Goal: Task Accomplishment & Management: Use online tool/utility

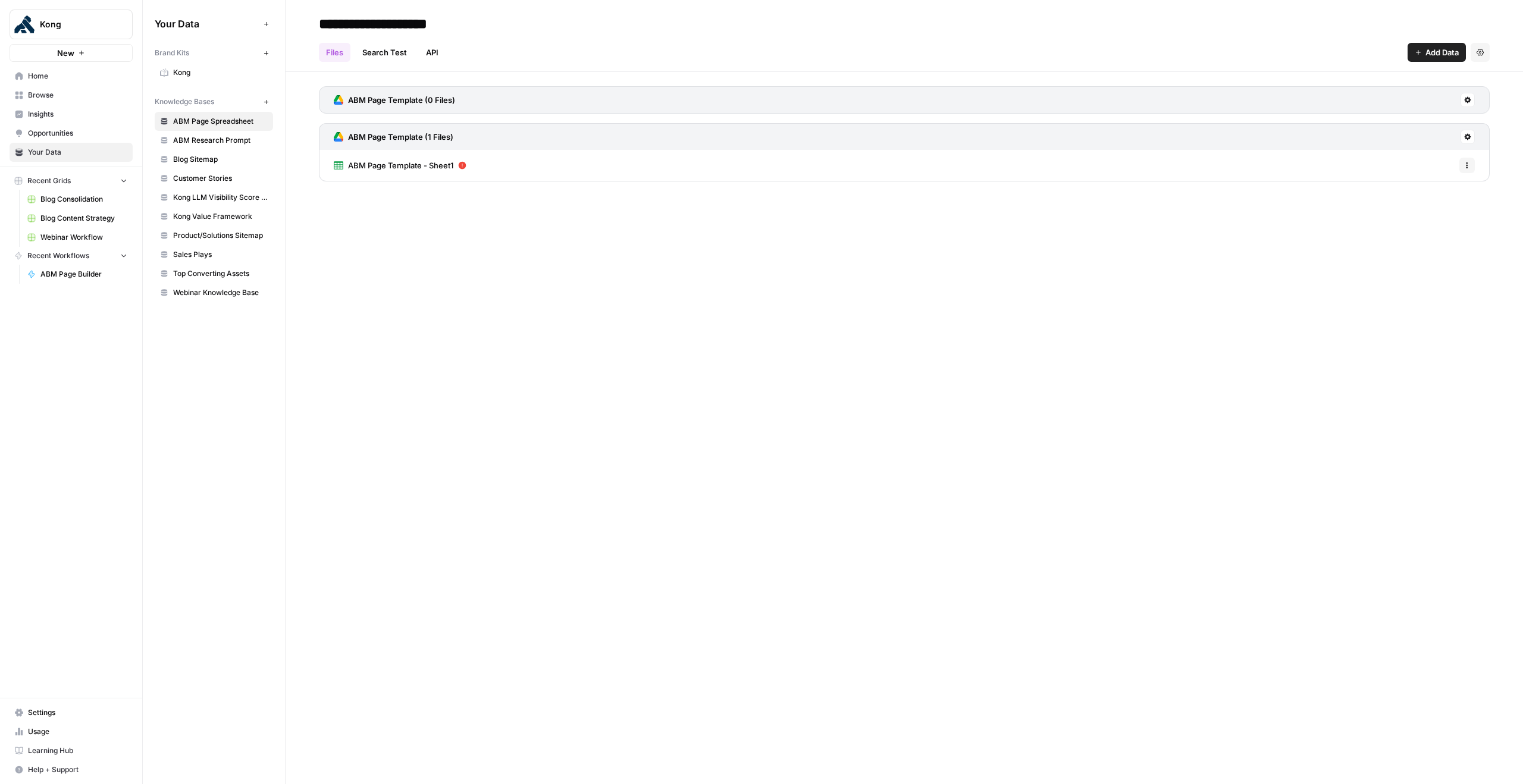
click at [83, 67] on link "Home" at bounding box center [71, 76] width 123 height 19
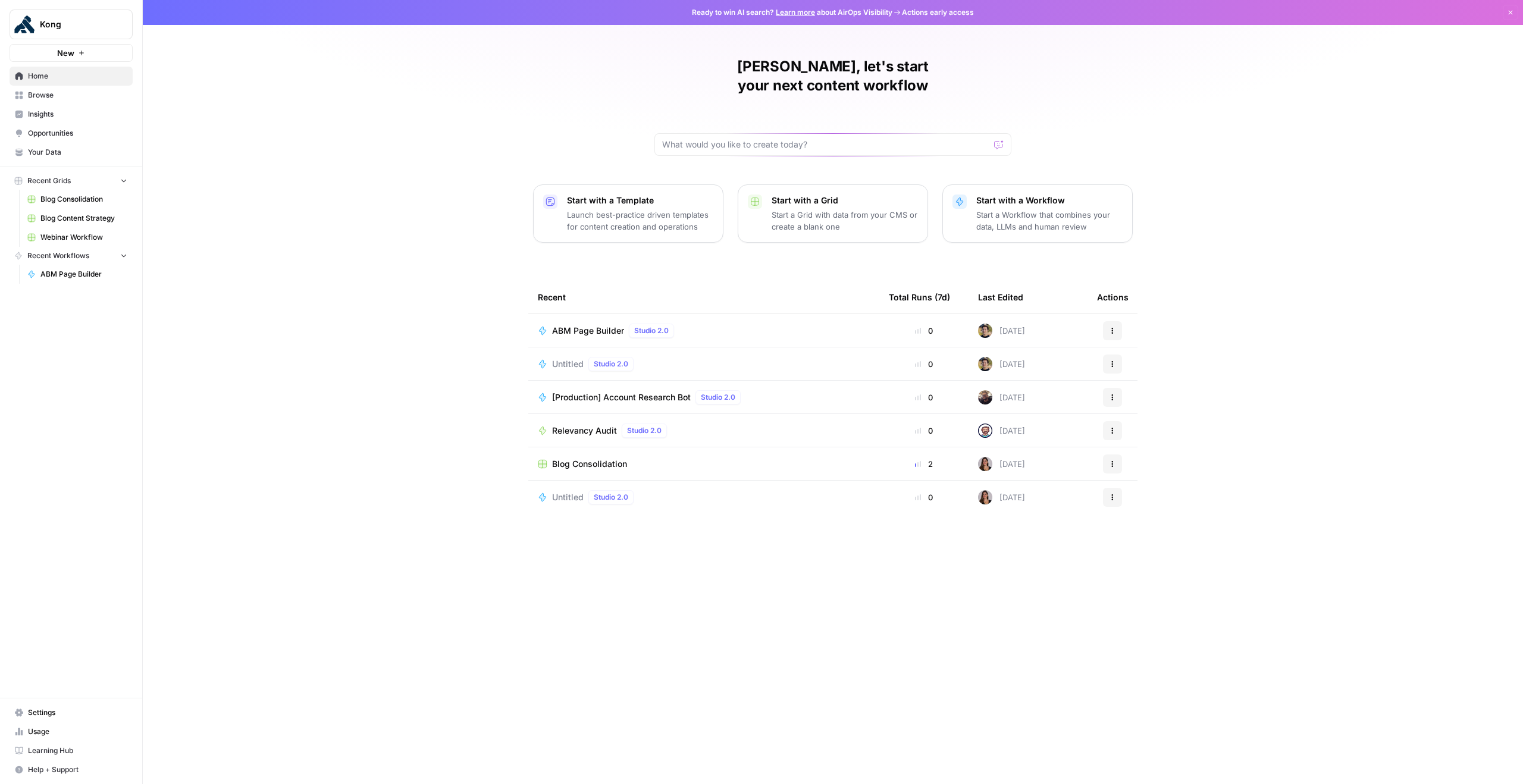
click at [56, 144] on link "Your Data" at bounding box center [71, 152] width 123 height 19
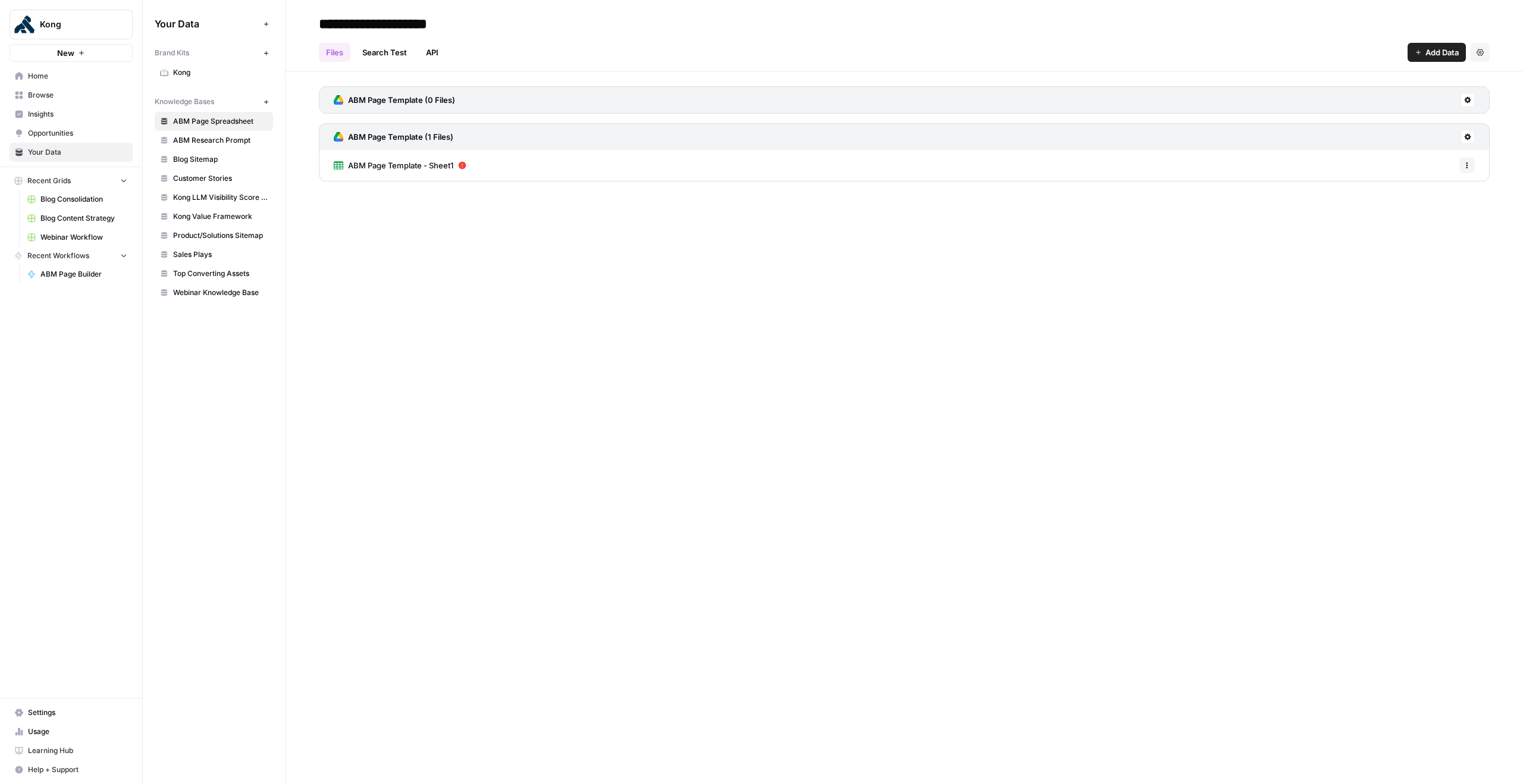
click at [195, 252] on span "Sales Plays" at bounding box center [220, 254] width 94 height 10
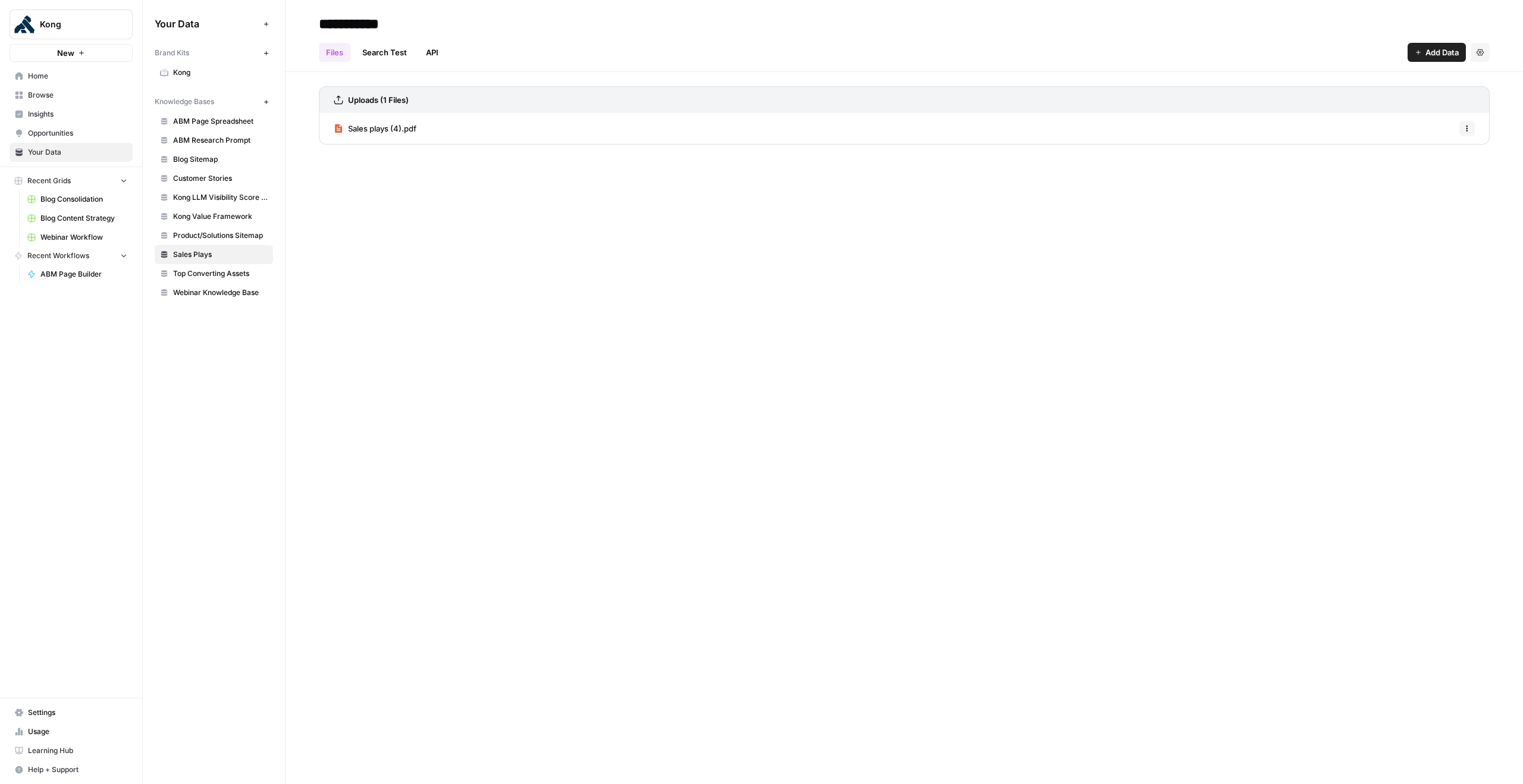
click at [202, 216] on span "Kong Value Framework" at bounding box center [220, 216] width 94 height 10
click at [211, 176] on span "Customer Stories" at bounding box center [220, 178] width 94 height 10
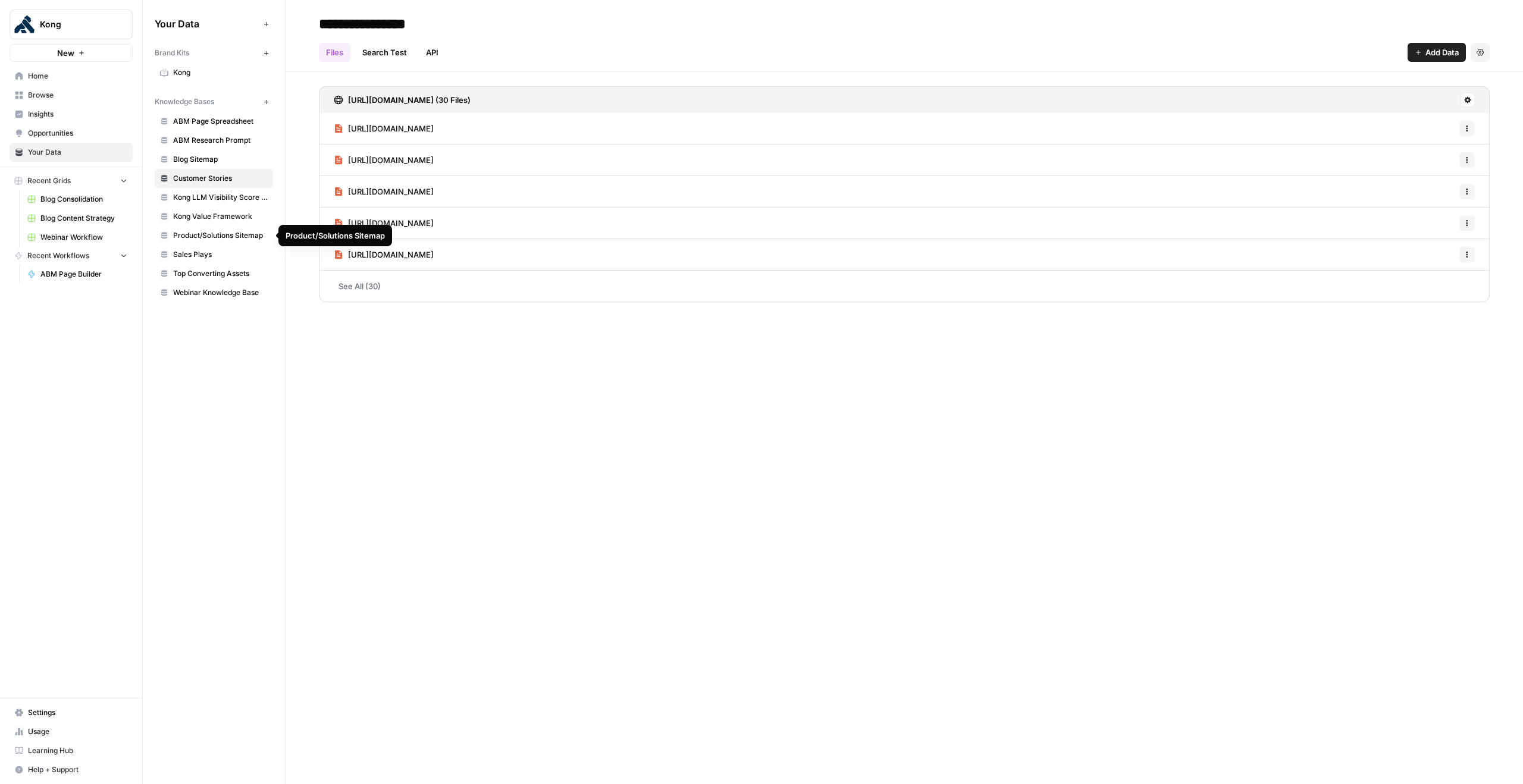
click at [215, 240] on span "Product/Solutions Sitemap" at bounding box center [220, 235] width 94 height 10
click at [223, 140] on span "ABM Research Prompt" at bounding box center [220, 140] width 94 height 10
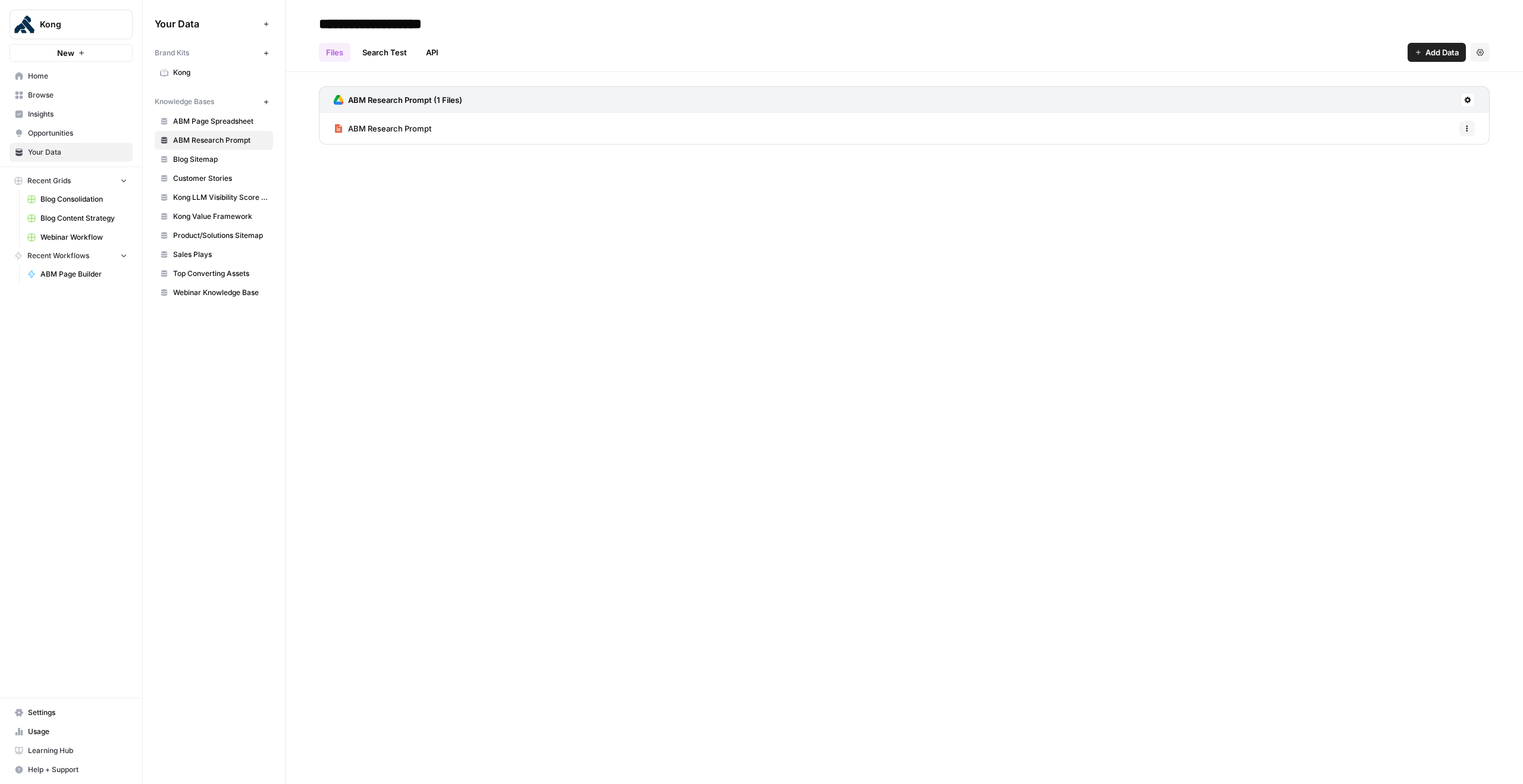
click at [216, 119] on span "ABM Page Spreadsheet" at bounding box center [220, 121] width 94 height 10
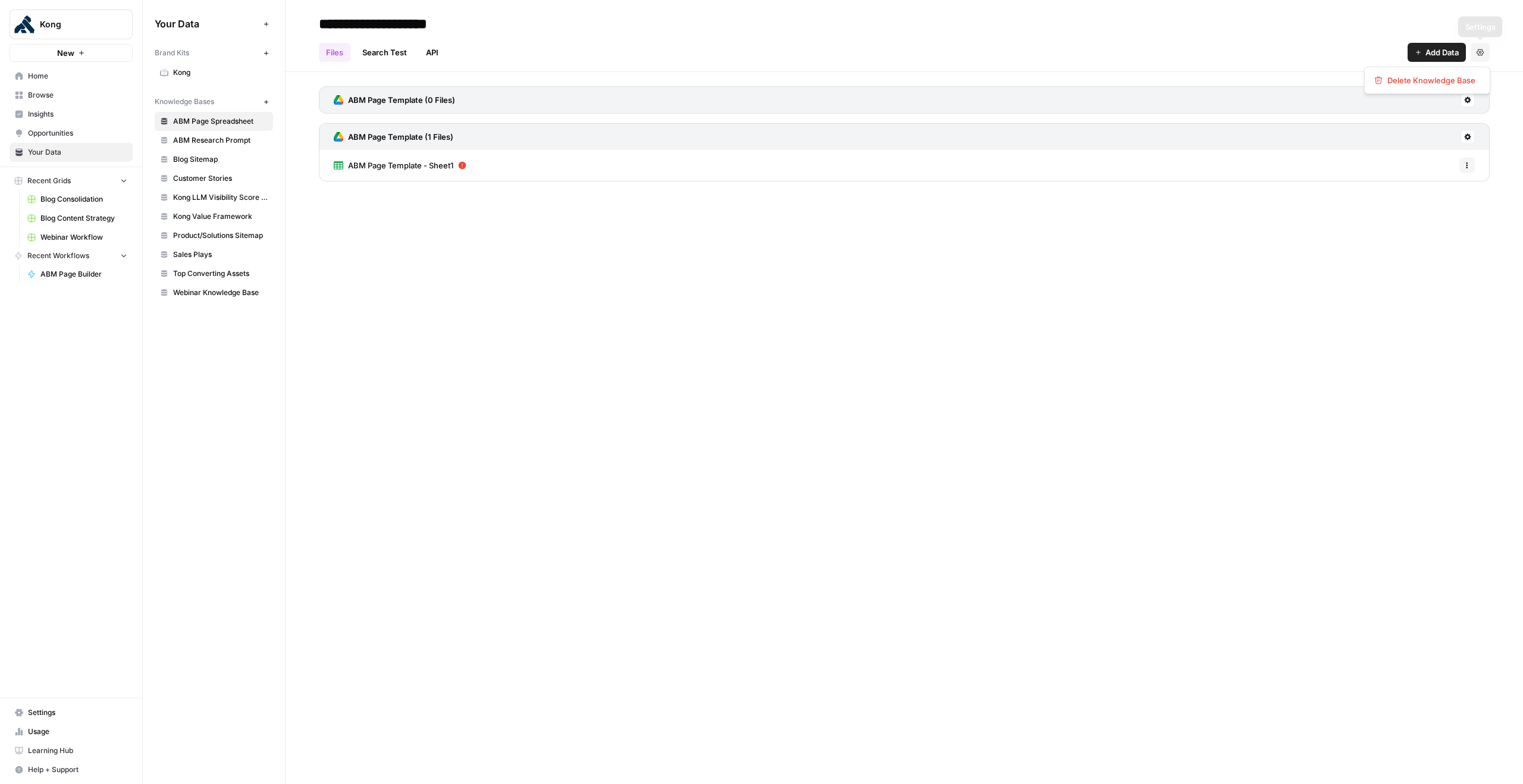
click at [1474, 55] on button "Settings" at bounding box center [1480, 52] width 19 height 19
click at [1015, 263] on div "**********" at bounding box center [904, 392] width 1237 height 784
click at [1438, 55] on span "Add Data" at bounding box center [1442, 53] width 33 height 12
click at [1373, 87] on button "Upload Files" at bounding box center [1392, 80] width 136 height 16
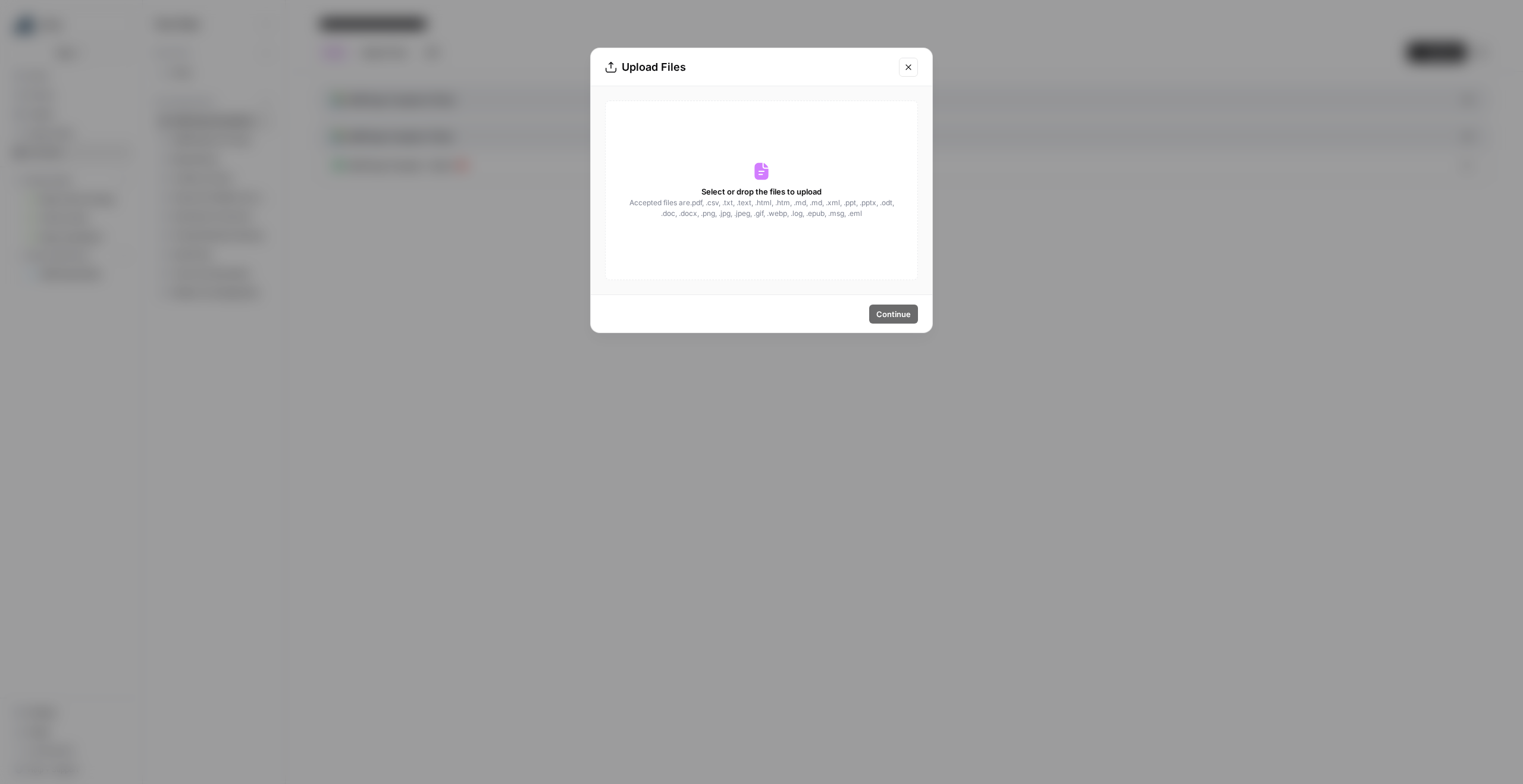
click at [775, 183] on div "Select or drop the files to upload Accepted files are .pdf, .csv, .txt, .text, …" at bounding box center [762, 190] width 313 height 180
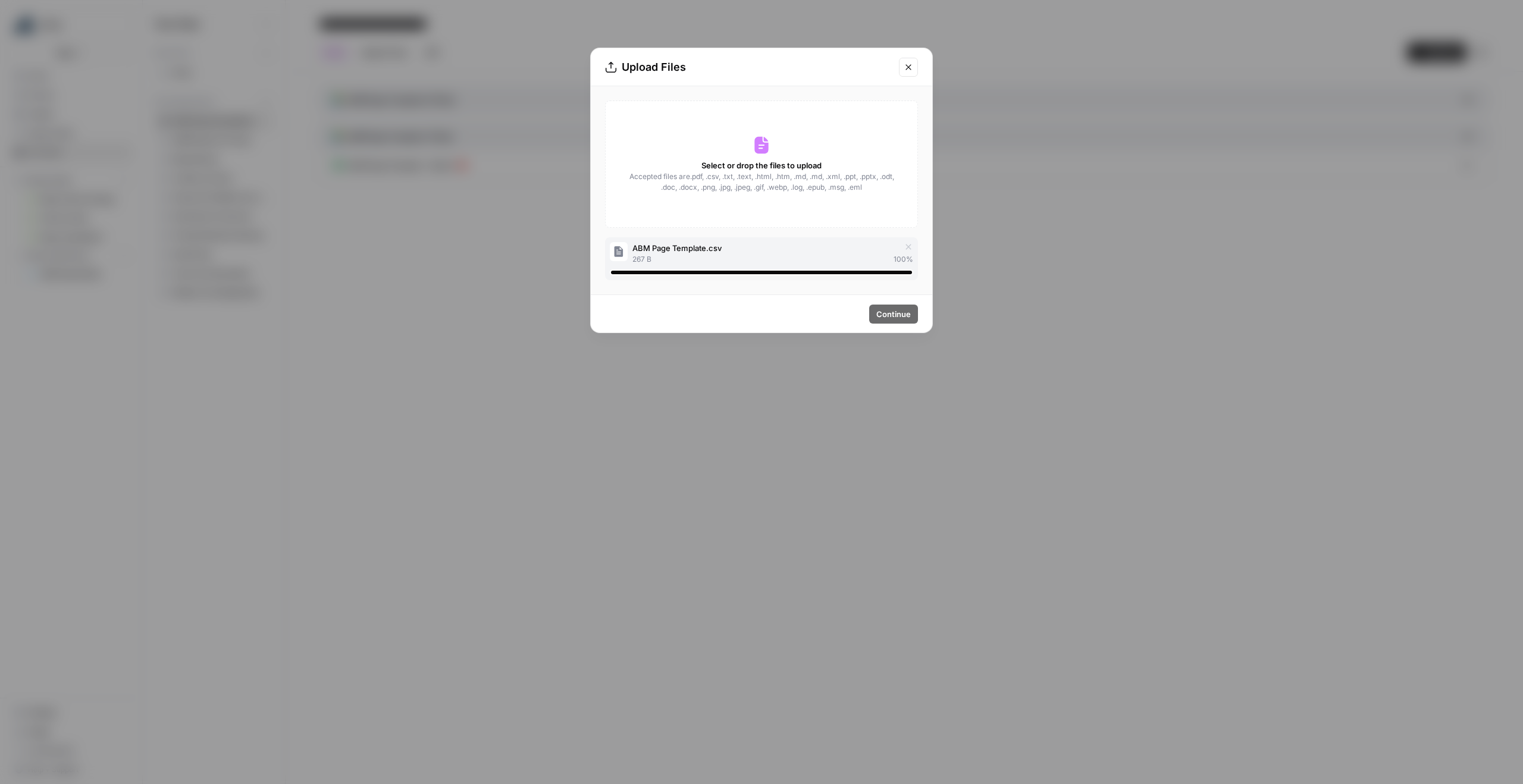
drag, startPoint x: 903, startPoint y: 300, endPoint x: 901, endPoint y: 308, distance: 8.2
click at [903, 304] on div "Continue" at bounding box center [762, 313] width 342 height 37
click at [734, 233] on div "Select or drop the files to upload Accepted files are .pdf, .csv, .txt, .text, …" at bounding box center [762, 190] width 313 height 180
click at [908, 260] on span "100 %" at bounding box center [903, 260] width 20 height 10
click at [909, 74] on button "Close modal" at bounding box center [909, 67] width 19 height 19
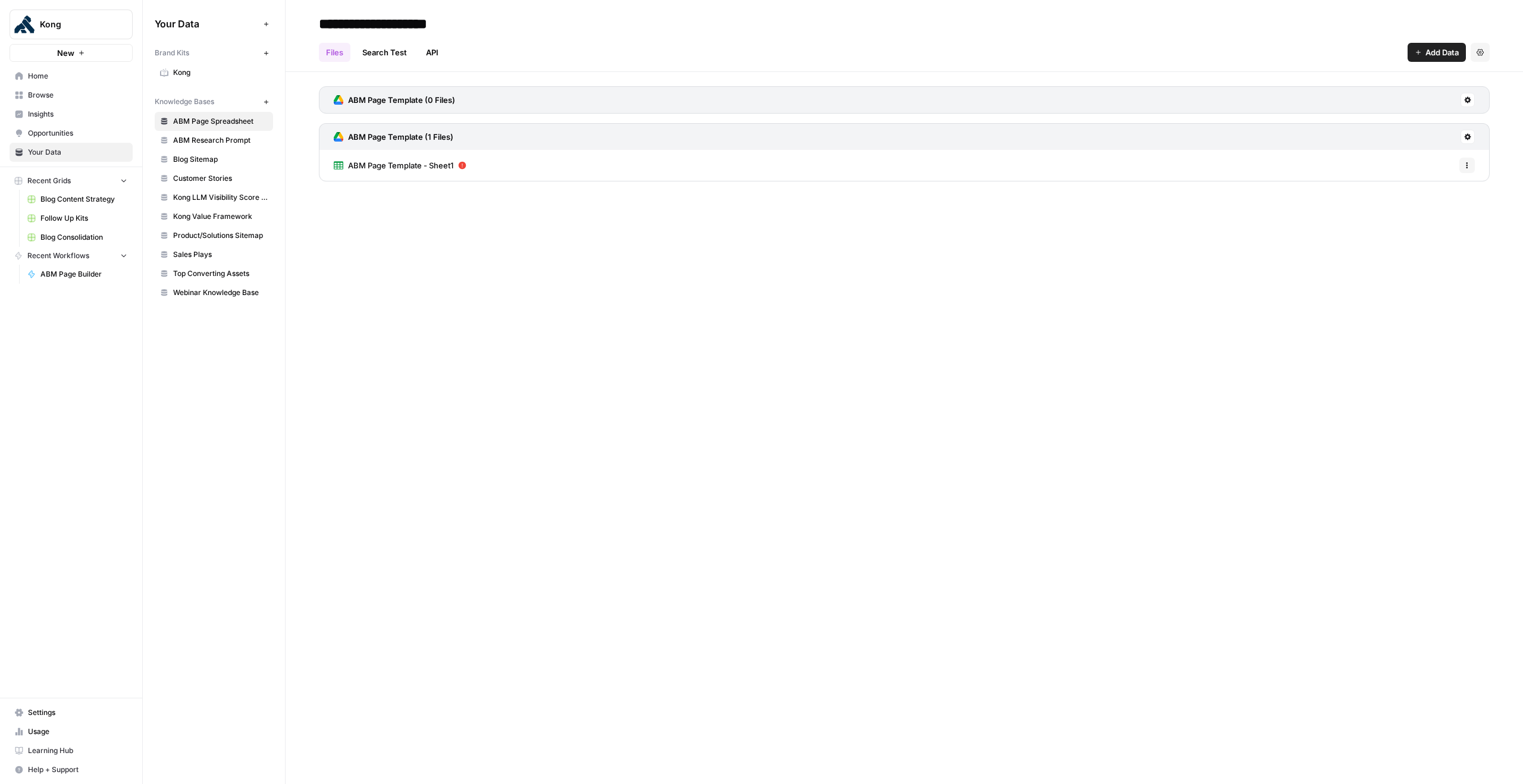
click at [54, 709] on span "Settings" at bounding box center [77, 712] width 100 height 10
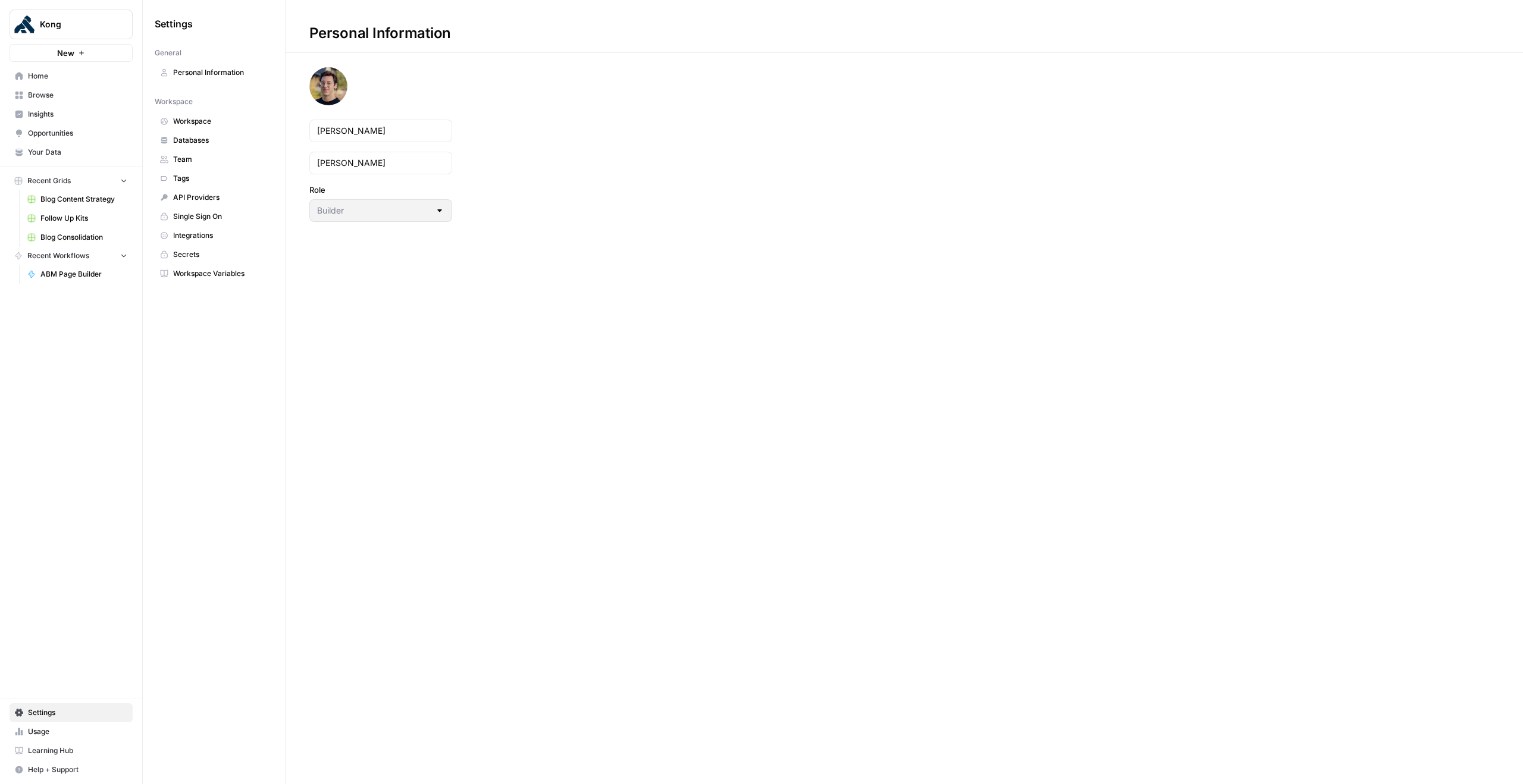
click at [217, 239] on span "Integrations" at bounding box center [220, 235] width 94 height 10
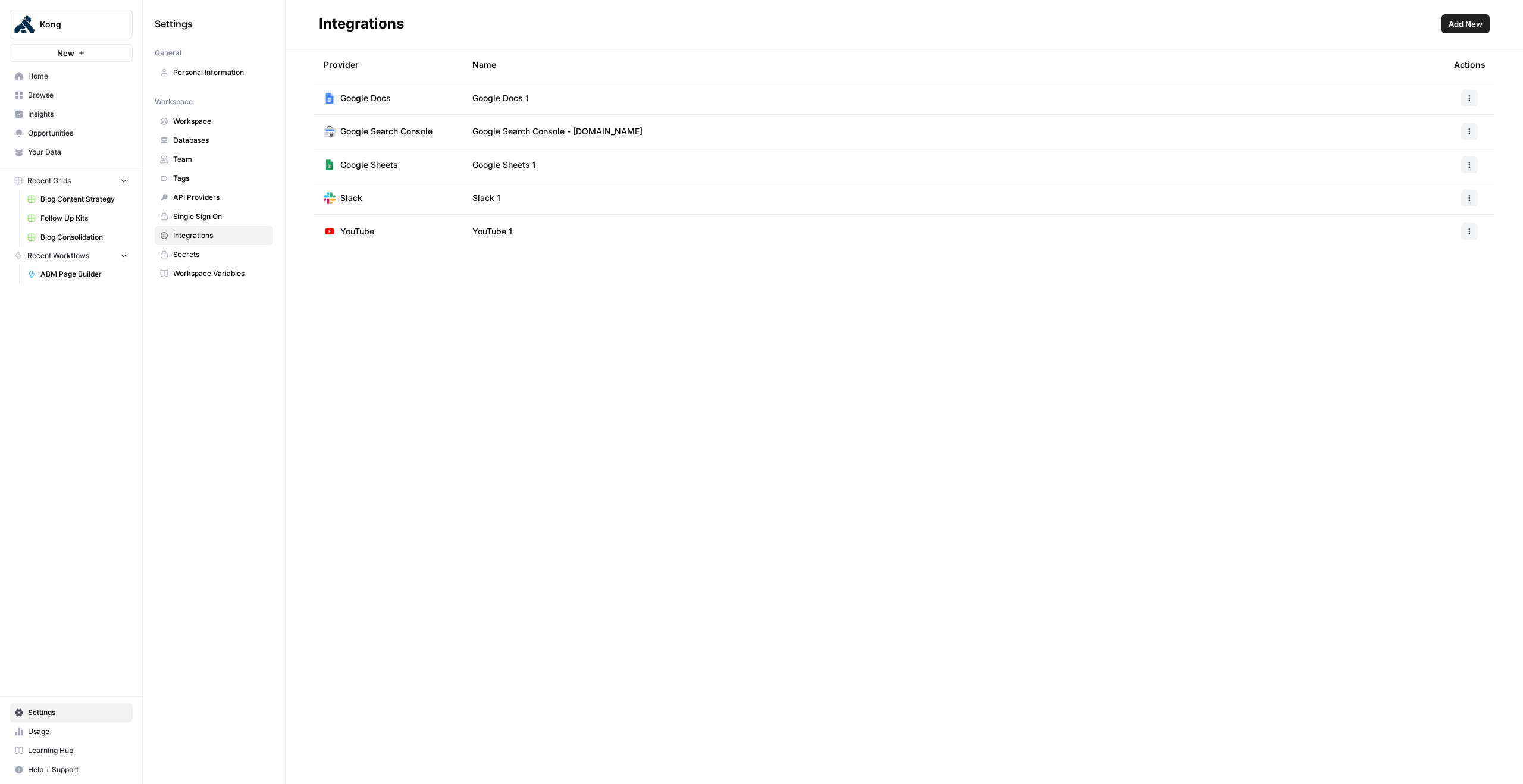
click at [1470, 170] on button "button" at bounding box center [1468, 164] width 16 height 16
click at [1443, 187] on span "Edit" at bounding box center [1443, 191] width 38 height 12
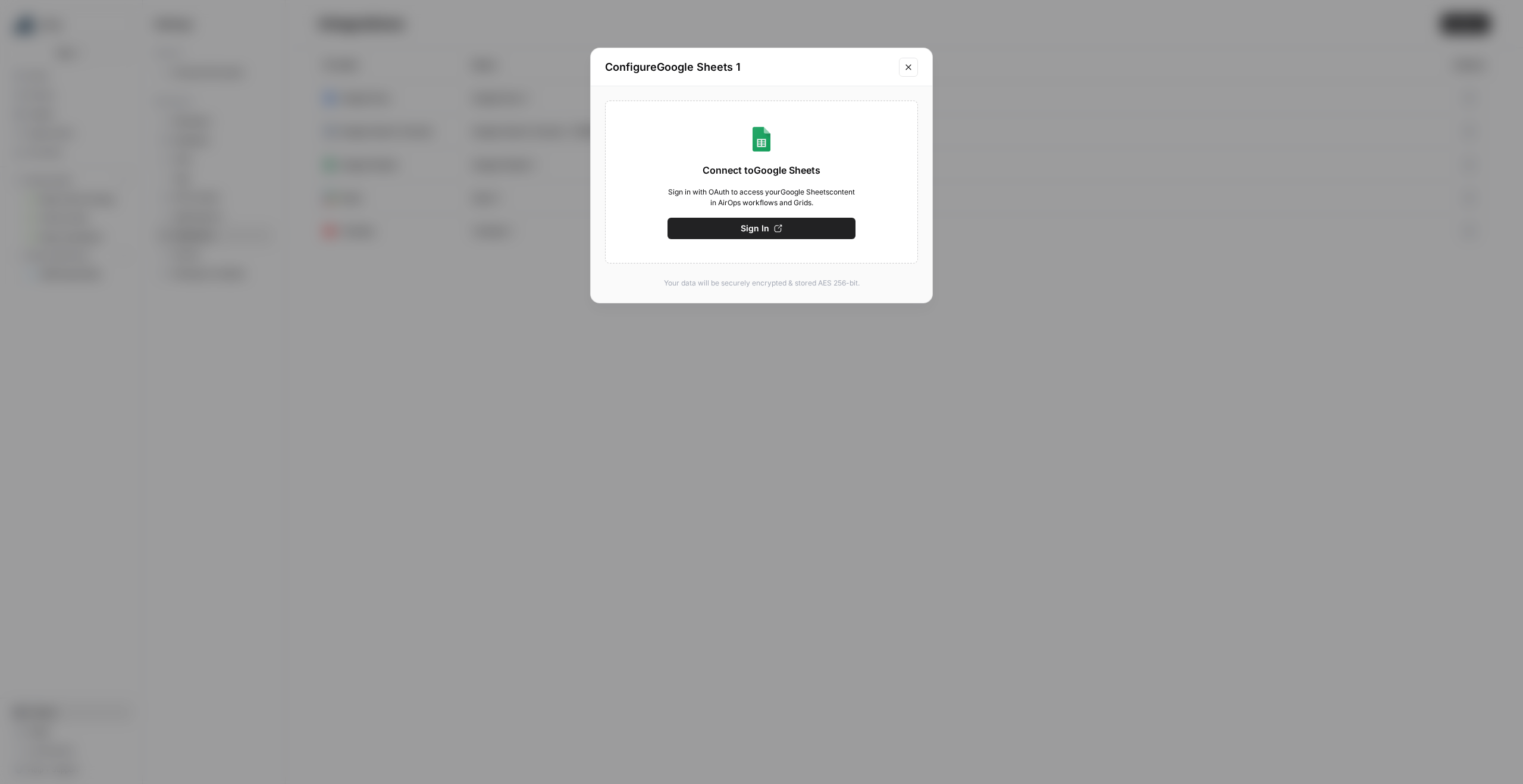
click at [755, 233] on span "Sign In" at bounding box center [755, 228] width 29 height 12
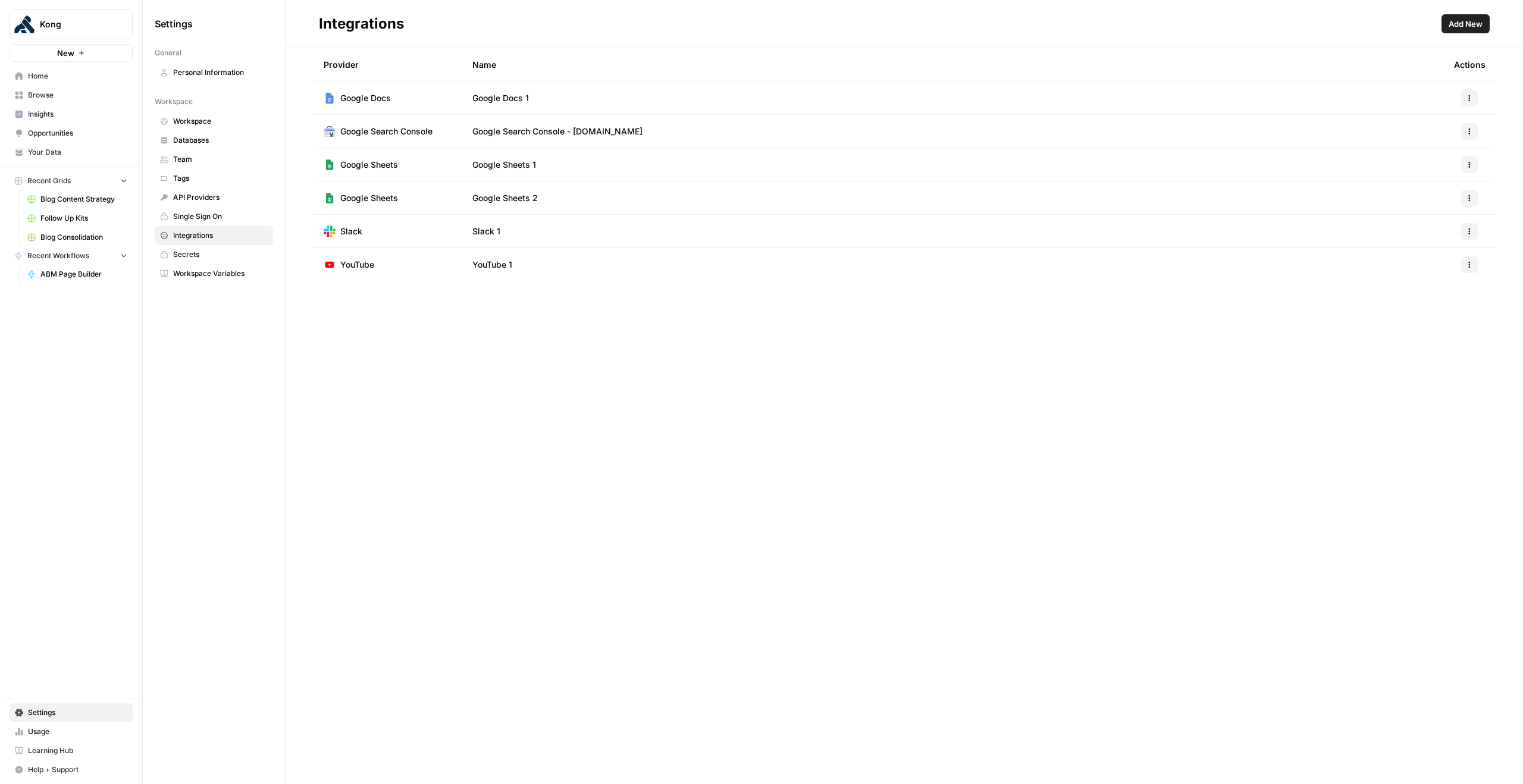
click at [1463, 199] on button "button" at bounding box center [1468, 197] width 16 height 16
click at [1441, 222] on span "Edit" at bounding box center [1443, 225] width 38 height 12
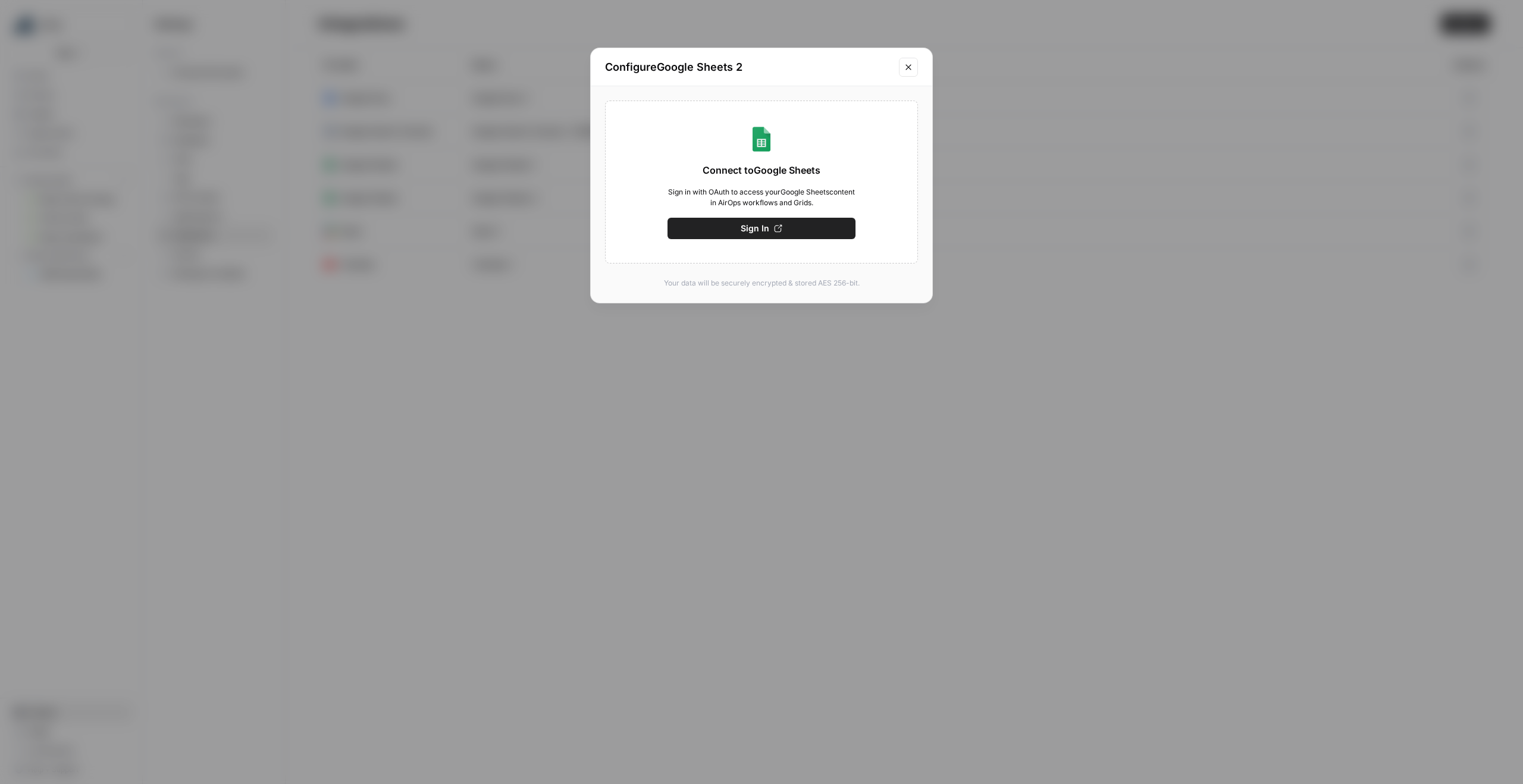
click at [908, 60] on button "Close modal" at bounding box center [909, 67] width 19 height 19
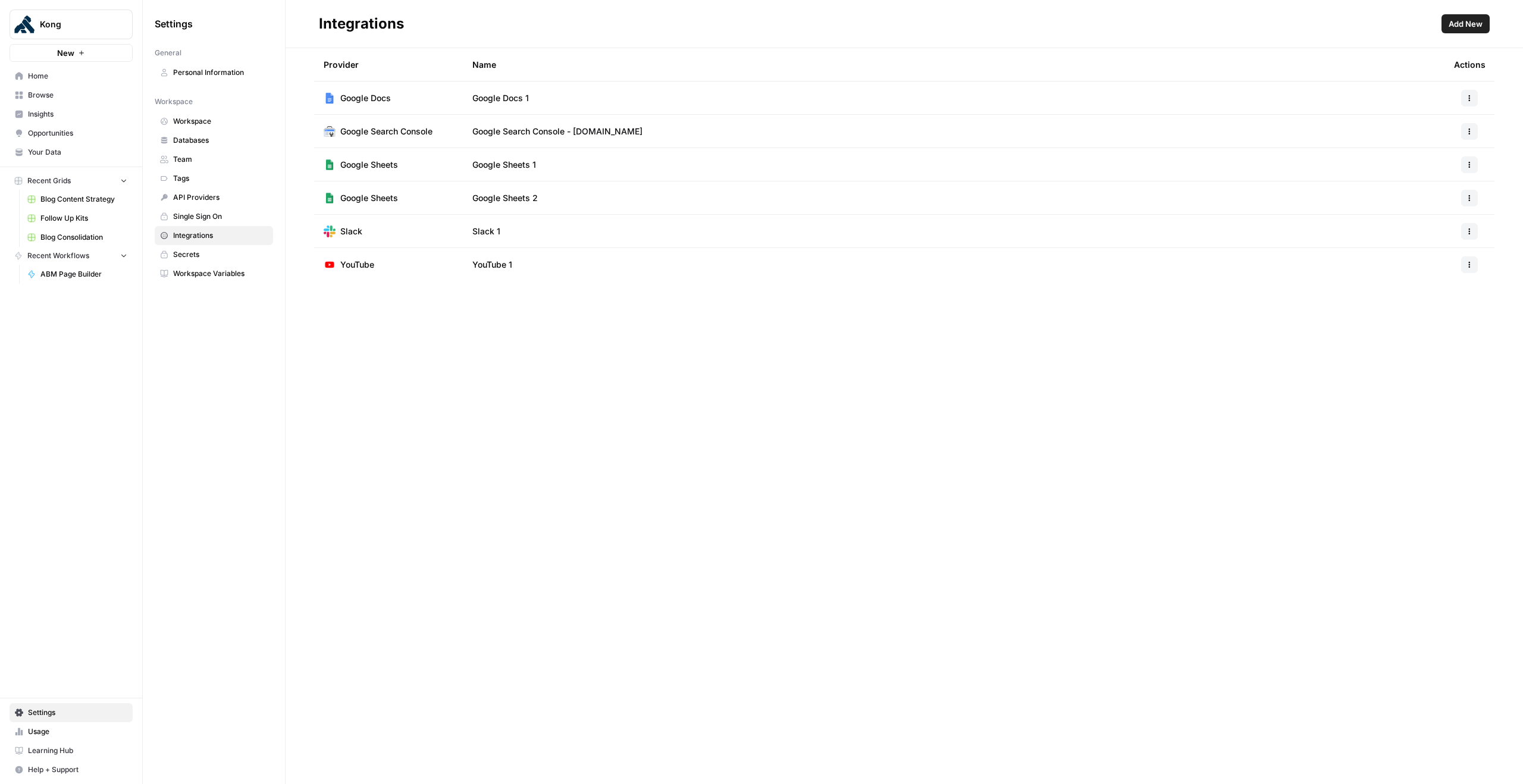
click at [1468, 162] on icon "button" at bounding box center [1469, 163] width 2 height 2
click at [1436, 207] on span "Rename" at bounding box center [1443, 209] width 38 height 12
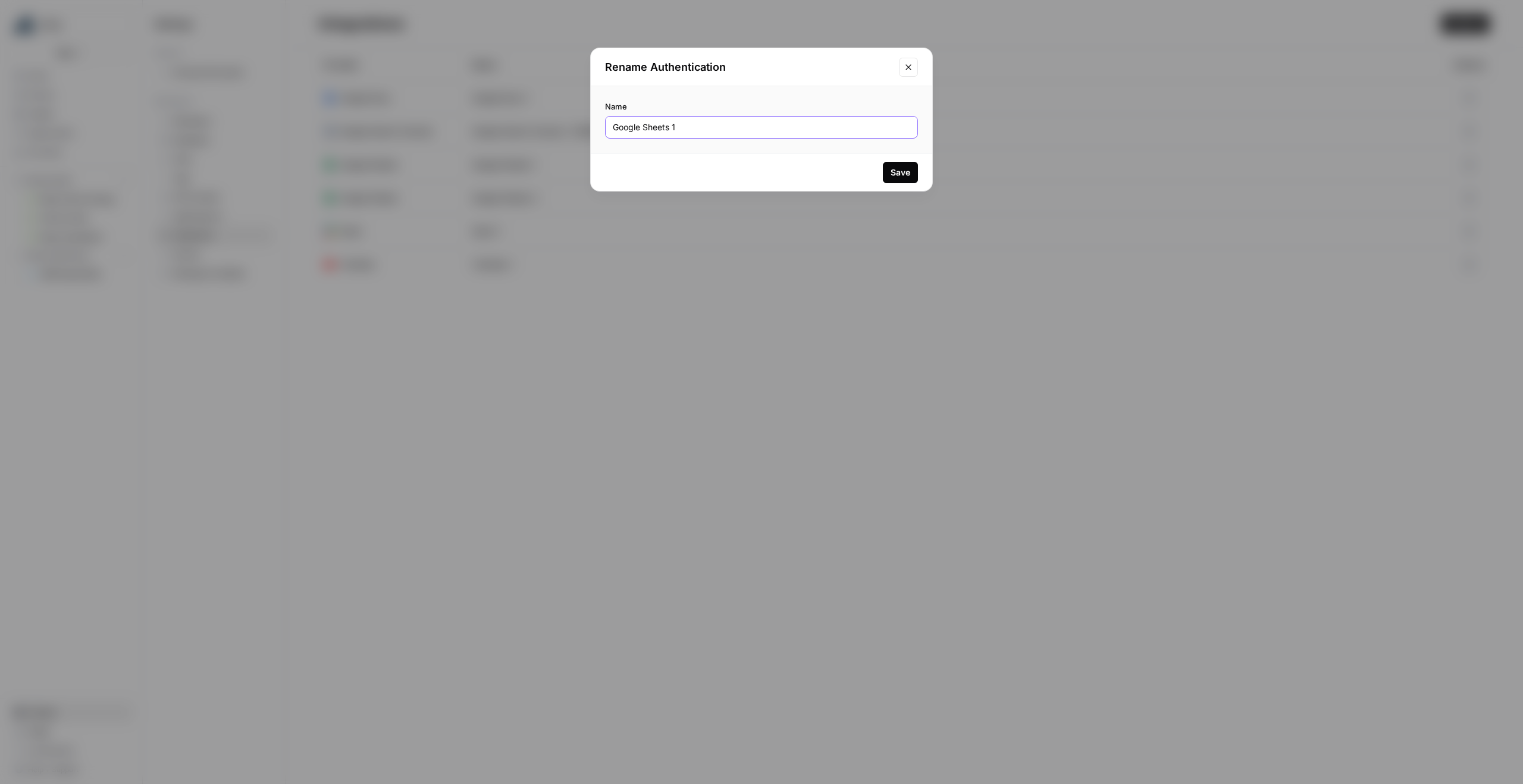
click at [691, 126] on input "Google Sheets 1" at bounding box center [762, 127] width 298 height 12
type input "ABM"
click at [909, 62] on icon "Close modal" at bounding box center [908, 67] width 10 height 10
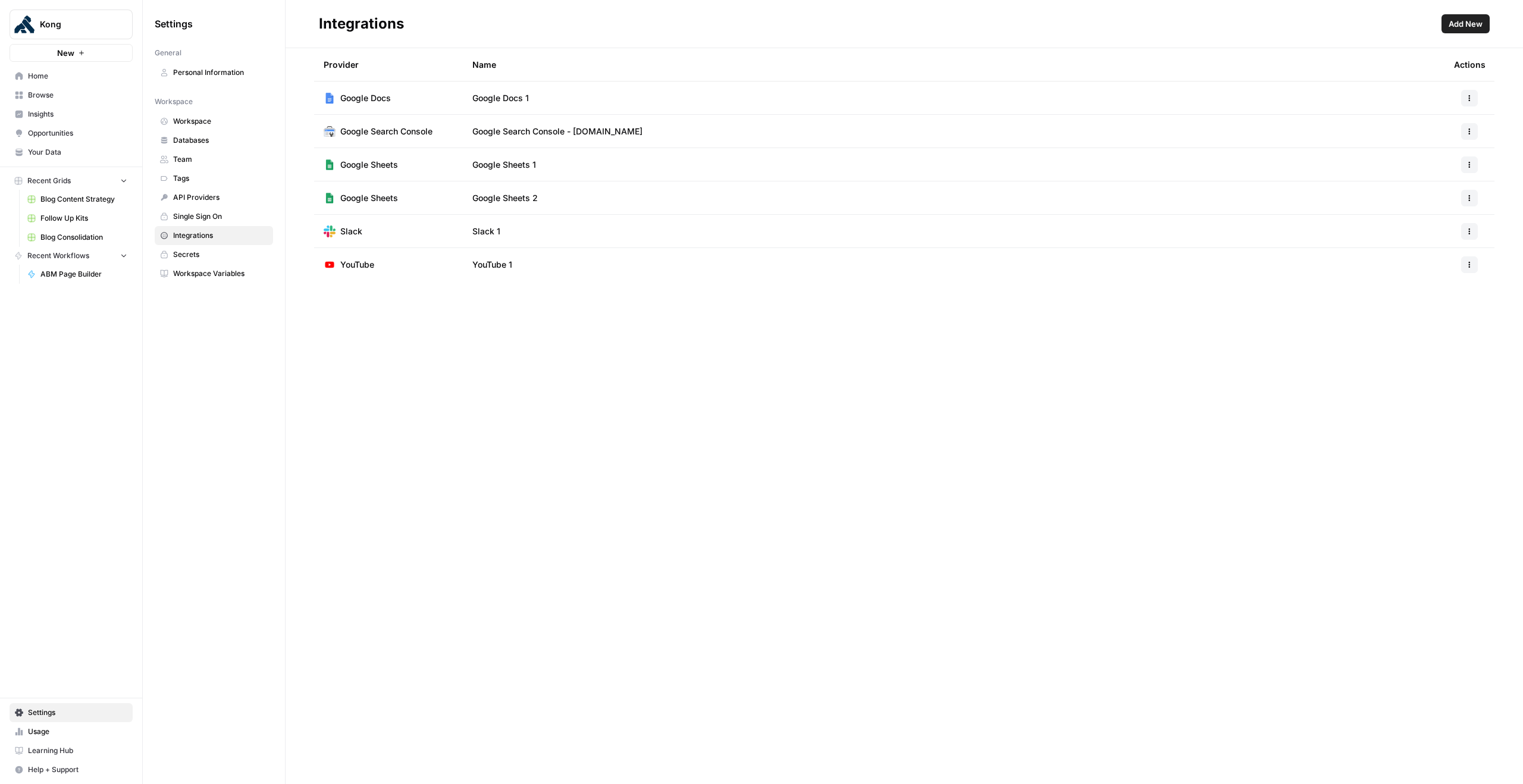
click at [1474, 200] on button "button" at bounding box center [1468, 197] width 16 height 16
click at [1451, 238] on span "Rename" at bounding box center [1443, 241] width 38 height 12
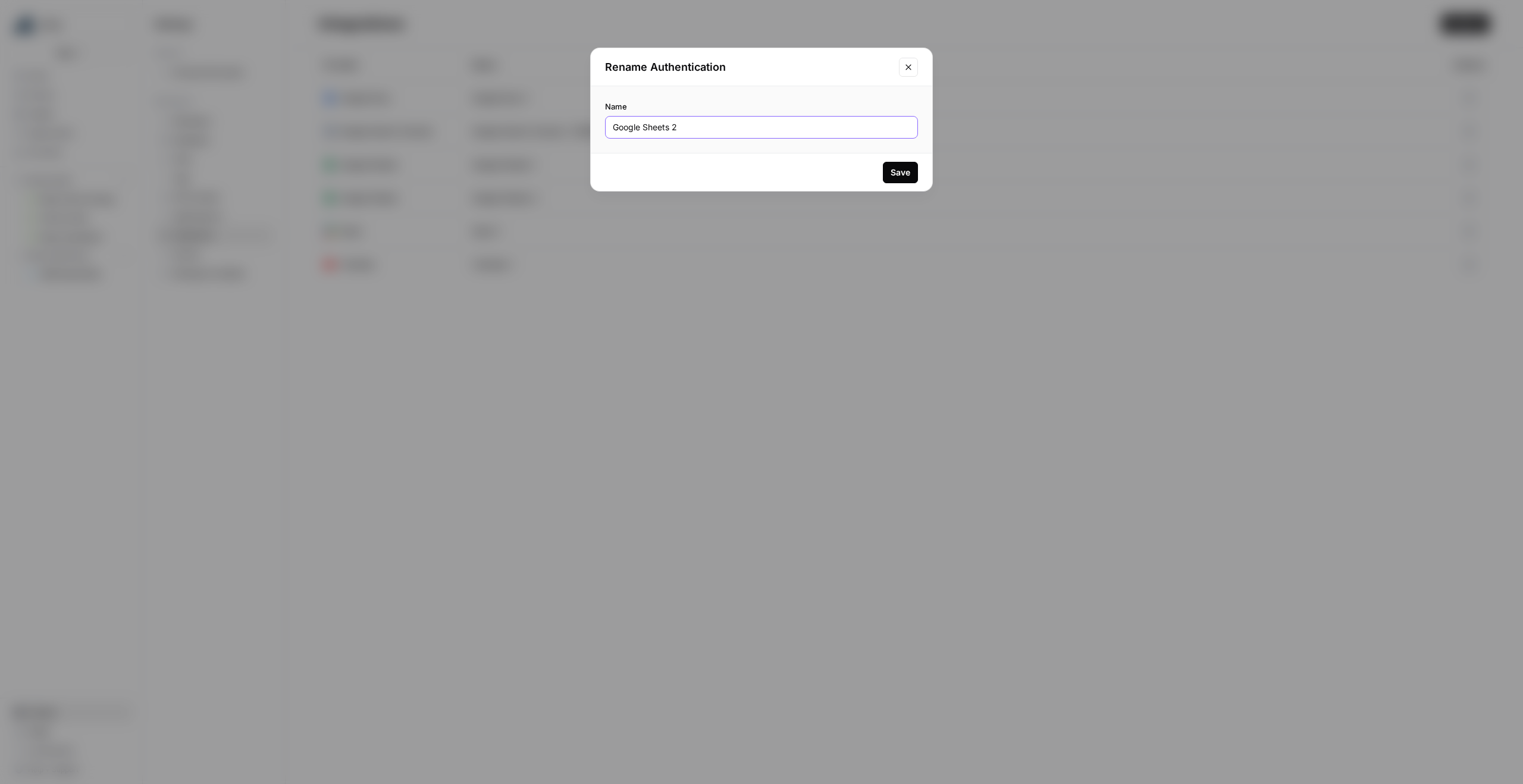
click at [703, 126] on input "Google Sheets 2" at bounding box center [762, 127] width 298 height 12
type input "ABM Template"
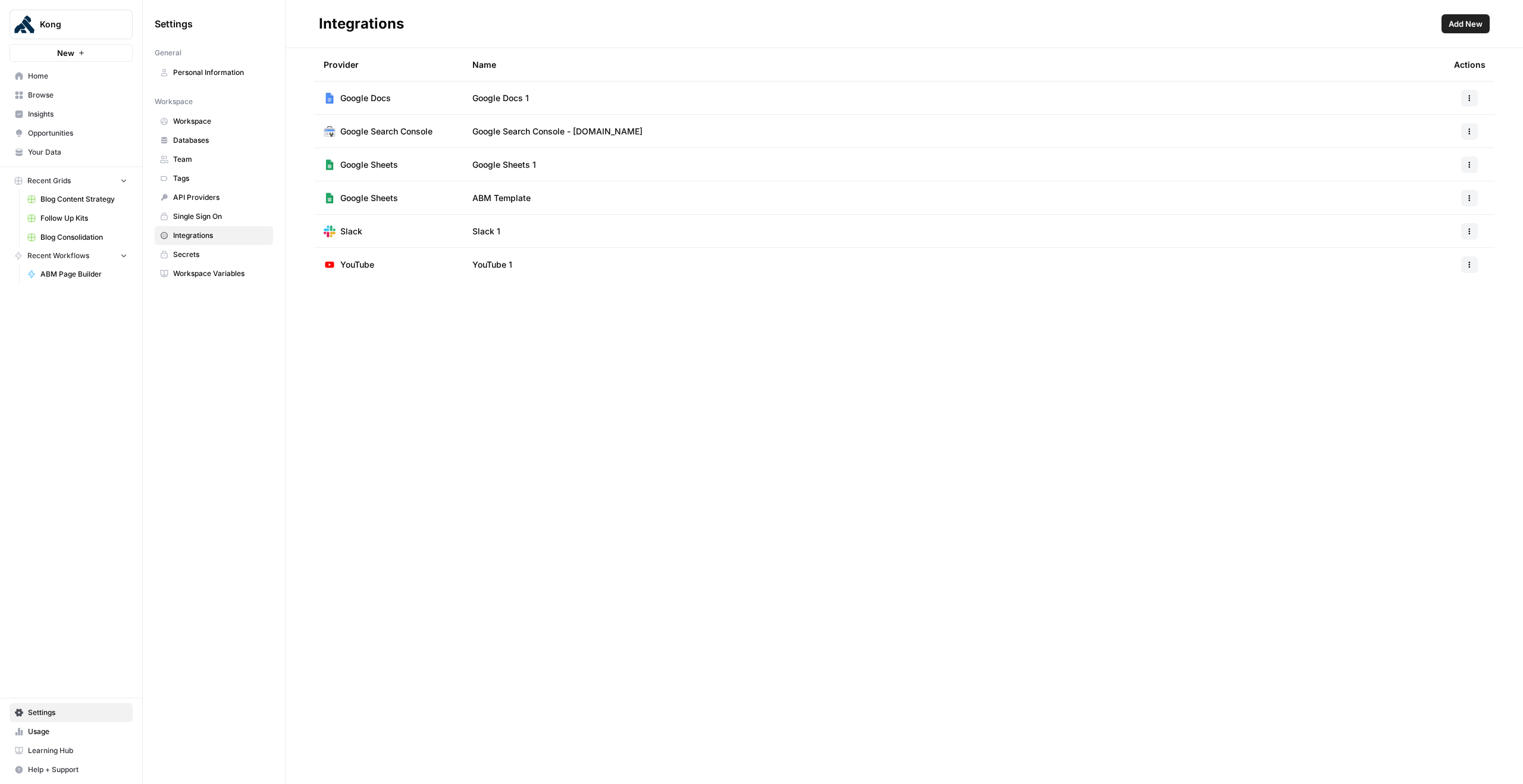
click at [73, 143] on link "Your Data" at bounding box center [71, 152] width 123 height 19
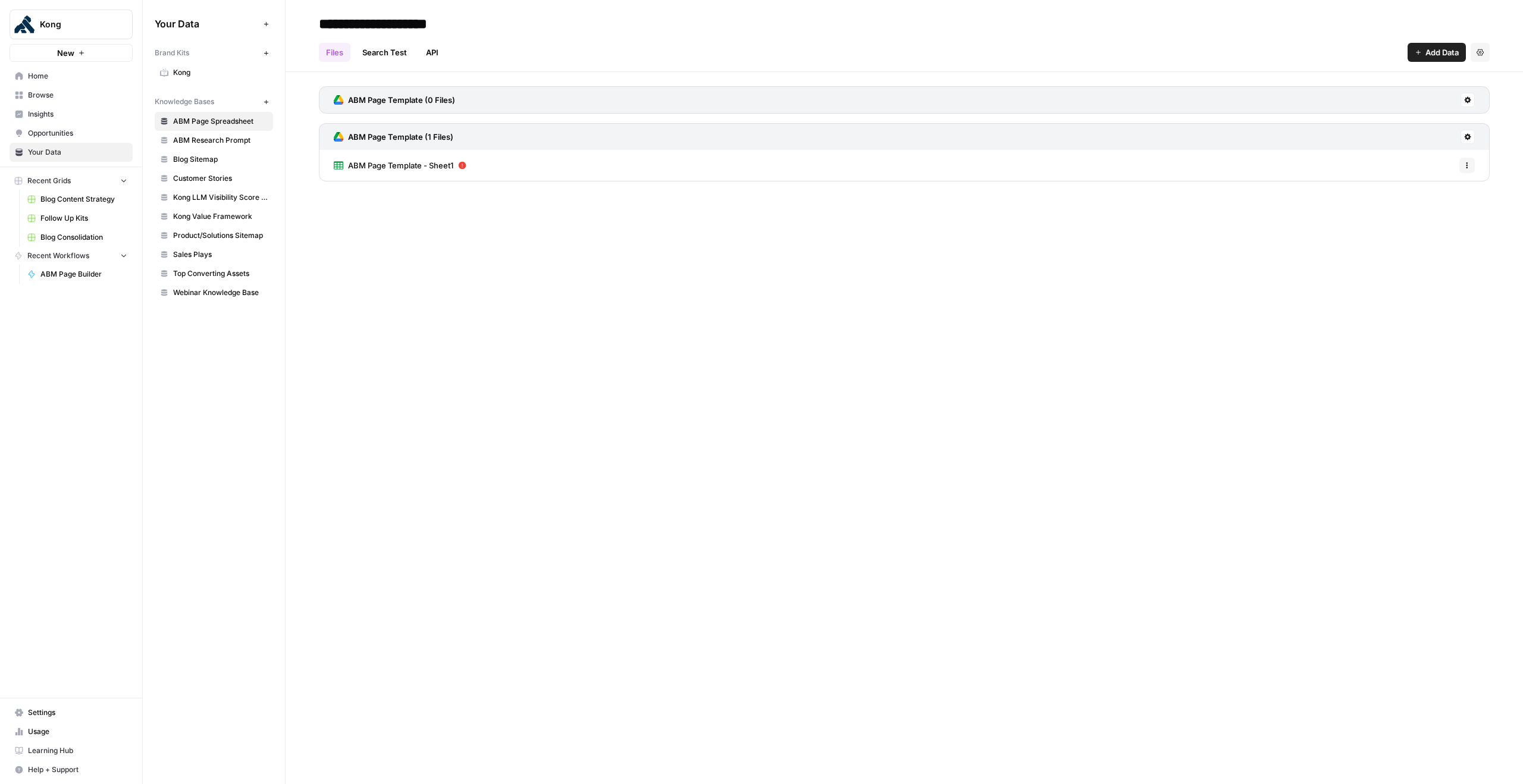
click at [86, 67] on link "Home" at bounding box center [71, 76] width 123 height 19
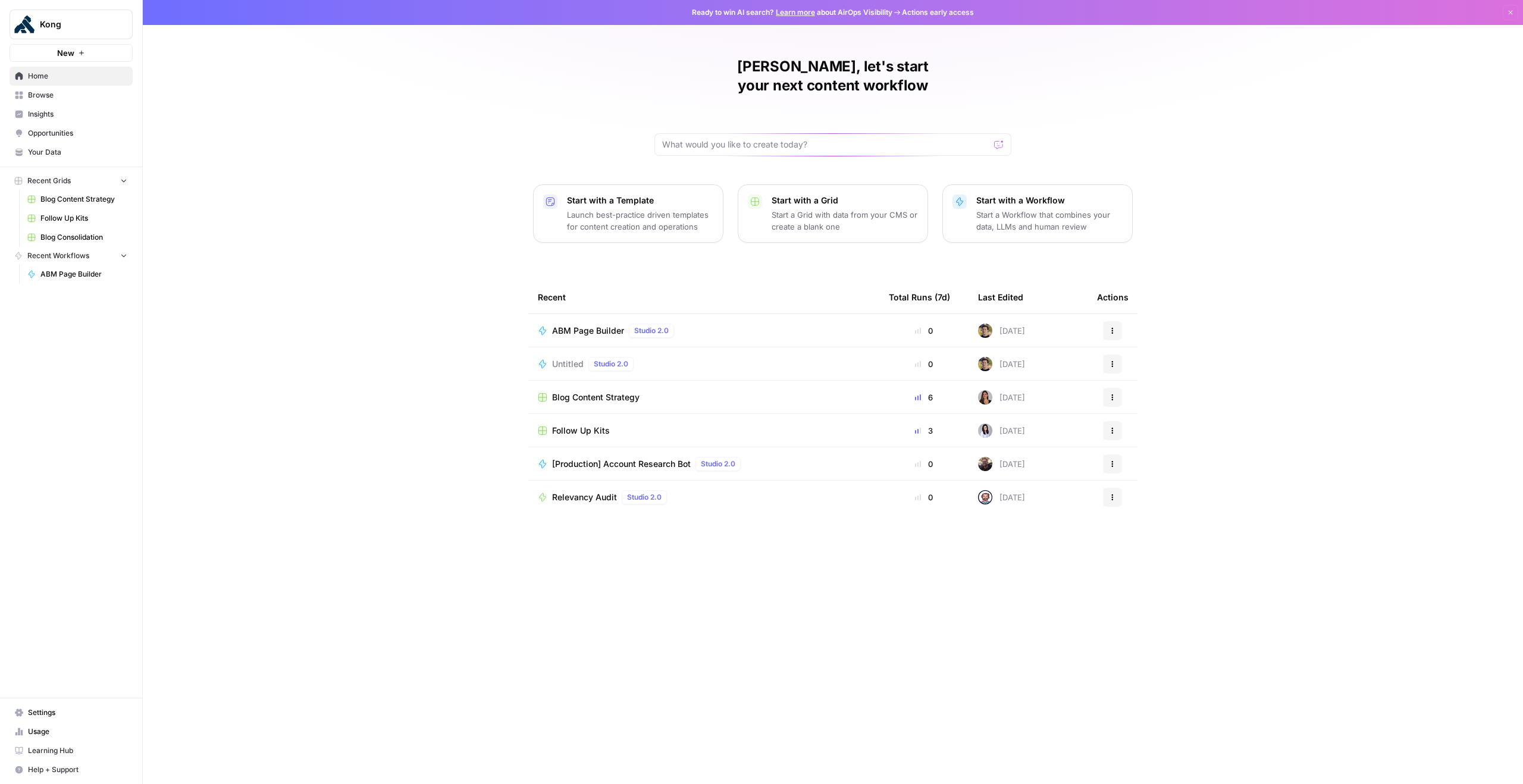
click at [585, 325] on span "ABM Page Builder" at bounding box center [588, 331] width 72 height 12
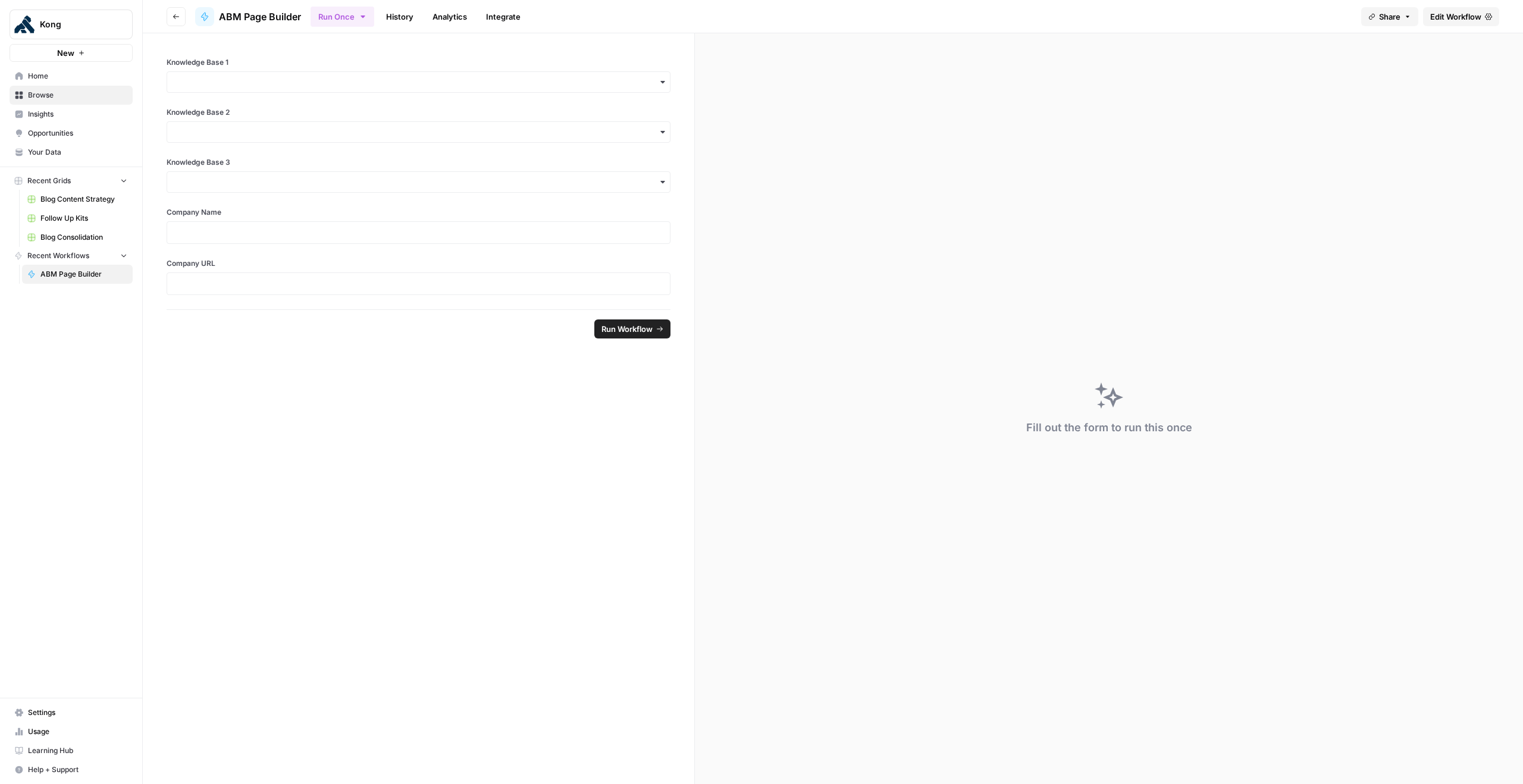
click at [1464, 12] on span "Edit Workflow" at bounding box center [1456, 16] width 51 height 12
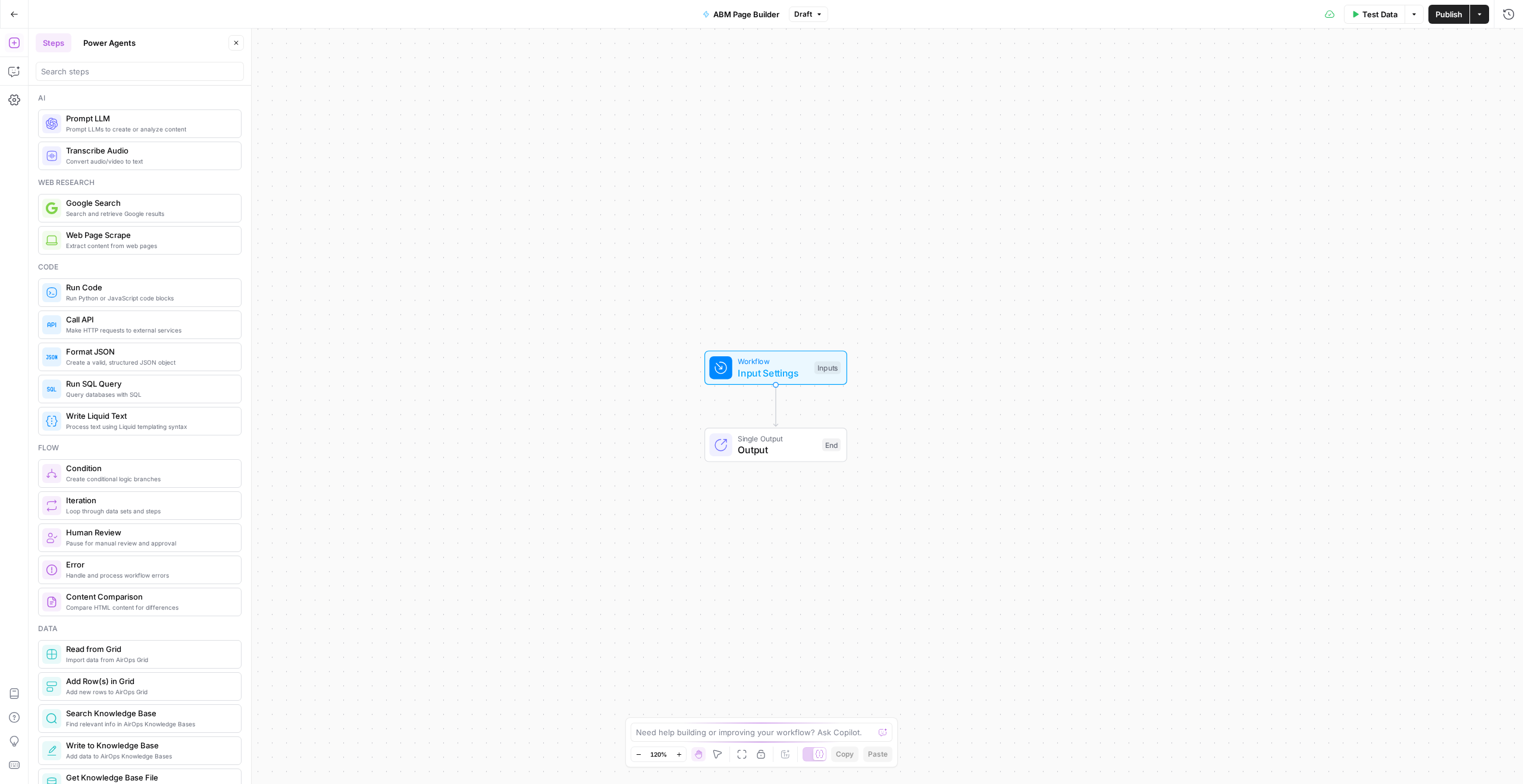
click at [780, 378] on span "Input Settings" at bounding box center [773, 373] width 71 height 14
click at [1352, 74] on label "Knowledge Base 1" at bounding box center [1377, 74] width 138 height 12
click at [1352, 90] on 1 "Knowledge Base 1" at bounding box center [1411, 96] width 190 height 12
click at [1352, 74] on label "Knowledge Base 1" at bounding box center [1377, 74] width 138 height 12
click at [1352, 90] on 1 "Knowledge Base 1" at bounding box center [1411, 96] width 190 height 12
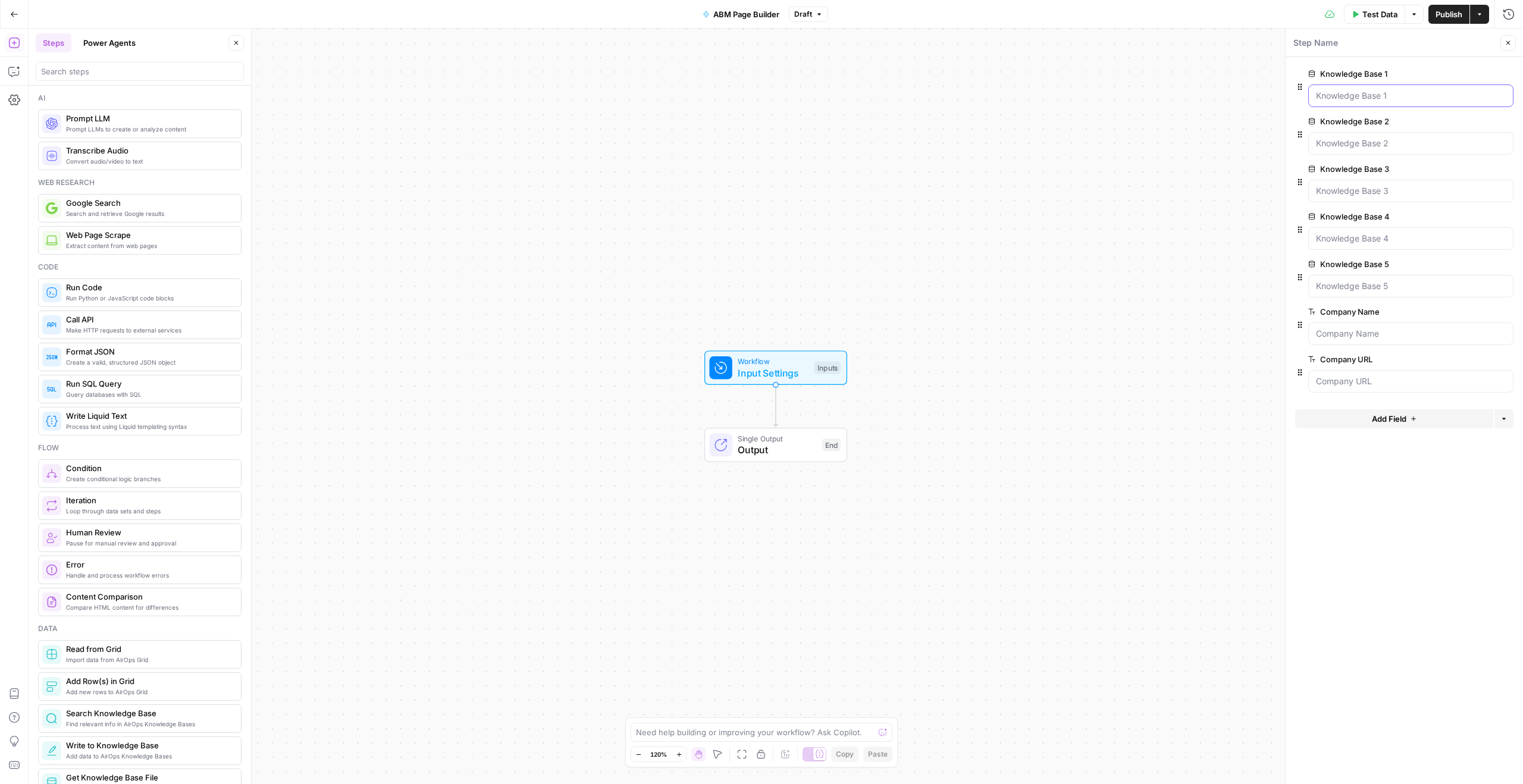
click at [1411, 90] on 1 "Knowledge Base 1" at bounding box center [1411, 96] width 190 height 12
click at [1359, 95] on 1 "Knowledge Base 1" at bounding box center [1411, 96] width 190 height 12
drag, startPoint x: 1369, startPoint y: 74, endPoint x: 1377, endPoint y: 75, distance: 8.1
click at [1372, 74] on label "Knowledge Base 1" at bounding box center [1377, 74] width 138 height 12
drag, startPoint x: 1341, startPoint y: 68, endPoint x: 1364, endPoint y: 74, distance: 23.8
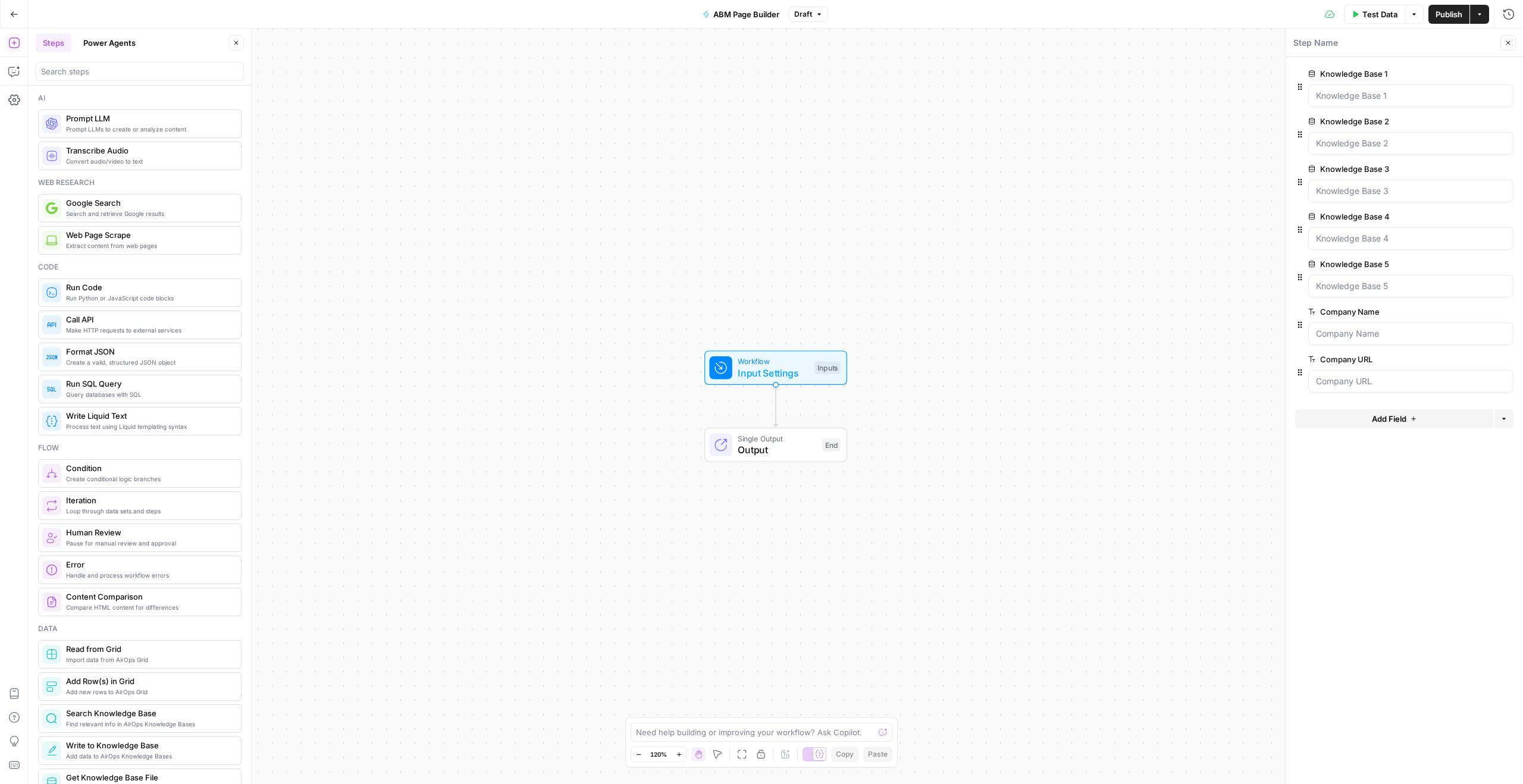
click at [1343, 69] on label "Knowledge Base 1" at bounding box center [1377, 74] width 138 height 12
click at [1343, 90] on 1 "Knowledge Base 1" at bounding box center [1411, 96] width 190 height 12
click at [1468, 74] on span "edit field" at bounding box center [1468, 74] width 26 height 10
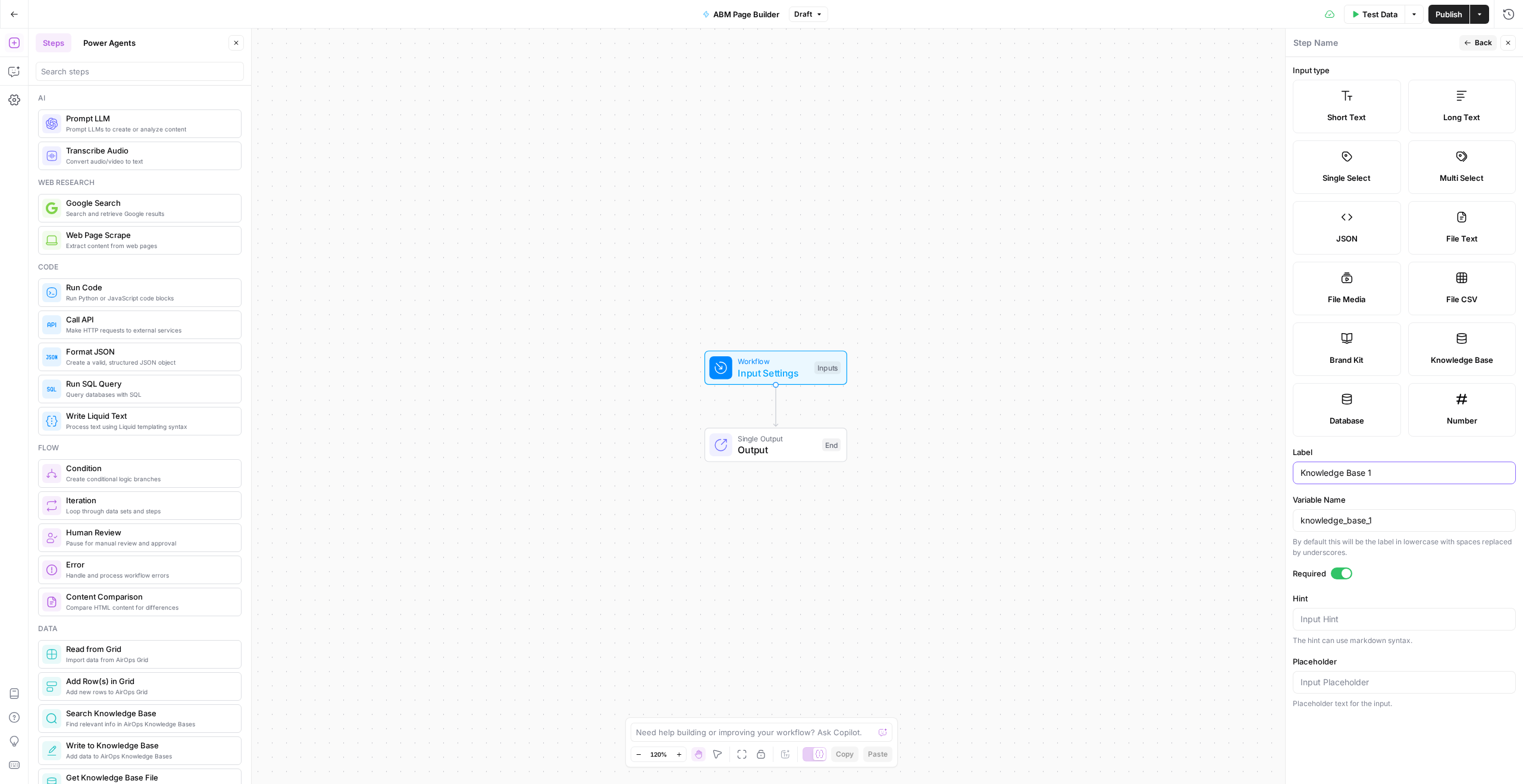
click at [1410, 473] on input "Knowledge Base 1" at bounding box center [1404, 473] width 208 height 12
click at [1472, 42] on button "Back" at bounding box center [1477, 43] width 37 height 16
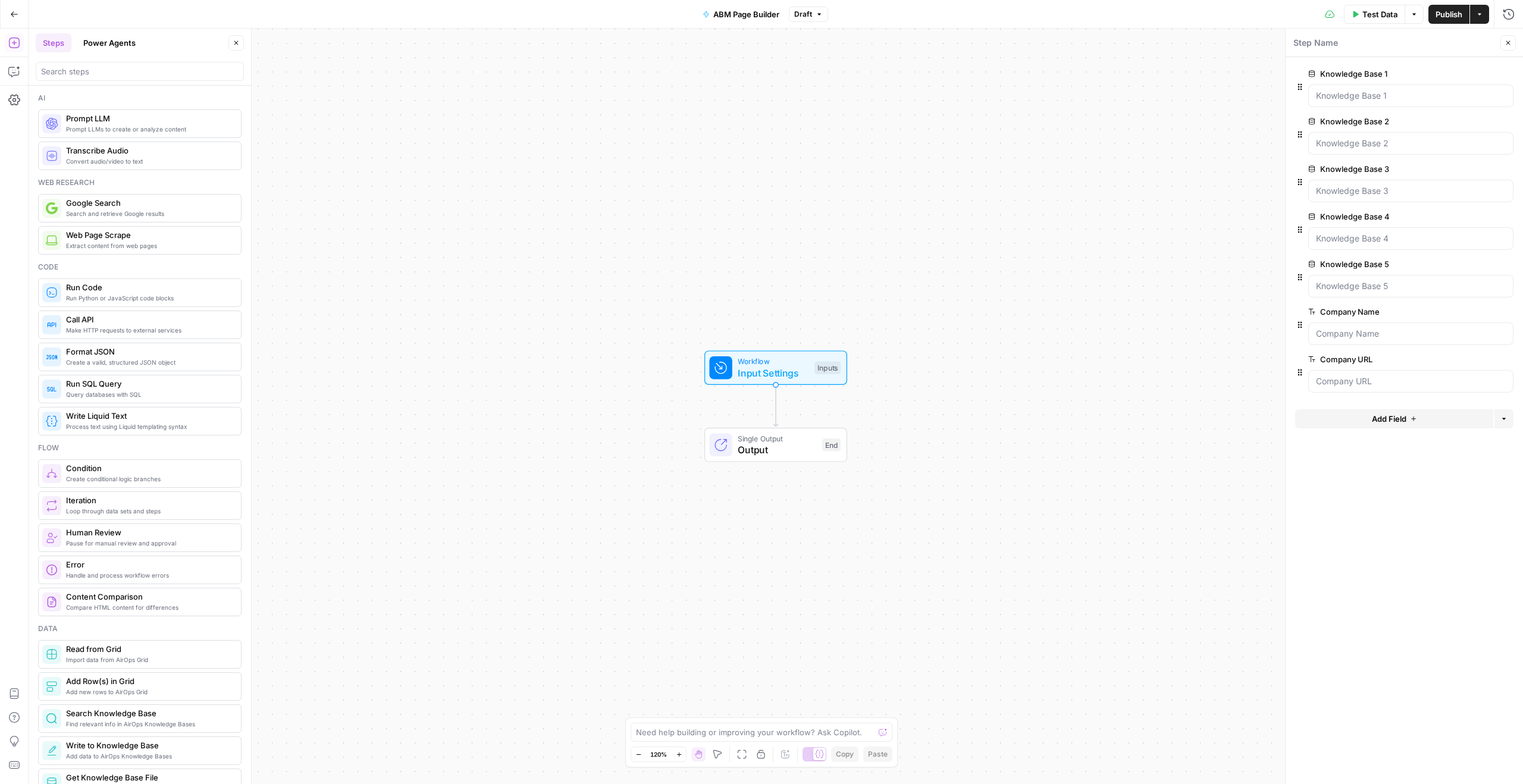
click at [1459, 73] on span "edit field" at bounding box center [1468, 74] width 26 height 10
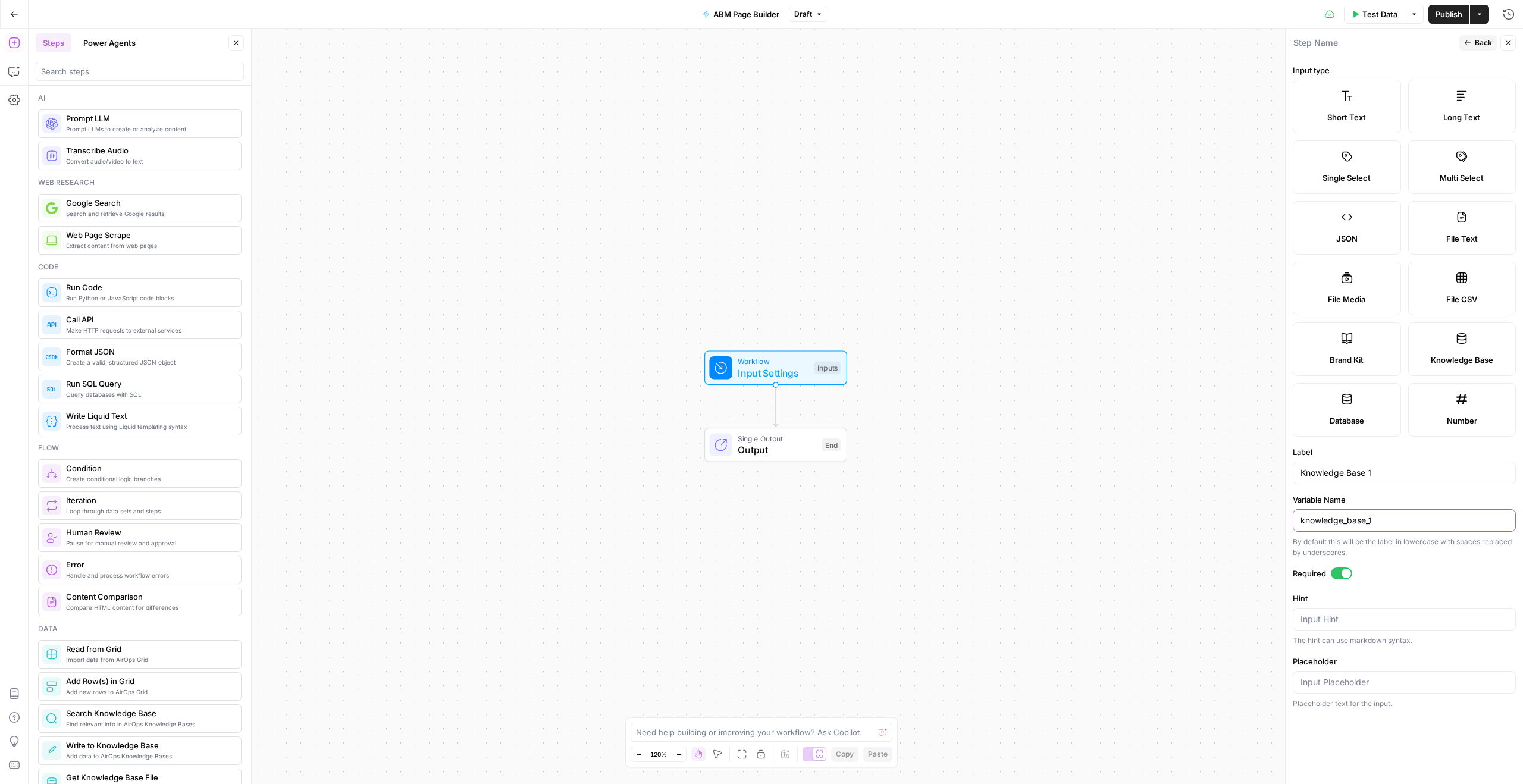
click at [1384, 524] on input "knowledge_base_1" at bounding box center [1404, 521] width 208 height 12
click at [1413, 520] on input "knowledge_base_1" at bounding box center [1404, 521] width 208 height 12
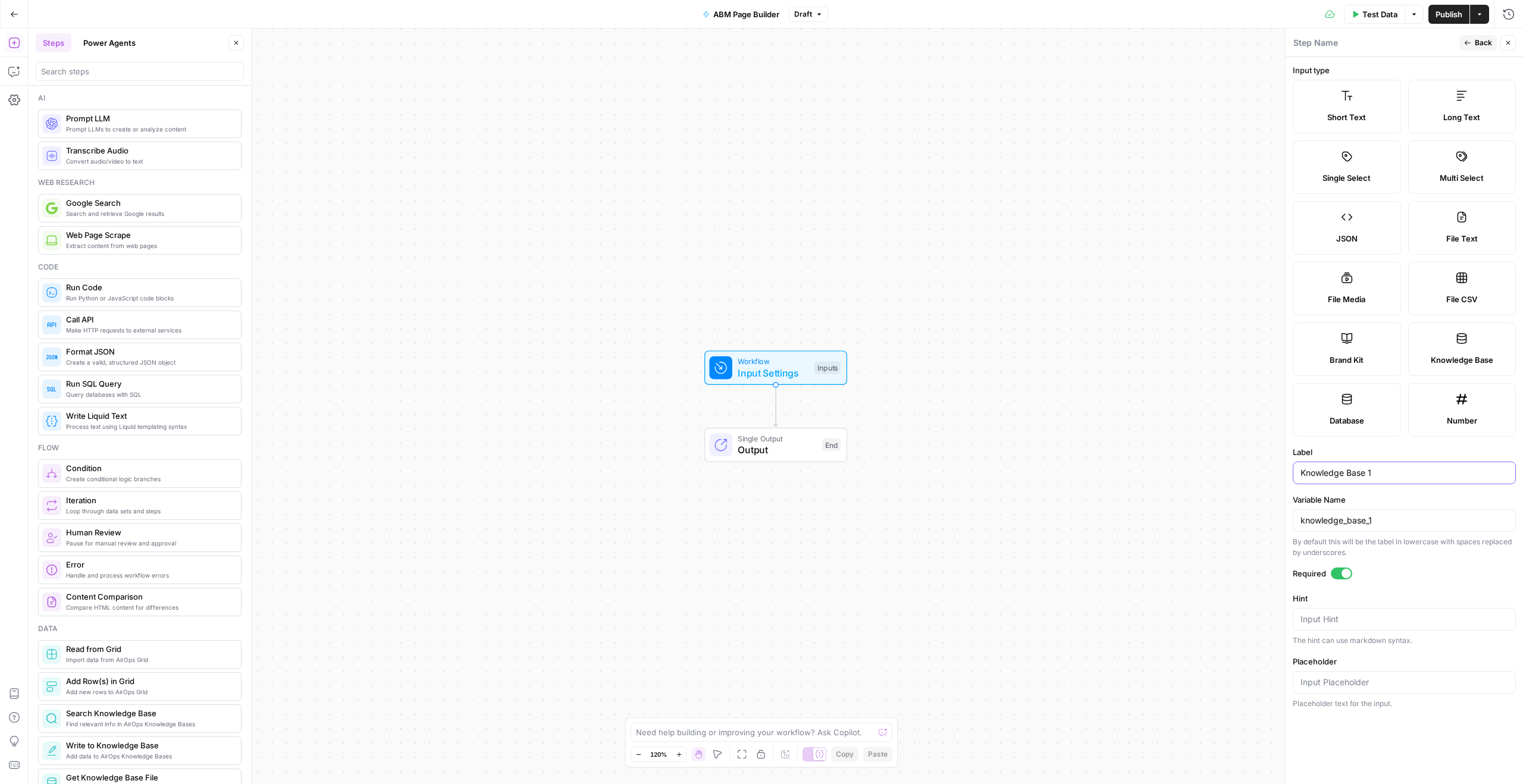
click at [1398, 478] on input "Knowledge Base 1" at bounding box center [1404, 473] width 208 height 12
type input "Kong Value Framework"
click at [1418, 500] on label "Variable Name" at bounding box center [1404, 500] width 223 height 12
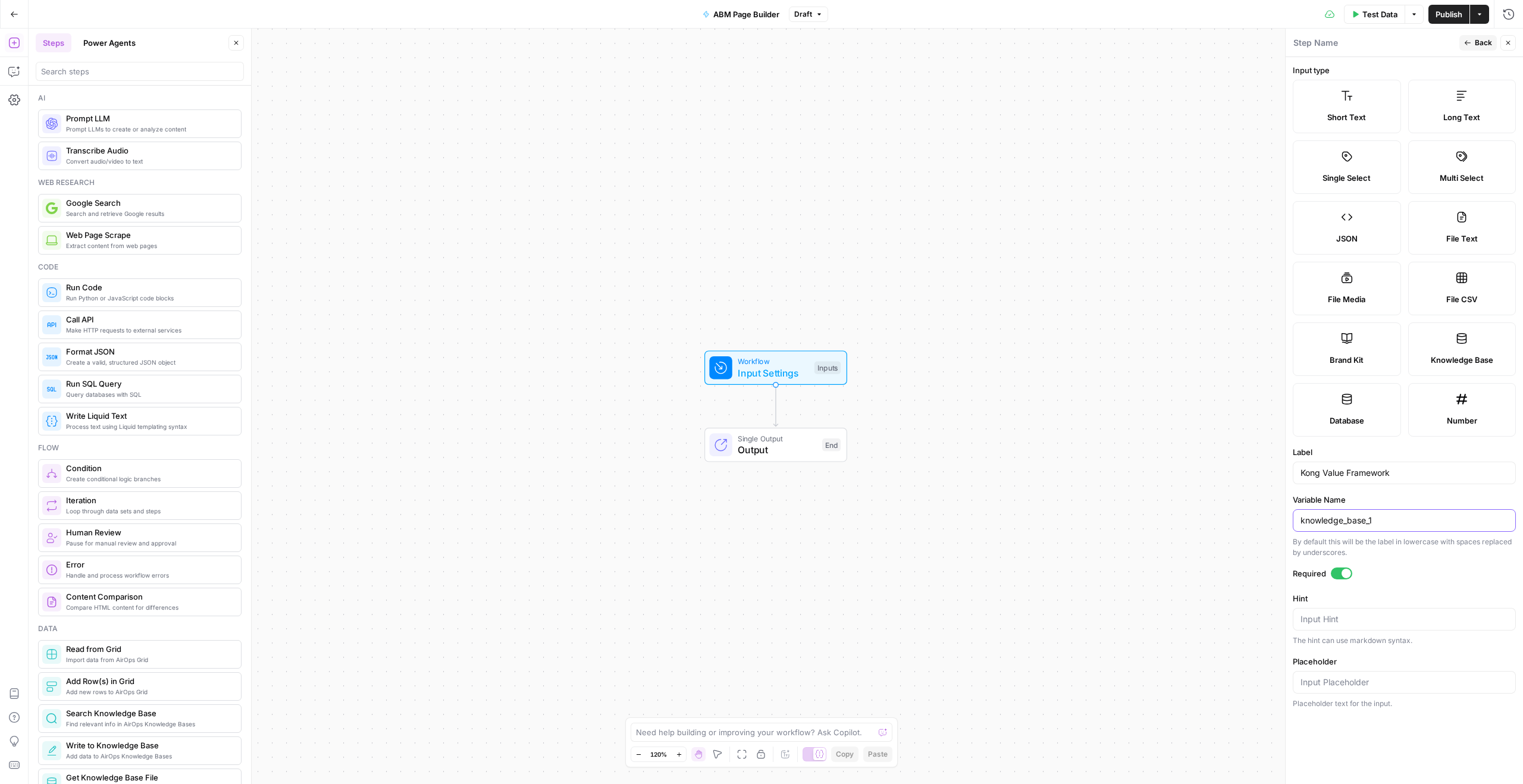
click at [1418, 515] on input "knowledge_base_1" at bounding box center [1404, 521] width 208 height 12
click at [1388, 520] on input "knowledge_base_1" at bounding box center [1404, 521] width 208 height 12
click at [1395, 498] on label "Variable Name" at bounding box center [1404, 500] width 223 height 12
click at [1395, 515] on input "knowledge_base_1" at bounding box center [1404, 521] width 208 height 12
click at [1413, 474] on input "Kong Value Framework" at bounding box center [1404, 473] width 208 height 12
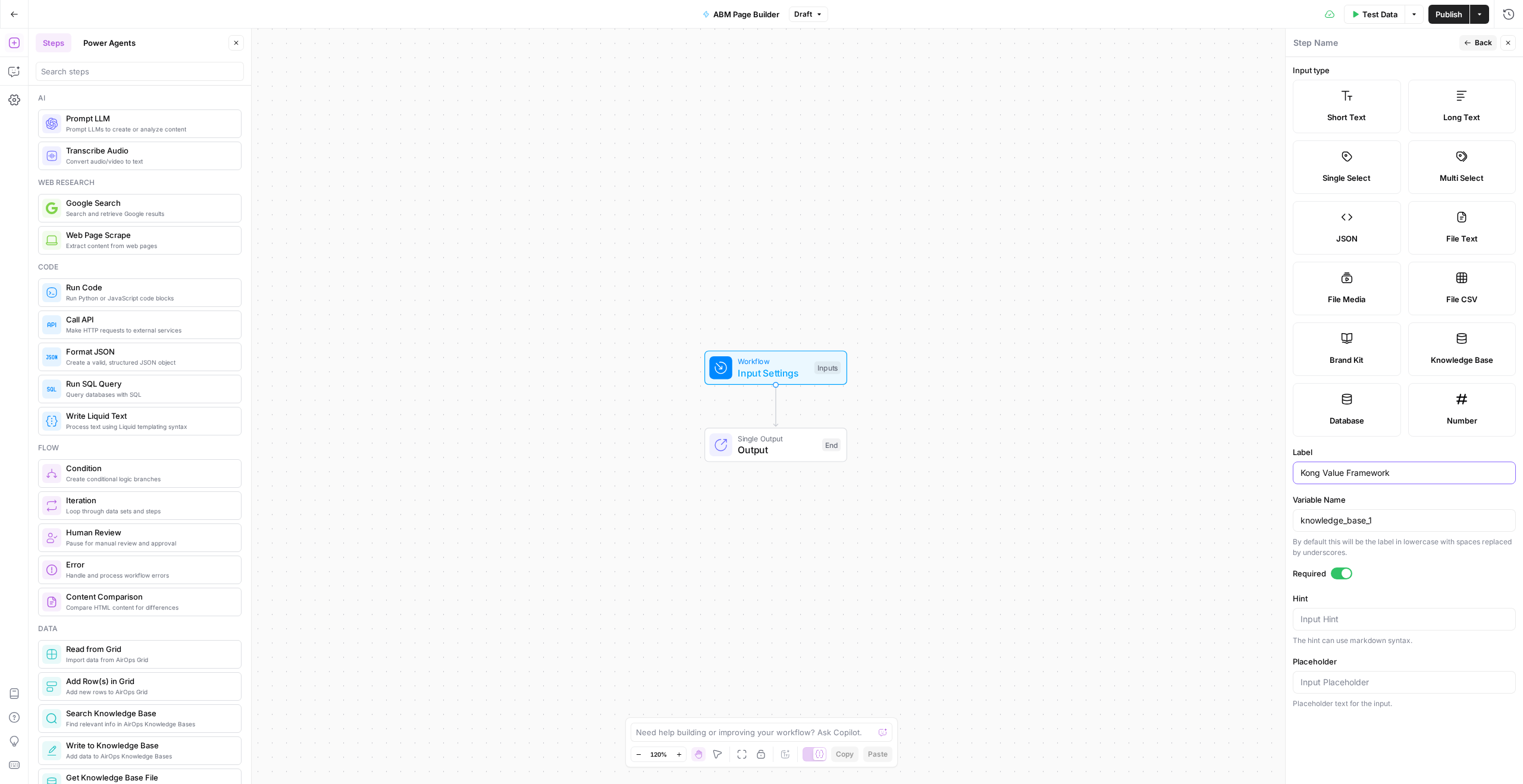
click at [1413, 474] on input "Kong Value Framework" at bounding box center [1404, 473] width 208 height 12
click at [1400, 524] on input "knowledge_base_1" at bounding box center [1404, 521] width 208 height 12
click at [1479, 45] on span "Back" at bounding box center [1483, 42] width 17 height 10
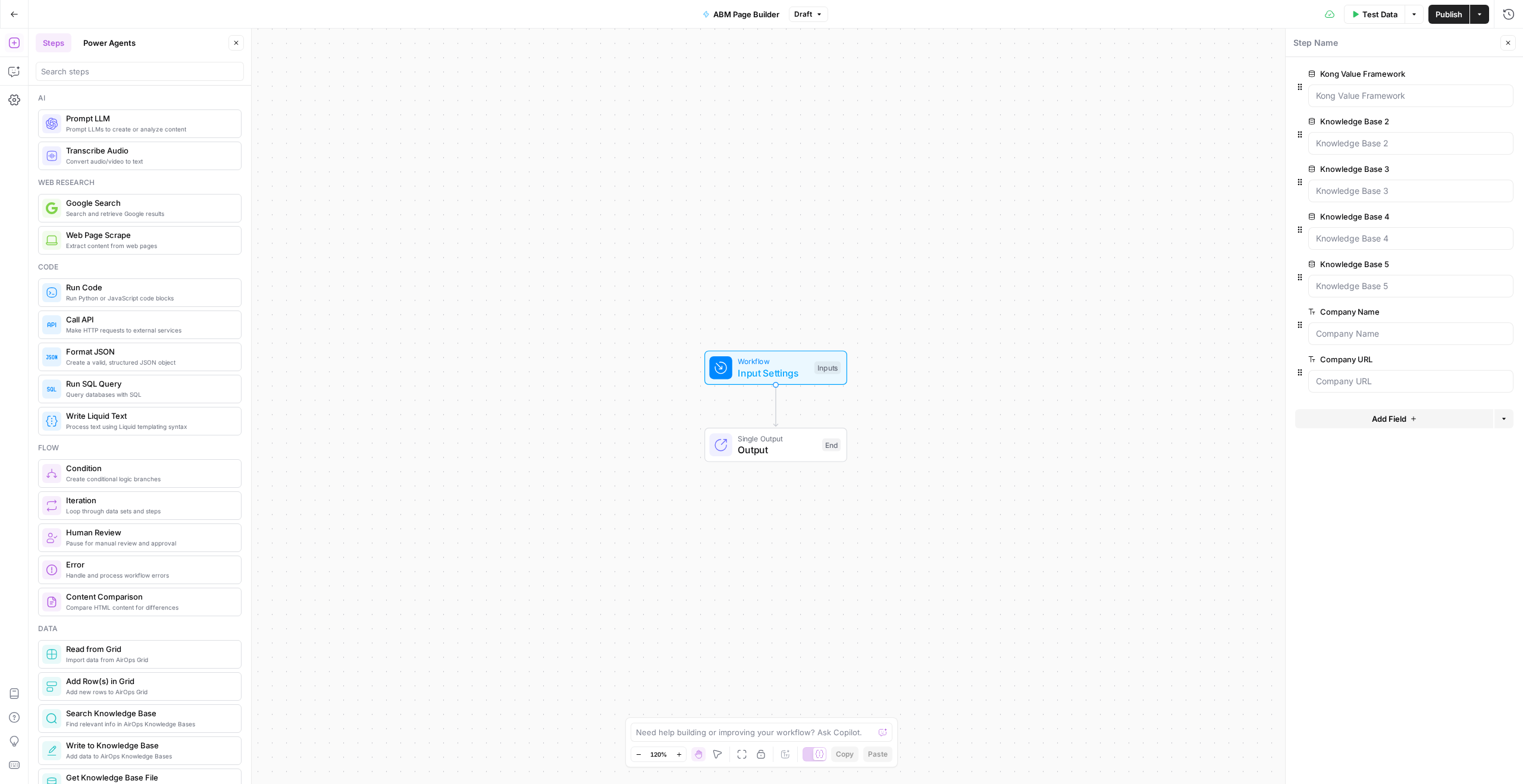
click at [1466, 76] on span "edit field" at bounding box center [1468, 74] width 26 height 10
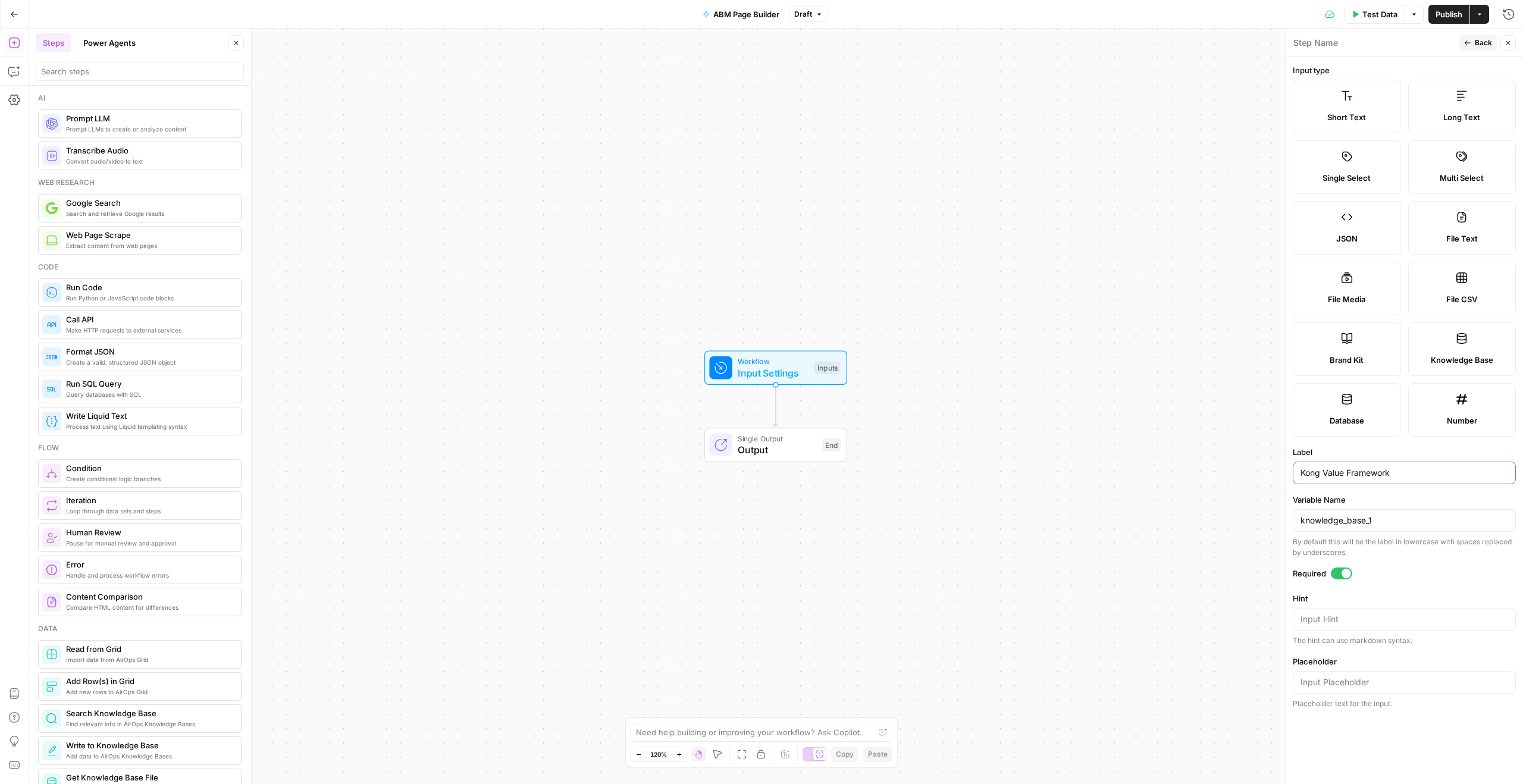
click at [1411, 470] on input "Kong Value Framework" at bounding box center [1404, 473] width 208 height 12
click at [1406, 472] on input "Kong Value Framework" at bounding box center [1404, 473] width 208 height 12
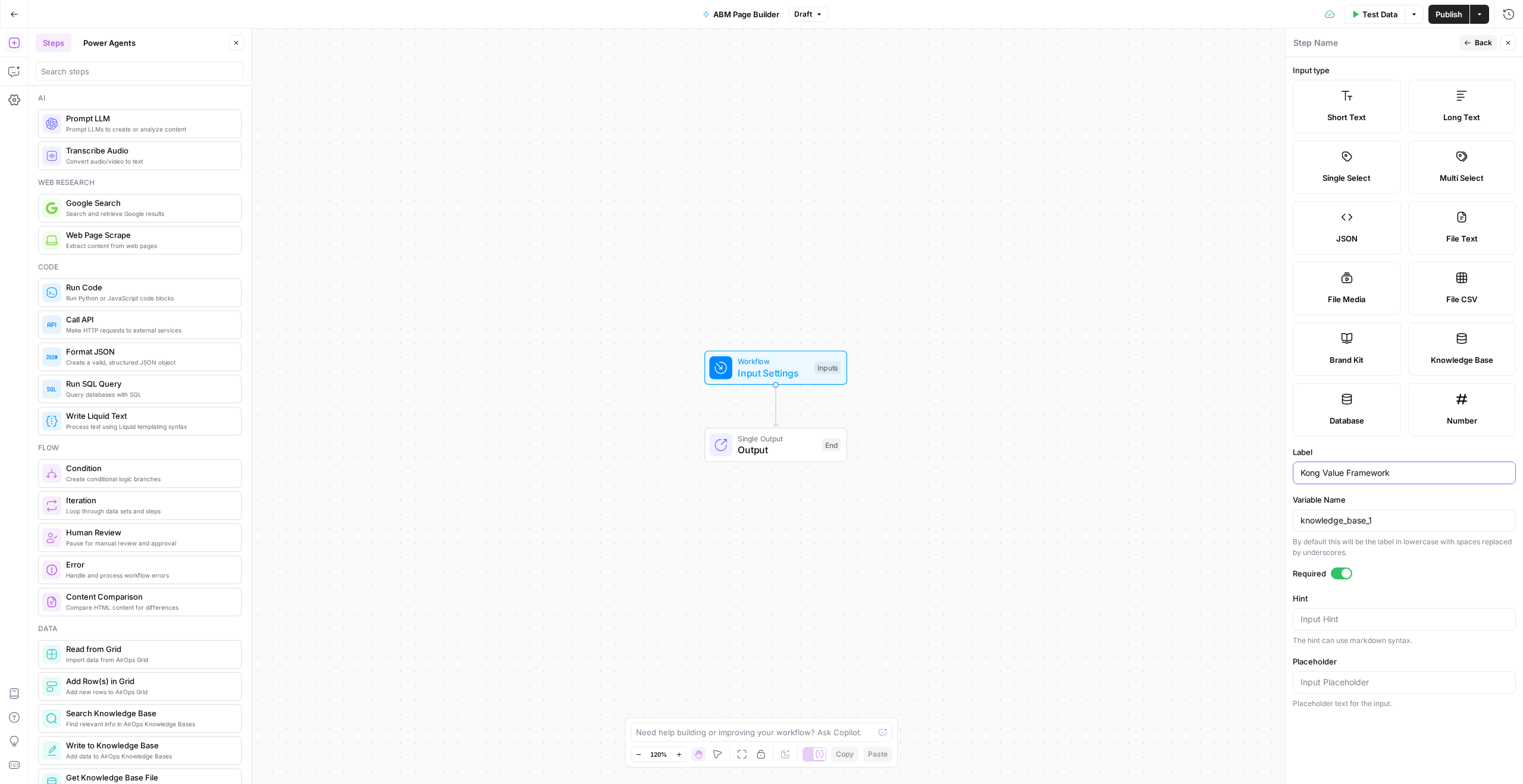
click at [1406, 472] on input "Kong Value Framework" at bounding box center [1404, 473] width 208 height 12
click at [1393, 523] on input "knowledge_base_1" at bounding box center [1404, 521] width 208 height 12
paste input "Kong Value Framework"
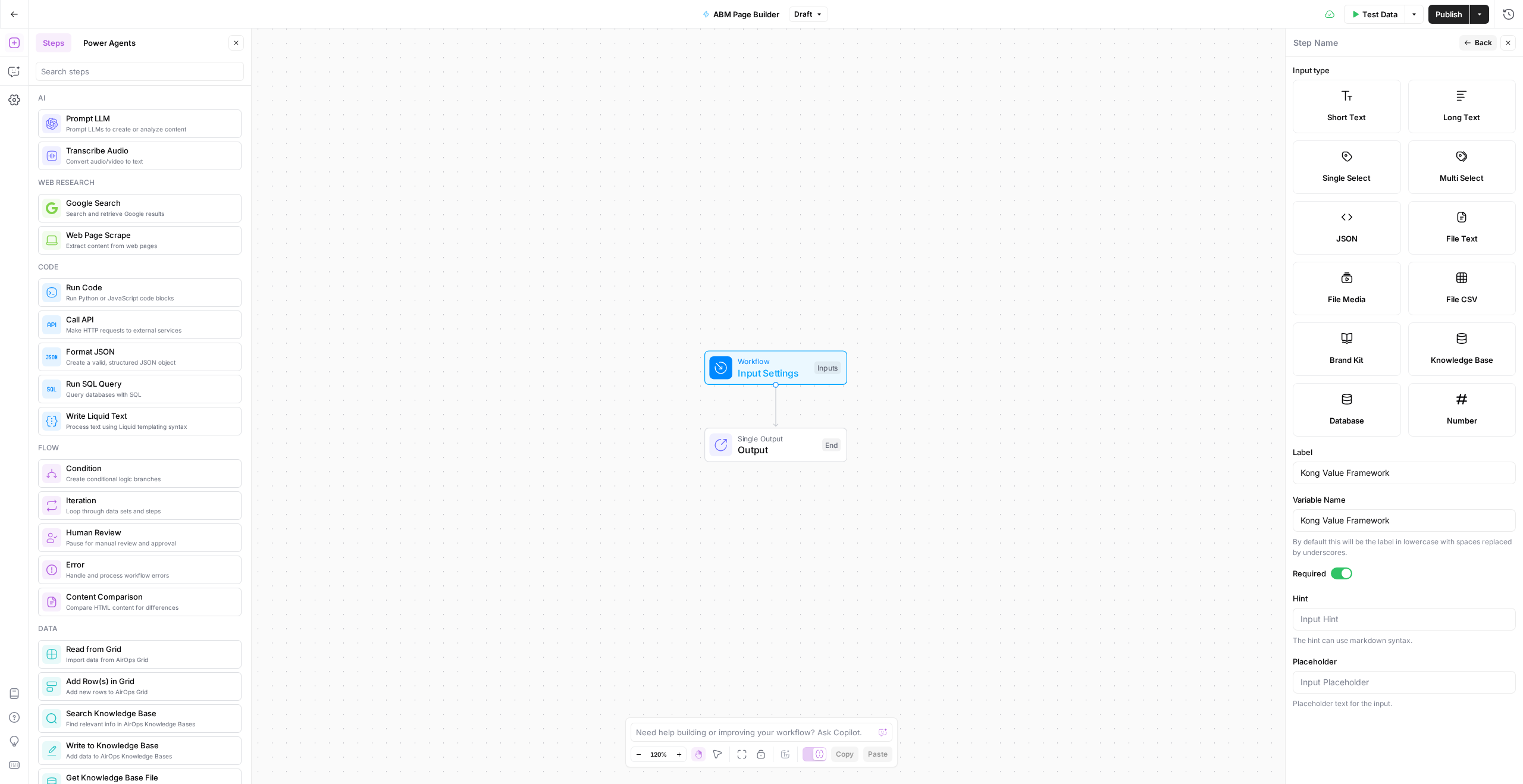
click at [1393, 504] on label "Variable Name" at bounding box center [1404, 500] width 223 height 12
click at [1393, 515] on input "Kong Value Framework" at bounding box center [1404, 521] width 208 height 12
click at [1414, 472] on input "Kong Value Framework" at bounding box center [1404, 473] width 208 height 12
click at [1327, 522] on input "Kong Value Framework" at bounding box center [1404, 521] width 208 height 12
click at [1323, 523] on input "Kong Value Framework" at bounding box center [1404, 521] width 208 height 12
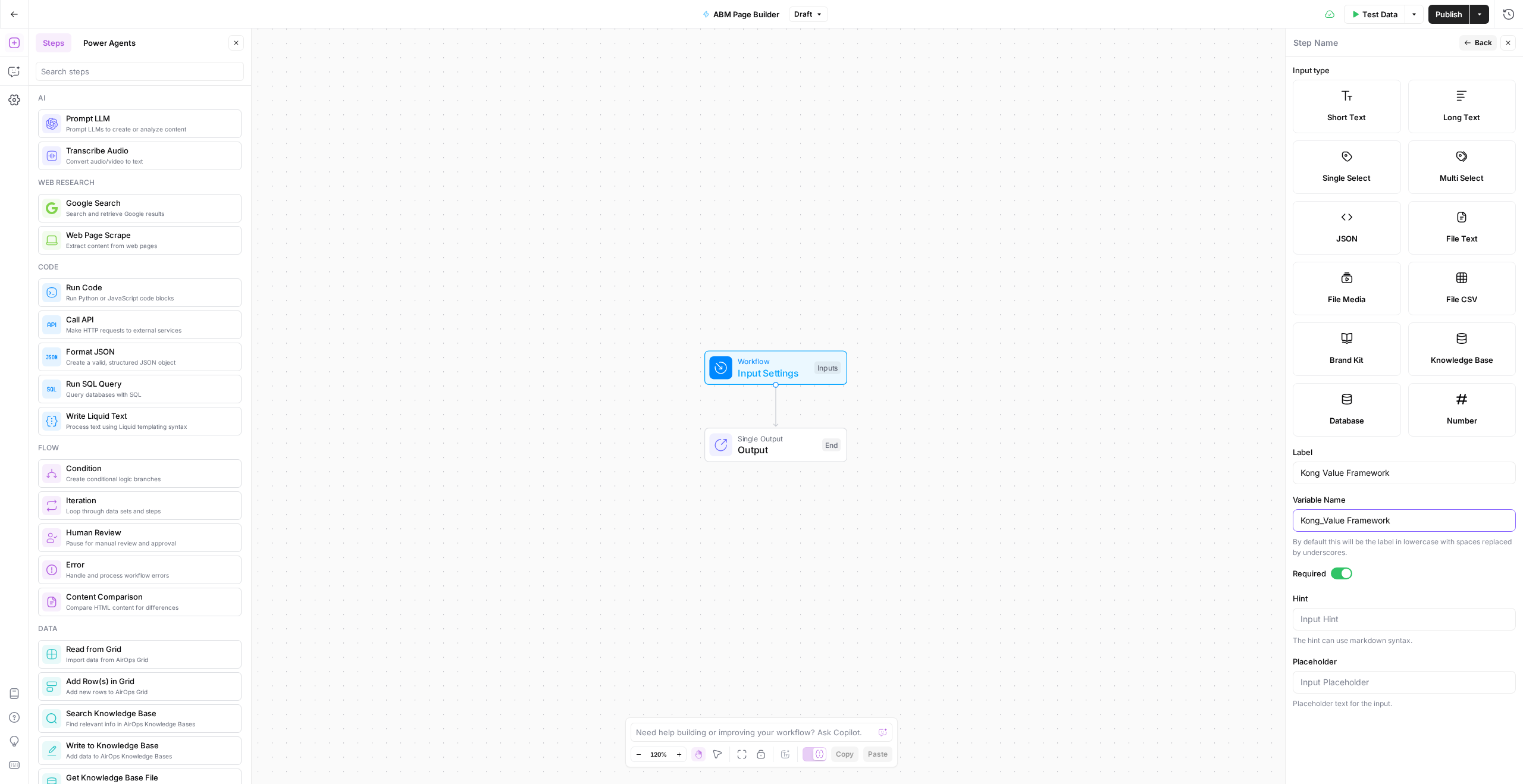
click at [1348, 523] on input "Kong_Value Framework" at bounding box center [1404, 521] width 208 height 12
click at [1430, 516] on input "Kong_Value_Framework" at bounding box center [1404, 521] width 208 height 12
click at [1308, 518] on input "Kong_Value_Framework" at bounding box center [1404, 521] width 208 height 12
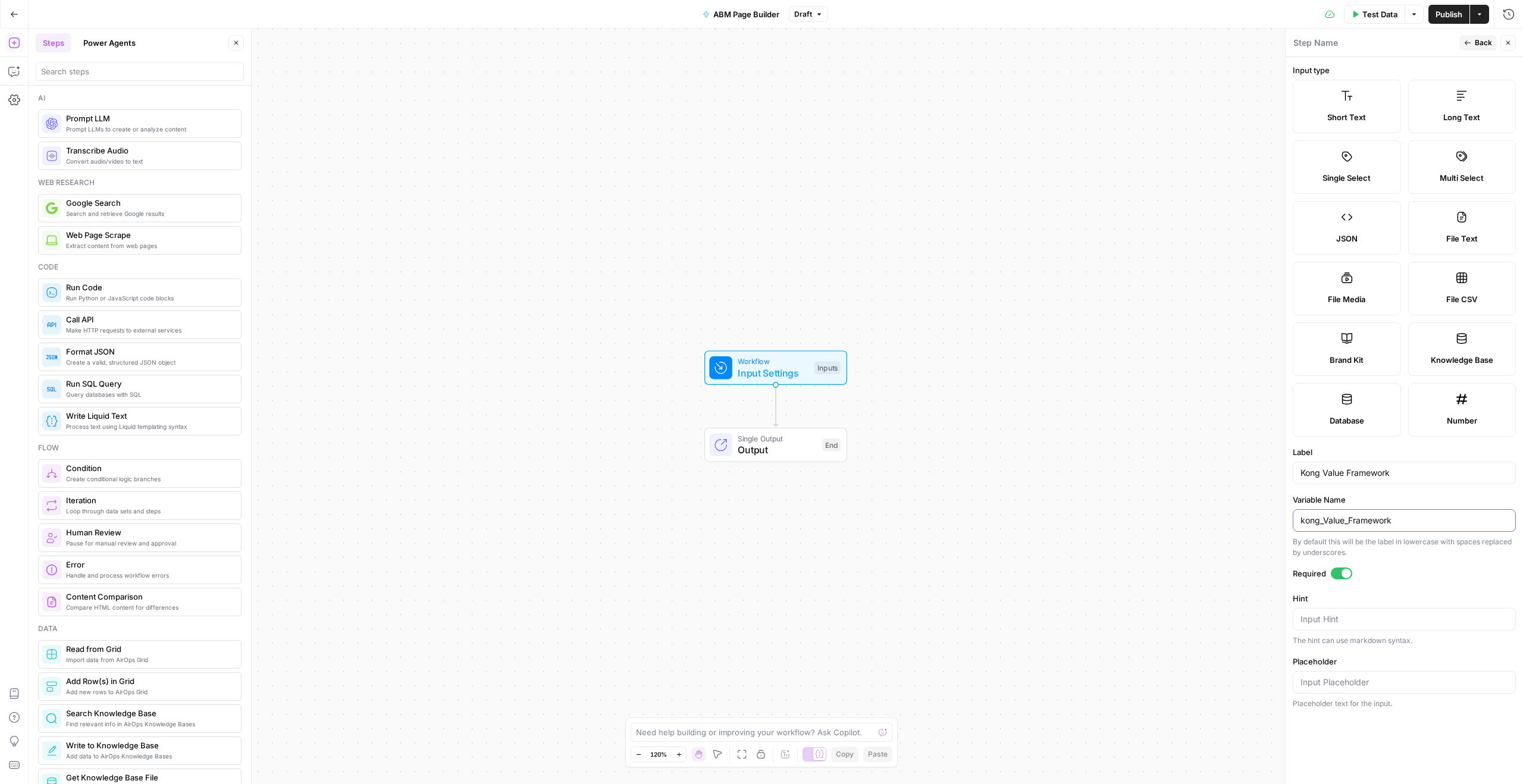
click at [1329, 519] on input "kong_Value_Framework" at bounding box center [1404, 521] width 208 height 12
click at [1353, 522] on input "kong_value_Framework" at bounding box center [1404, 521] width 208 height 12
click at [1398, 523] on input "kong_value_framework" at bounding box center [1404, 521] width 208 height 12
type input "kong_value_framework"
click at [1419, 509] on div "kong_value_framework" at bounding box center [1404, 520] width 223 height 22
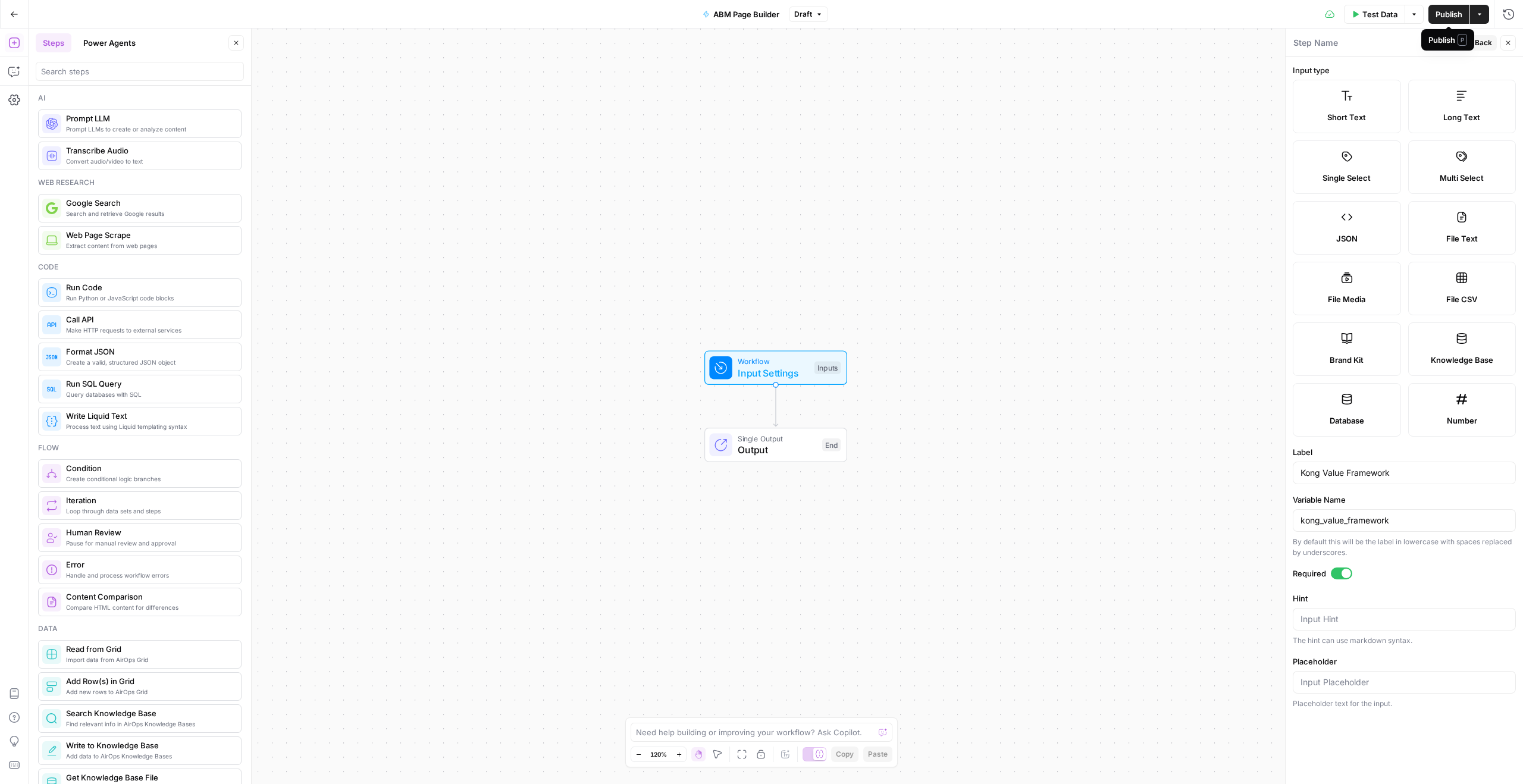
click at [1472, 42] on div "Publish P" at bounding box center [1447, 40] width 53 height 22
drag, startPoint x: 1348, startPoint y: 45, endPoint x: 1466, endPoint y: 52, distance: 118.2
click at [1358, 47] on div "Step Name" at bounding box center [1374, 42] width 163 height 13
click at [1478, 44] on span "Back" at bounding box center [1483, 42] width 17 height 10
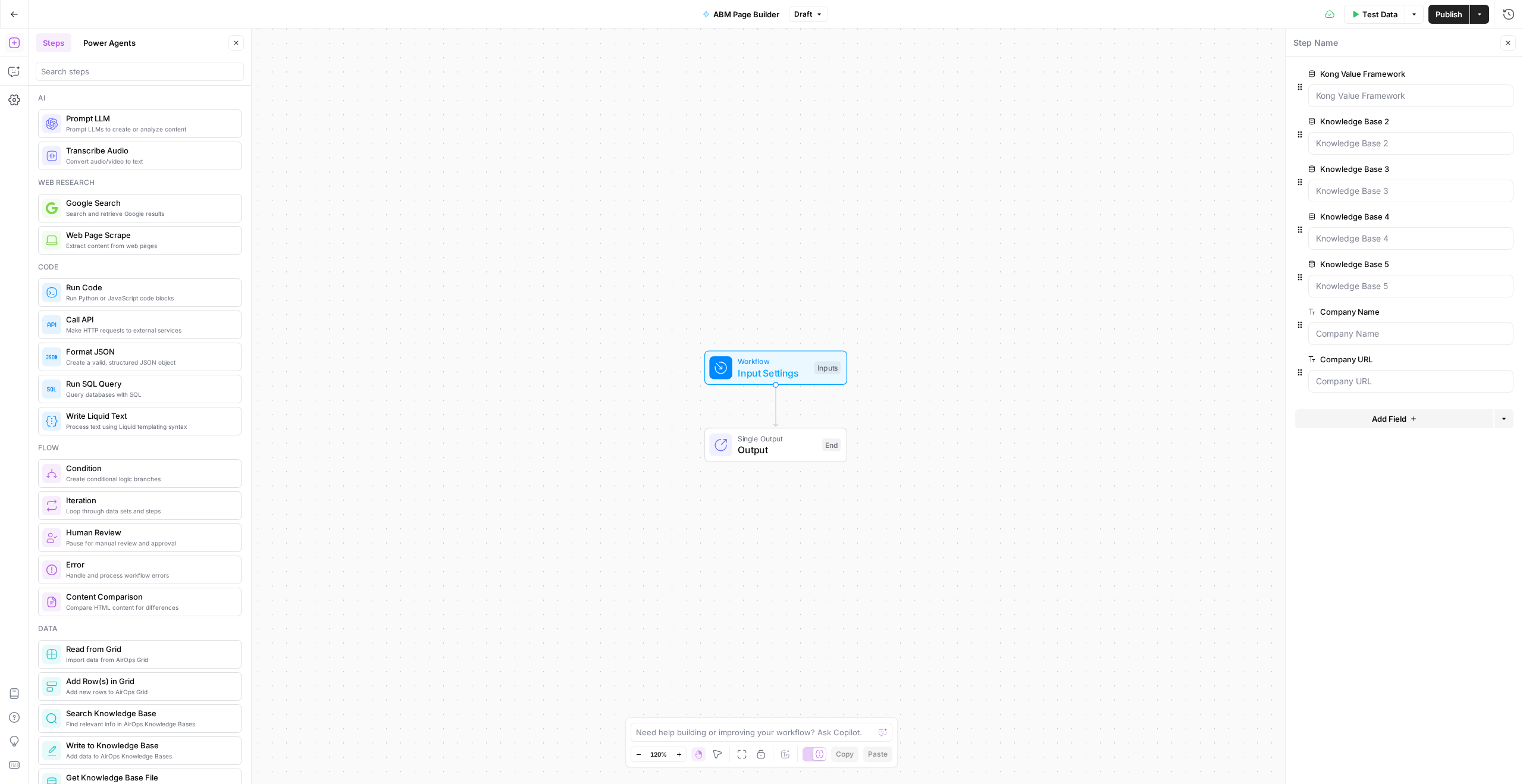
click at [1464, 123] on span "edit field" at bounding box center [1468, 121] width 26 height 10
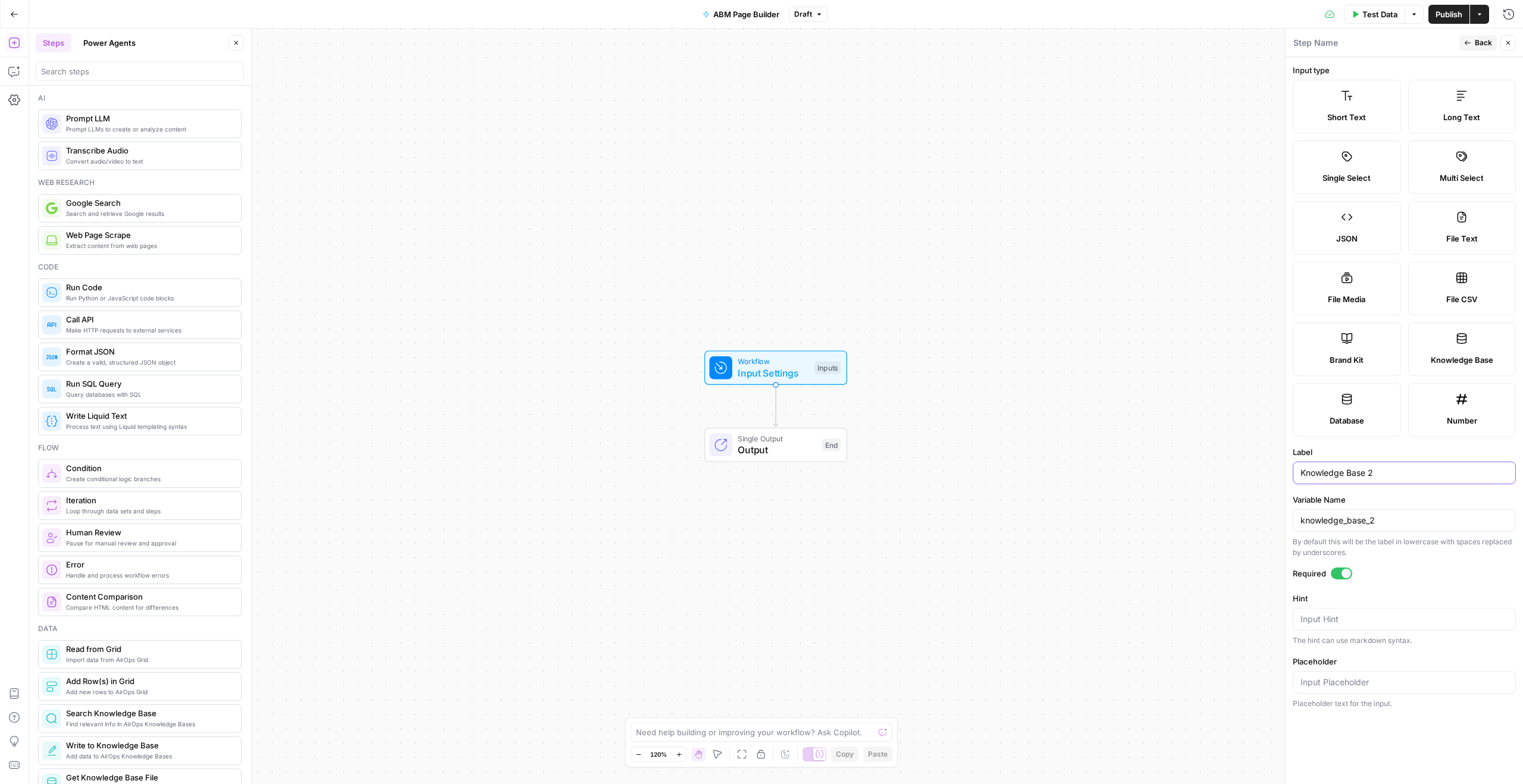
click at [1319, 475] on input "Knowledge Base 2" at bounding box center [1404, 473] width 208 height 12
type input "Sales Plays"
click at [1340, 524] on input "knowledge_base_2" at bounding box center [1404, 521] width 208 height 12
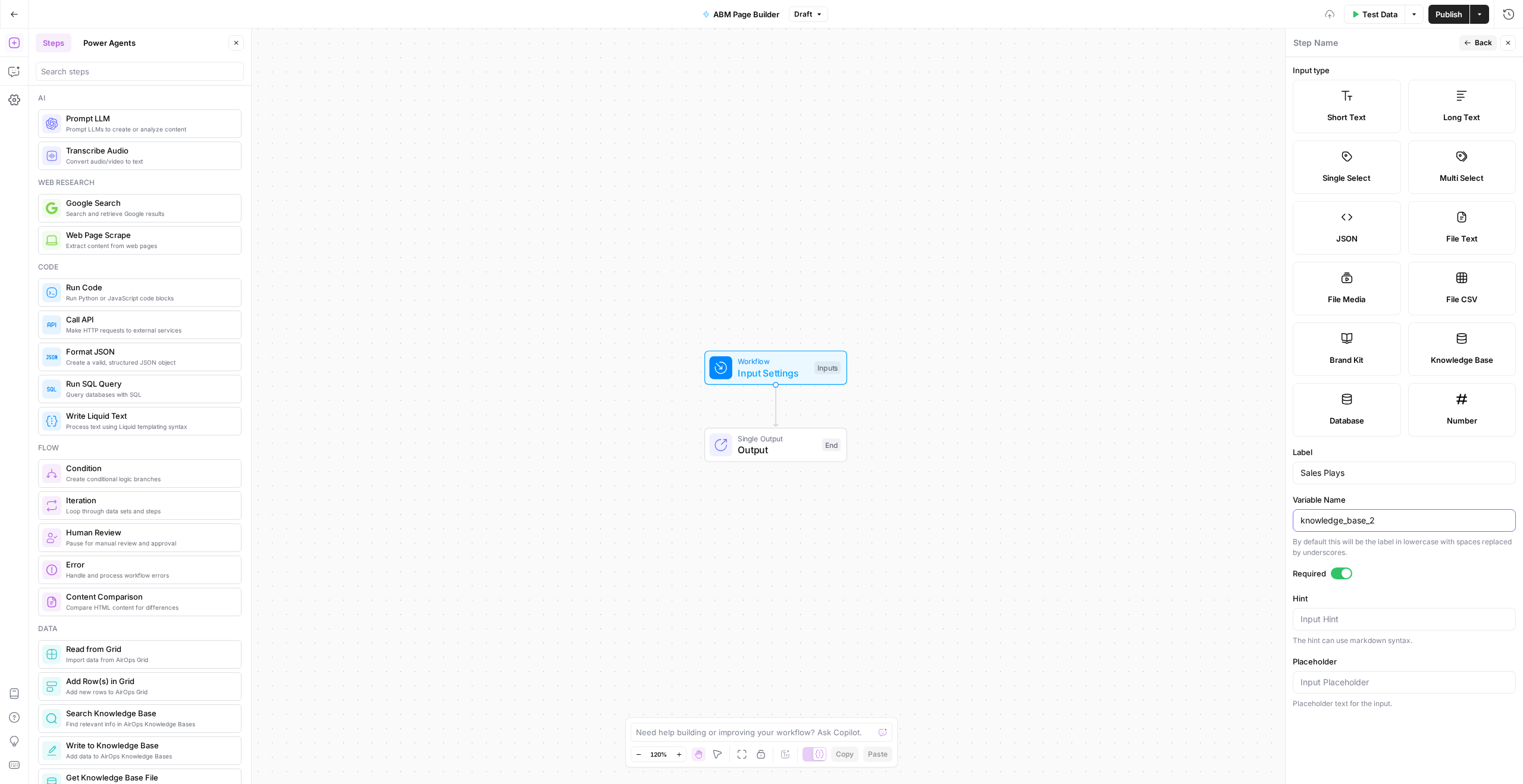
click at [1340, 524] on input "knowledge_base_2" at bounding box center [1404, 521] width 208 height 12
click at [1405, 498] on label "Variable Name" at bounding box center [1404, 500] width 223 height 12
click at [1405, 515] on input "sales-plays" at bounding box center [1404, 521] width 208 height 12
click at [1326, 520] on input "sales-plays" at bounding box center [1404, 521] width 208 height 12
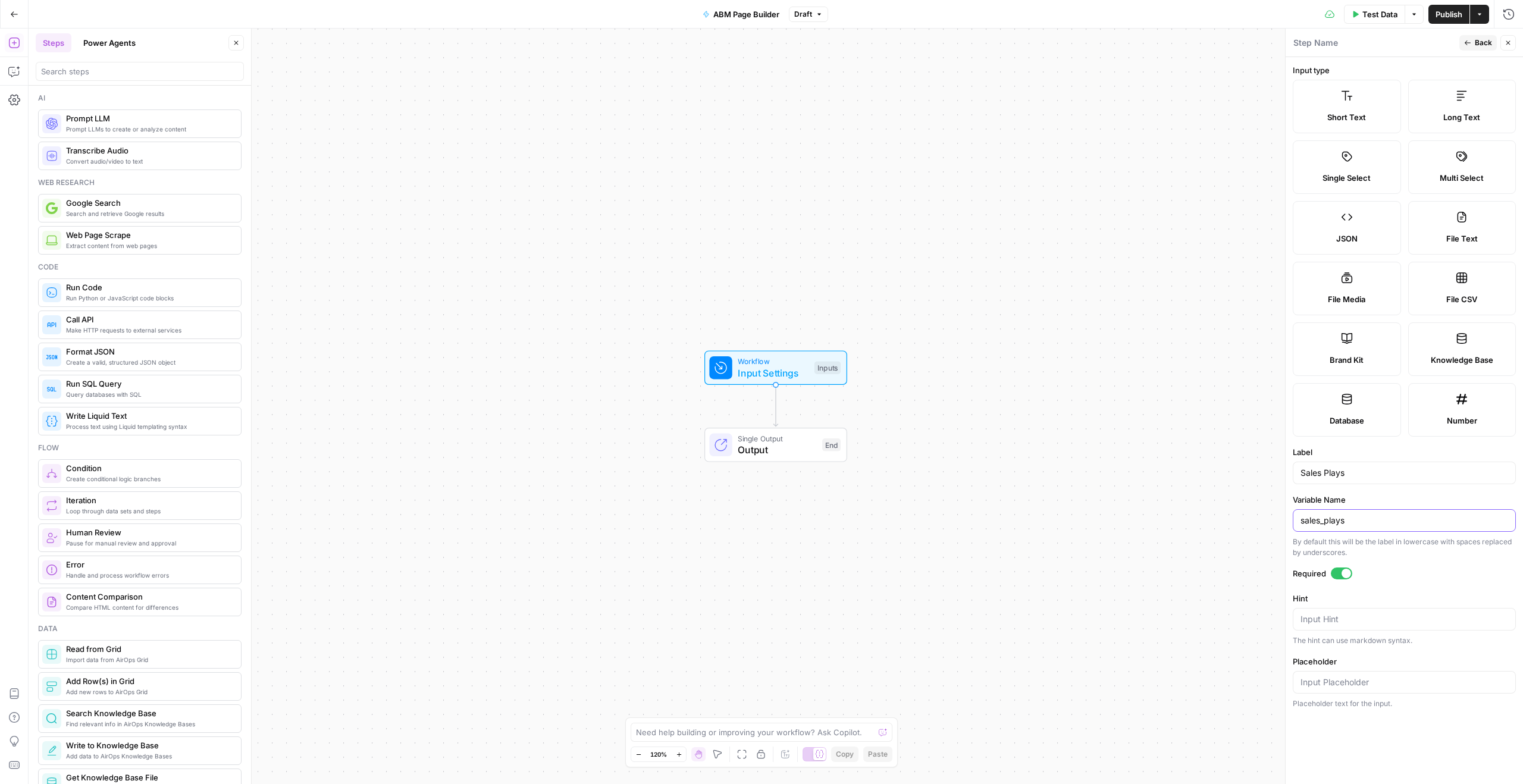
type input "sales_plays"
click at [1407, 505] on div "Variable Name sales_plays By default this will be the label in lowercase with s…" at bounding box center [1404, 526] width 223 height 64
click at [1468, 36] on button "Back" at bounding box center [1477, 43] width 37 height 16
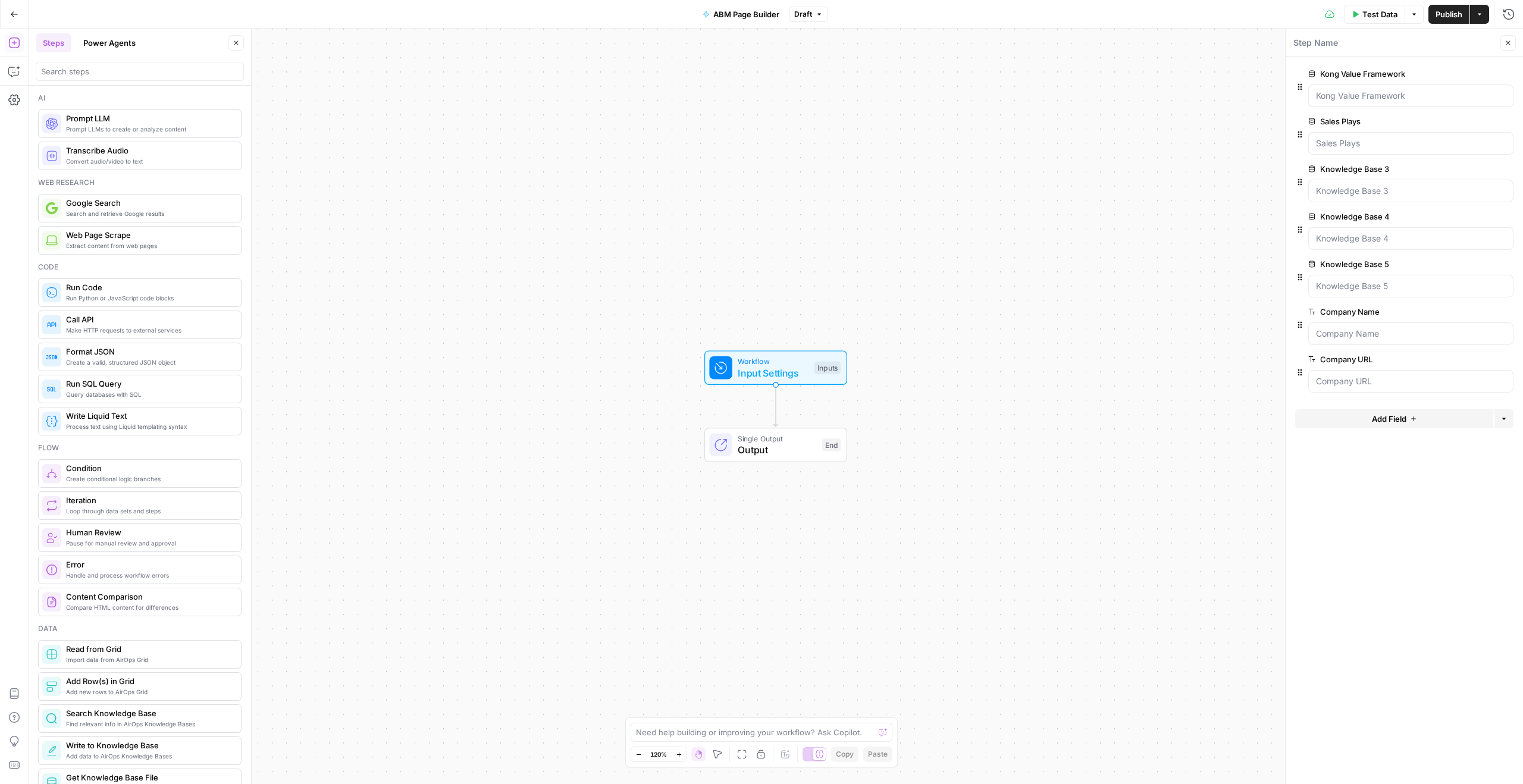
click at [1464, 169] on span "edit field" at bounding box center [1468, 169] width 26 height 10
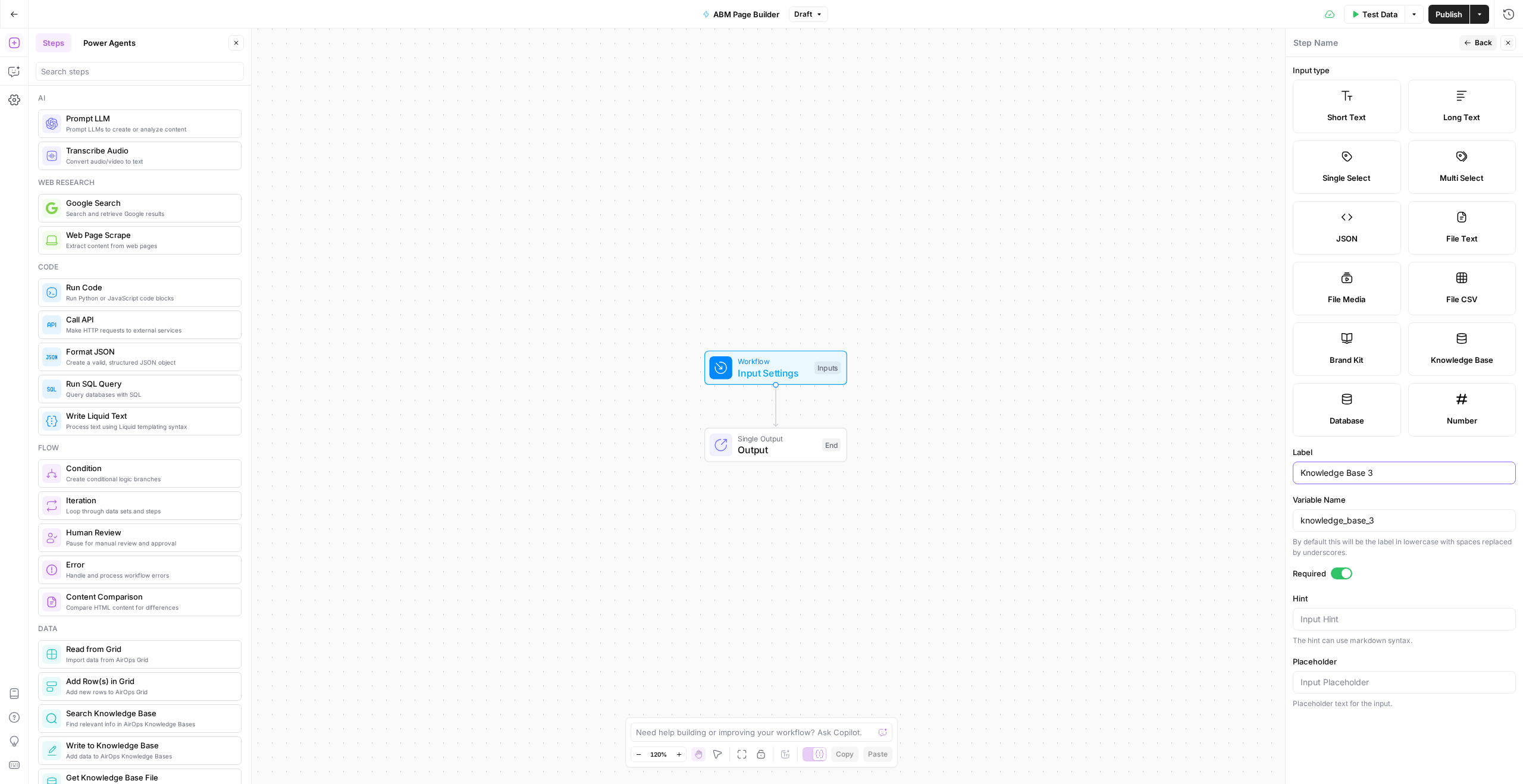
click at [1410, 469] on input "Knowledge Base 3" at bounding box center [1404, 473] width 208 height 12
type input "Case Studies"
click at [1385, 522] on input "knowledge_base_3" at bounding box center [1404, 521] width 208 height 12
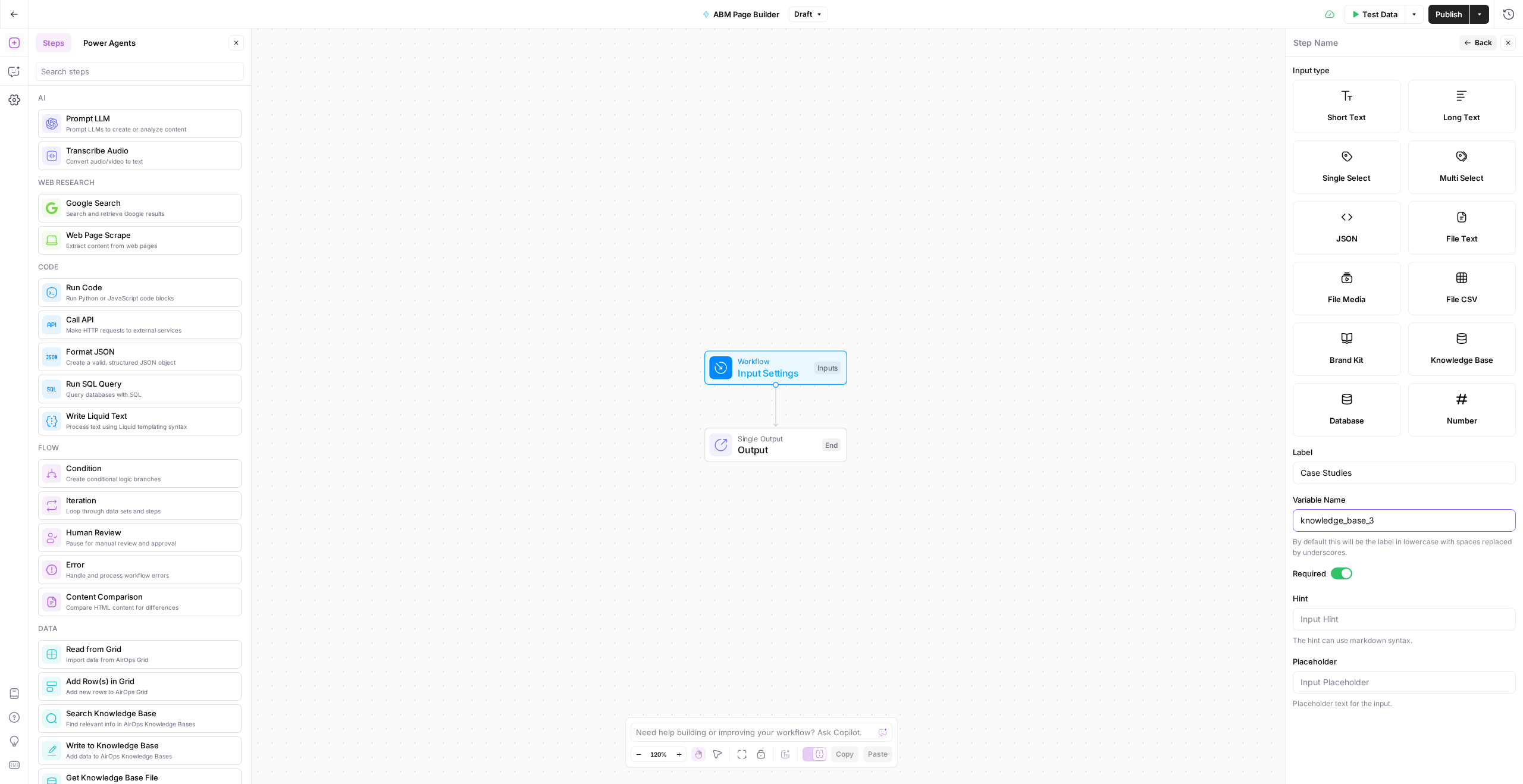
click at [1385, 522] on input "knowledge_base_3" at bounding box center [1404, 521] width 208 height 12
type input "case_studies"
click at [1385, 471] on input "Case Studies" at bounding box center [1404, 473] width 208 height 12
click at [1468, 47] on button "Back" at bounding box center [1477, 43] width 37 height 16
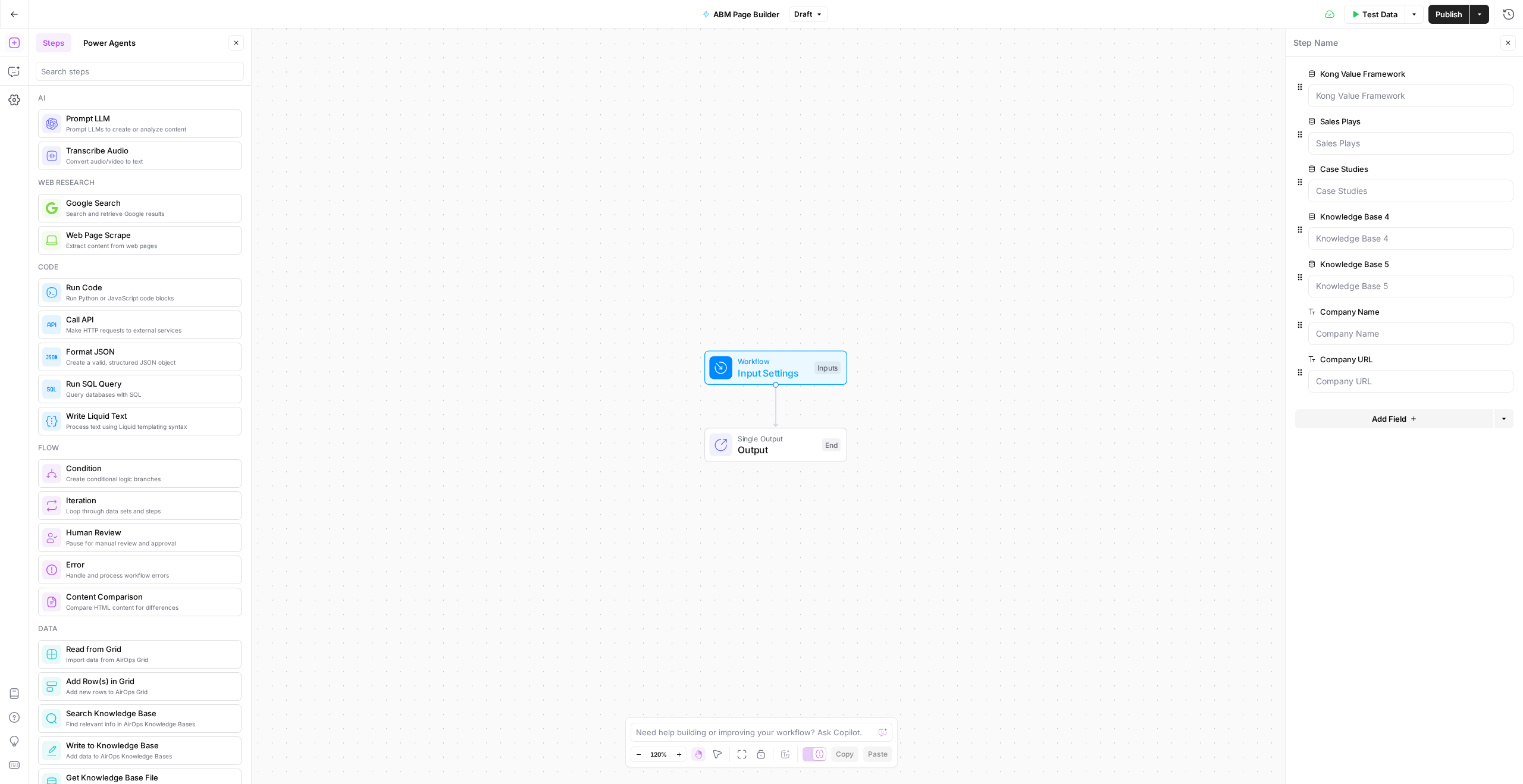
click at [1482, 213] on button "edit field" at bounding box center [1474, 216] width 46 height 14
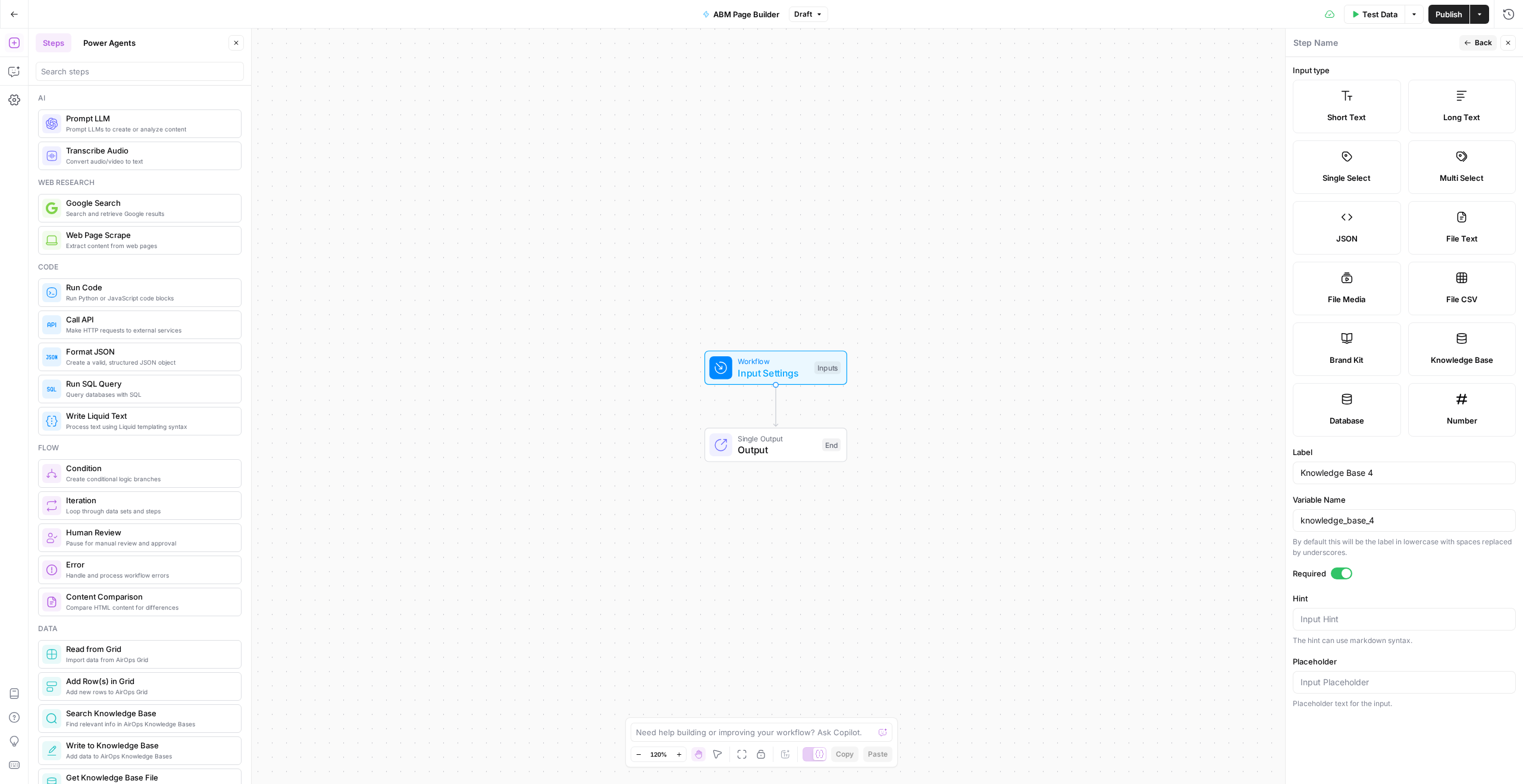
click at [1385, 480] on div "Knowledge Base 4" at bounding box center [1404, 472] width 223 height 22
click at [1388, 478] on input "Knowledge Base 4" at bounding box center [1404, 473] width 208 height 12
type input "Product & Solution Pages"
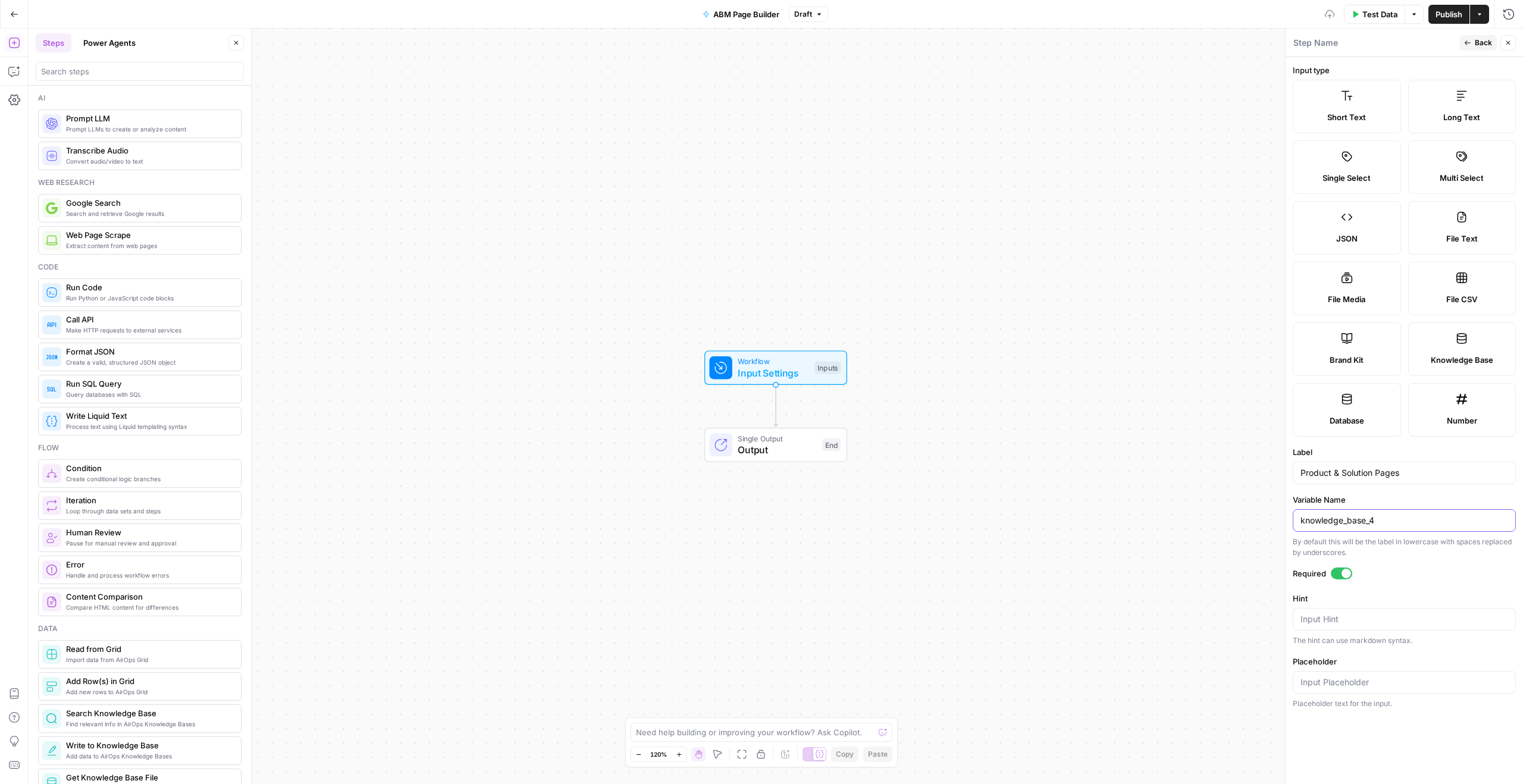
click at [1419, 524] on input "knowledge_base_4" at bounding box center [1404, 521] width 208 height 12
click at [1429, 519] on input "product_solution_pages" at bounding box center [1404, 521] width 208 height 12
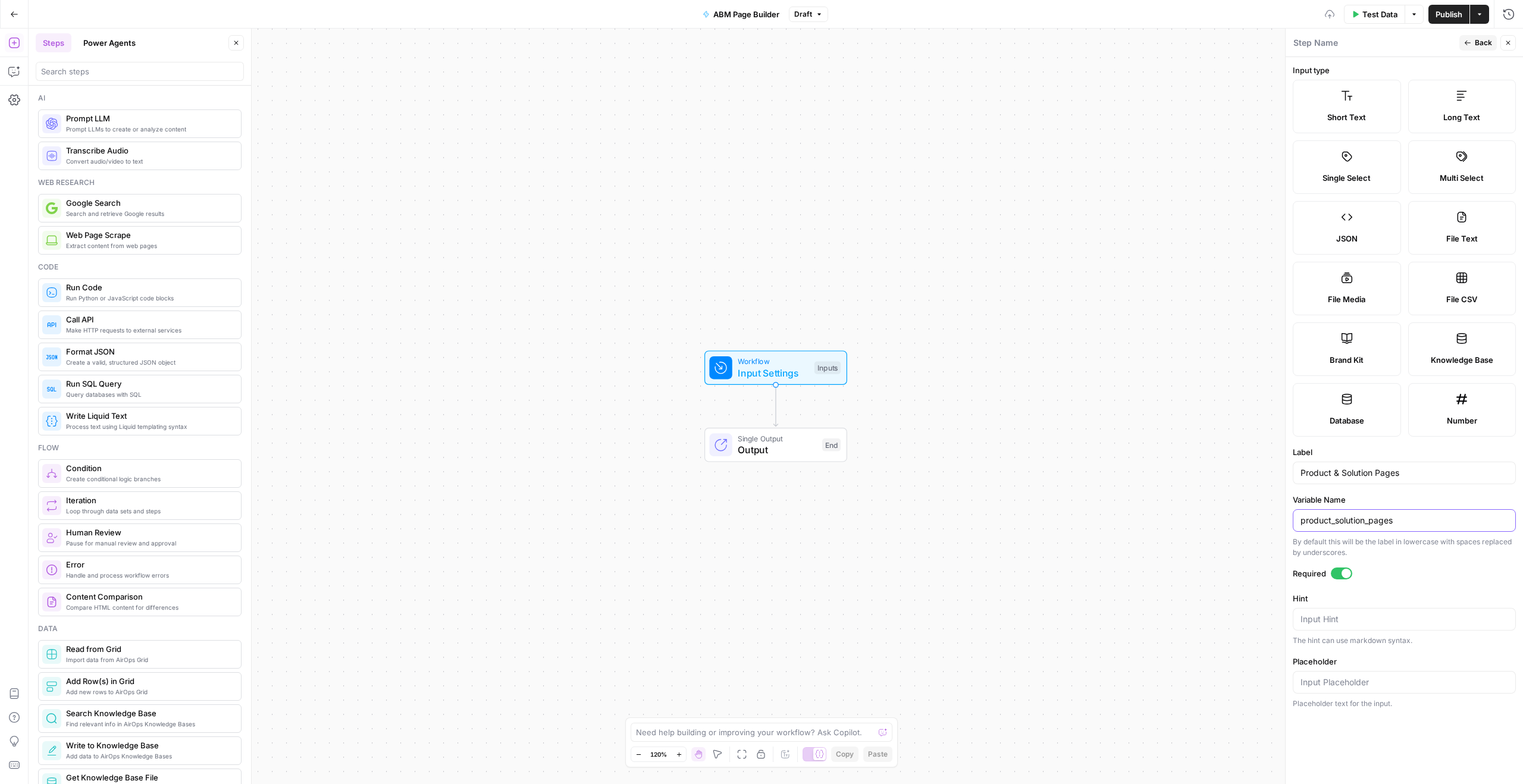
click at [1429, 519] on input "product_solution_pages" at bounding box center [1404, 521] width 208 height 12
type input "product_solution_pages"
click at [1342, 491] on form "Input type Short Text Long Text Single Select Multi Select JSON File Text File …" at bounding box center [1404, 421] width 237 height 727
click at [1464, 45] on icon "button" at bounding box center [1468, 42] width 7 height 7
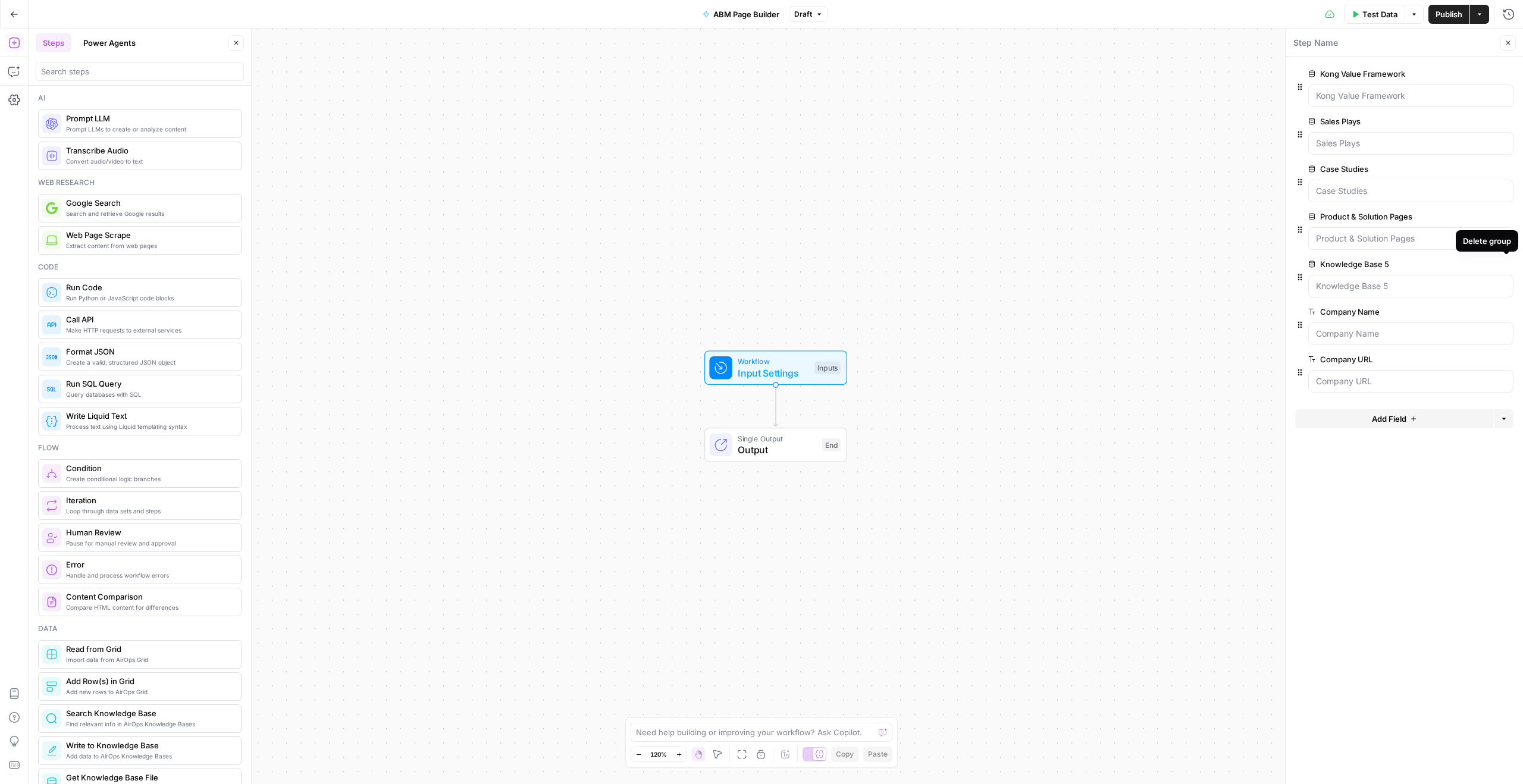
click at [1507, 265] on icon "button" at bounding box center [1507, 265] width 7 height 7
click at [1471, 73] on span "edit field" at bounding box center [1468, 74] width 26 height 10
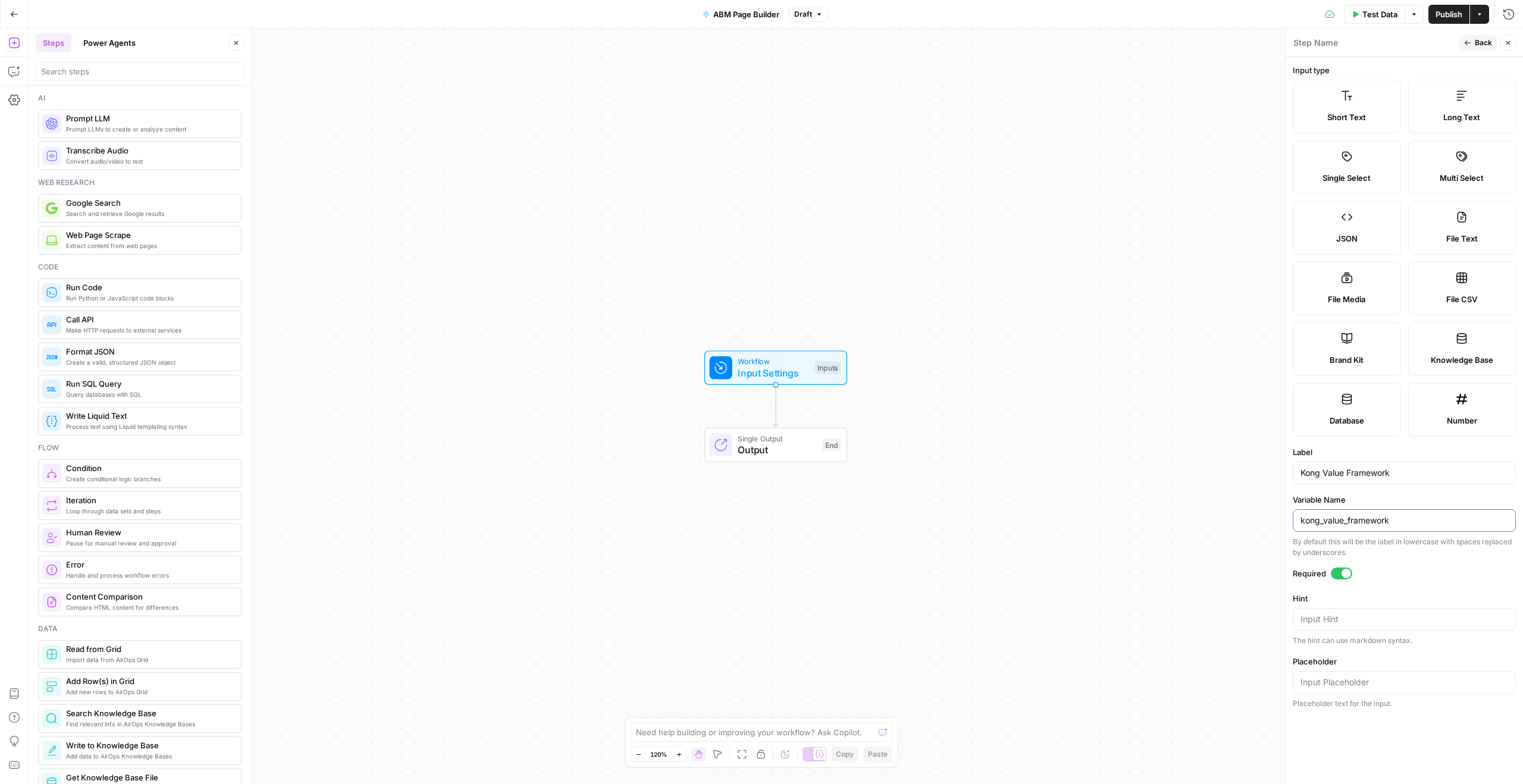
click at [1410, 517] on input "kong_value_framework" at bounding box center [1404, 521] width 208 height 12
click at [1475, 41] on span "Back" at bounding box center [1483, 42] width 17 height 10
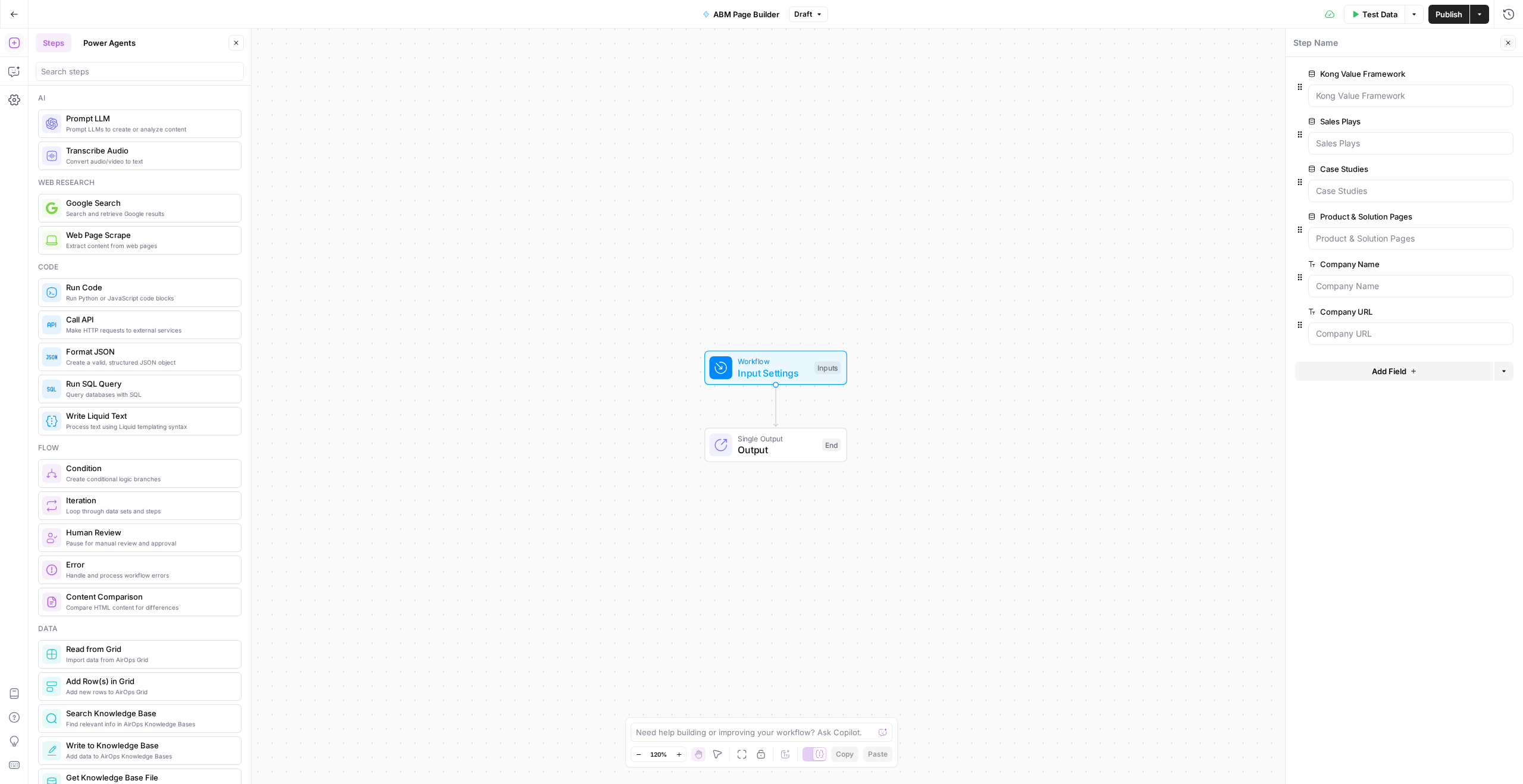
click at [674, 725] on div "Zoom In ⌘ +" at bounding box center [679, 731] width 48 height 12
click at [787, 729] on textarea at bounding box center [755, 732] width 238 height 12
paste textarea "I have the following inputs already in the workflow: kong_value_framework, sale…"
type textarea "I have the following inputs already in the workflow: kong_value_framework, sale…"
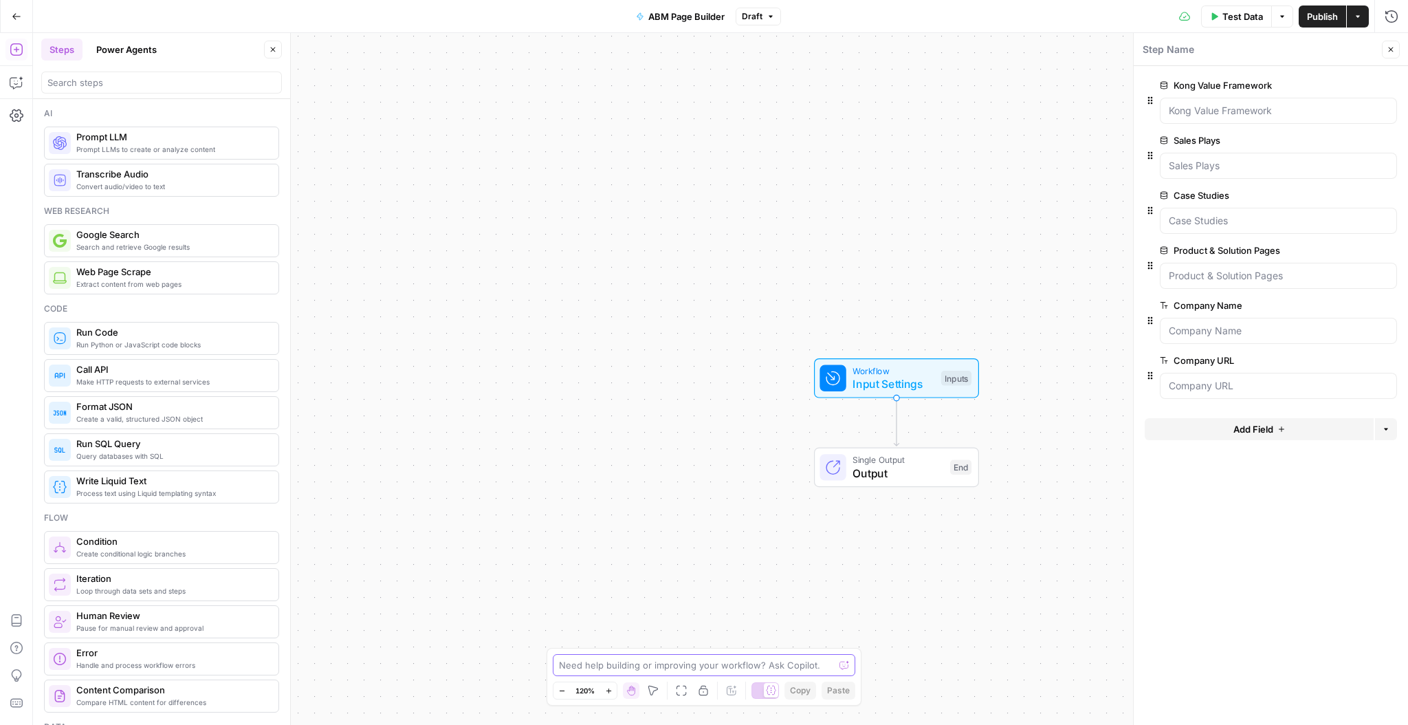
paste textarea "I have the following inputs already in the workflow: kong_value_framework, sale…"
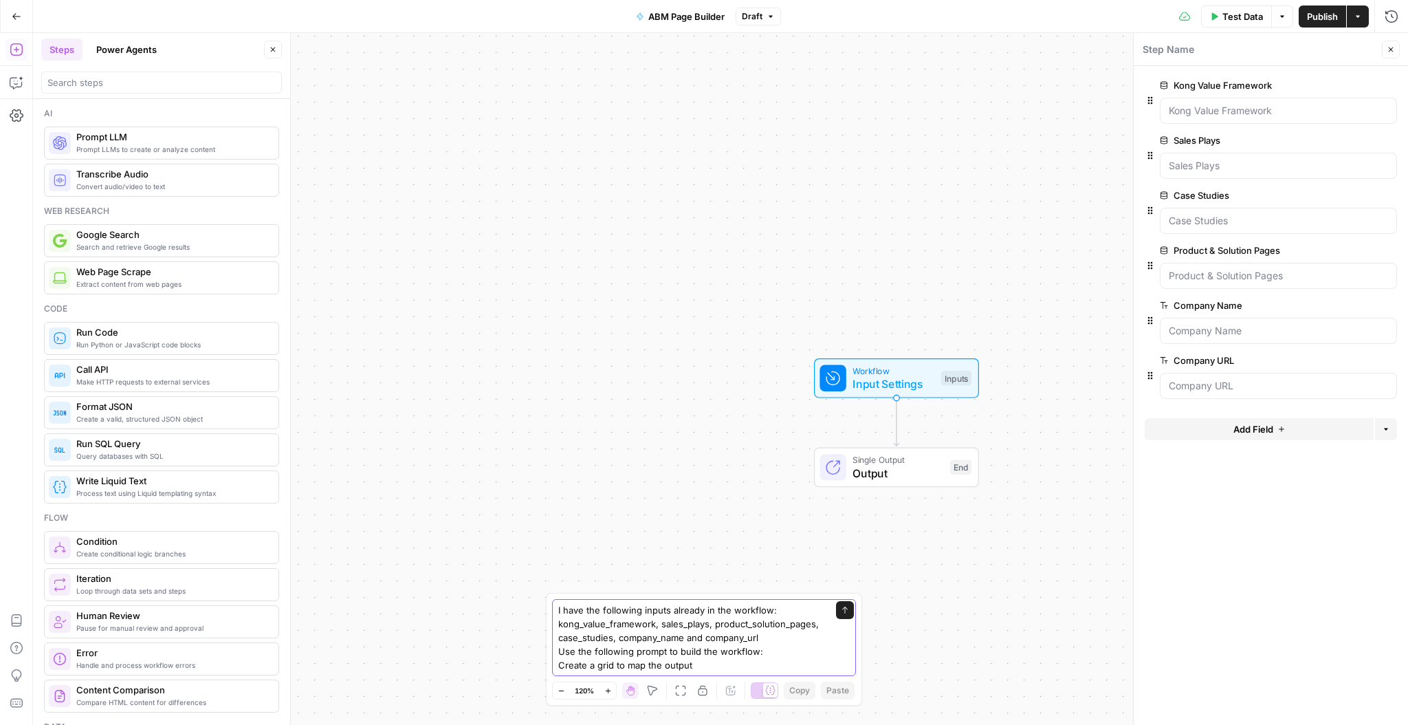
click at [582, 650] on textarea "I have the following inputs already in the workflow: kong_value_framework, sale…" at bounding box center [690, 637] width 264 height 69
click at [583, 650] on textarea "I have the following inputs already in the workflow: kong_value_framework, sale…" at bounding box center [690, 637] width 264 height 69
click at [735, 665] on textarea "I have the following inputs already in the workflow: kong_value_framework, sale…" at bounding box center [690, 637] width 264 height 69
click at [771, 654] on textarea "I have the following inputs already in the workflow: kong_value_framework, sale…" at bounding box center [690, 637] width 264 height 69
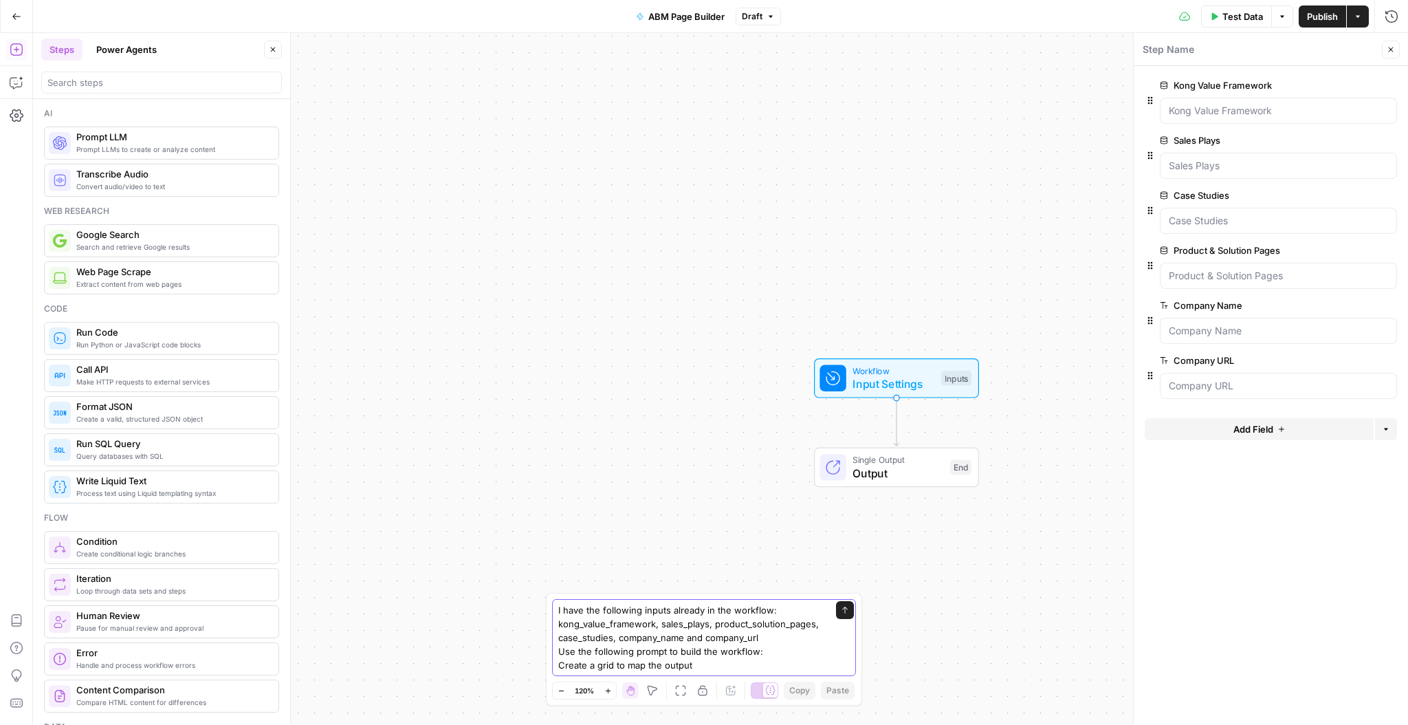
click at [773, 654] on textarea "I have the following inputs already in the workflow: kong_value_framework, sale…" at bounding box center [690, 637] width 264 height 69
click at [573, 664] on textarea "I have the following inputs already in the workflow: kong_value_framework, sale…" at bounding box center [690, 637] width 264 height 69
click at [771, 651] on textarea "I have the following inputs already in the workflow: kong_value_framework, sale…" at bounding box center [690, 637] width 264 height 69
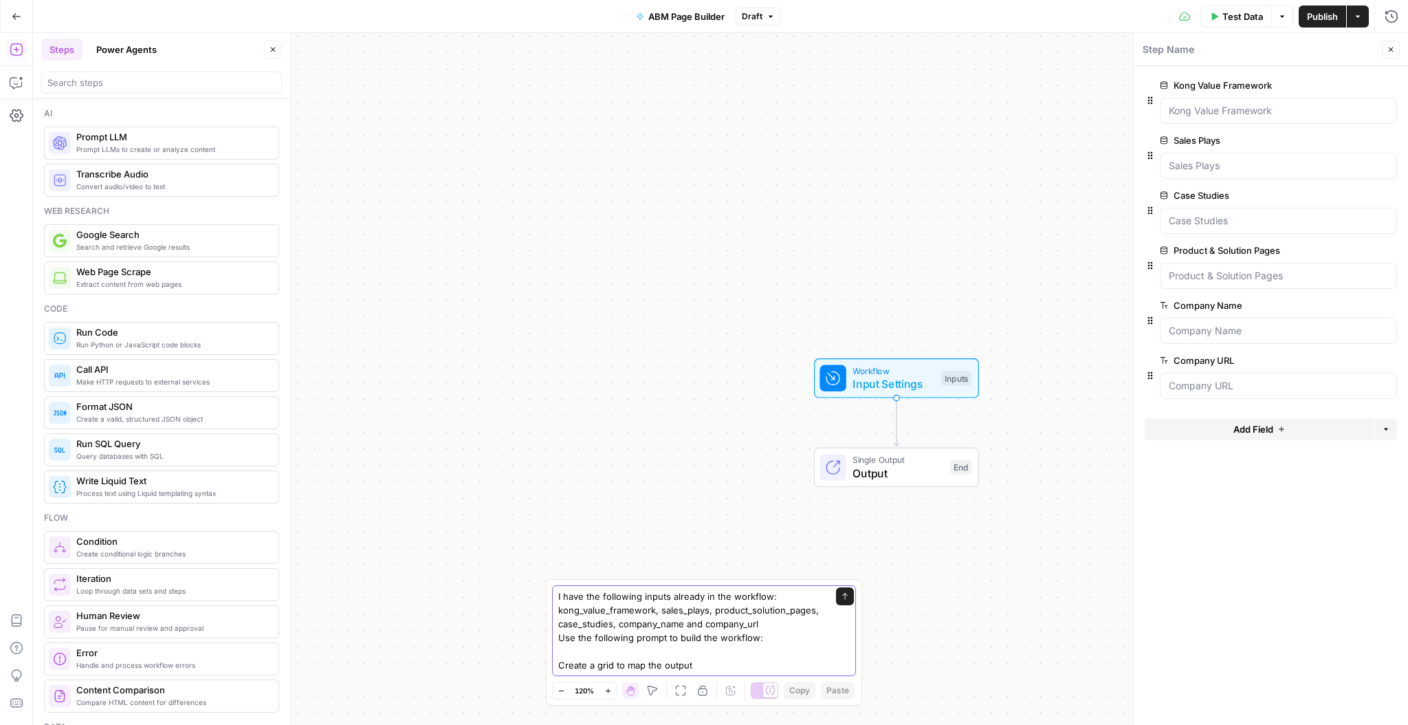
paste textarea "You are an expert B2B sales researcher specializing in analyzing public informa…"
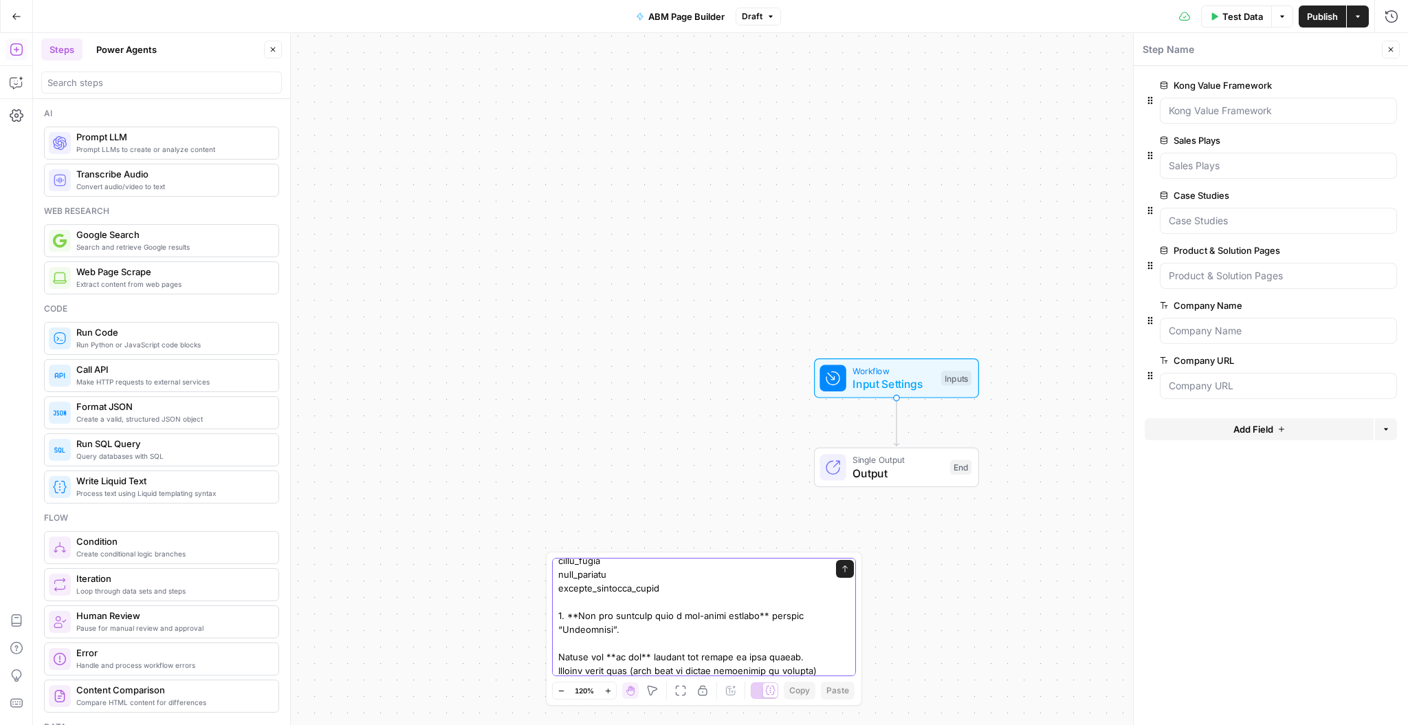
scroll to position [1237, 0]
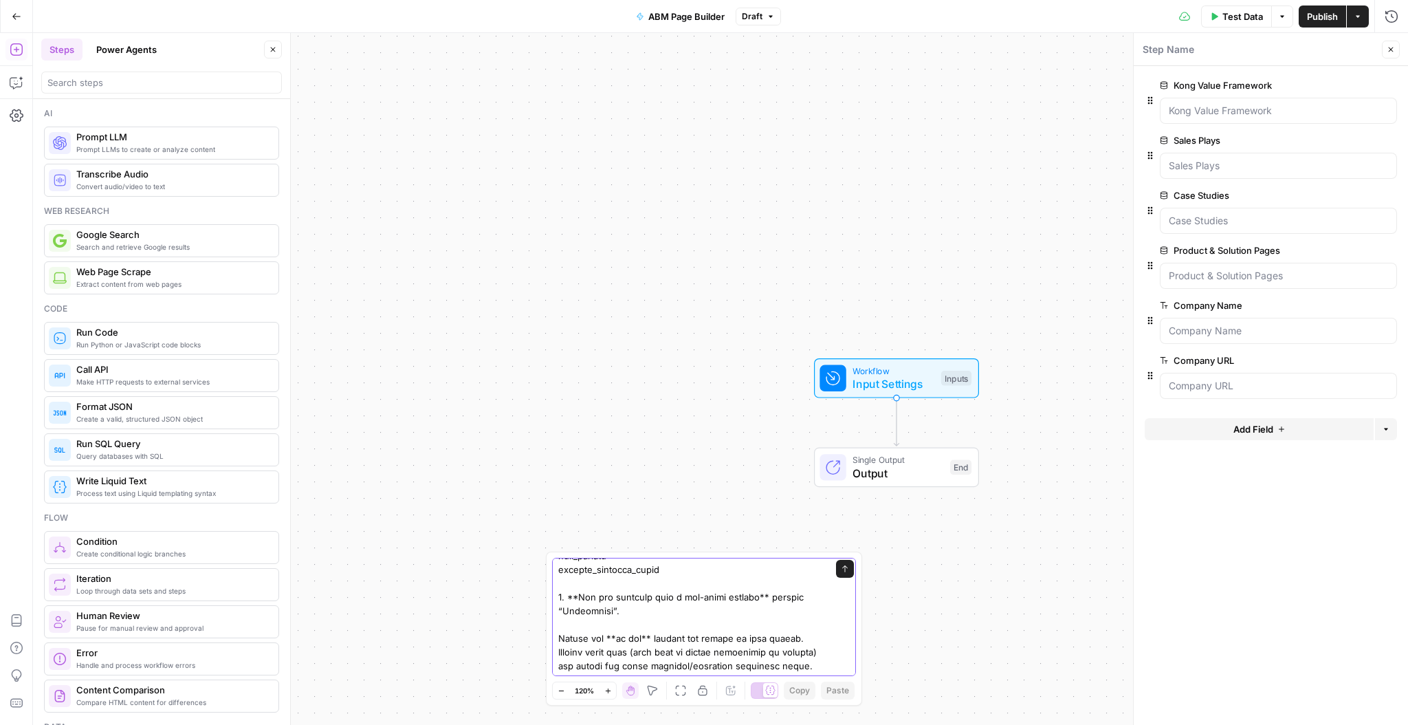
click at [716, 659] on textarea at bounding box center [690, 19] width 264 height 1389
type textarea "I have the following inputs already in the workflow: kong_value_framework, sale…"
click at [848, 570] on div "Send" at bounding box center [704, 617] width 304 height 118
click at [843, 570] on icon "submit" at bounding box center [845, 568] width 8 height 8
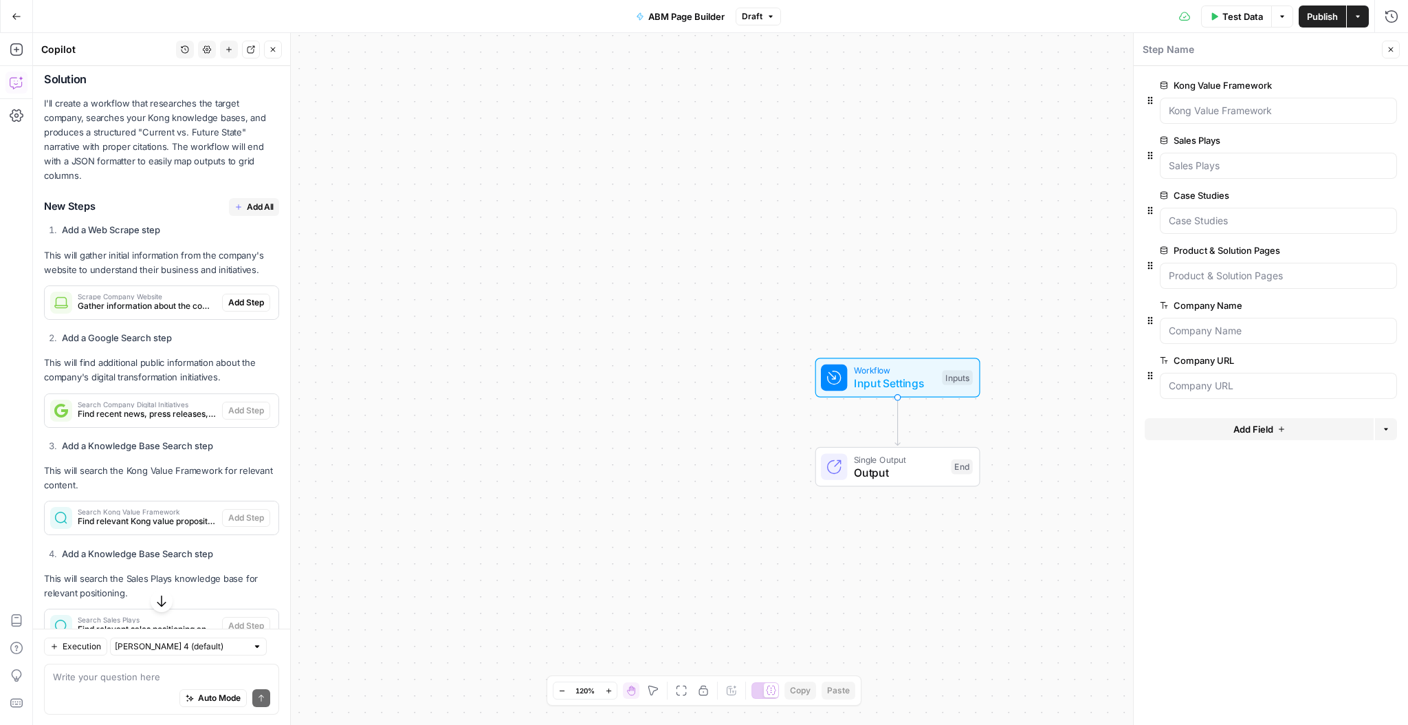
scroll to position [2128, 0]
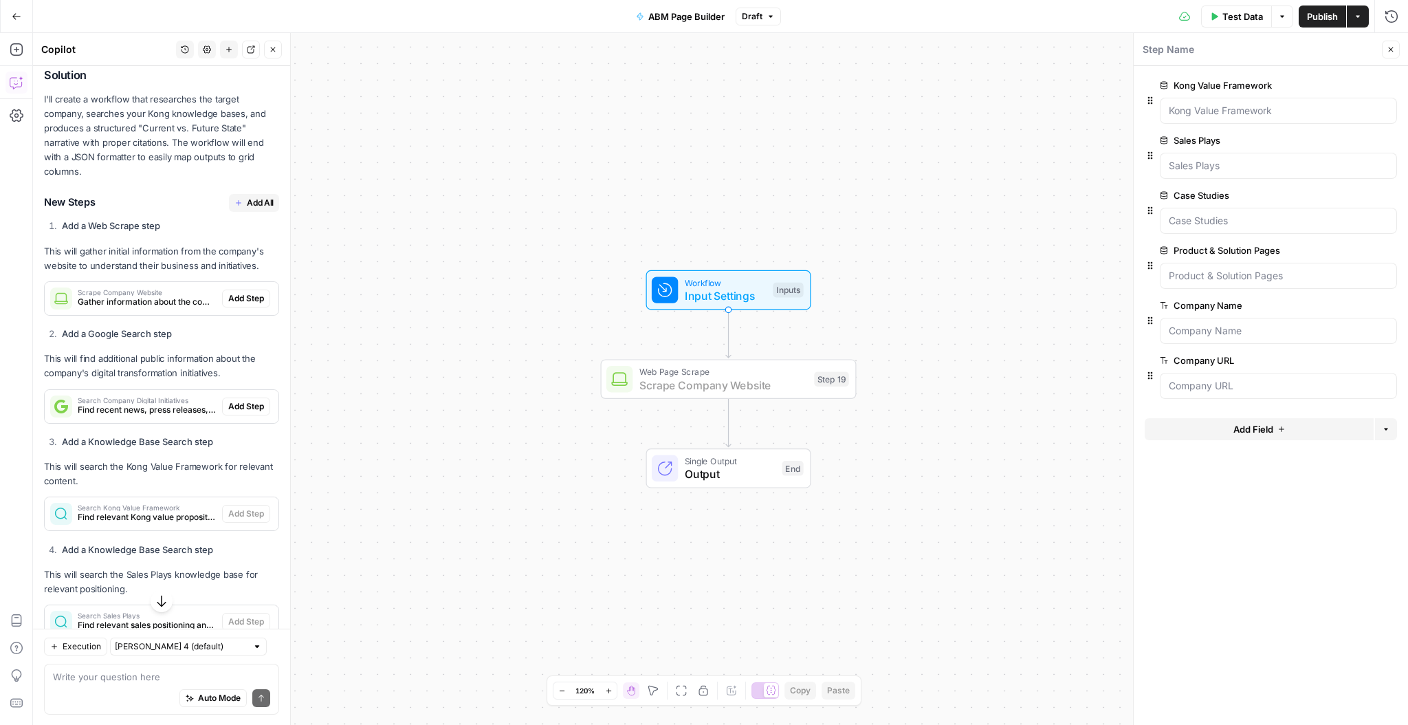
click at [248, 292] on span "Add Step" at bounding box center [246, 298] width 36 height 12
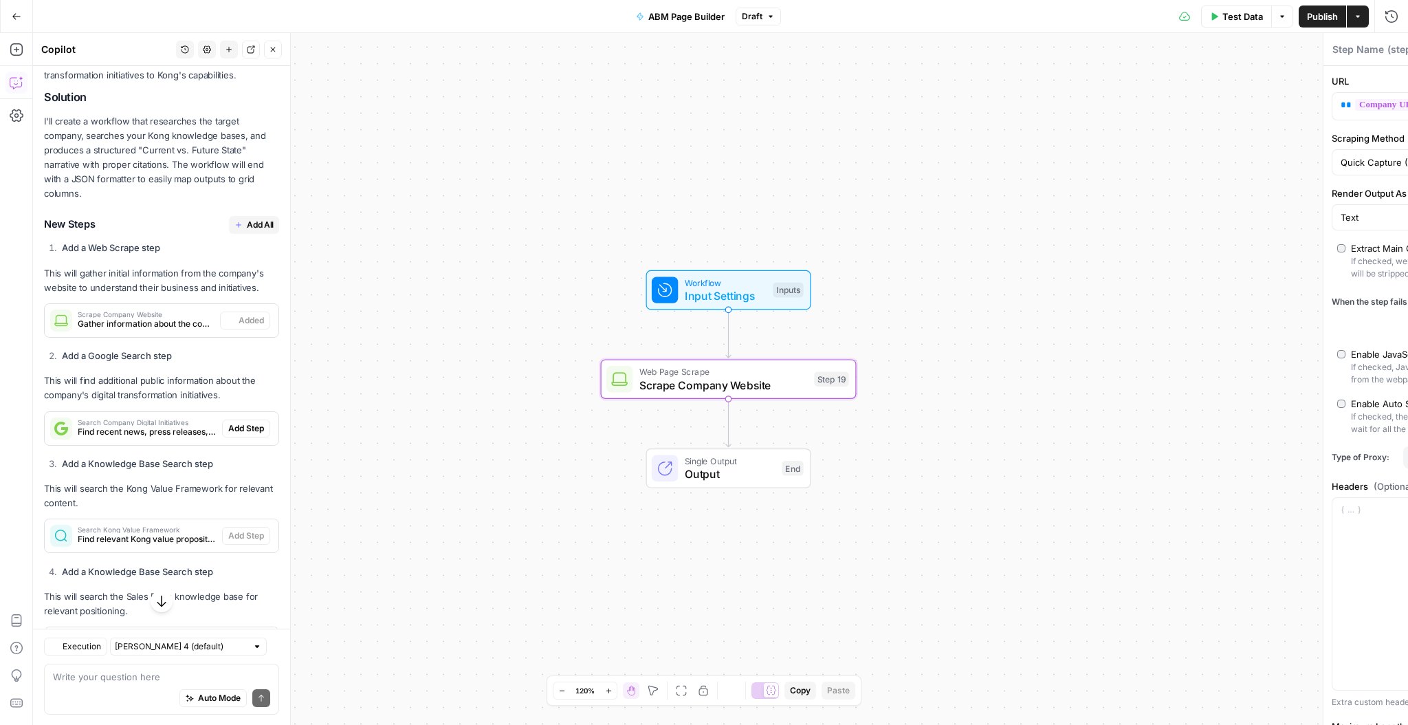
type textarea "Scrape Company Website"
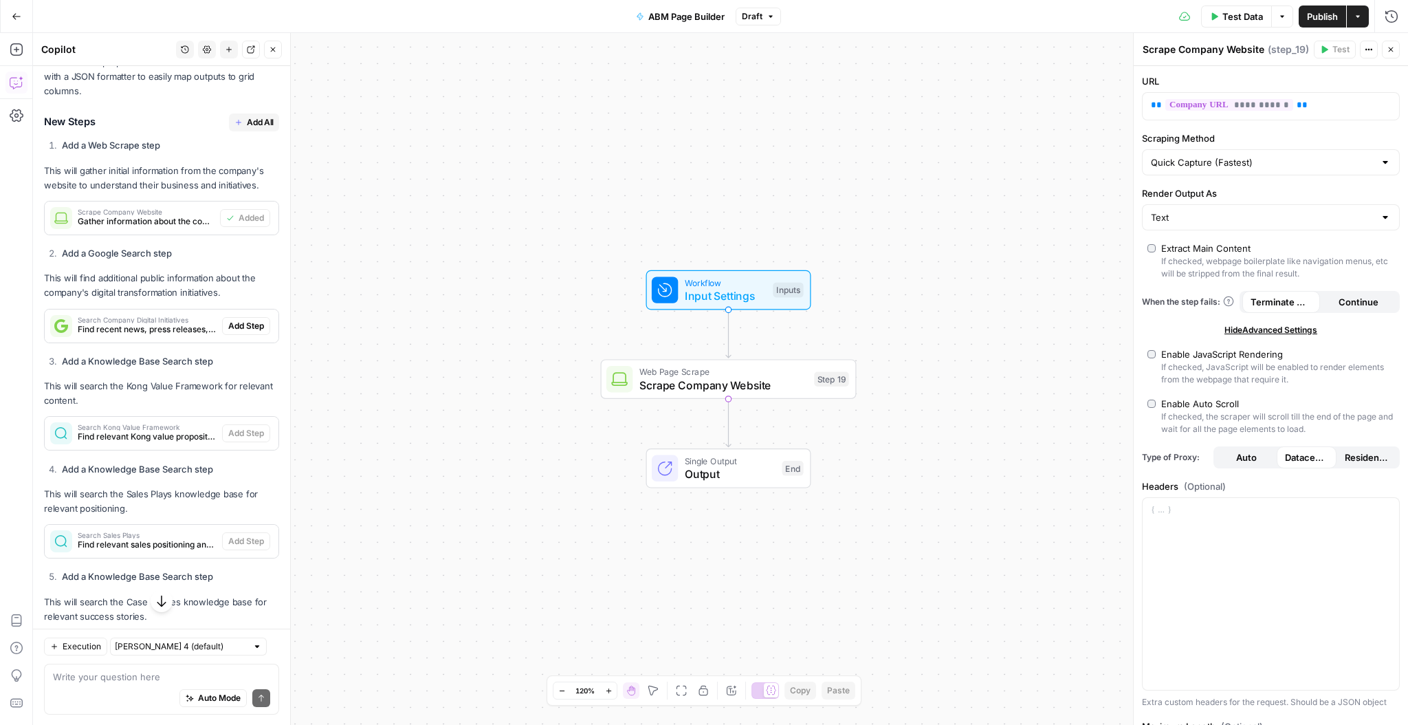
scroll to position [2232, 0]
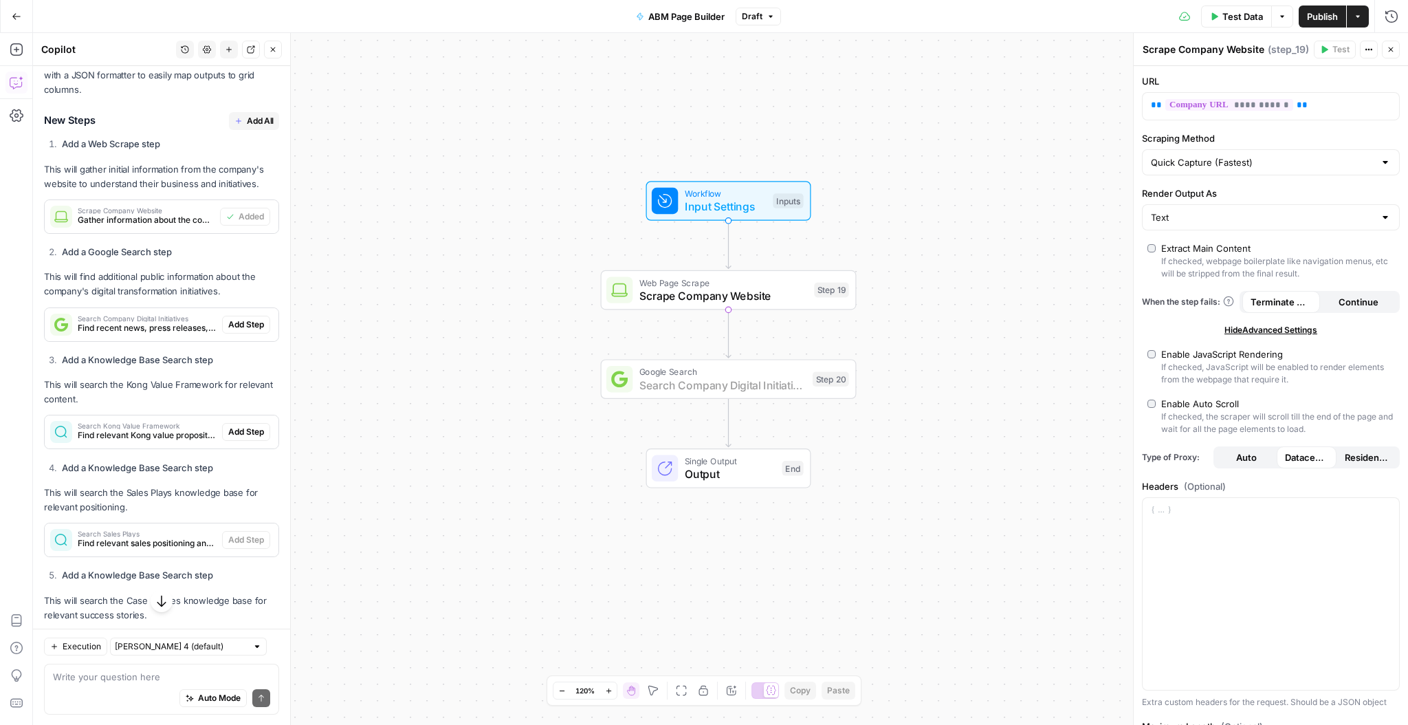
click at [245, 318] on span "Add Step" at bounding box center [246, 324] width 36 height 12
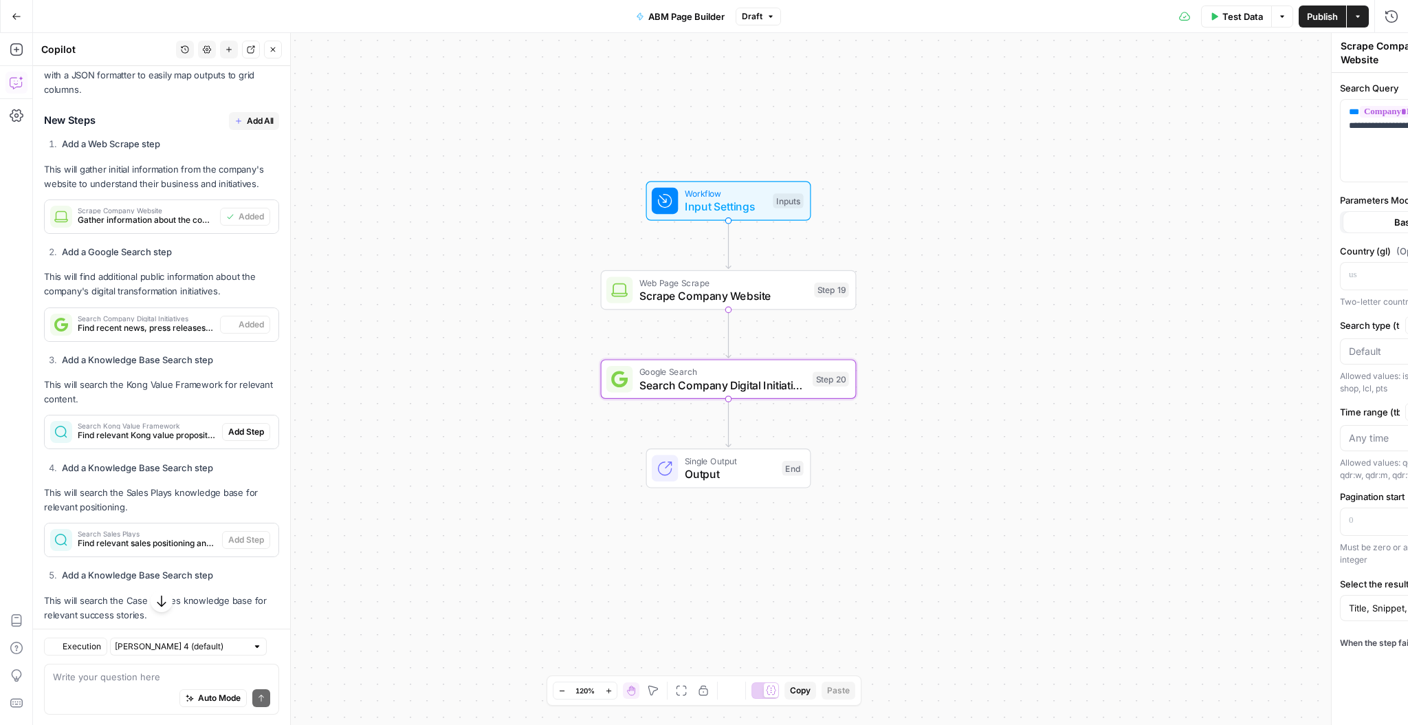
type textarea "Search Company Digital Initiatives"
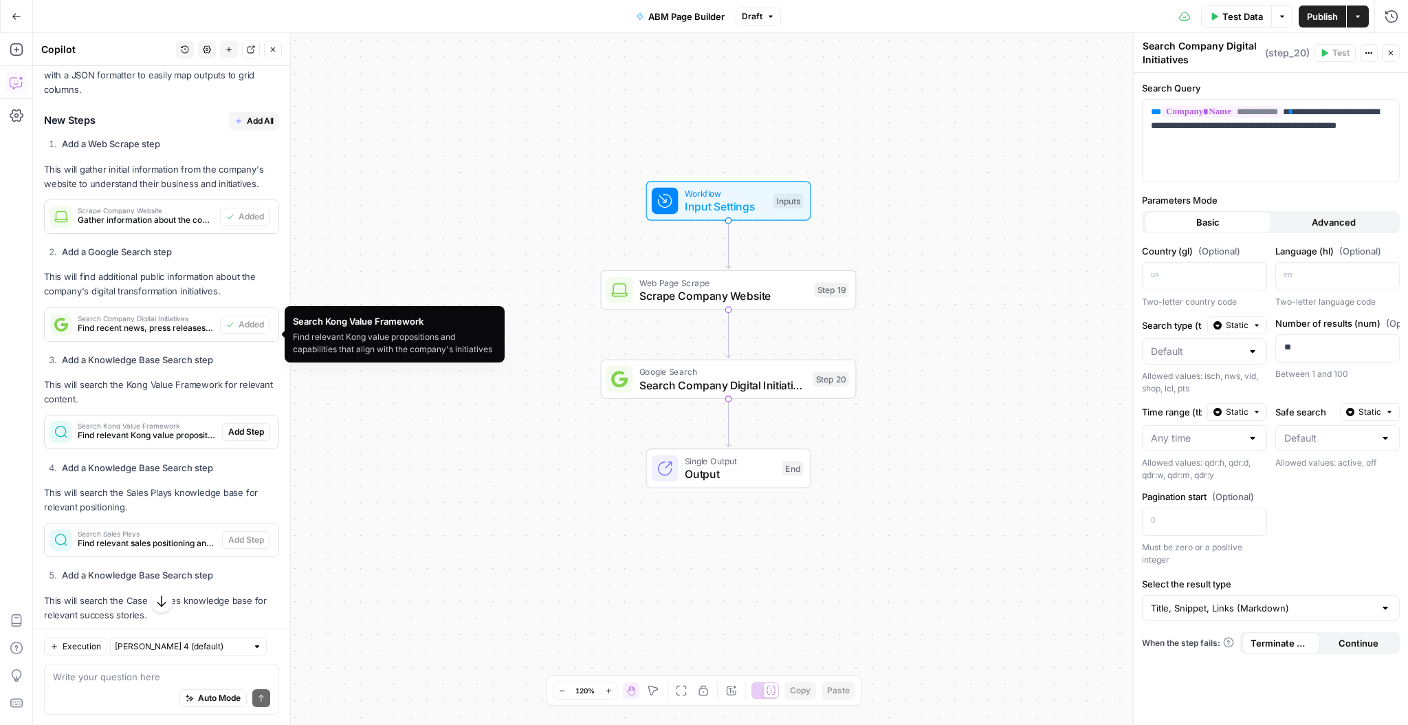
click at [151, 429] on span "Find relevant Kong value propositions and capabilities that align with the comp…" at bounding box center [147, 435] width 139 height 12
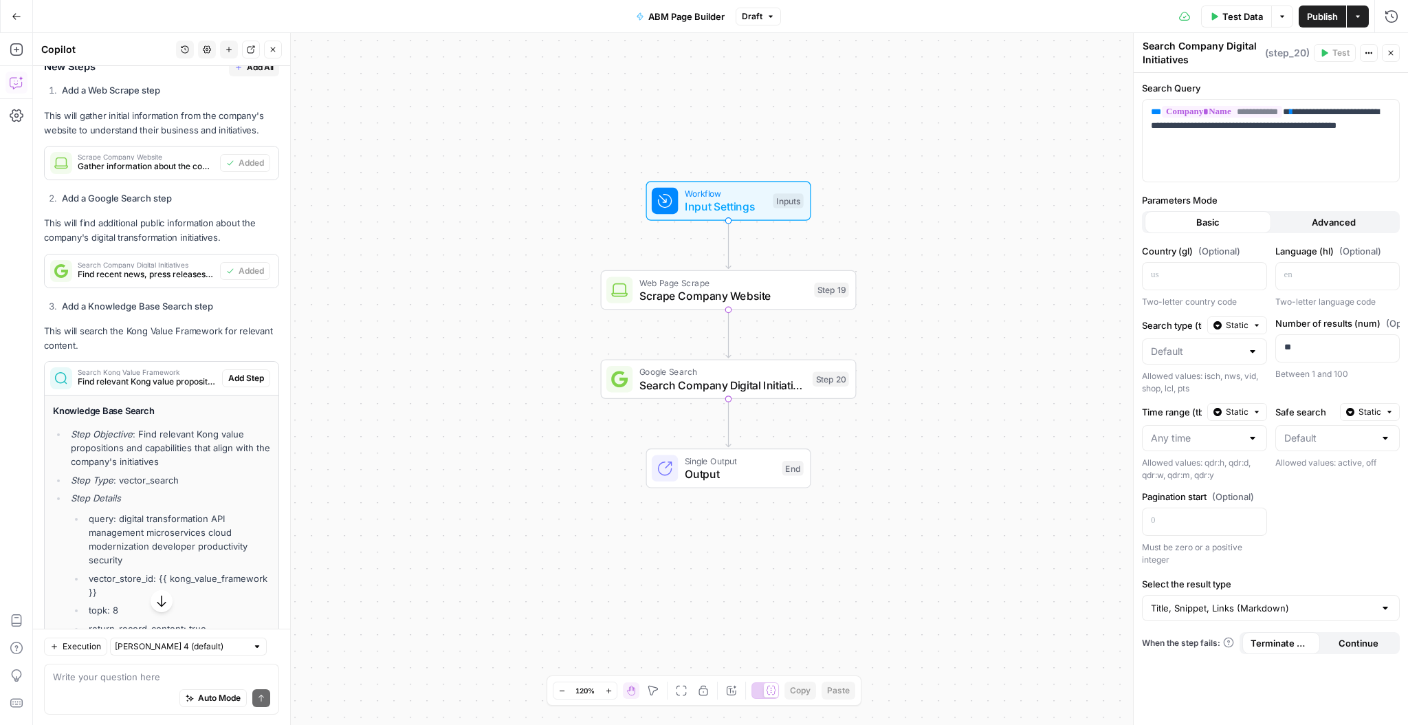
scroll to position [2295, 0]
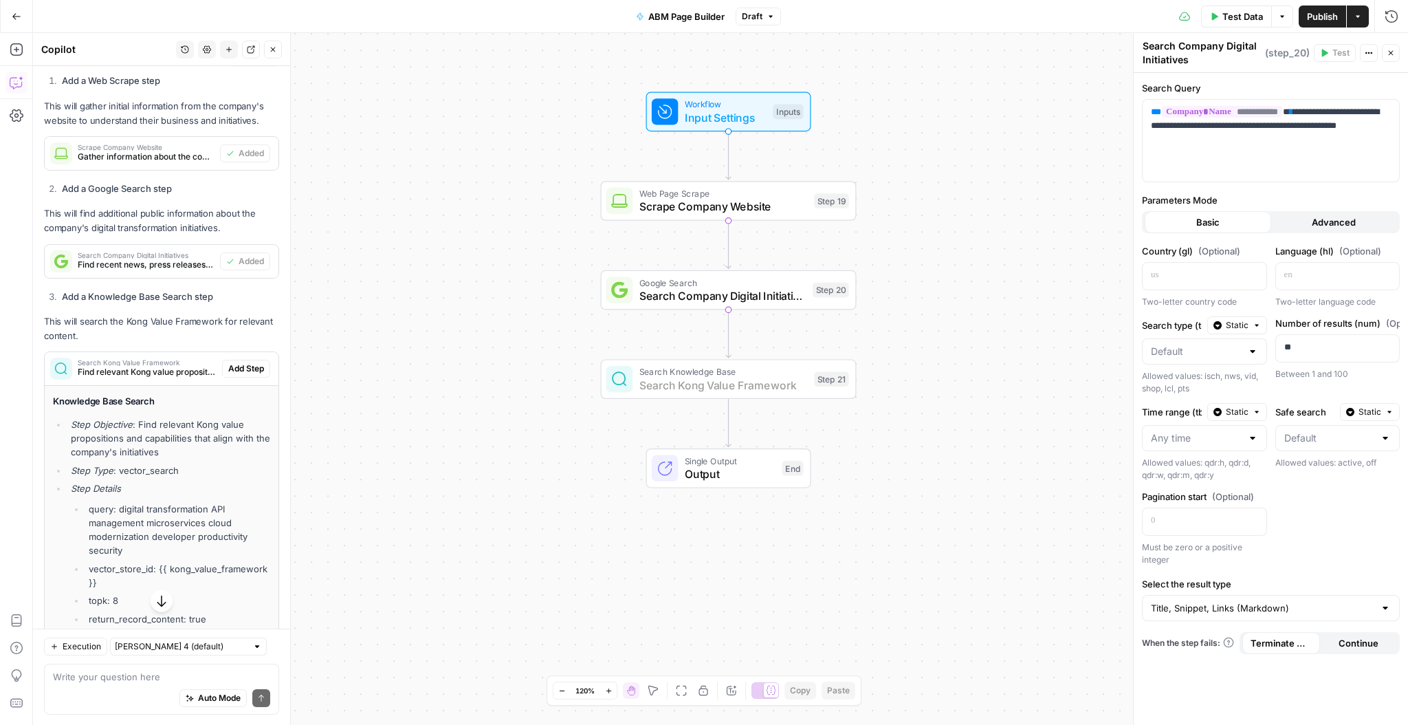
click at [255, 362] on span "Add Step" at bounding box center [246, 368] width 36 height 12
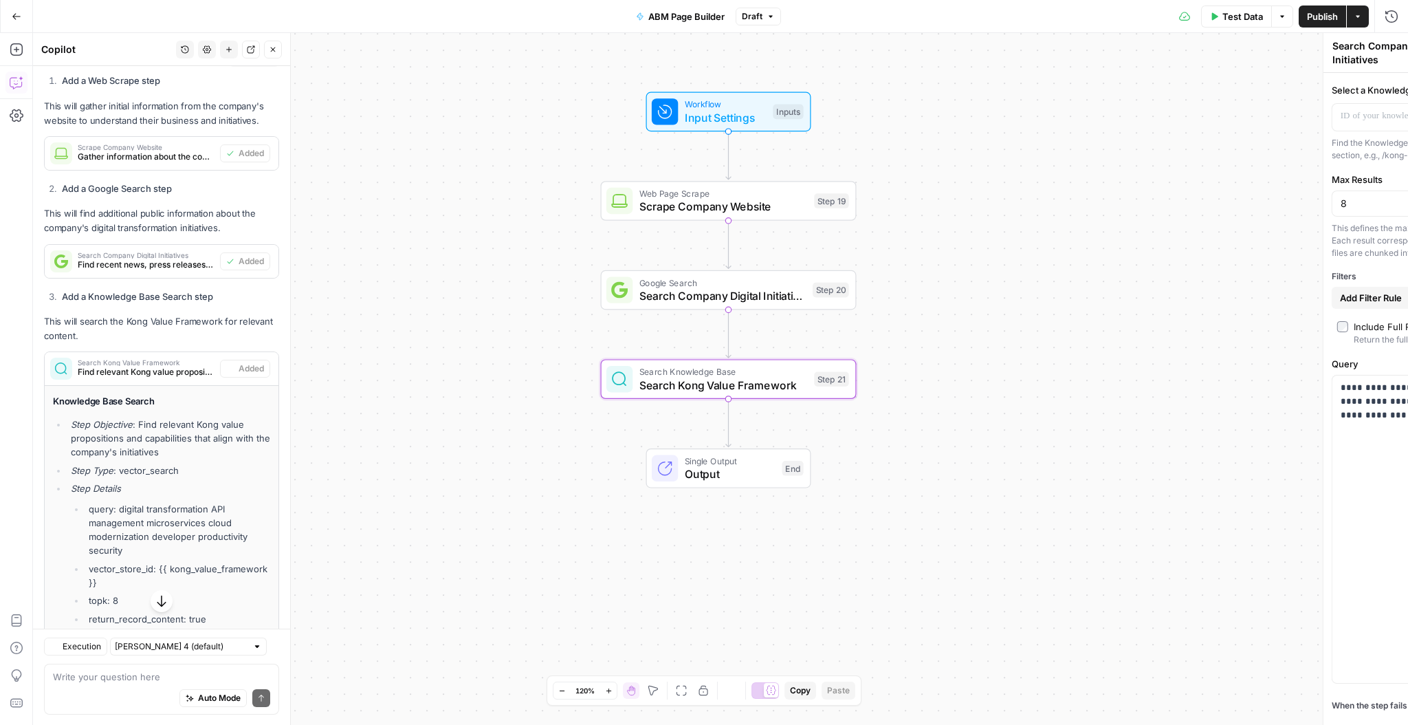
type textarea "Search Kong Value Framework"
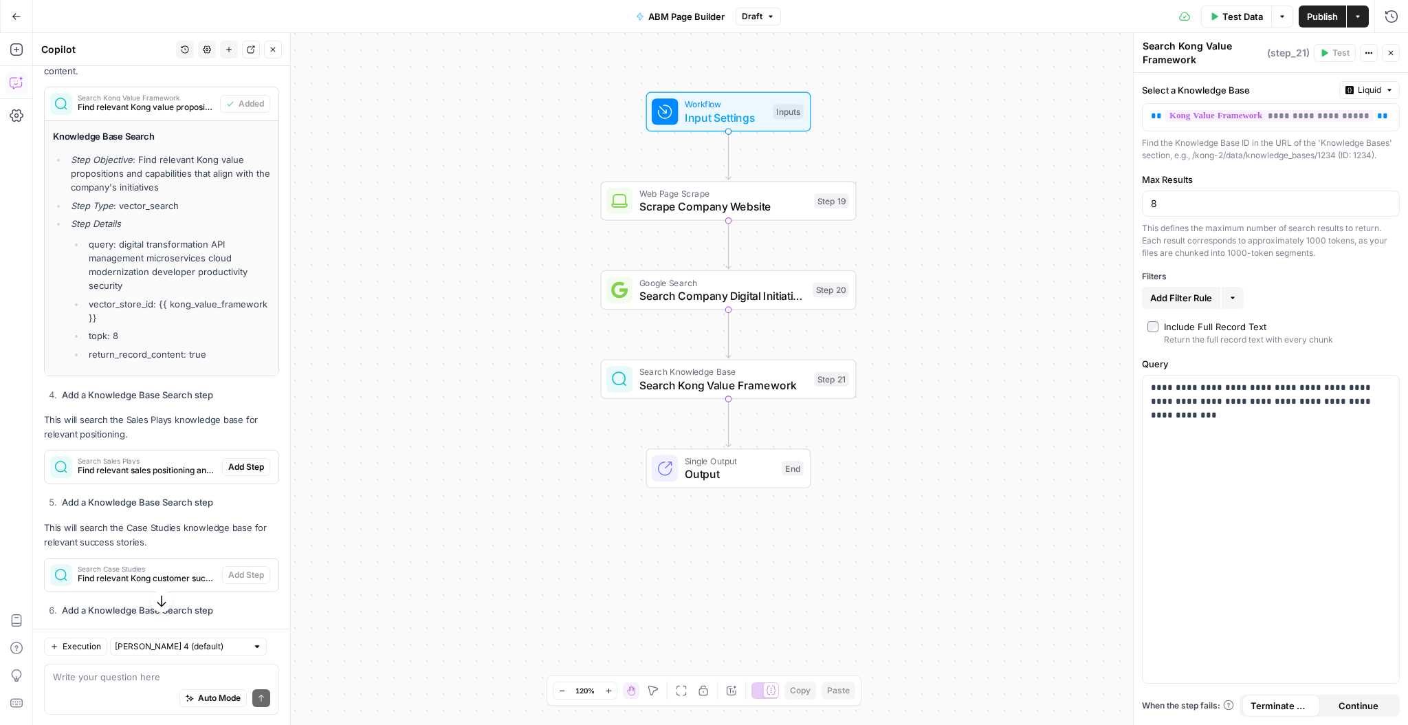
scroll to position [2576, 0]
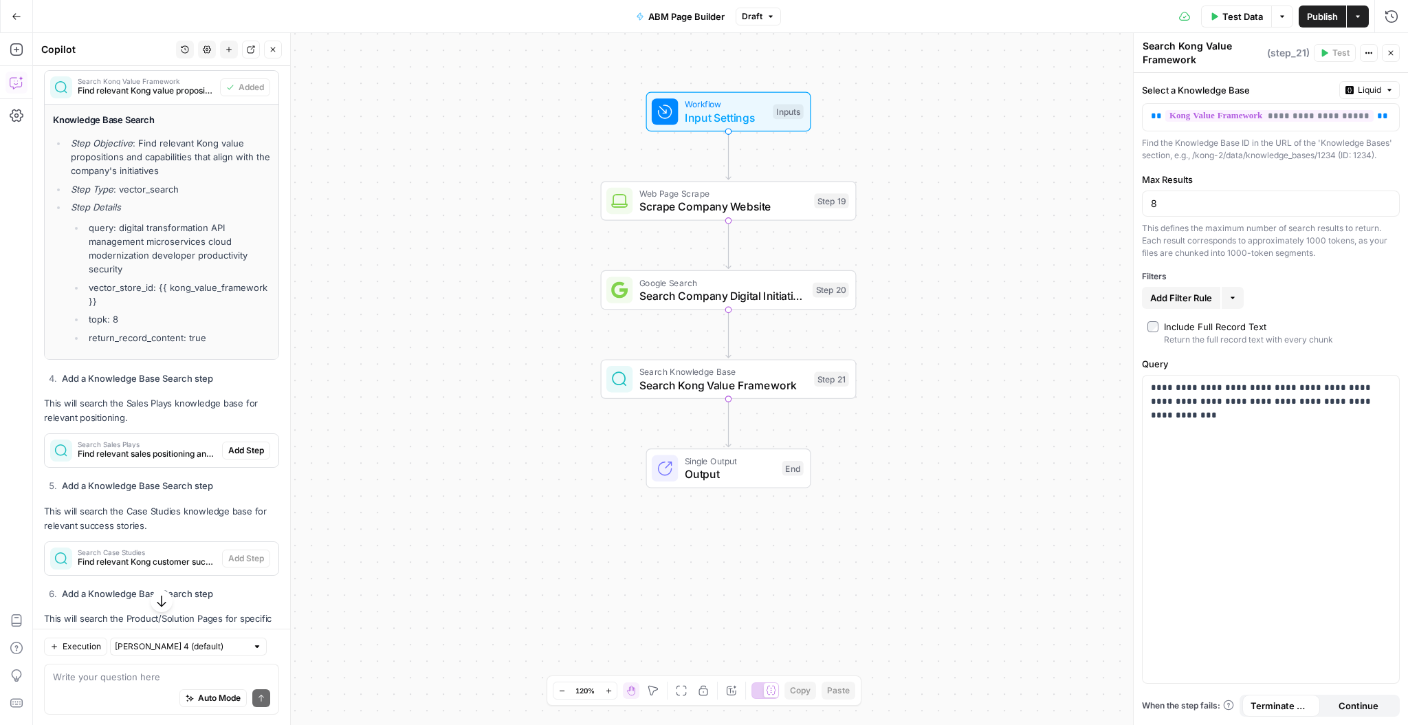
click at [155, 448] on span "Find relevant sales positioning and messaging that aligns with the company's di…" at bounding box center [147, 454] width 139 height 12
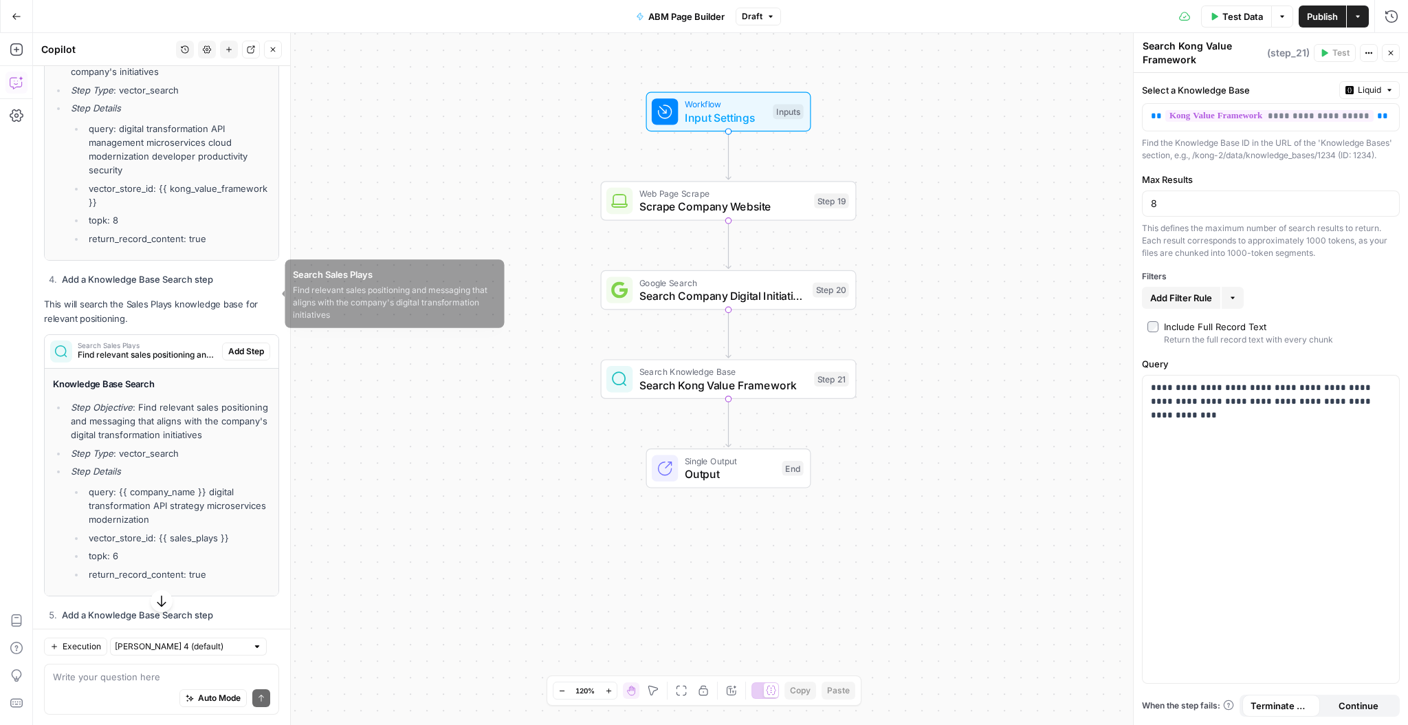
scroll to position [2700, 0]
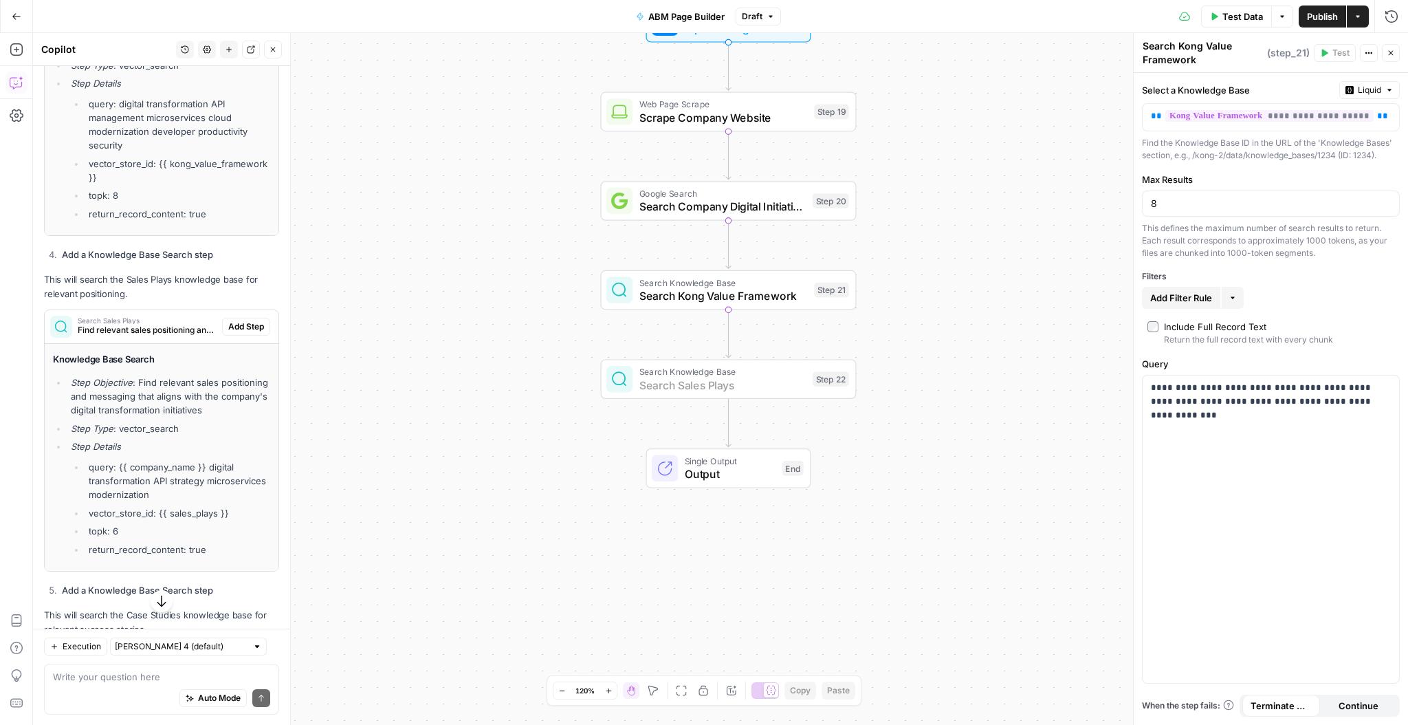
click at [250, 320] on span "Add Step" at bounding box center [246, 326] width 36 height 12
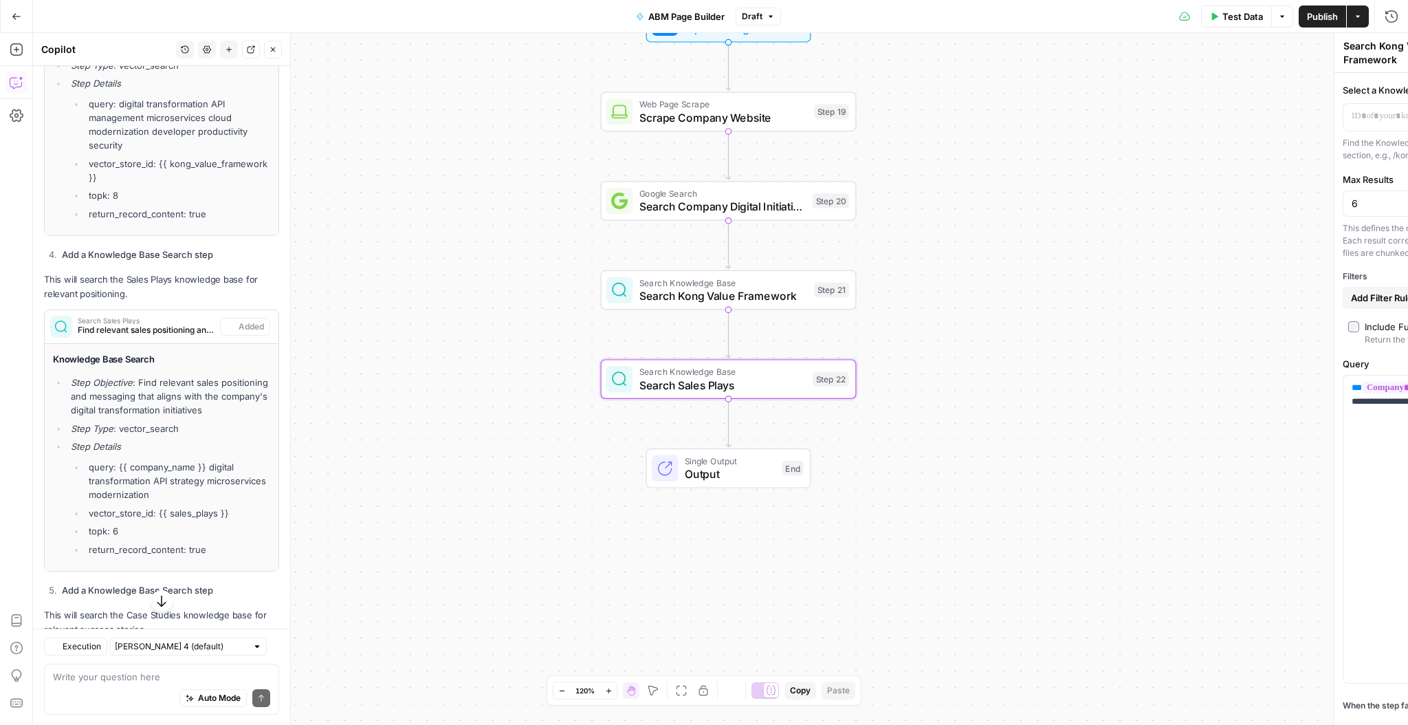
type textarea "Search Sales Plays"
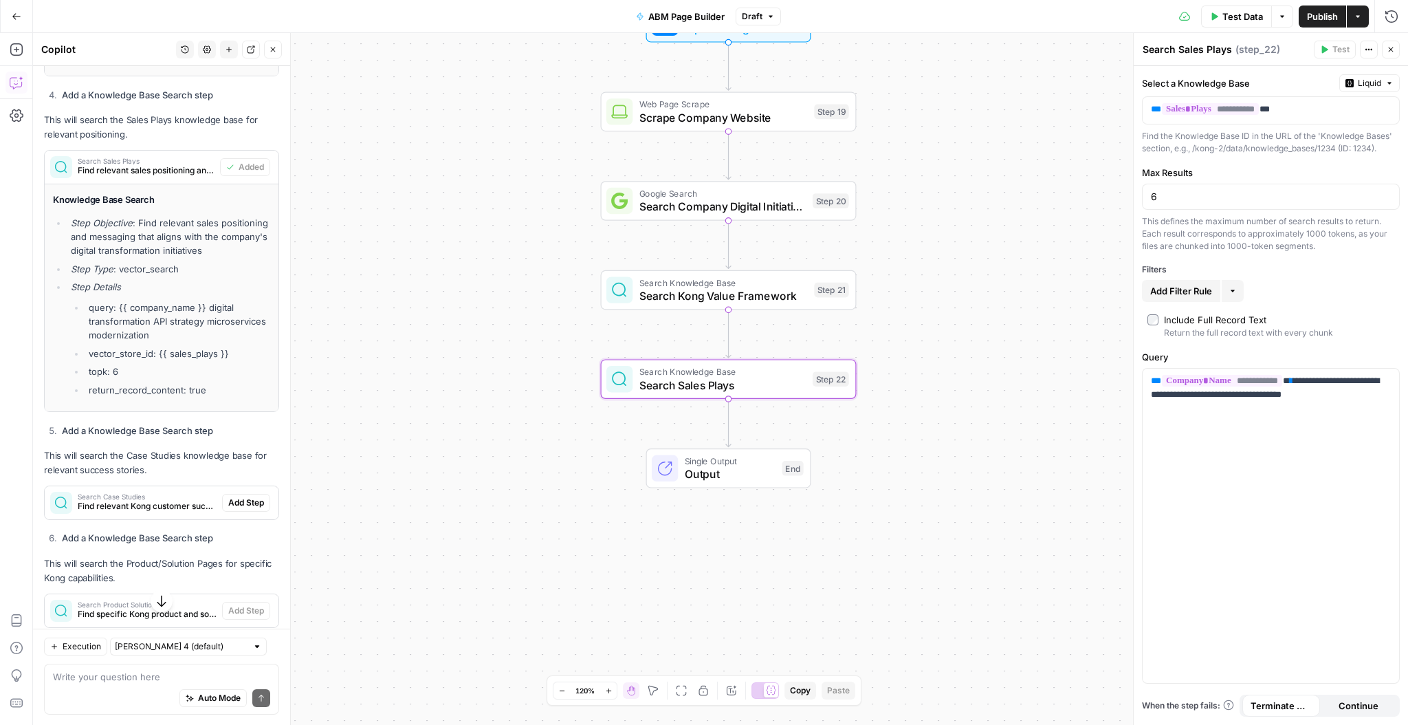
scroll to position [2873, 0]
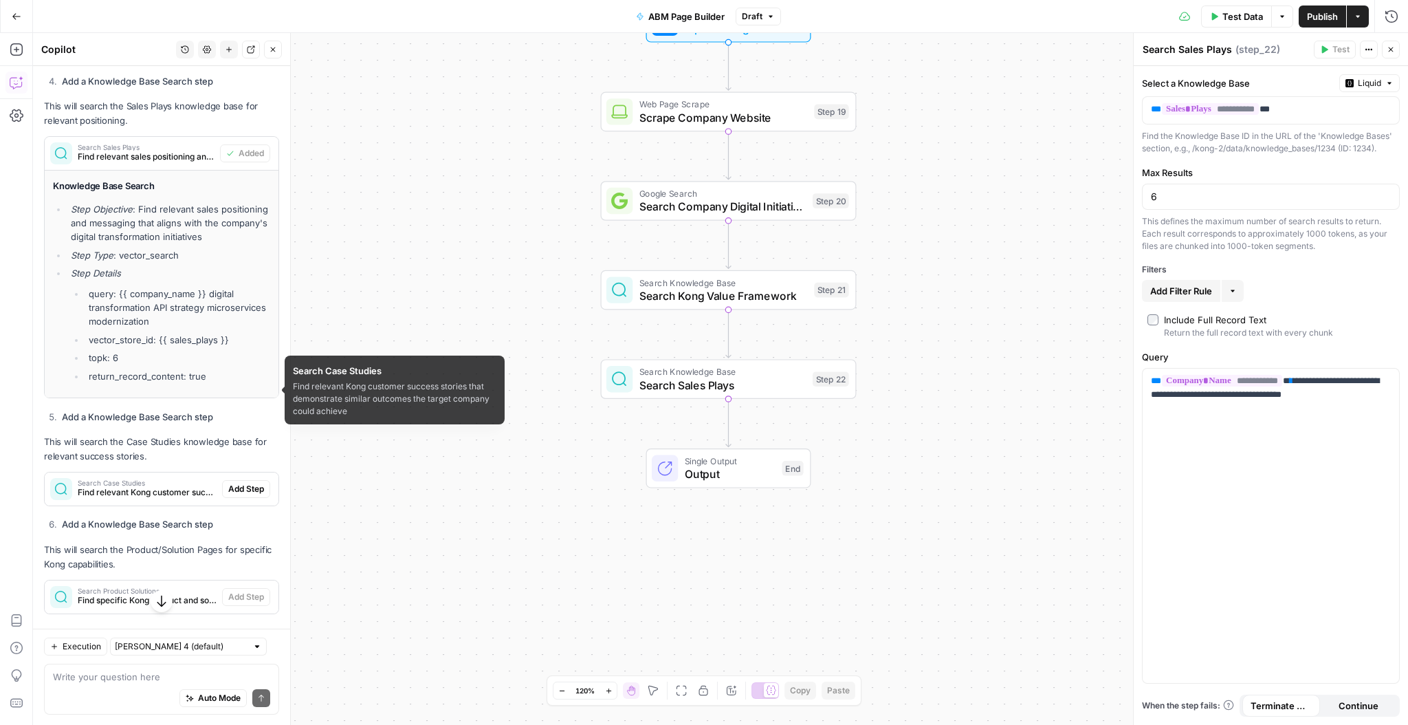
click at [125, 486] on span "Find relevant Kong customer success stories that demonstrate similar outcomes t…" at bounding box center [147, 492] width 139 height 12
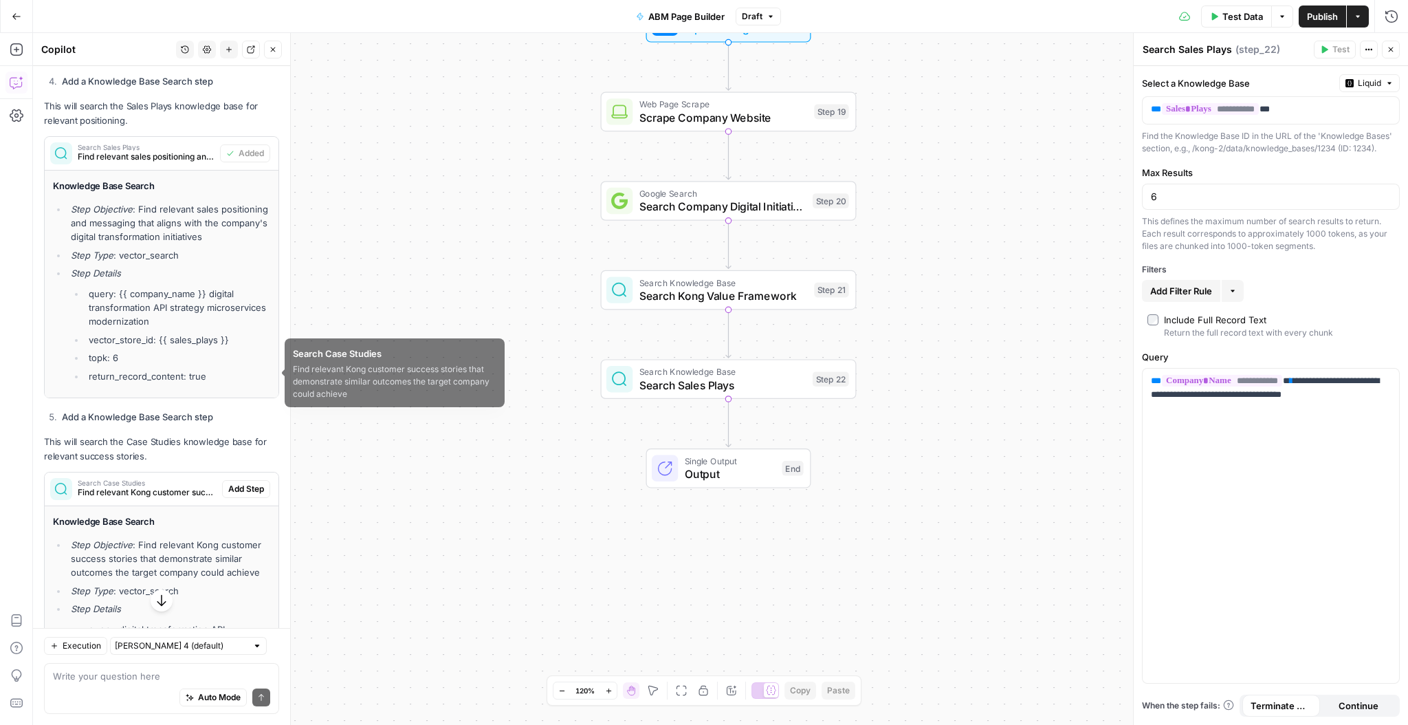
scroll to position [2898, 0]
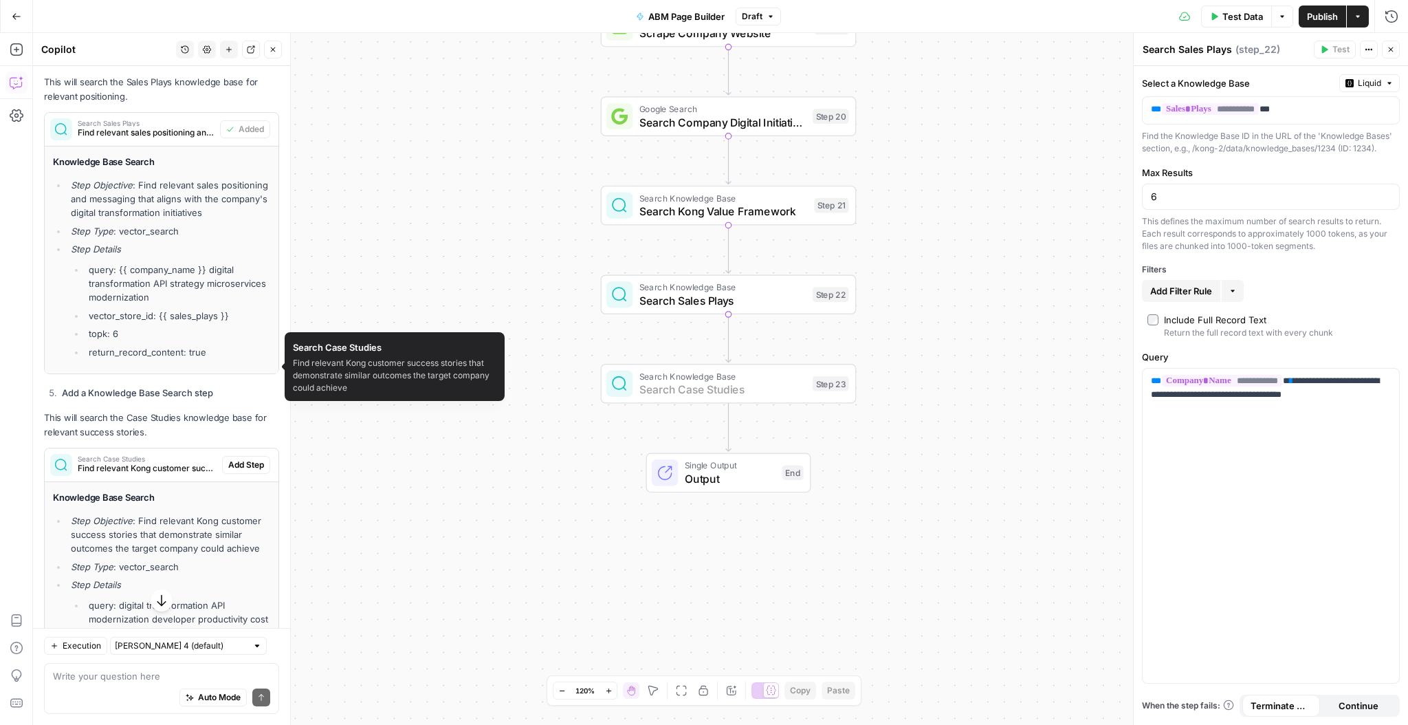
click at [241, 459] on span "Add Step" at bounding box center [246, 465] width 36 height 12
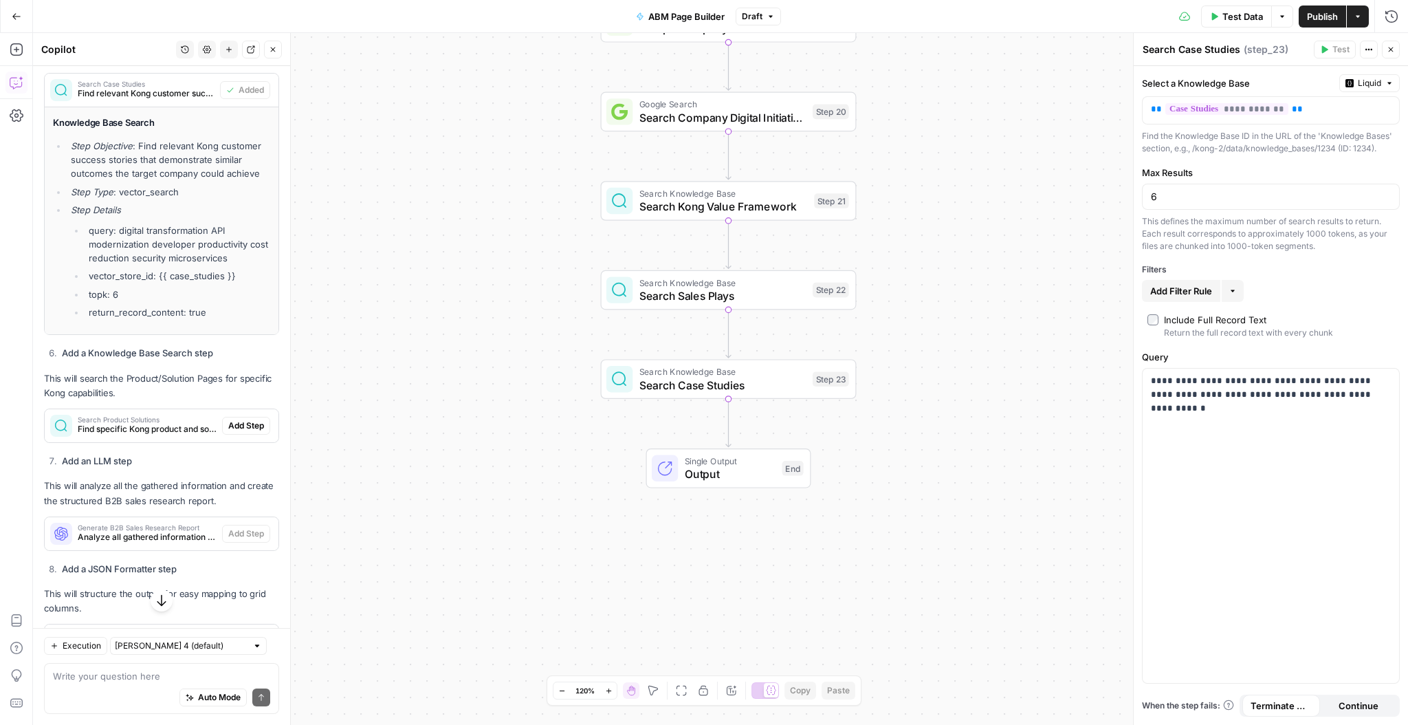
scroll to position [3274, 0]
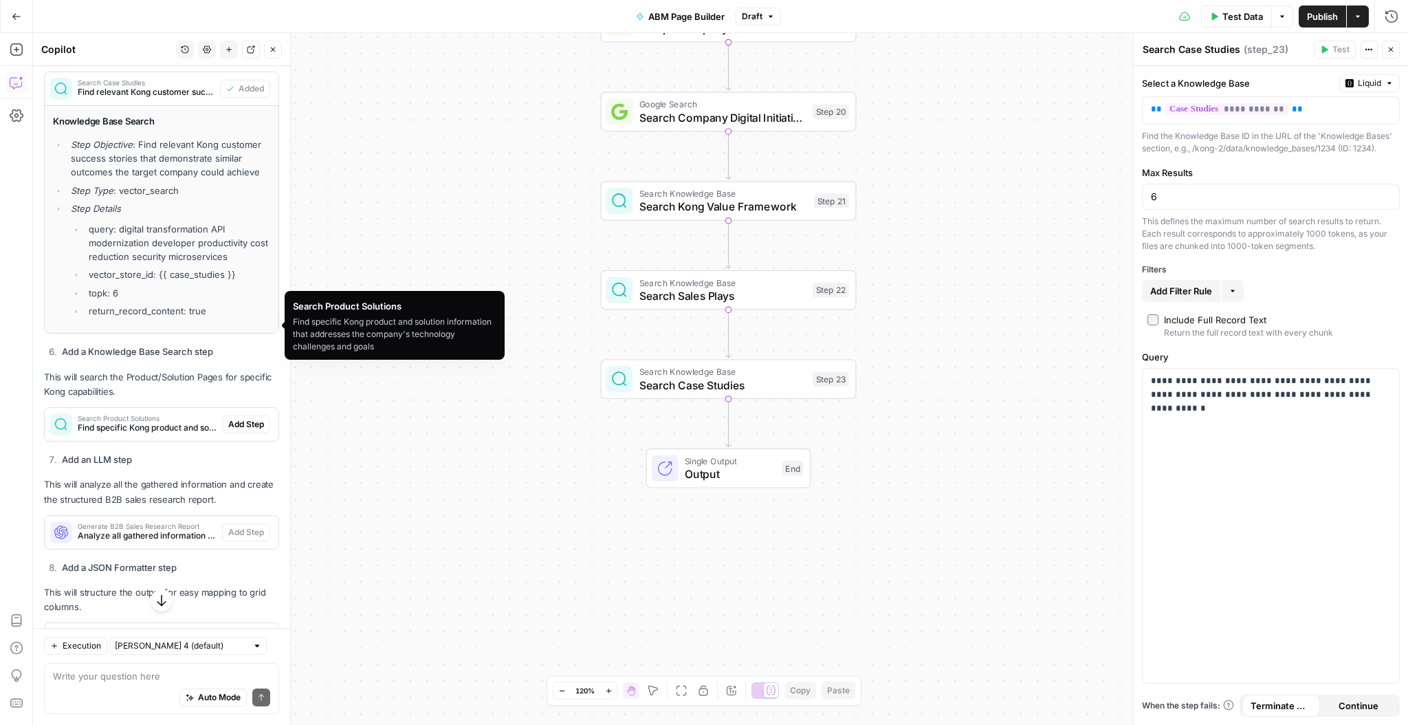
click at [164, 421] on span "Find specific Kong product and solution information that addresses the company'…" at bounding box center [147, 427] width 139 height 12
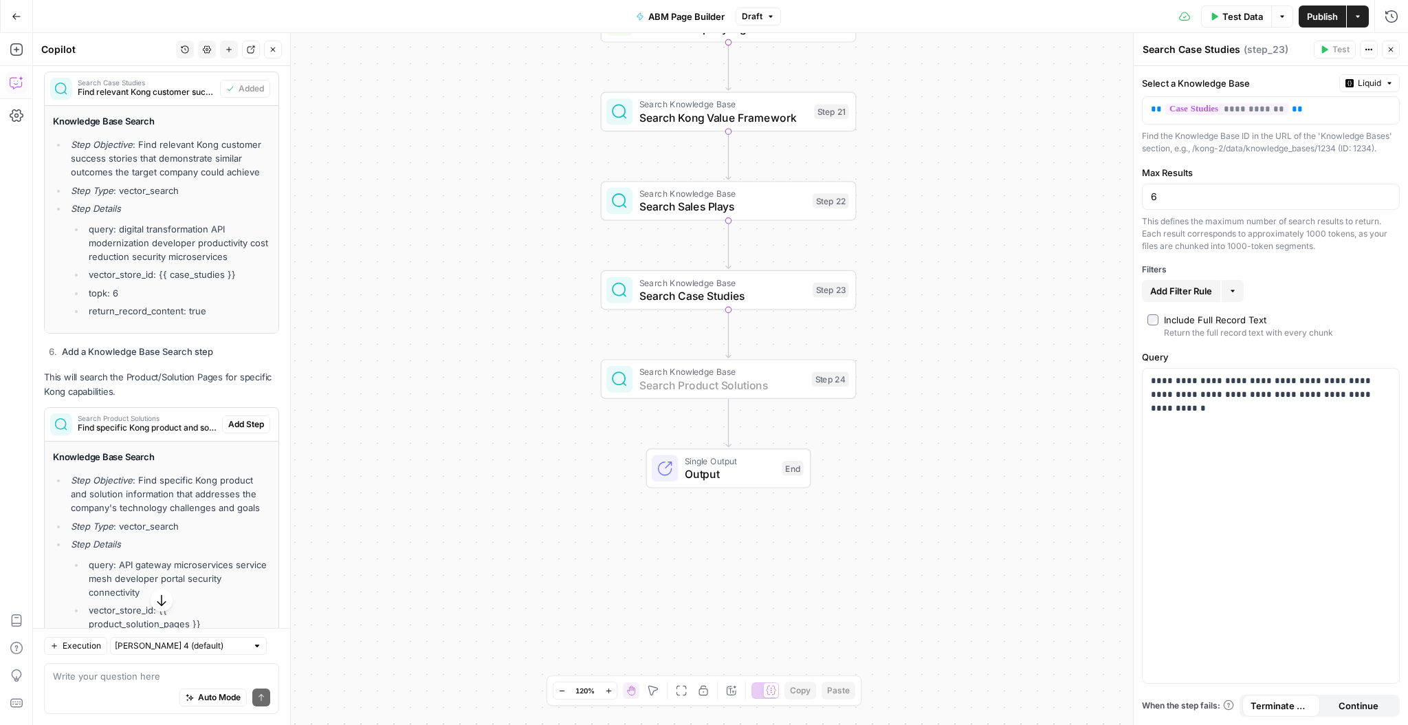
click at [245, 418] on span "Add Step" at bounding box center [246, 424] width 36 height 12
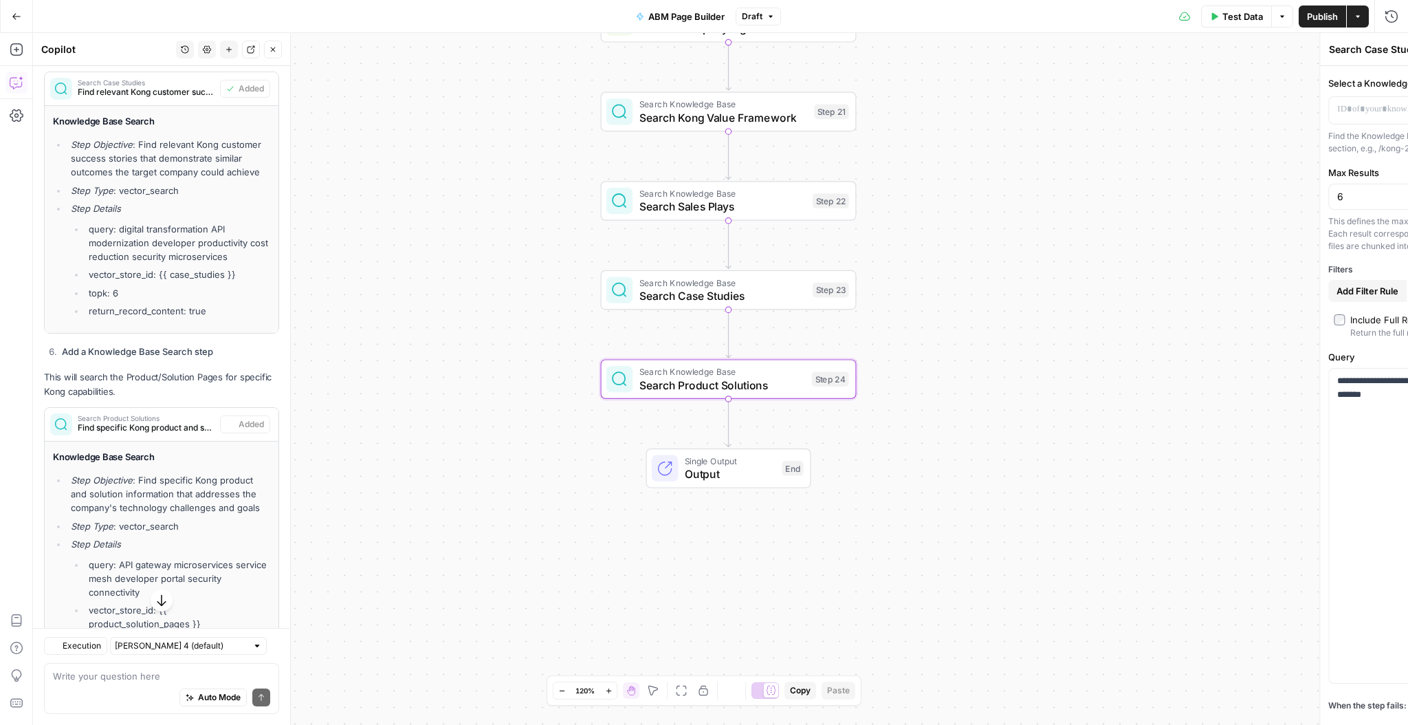
type textarea "Search Product Solutions"
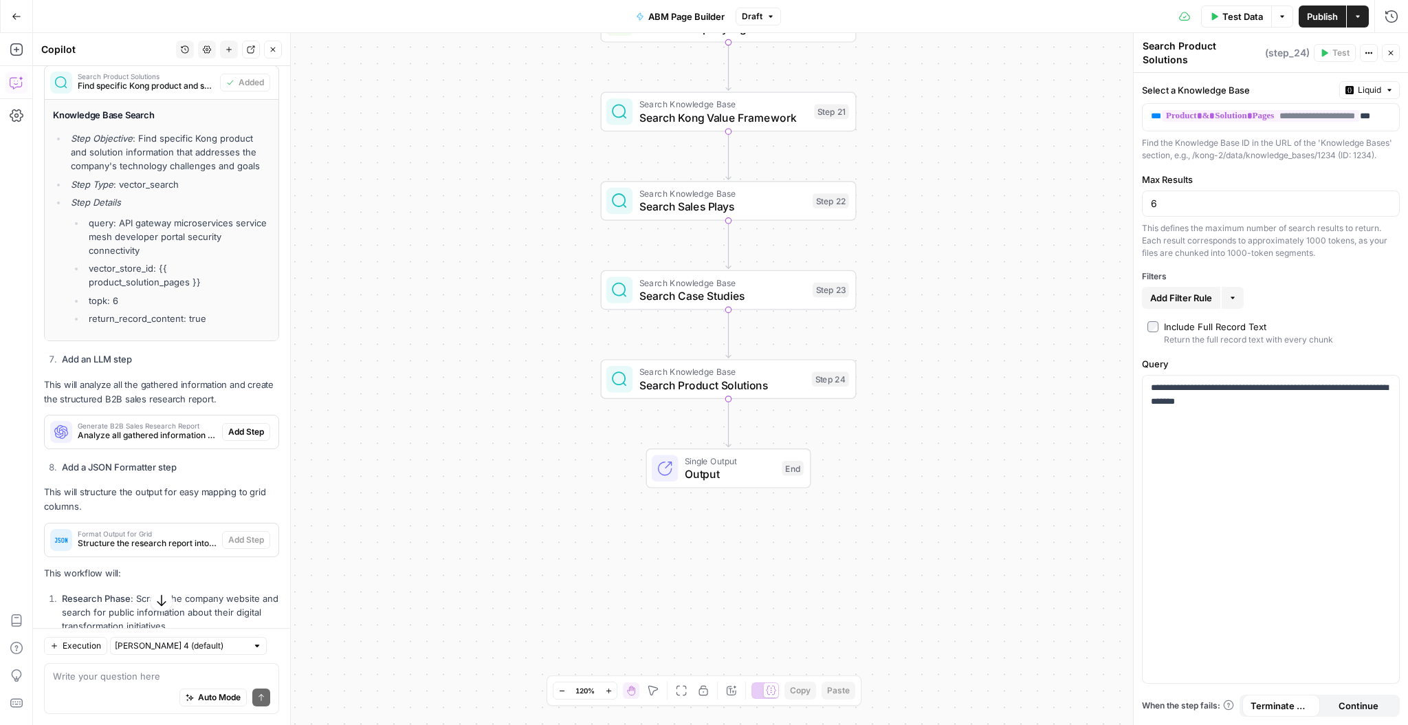
scroll to position [3620, 0]
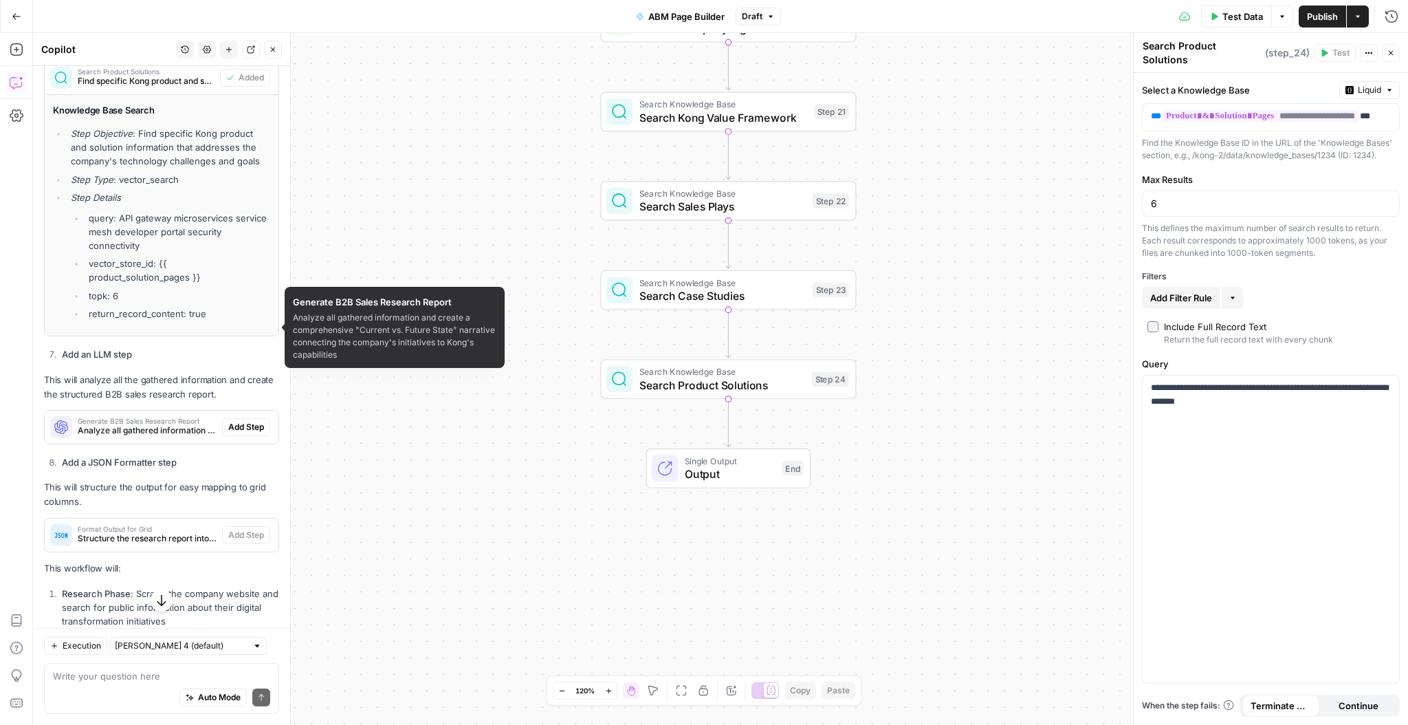
click at [168, 424] on span "Analyze all gathered information and create a comprehensive "Current vs. Future…" at bounding box center [147, 430] width 139 height 12
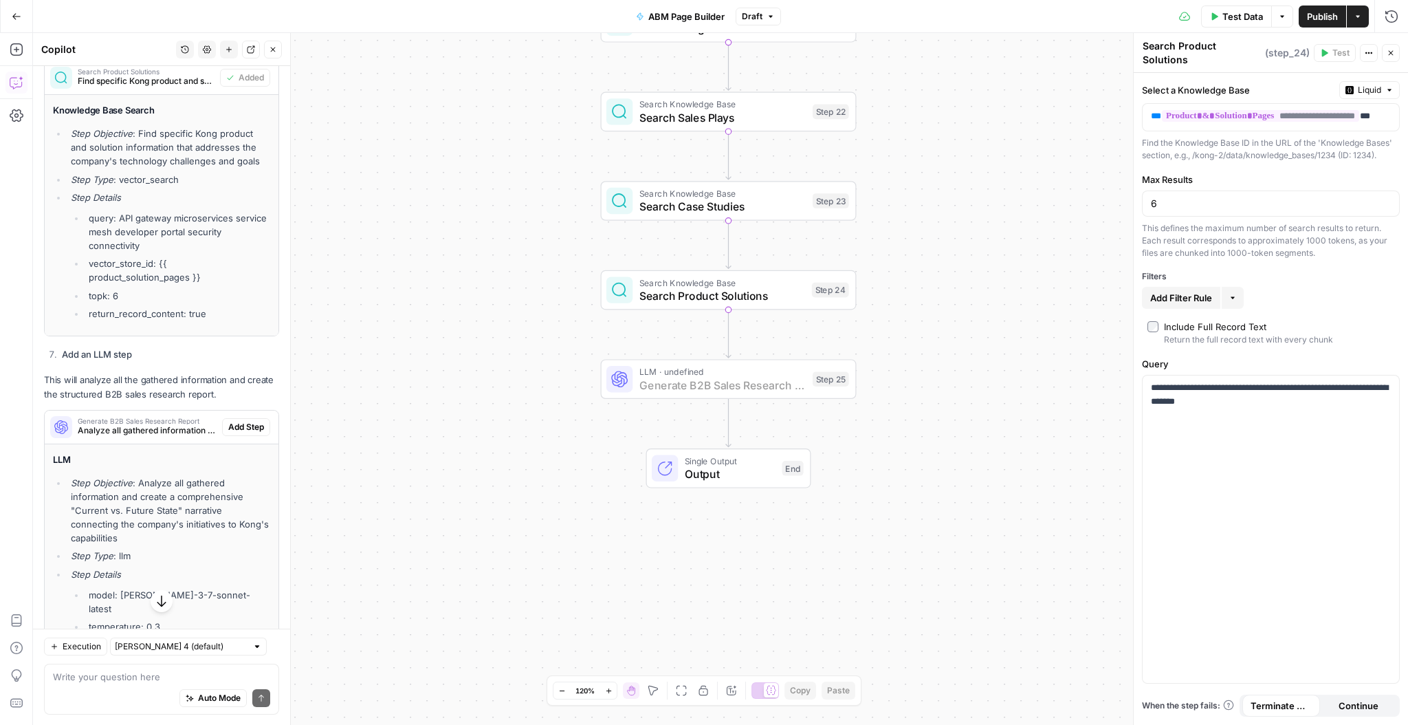
click at [240, 421] on span "Add Step" at bounding box center [246, 427] width 36 height 12
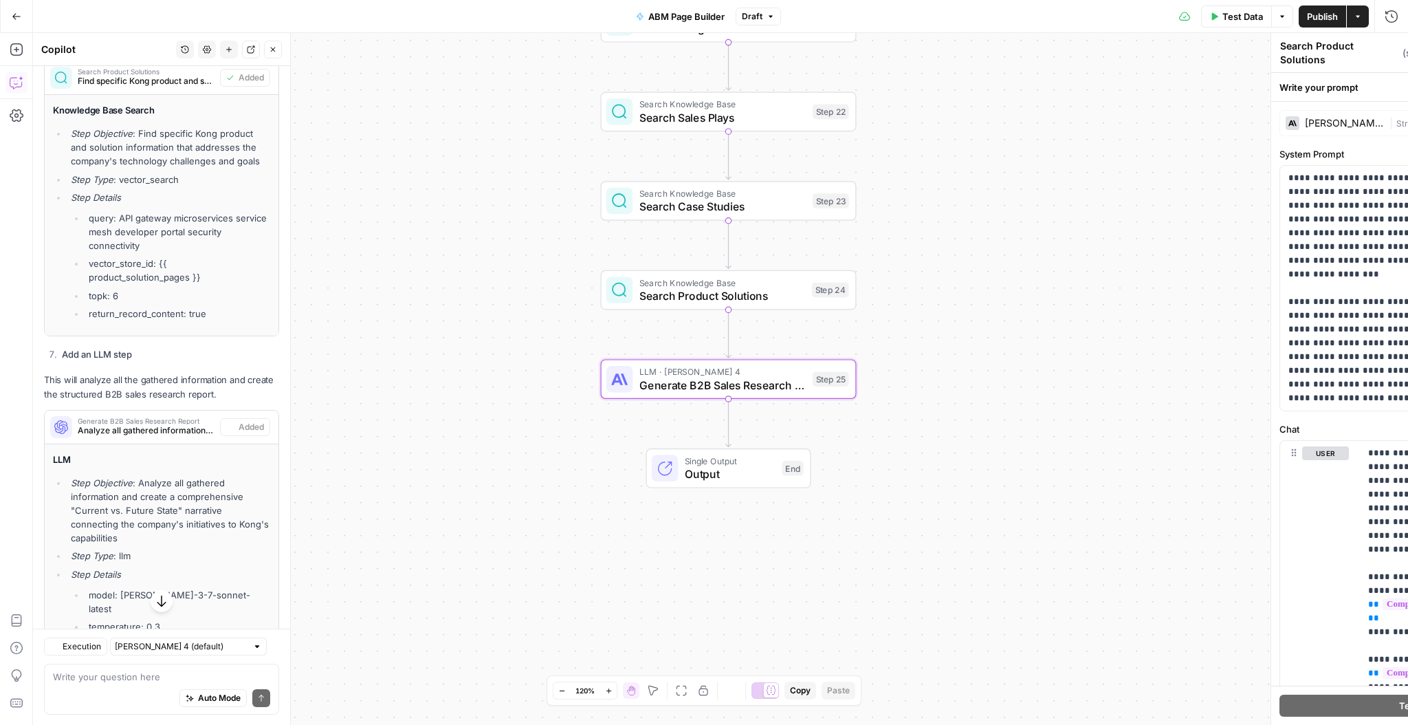
type textarea "Generate B2B Sales Research Report"
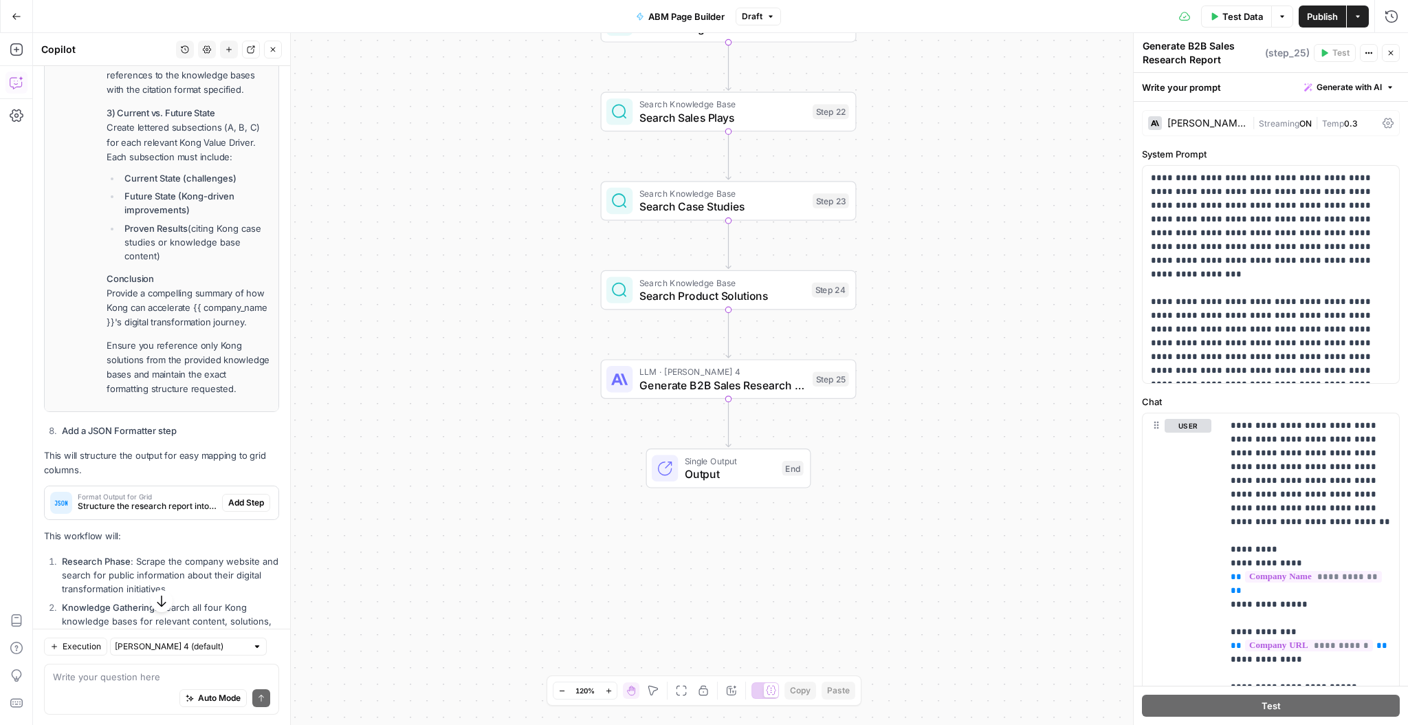
scroll to position [5601, 0]
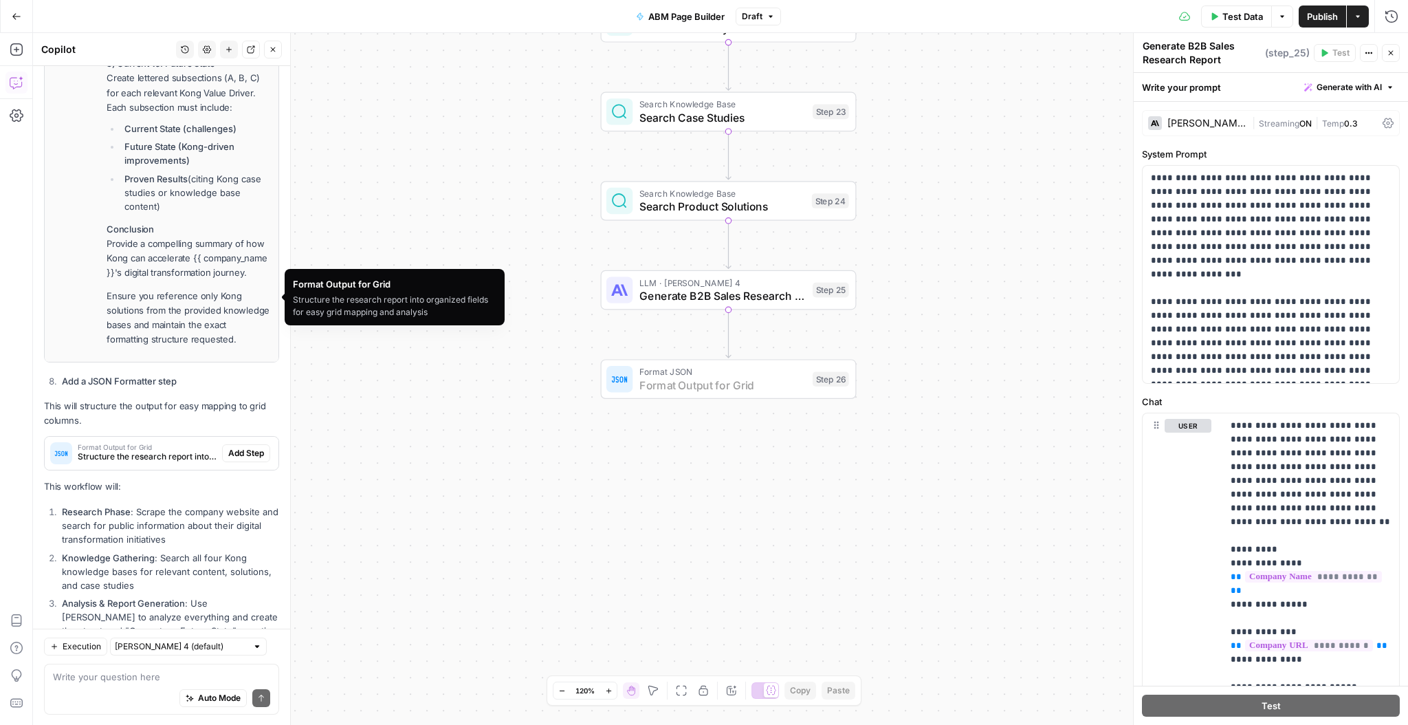
click at [242, 447] on span "Add Step" at bounding box center [246, 453] width 36 height 12
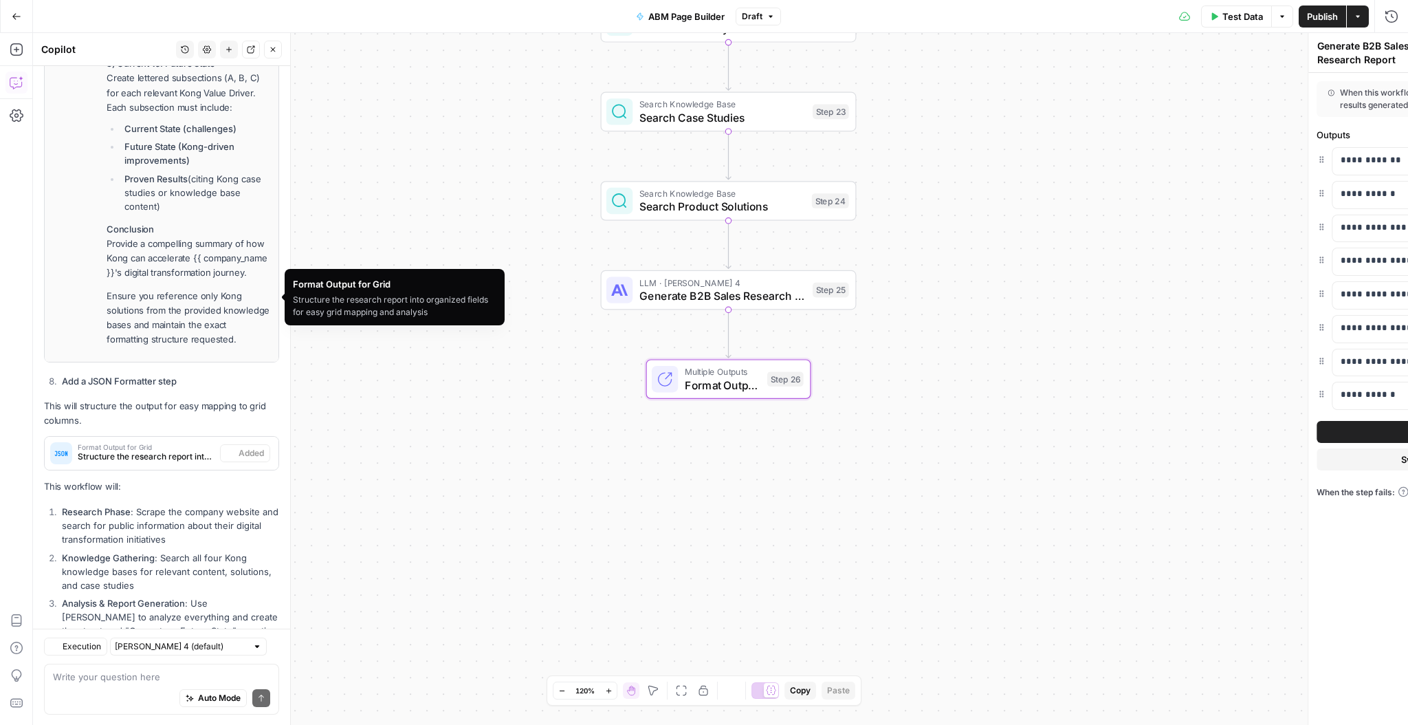
type textarea "Format Output for Grid"
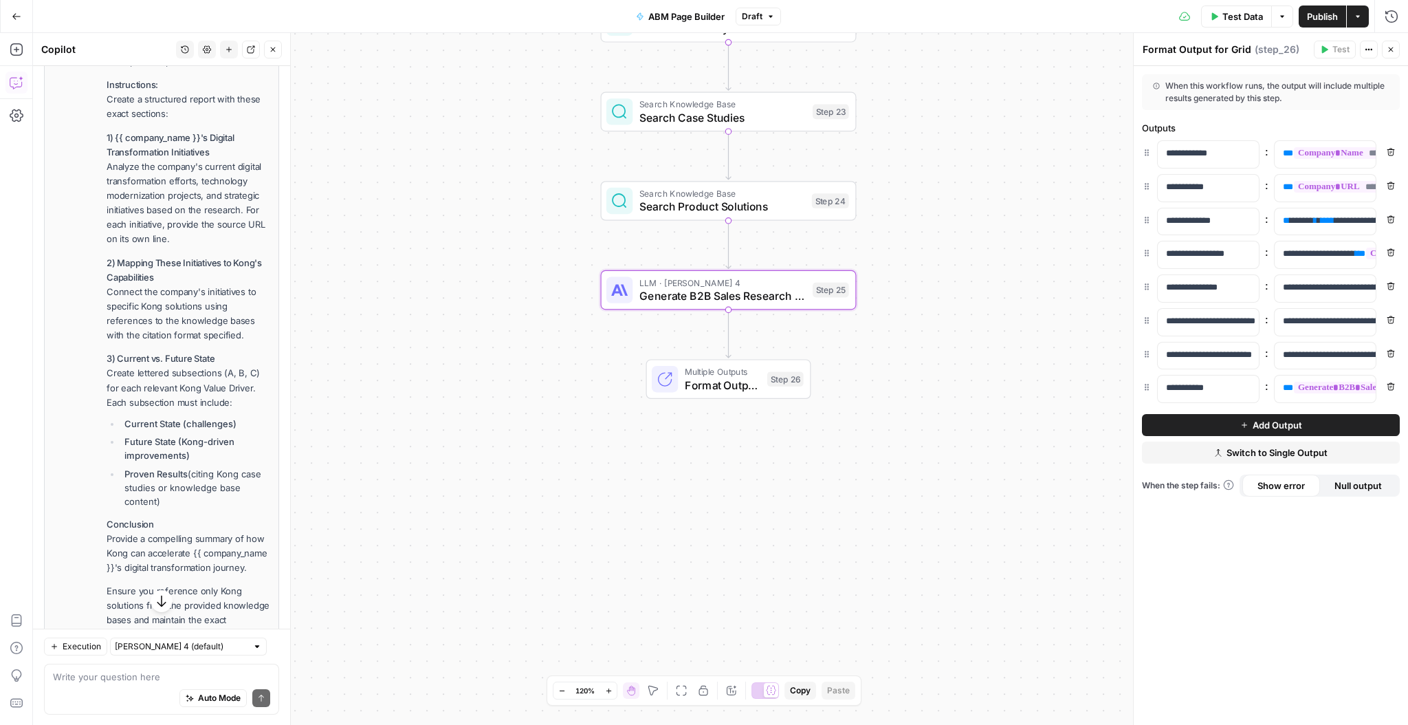
scroll to position [5300, 0]
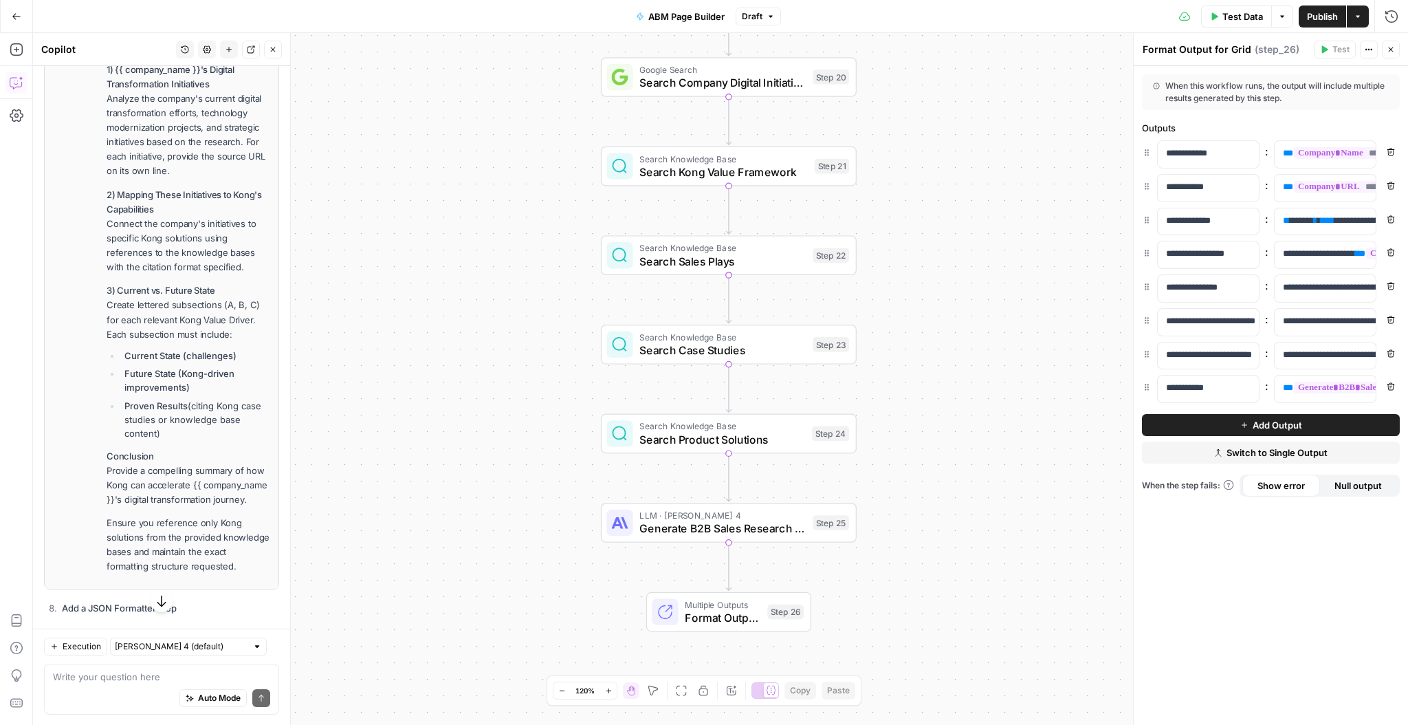
scroll to position [5479, 0]
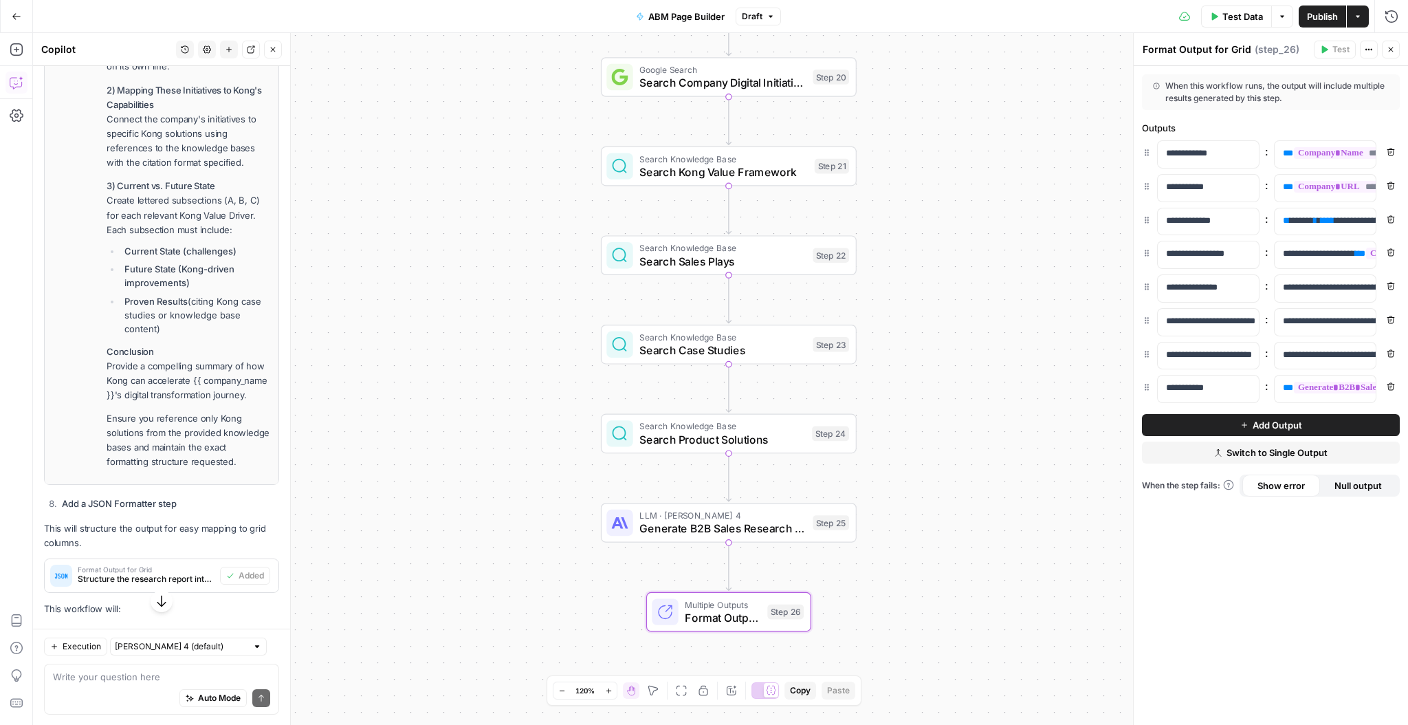
click at [179, 573] on span "Structure the research report into organized fields for easy grid mapping and a…" at bounding box center [146, 579] width 137 height 12
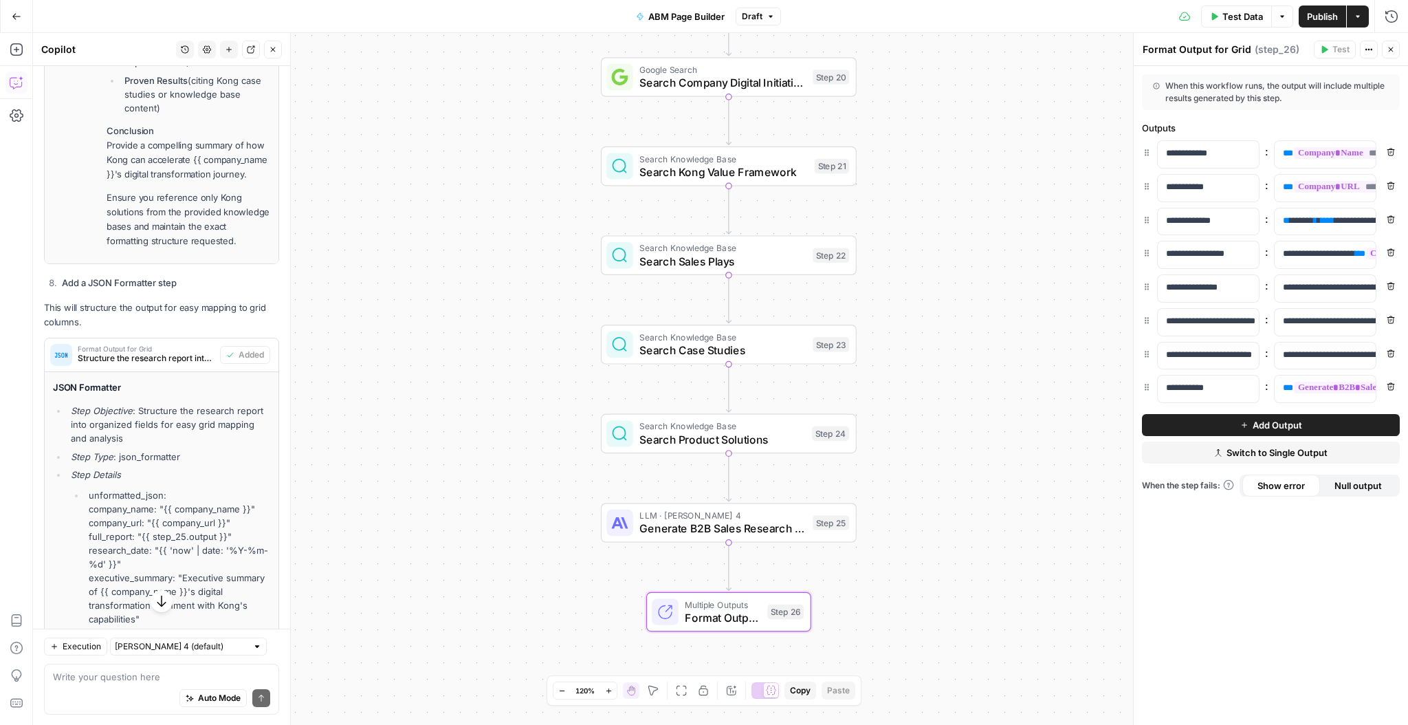
scroll to position [5708, 0]
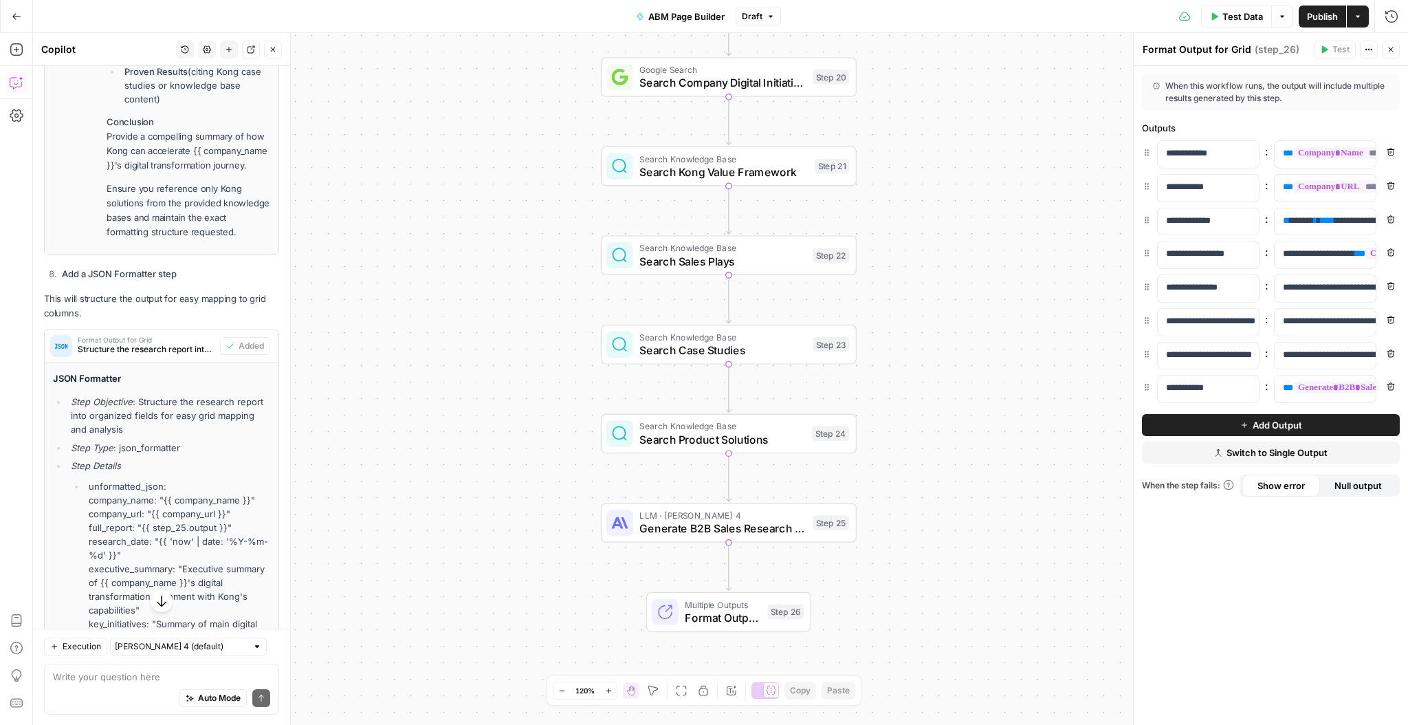
click at [1295, 424] on span "Add Output" at bounding box center [1276, 425] width 49 height 14
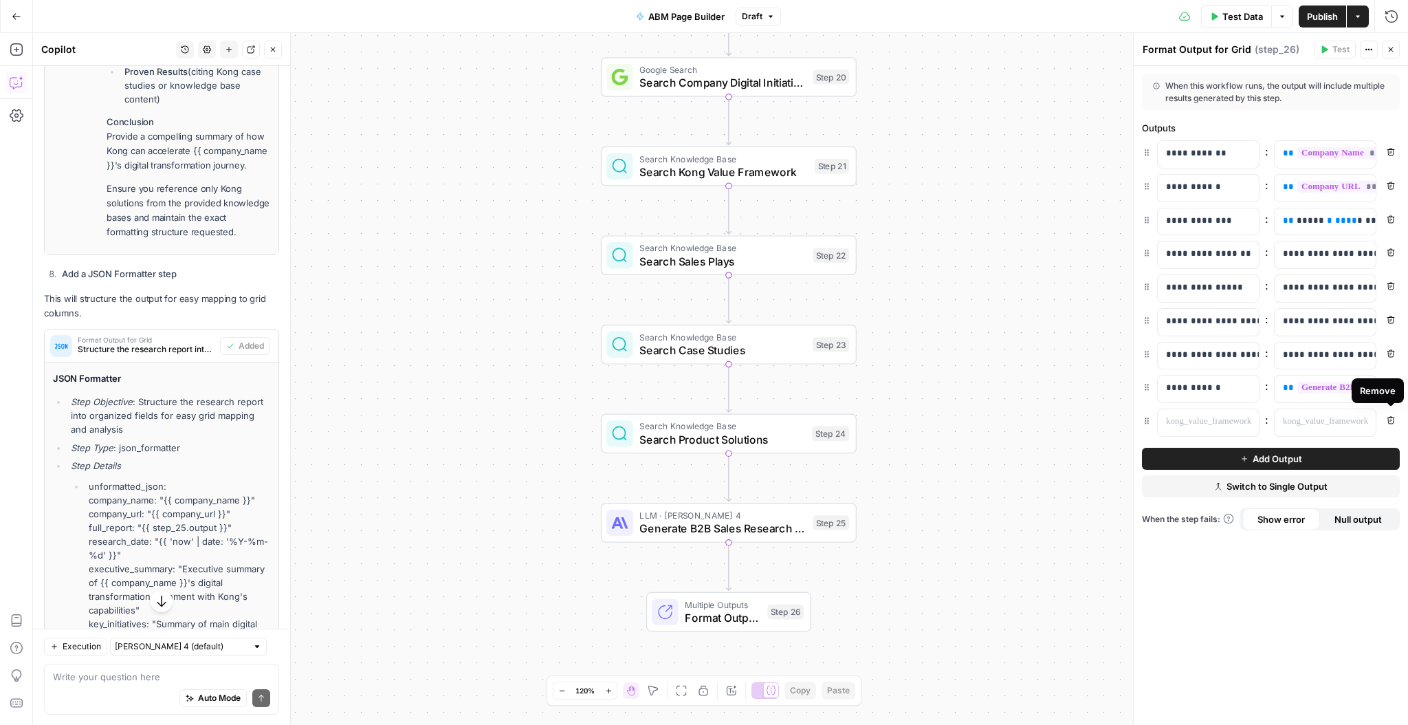
click at [1391, 421] on icon "button" at bounding box center [1391, 420] width 8 height 8
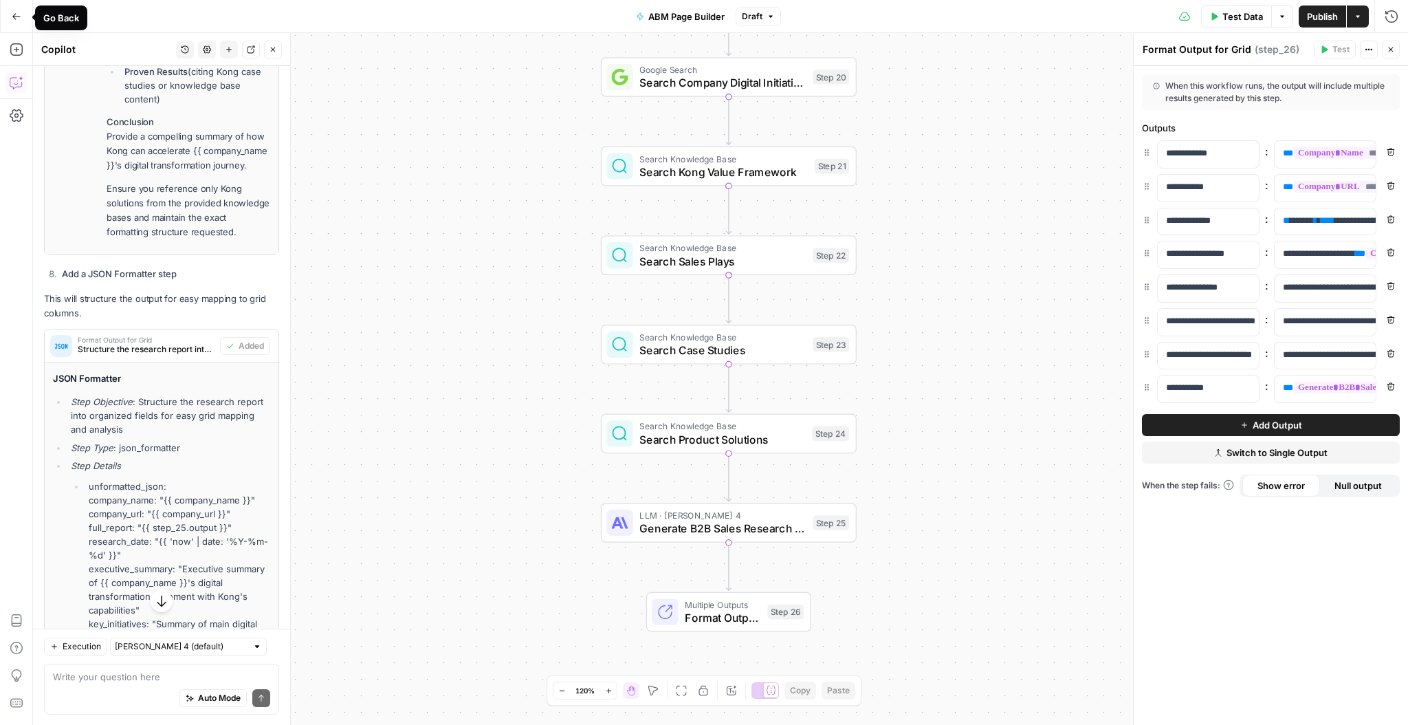
click at [12, 14] on icon "button" at bounding box center [17, 17] width 10 height 10
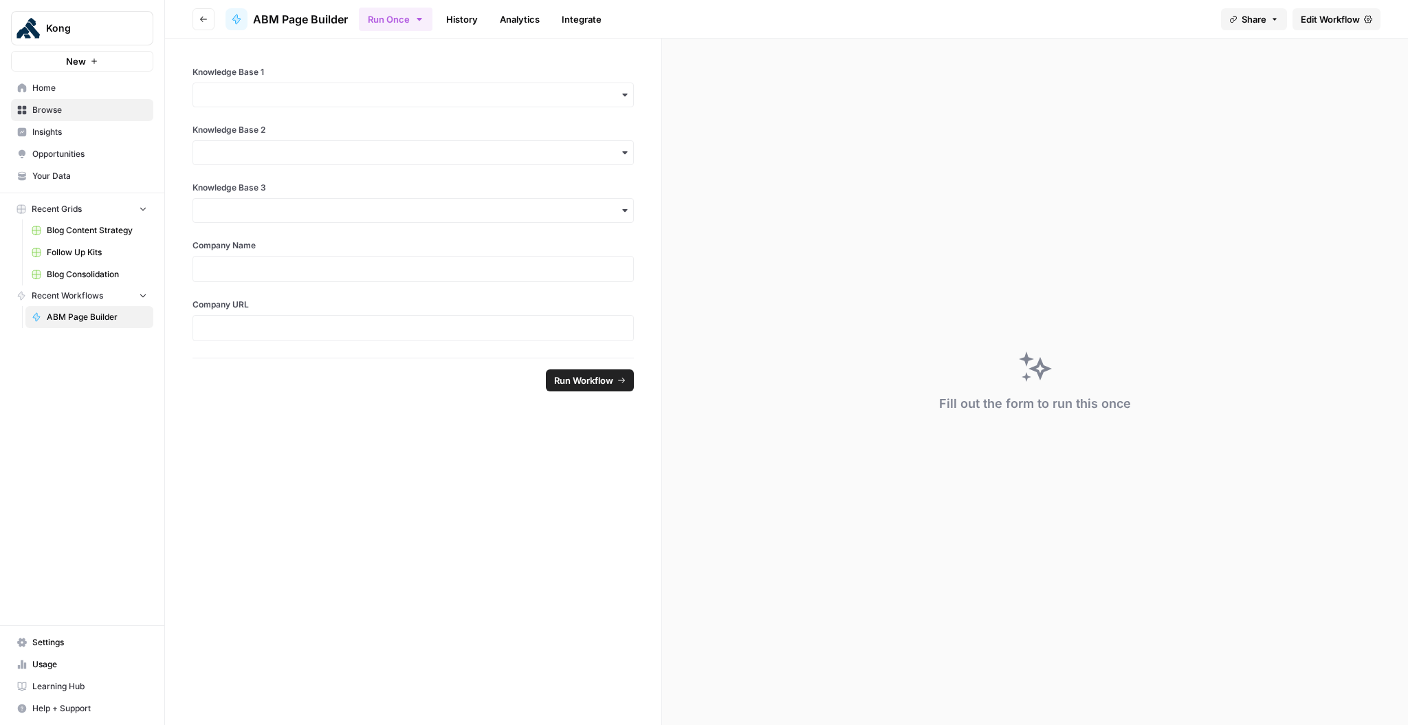
click at [102, 57] on button "New" at bounding box center [82, 61] width 142 height 21
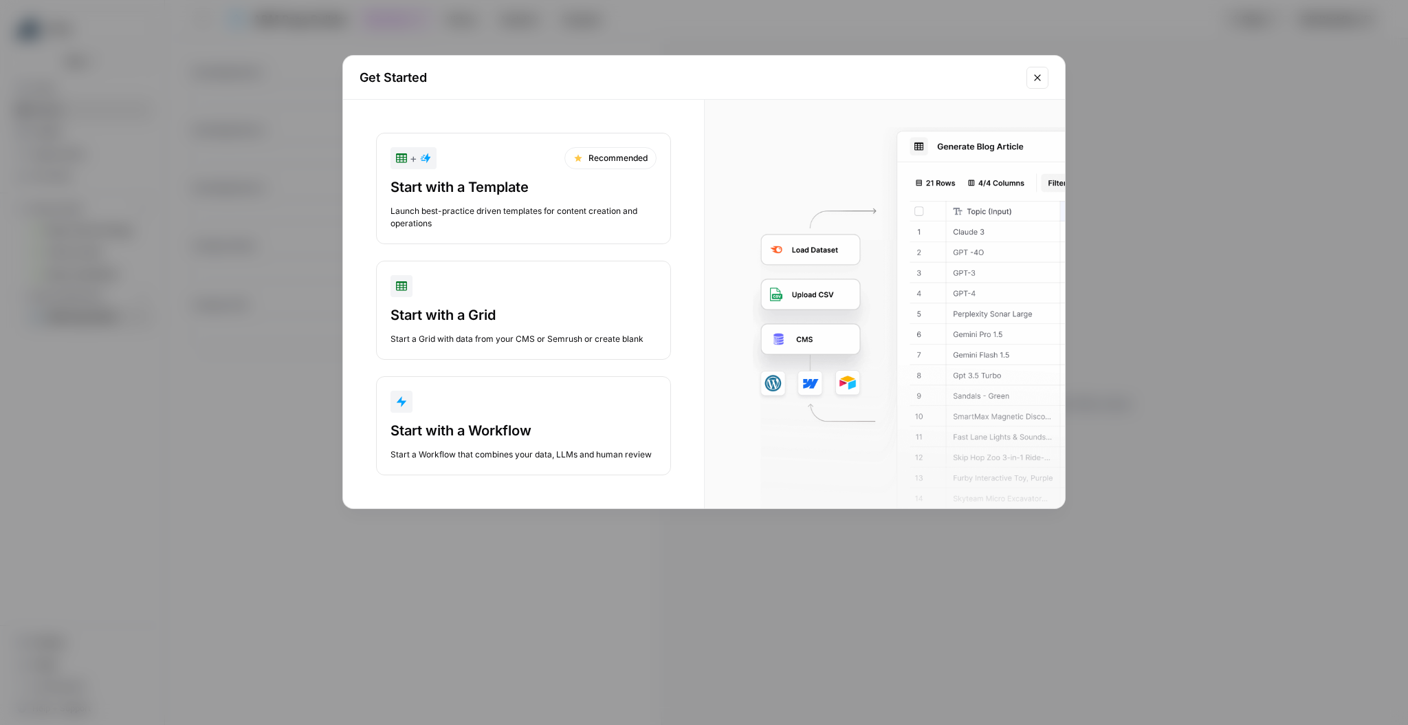
click at [483, 298] on button "Start with a Grid Start a Grid with data from your CMS or Semrush or create bla…" at bounding box center [523, 310] width 295 height 99
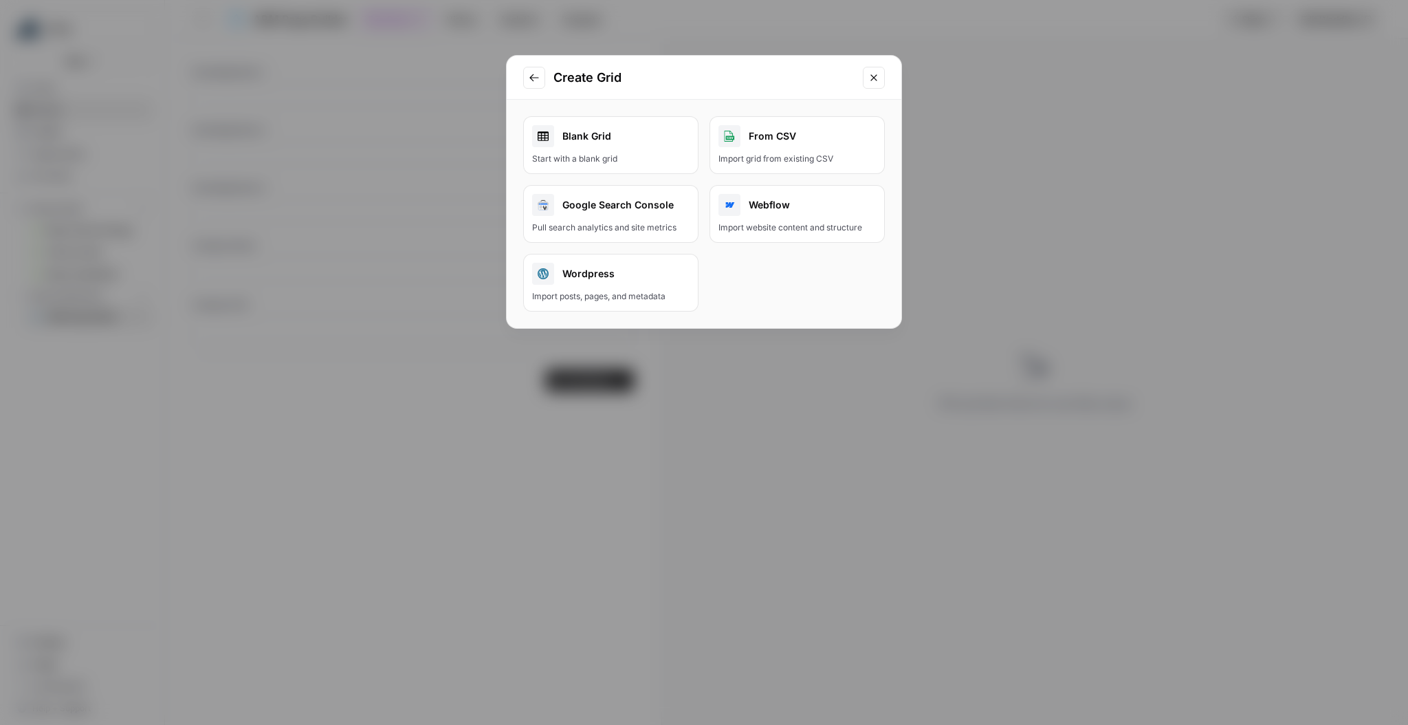
click at [782, 136] on div "From CSV" at bounding box center [796, 136] width 157 height 22
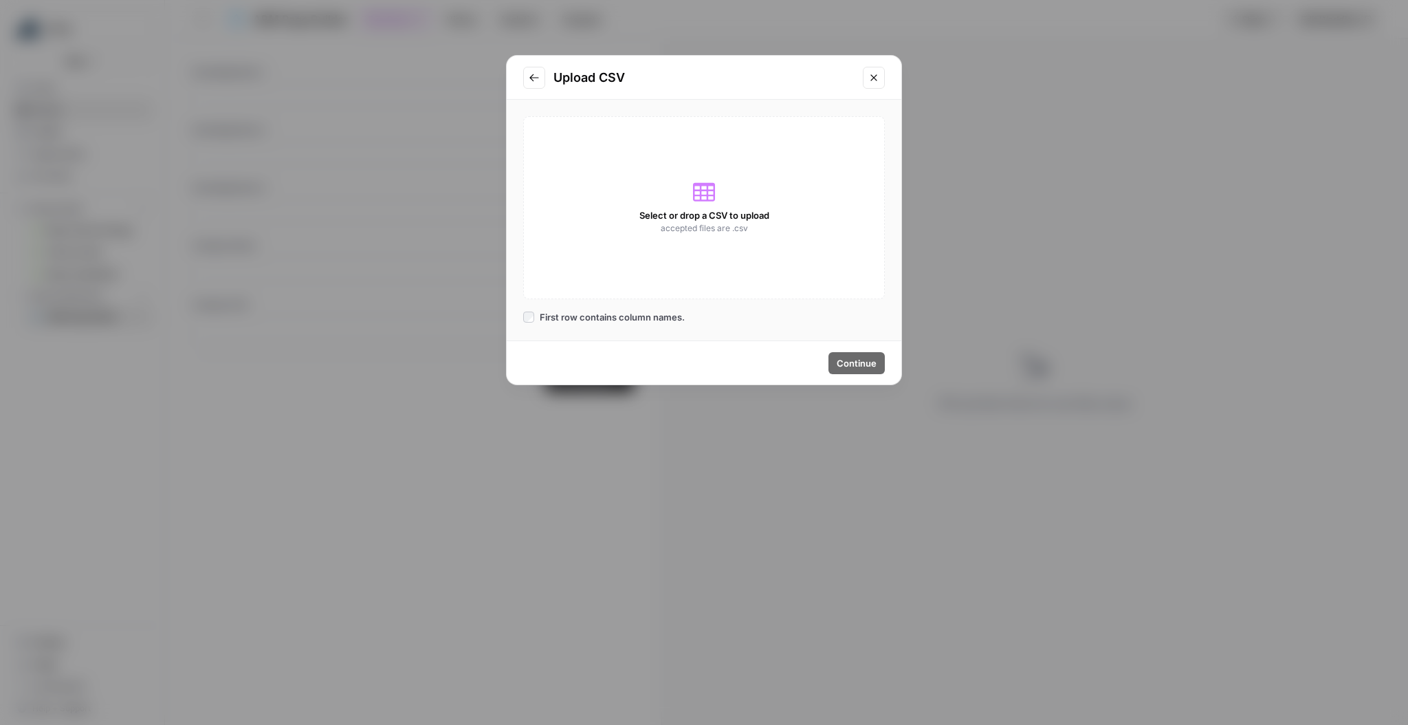
click at [712, 224] on span "accepted files are .csv" at bounding box center [704, 228] width 87 height 12
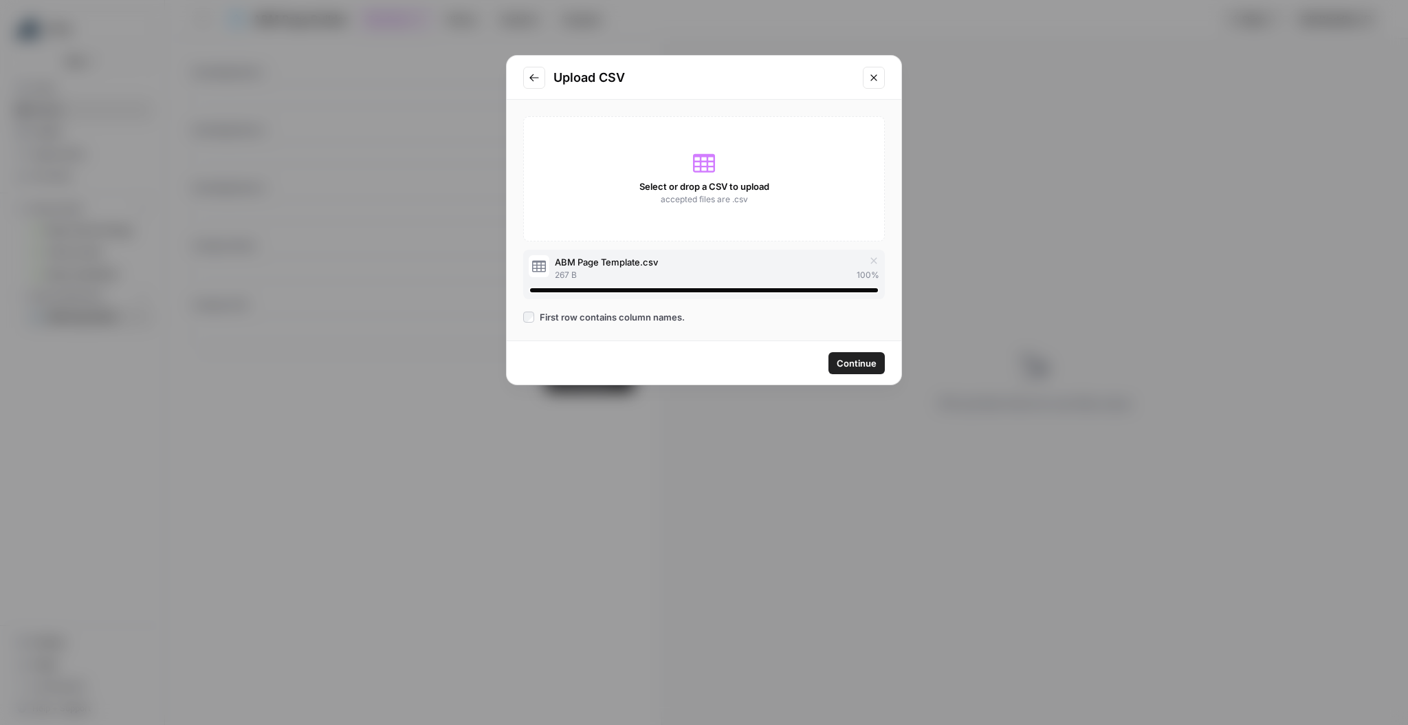
click at [854, 367] on span "Continue" at bounding box center [857, 363] width 40 height 14
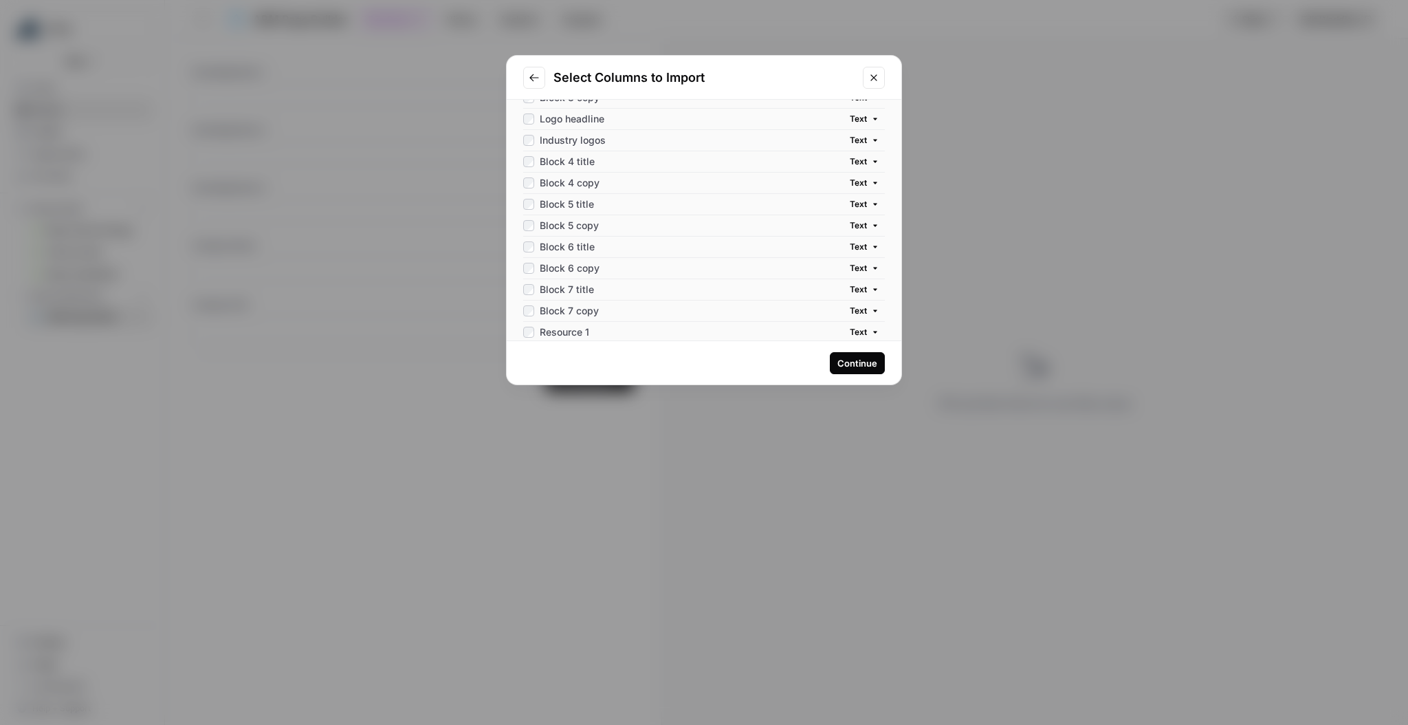
scroll to position [242, 0]
click at [852, 362] on div "Continue" at bounding box center [857, 363] width 40 height 14
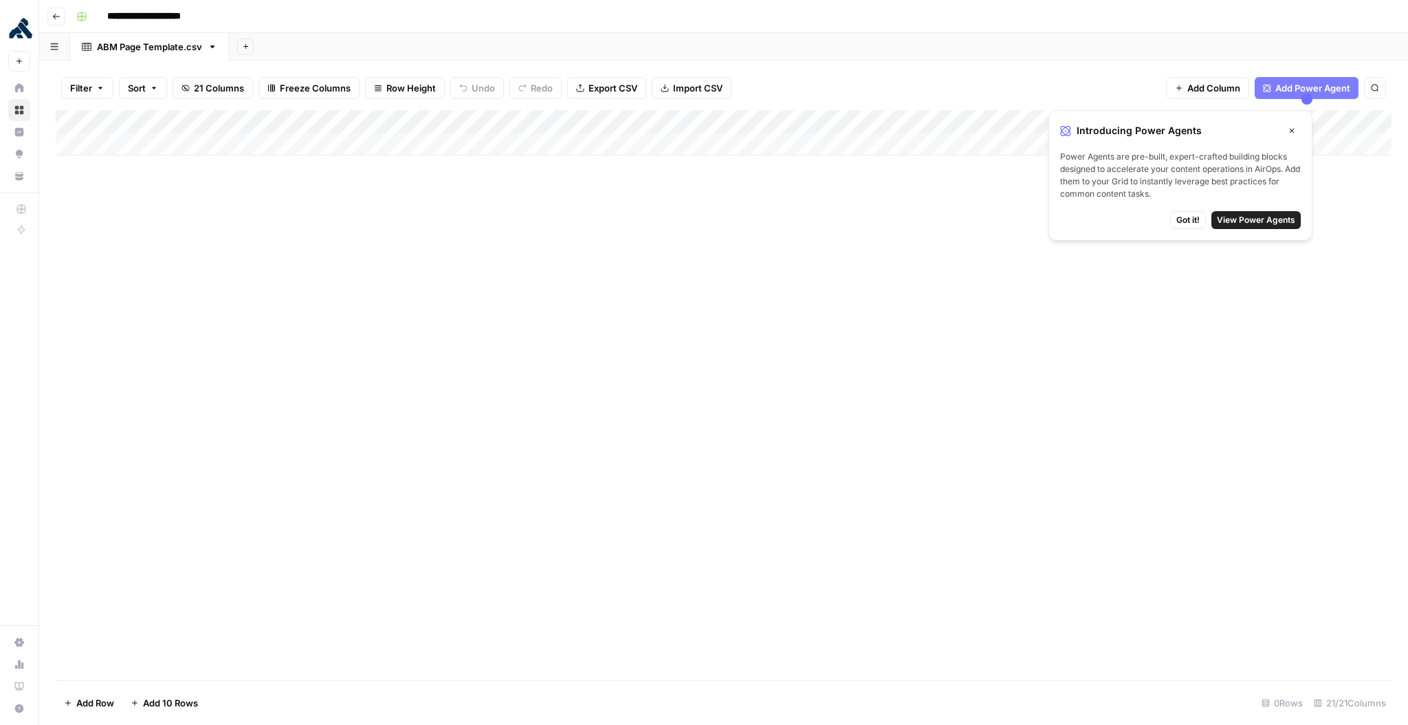
click at [1189, 219] on span "Got it!" at bounding box center [1187, 220] width 23 height 12
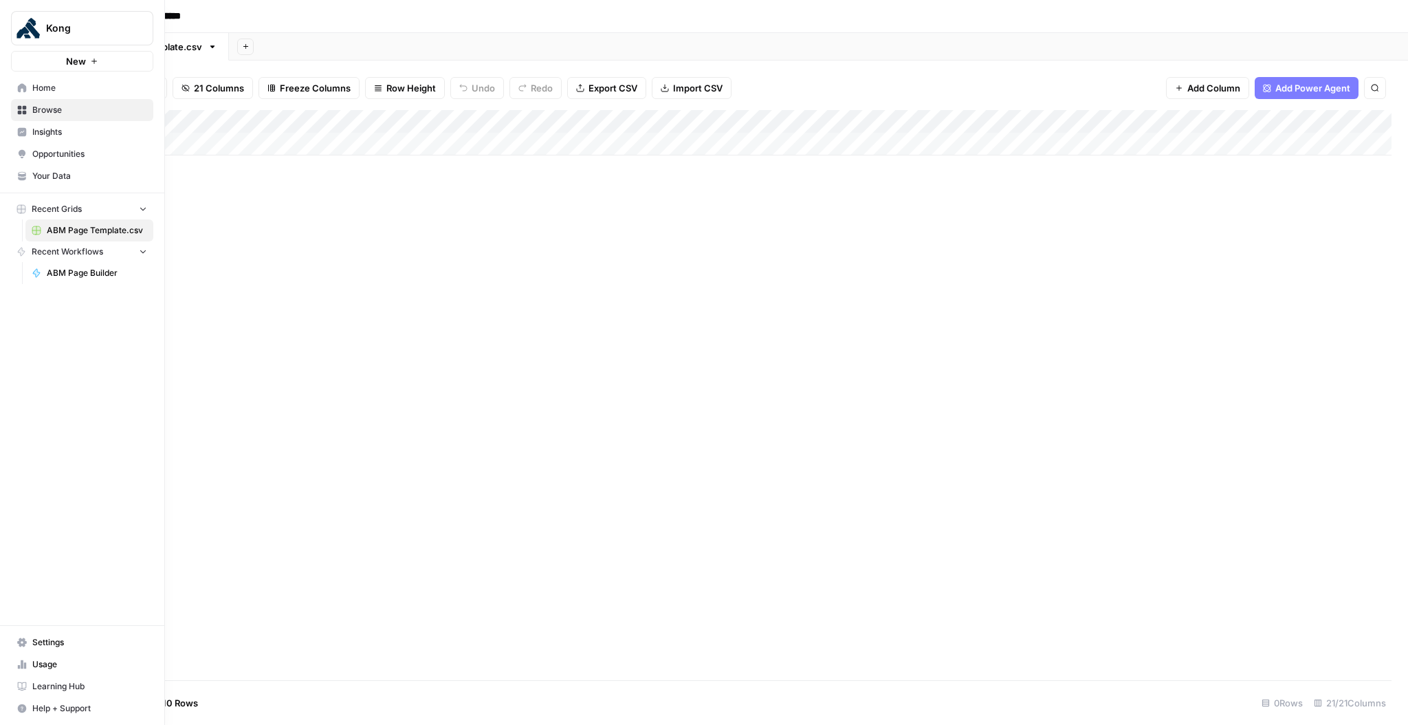
click at [38, 87] on span "Home" at bounding box center [89, 88] width 115 height 12
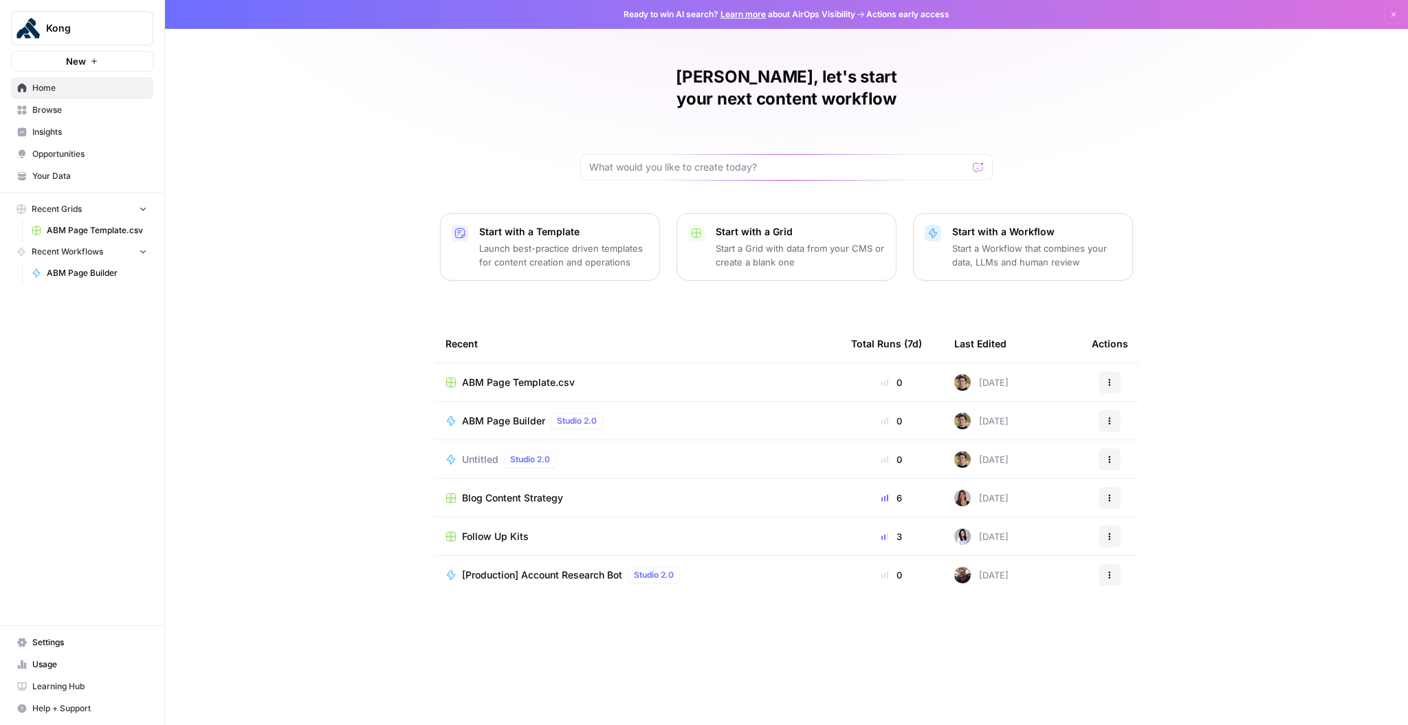
click at [477, 414] on span "ABM Page Builder" at bounding box center [503, 421] width 83 height 14
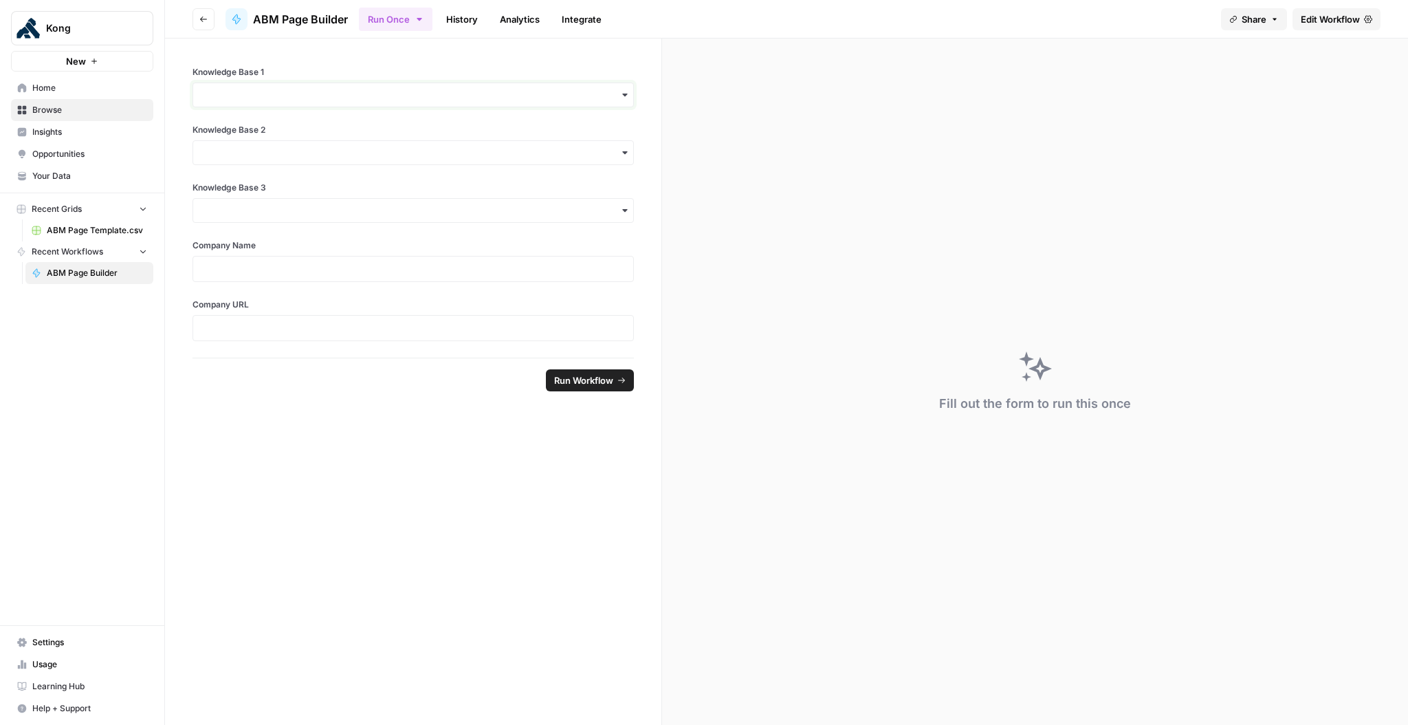
click at [618, 101] on input "Knowledge Base 1" at bounding box center [412, 95] width 423 height 14
click at [479, 186] on div "Kong Value Framework ID: 12995" at bounding box center [413, 188] width 429 height 41
click at [437, 165] on div "Knowledge Base 1 Knowledge Base 2 Knowledge Base 3 Company Name Company URL" at bounding box center [413, 197] width 496 height 319
click at [615, 151] on input "Knowledge Base 2" at bounding box center [412, 153] width 423 height 14
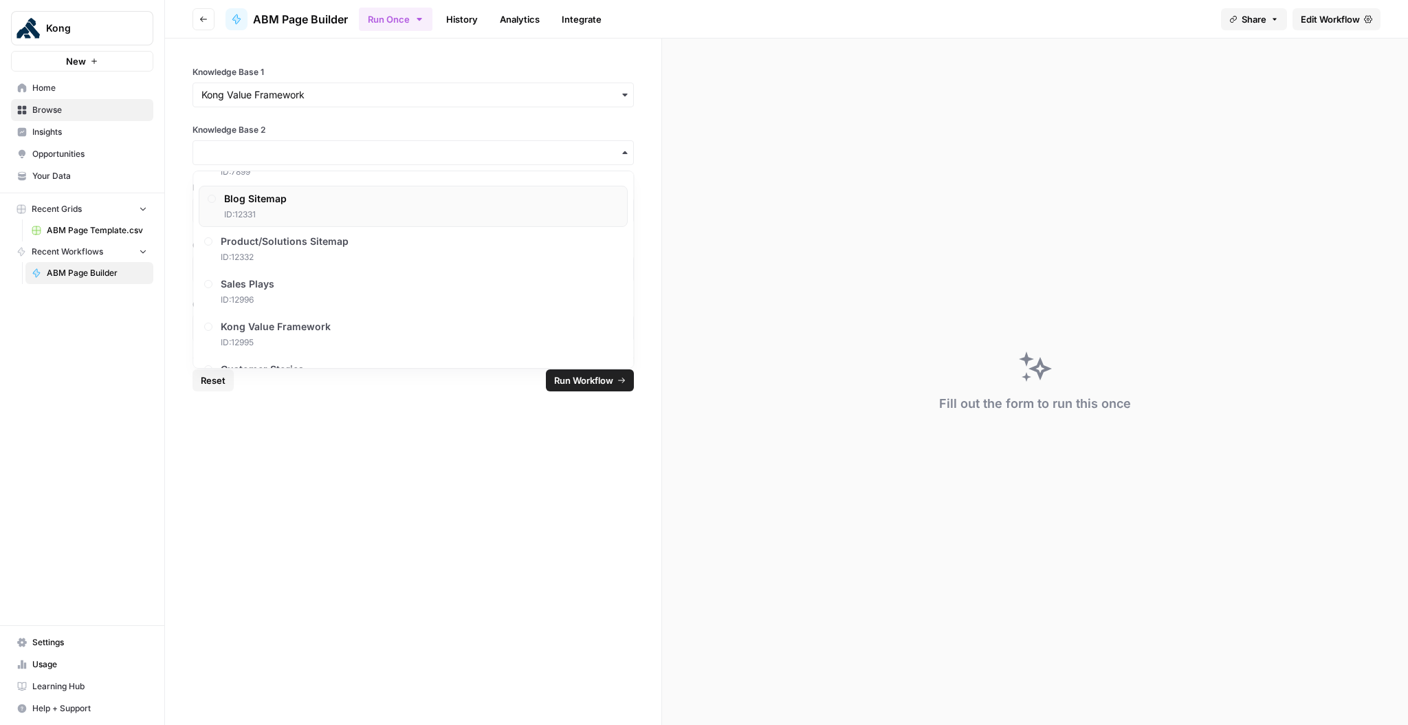
scroll to position [85, 0]
click at [484, 280] on div "Sales Plays ID: 12996" at bounding box center [413, 283] width 429 height 41
click at [584, 212] on input "Knowledge Base 3" at bounding box center [412, 210] width 423 height 14
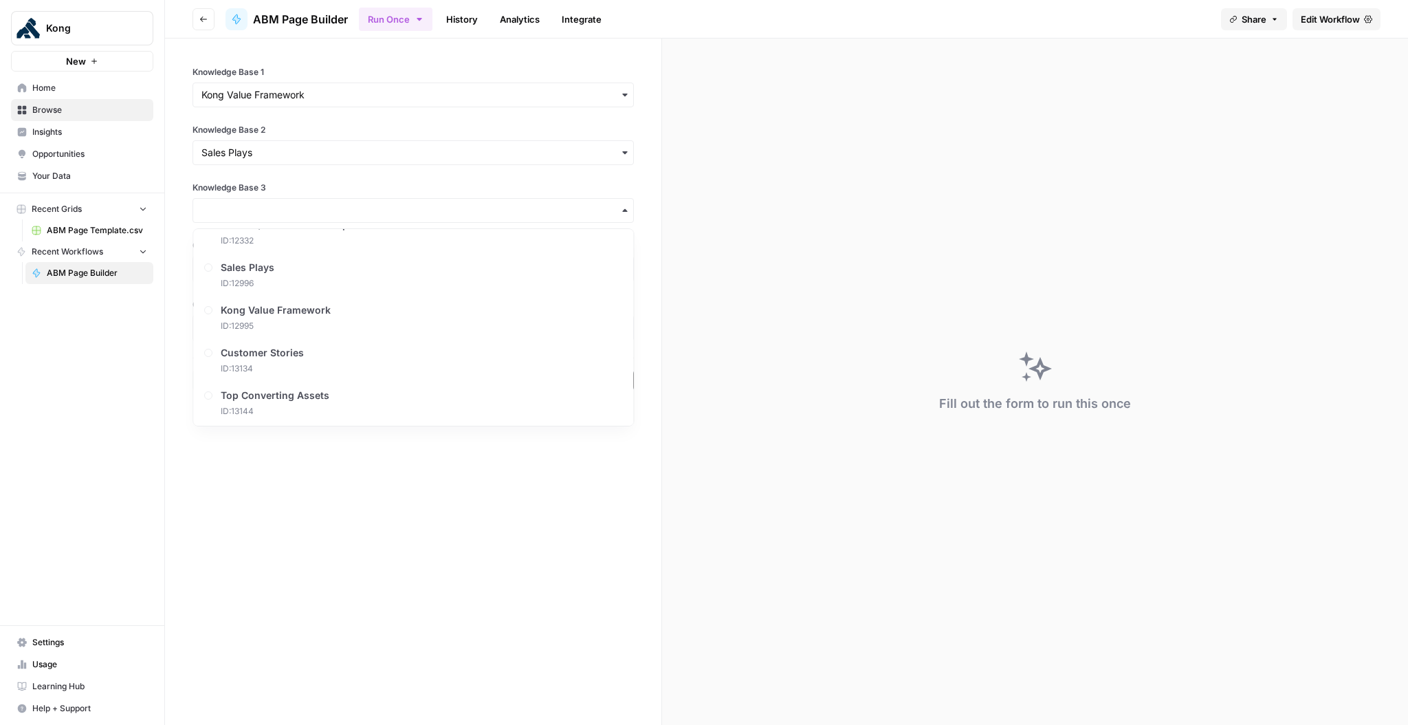
scroll to position [159, 0]
click at [360, 342] on div "Customer Stories ID: 13134" at bounding box center [413, 352] width 429 height 41
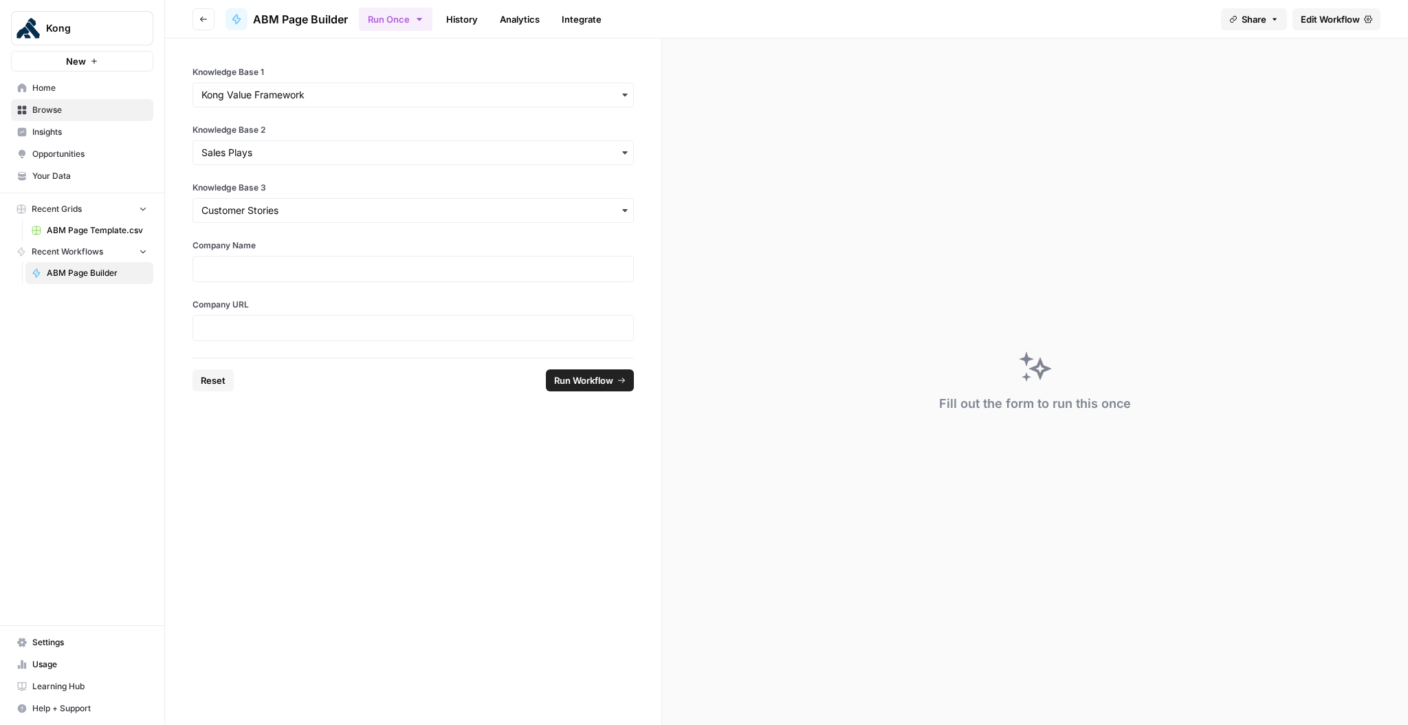
click at [349, 275] on div at bounding box center [412, 269] width 441 height 26
click at [366, 266] on p at bounding box center [412, 269] width 423 height 14
click at [1350, 19] on span "Edit Workflow" at bounding box center [1330, 19] width 59 height 14
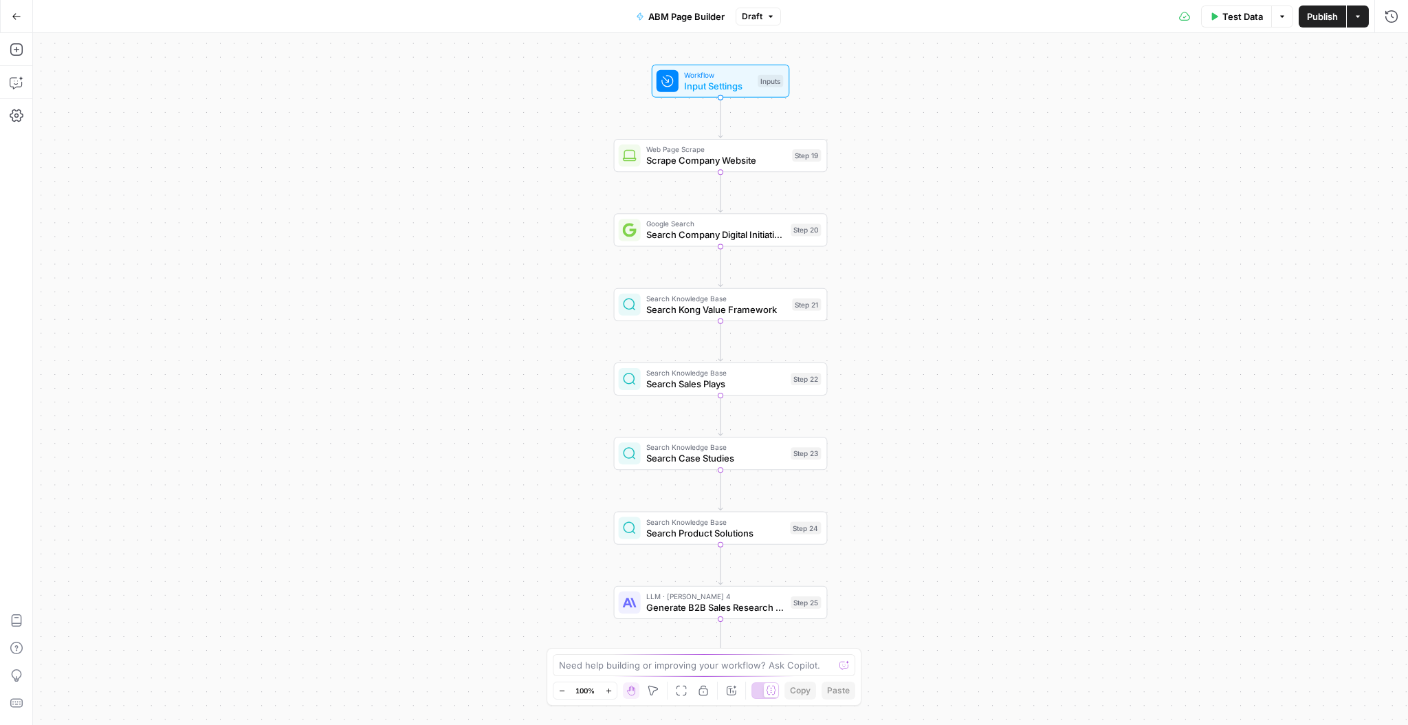
click at [1328, 15] on span "Publish" at bounding box center [1322, 17] width 31 height 14
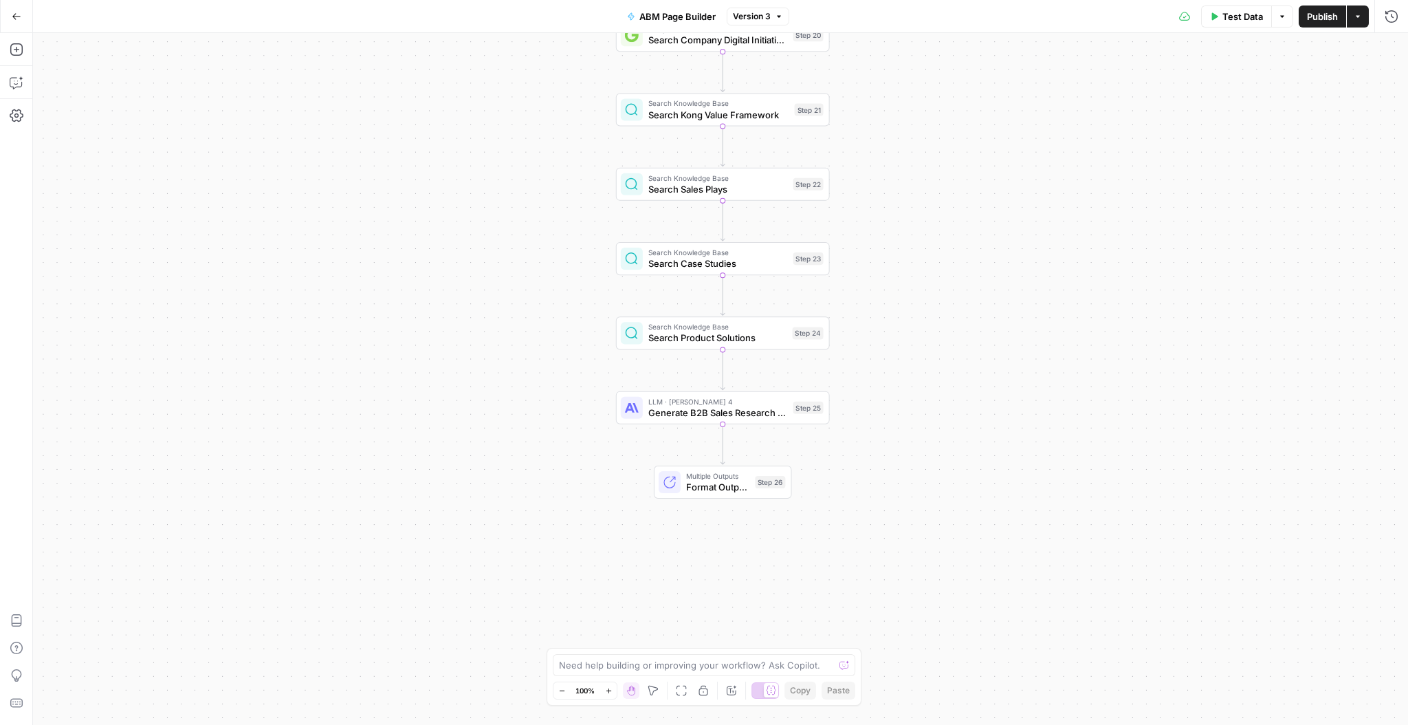
click at [610, 685] on button "Zoom In" at bounding box center [608, 690] width 16 height 16
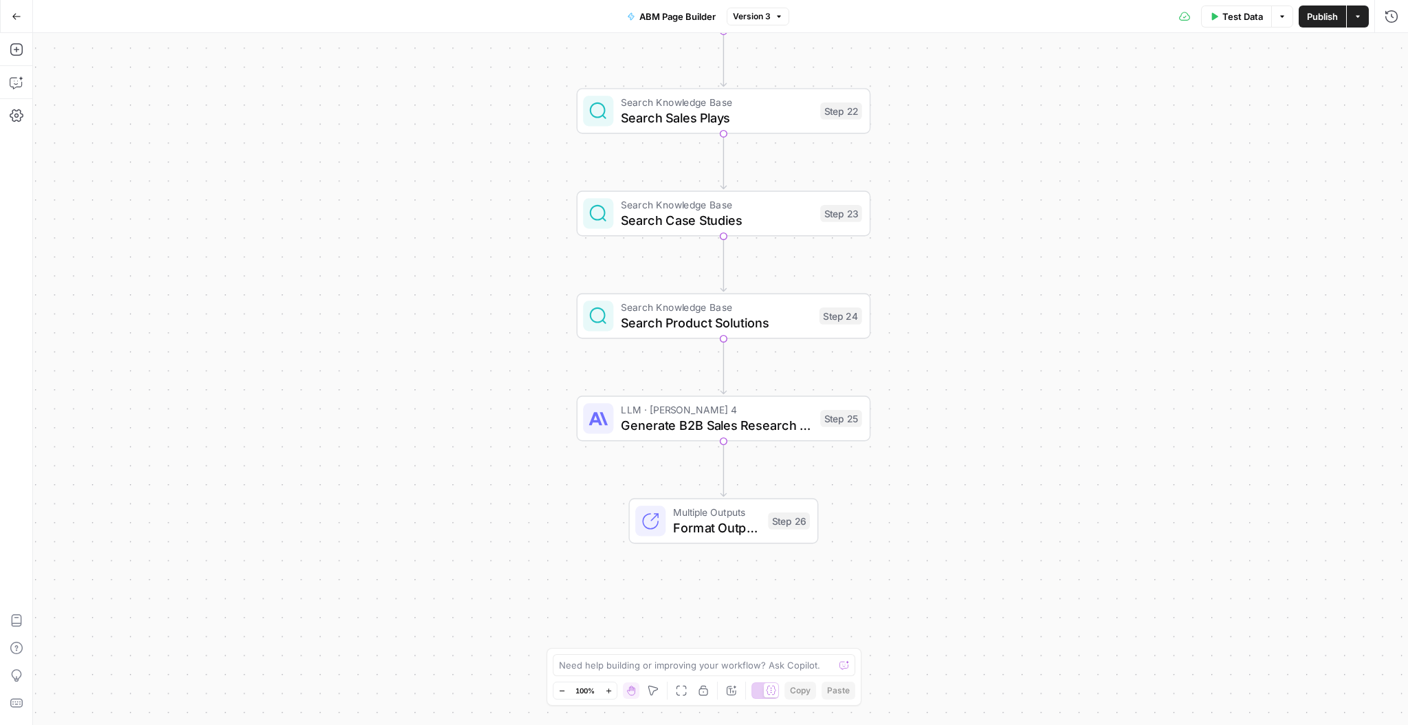
click at [610, 685] on button "Zoom In" at bounding box center [608, 690] width 16 height 16
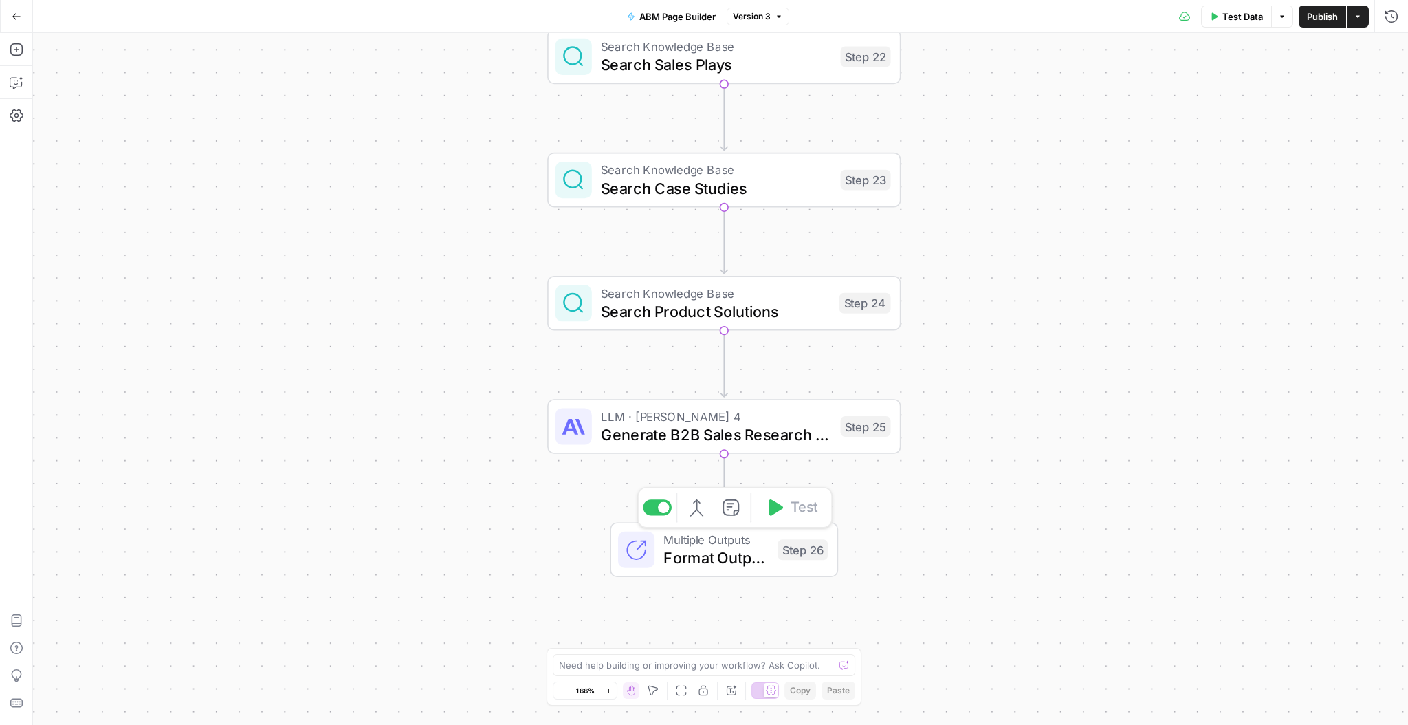
click at [742, 563] on span "Format Output for Grid" at bounding box center [715, 557] width 105 height 23
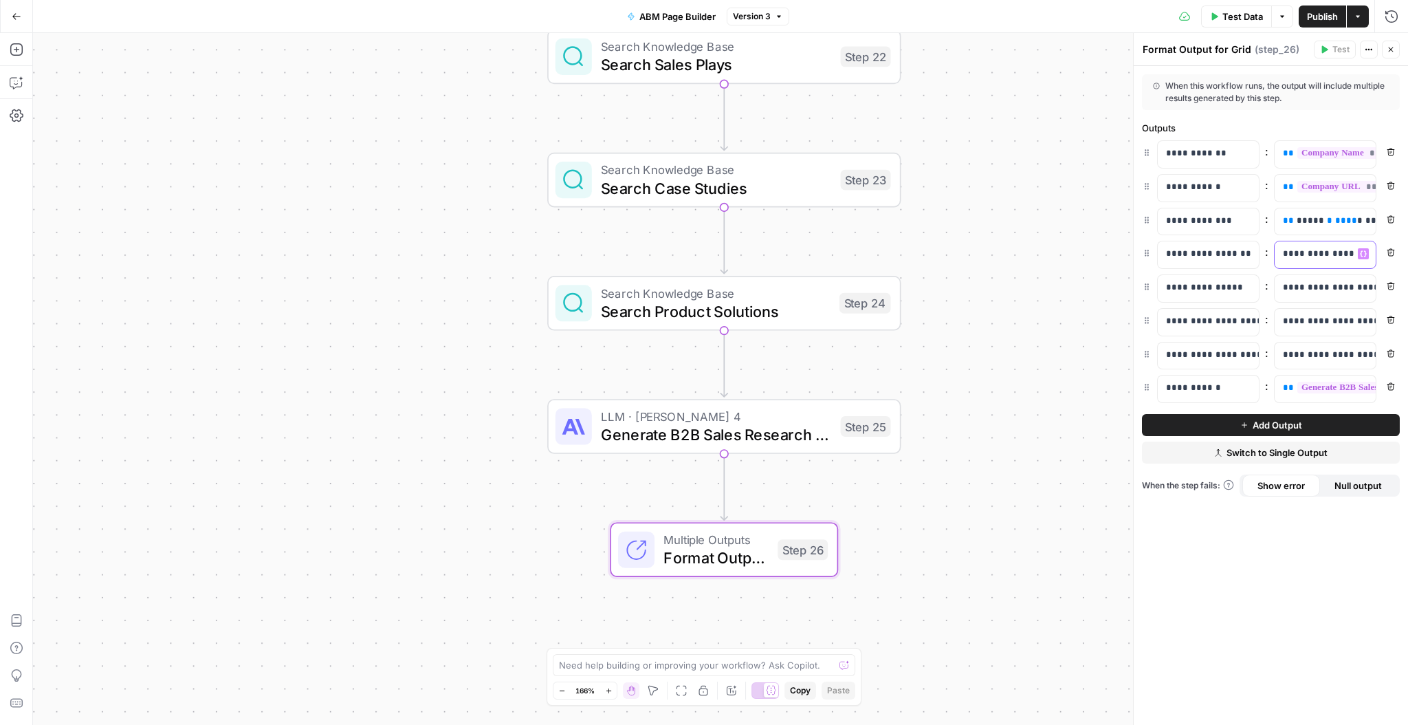
click at [1312, 251] on p "**********" at bounding box center [1325, 254] width 85 height 14
click at [1312, 251] on p "**********" at bounding box center [1314, 254] width 63 height 14
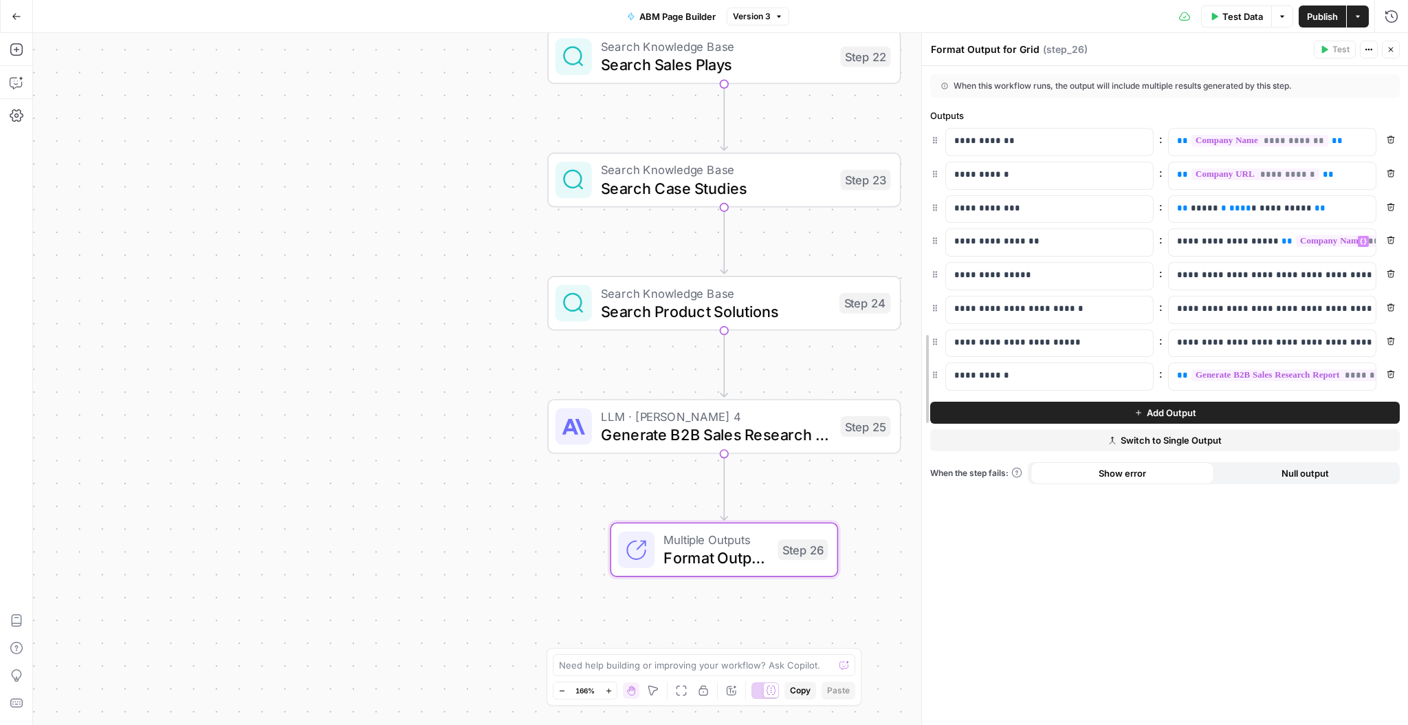
drag, startPoint x: 1132, startPoint y: 265, endPoint x: 920, endPoint y: 277, distance: 212.1
click at [1261, 274] on p "**********" at bounding box center [1272, 275] width 191 height 14
click at [1261, 274] on p "**********" at bounding box center [1261, 275] width 169 height 14
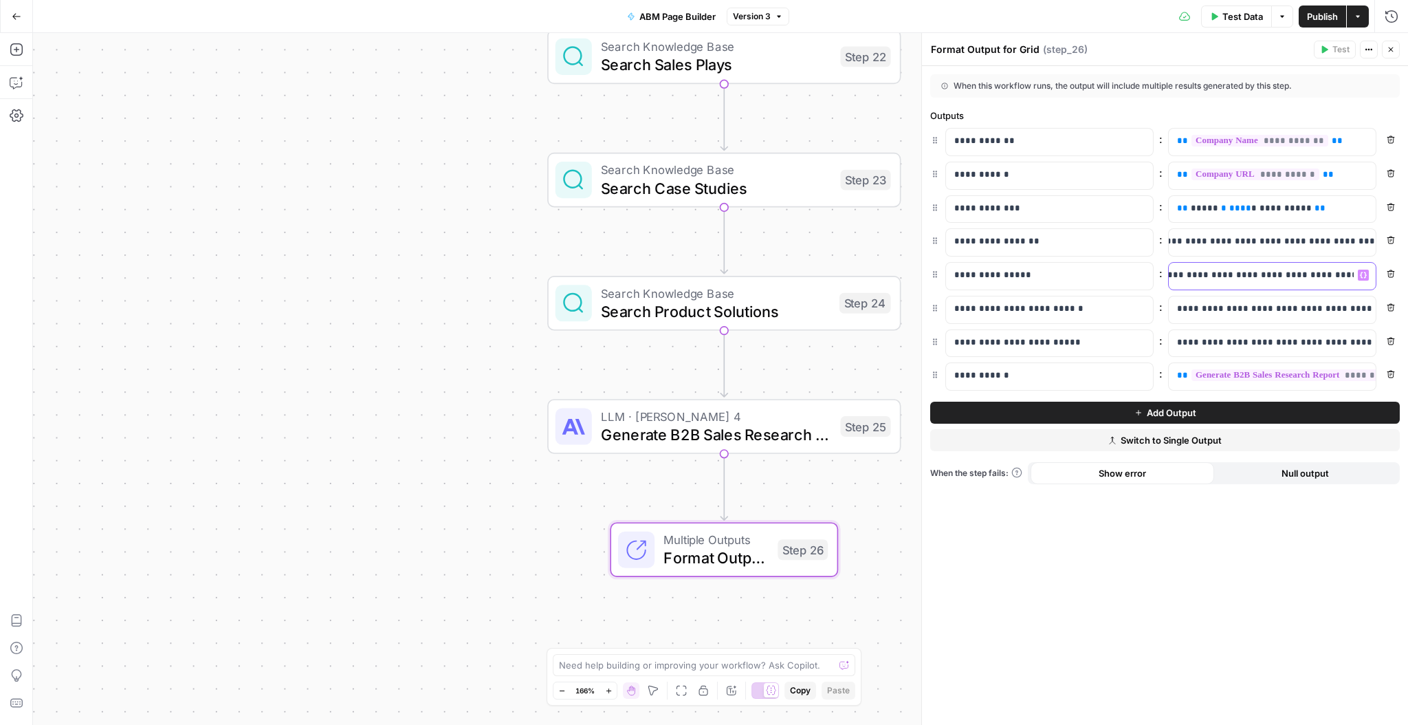
scroll to position [0, 0]
click at [320, 109] on div "Workflow Input Settings Inputs Web Page Scrape Scrape Company Website Step 19 G…" at bounding box center [720, 379] width 1375 height 692
click at [1392, 54] on button "Close" at bounding box center [1391, 50] width 18 height 18
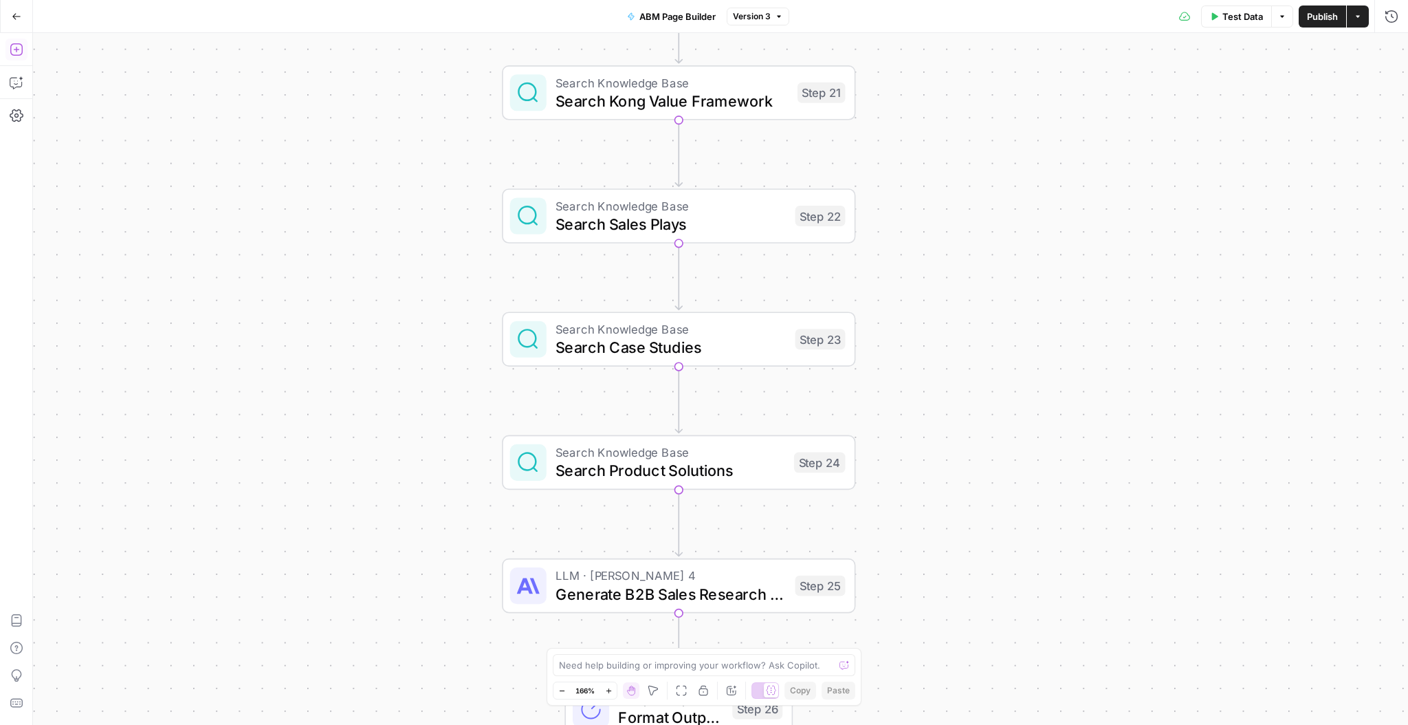
click at [17, 53] on icon "button" at bounding box center [17, 50] width 14 height 14
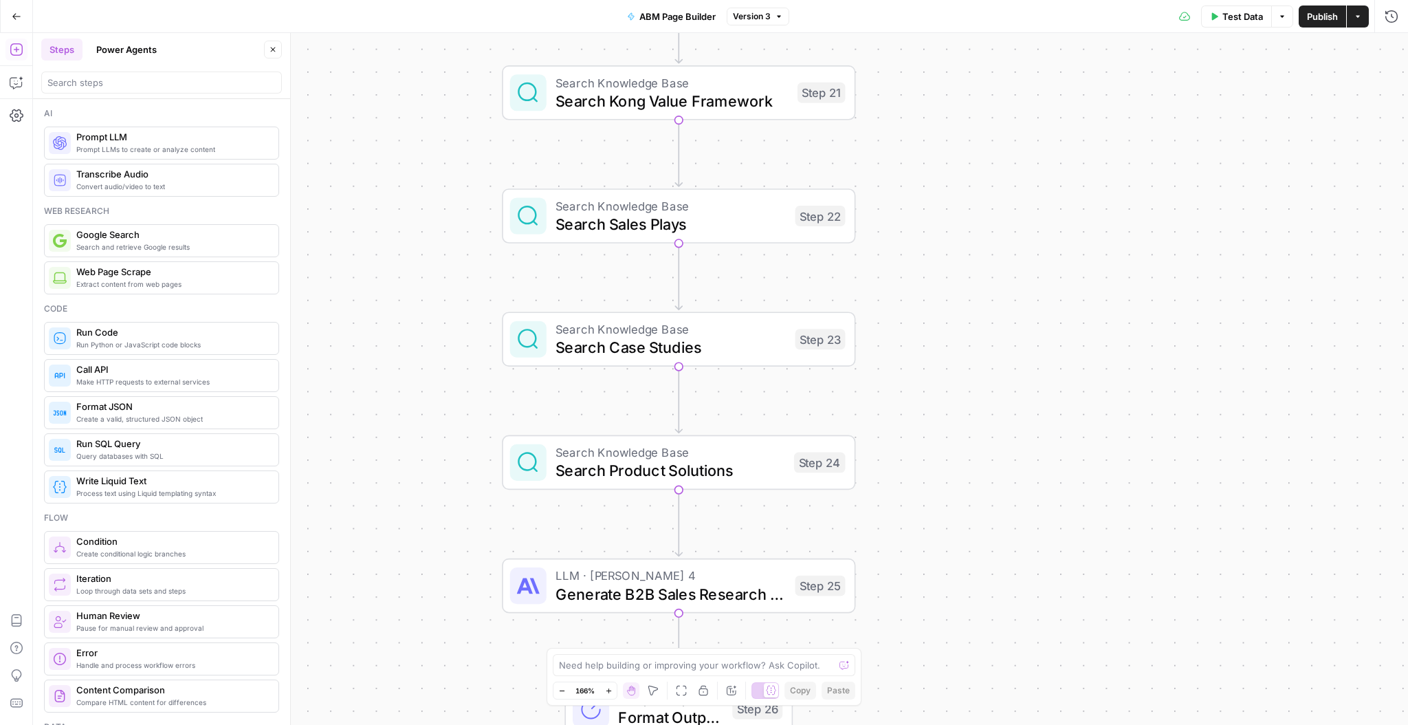
click at [135, 90] on div at bounding box center [161, 82] width 241 height 22
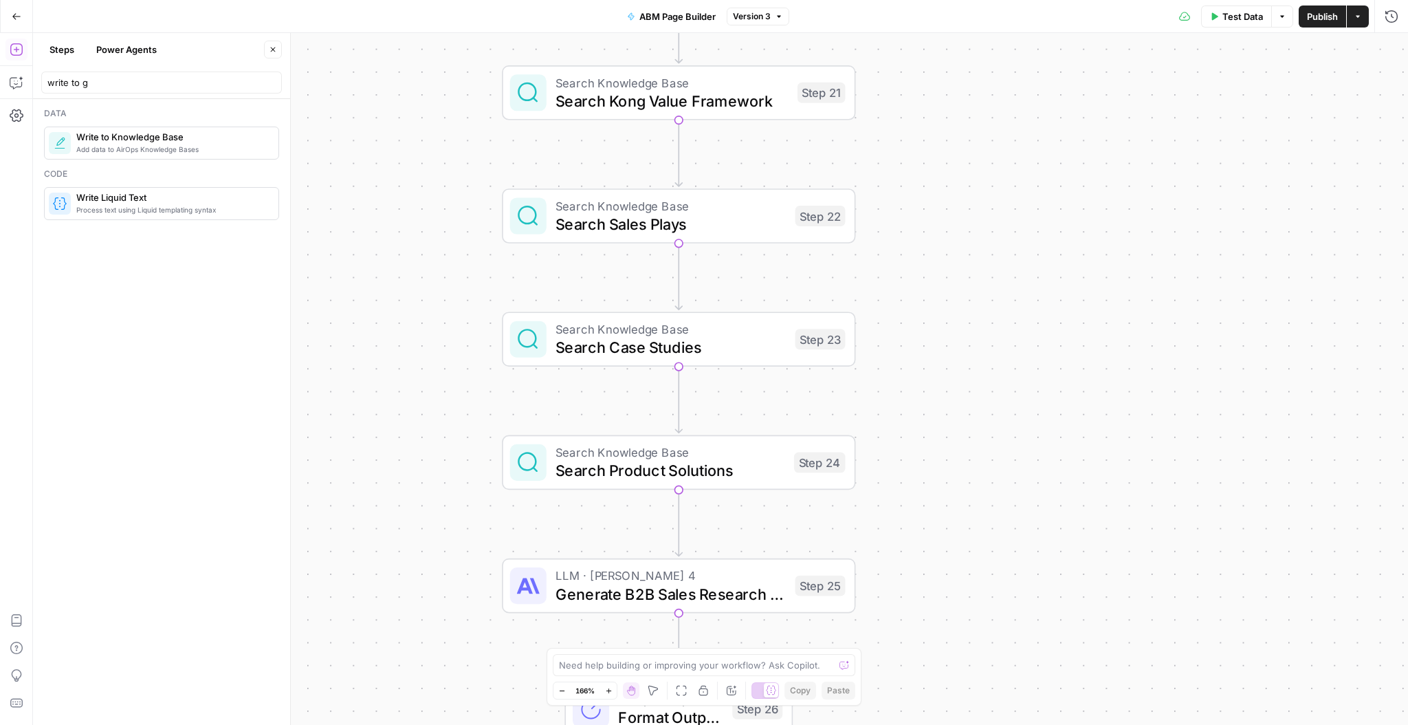
click at [206, 91] on div "write to g" at bounding box center [161, 82] width 241 height 22
click at [210, 93] on div "write to g" at bounding box center [161, 82] width 241 height 22
click at [198, 87] on input "write to g" at bounding box center [161, 83] width 228 height 14
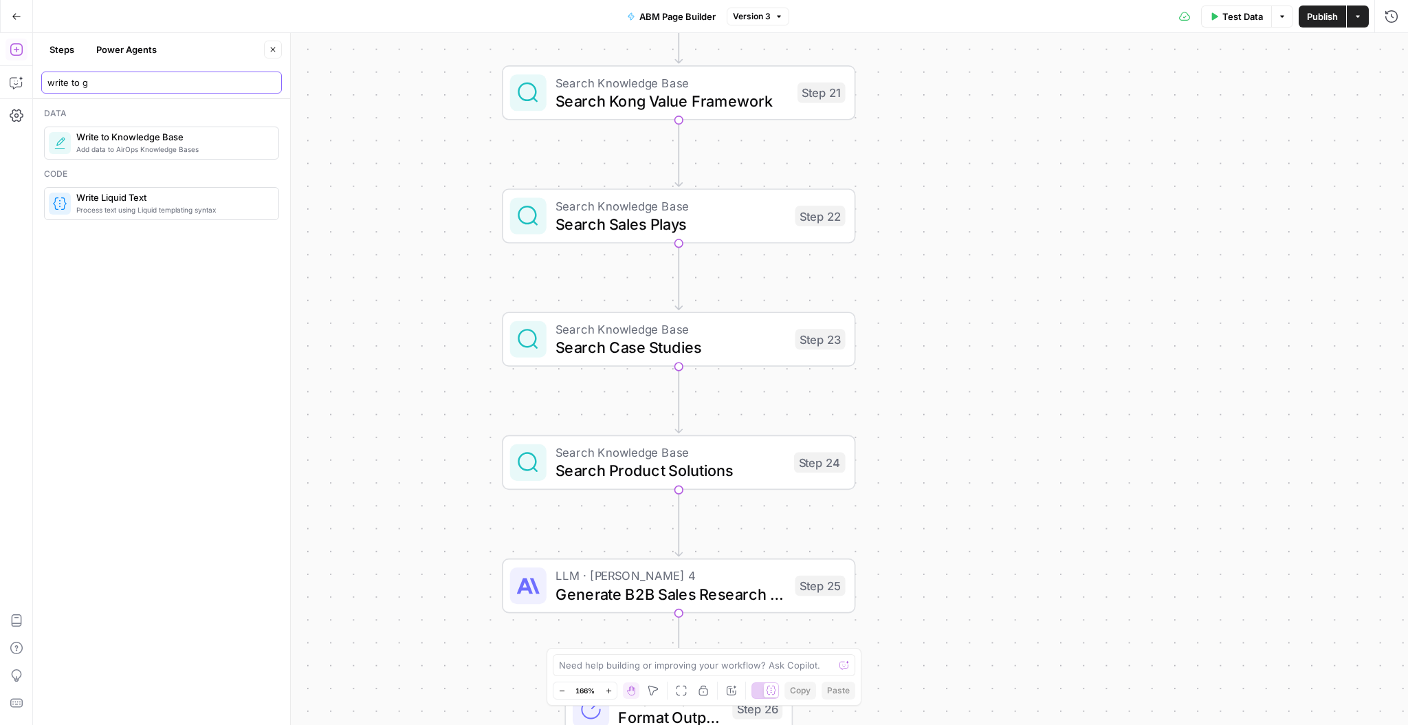
click at [198, 88] on input "write to g" at bounding box center [161, 83] width 228 height 14
type input "grid"
click at [153, 184] on span "Add new rows to AirOps Grid" at bounding box center [171, 186] width 191 height 11
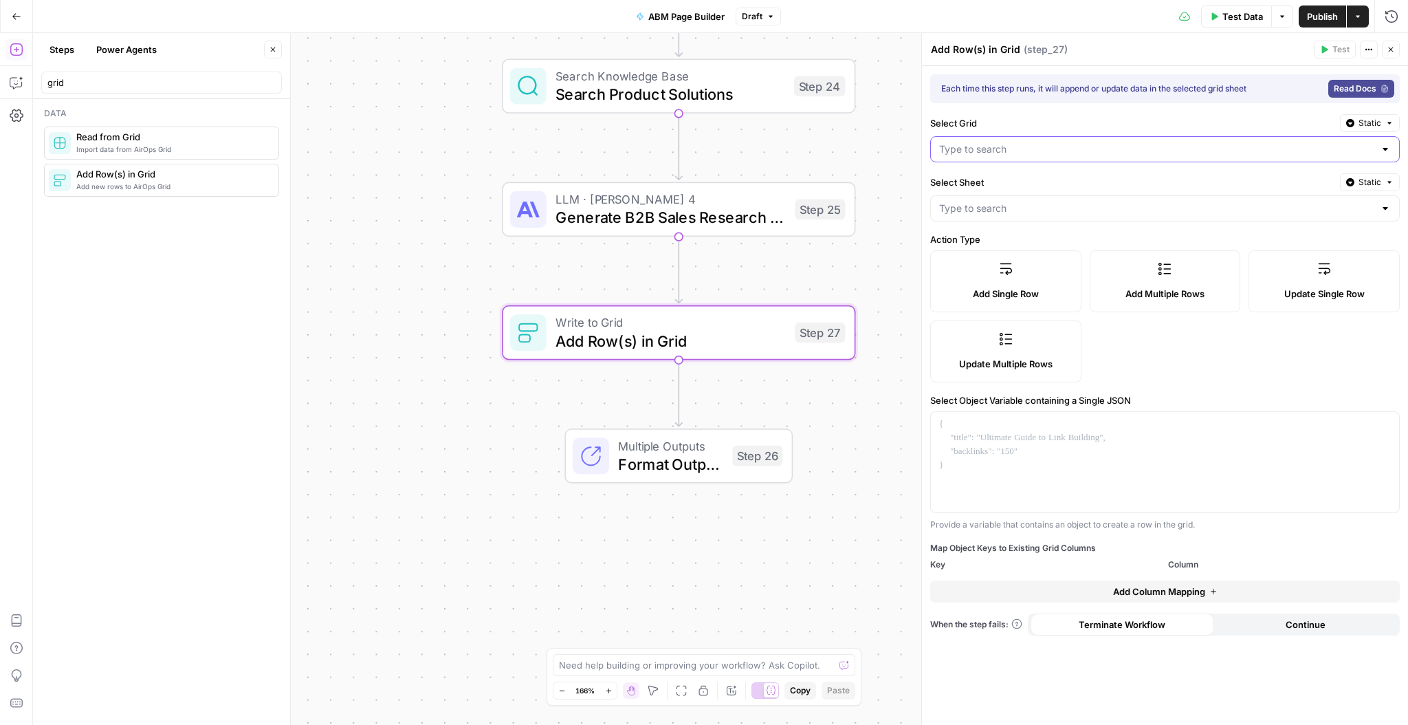
click at [1049, 155] on input "Select Grid" at bounding box center [1156, 149] width 435 height 14
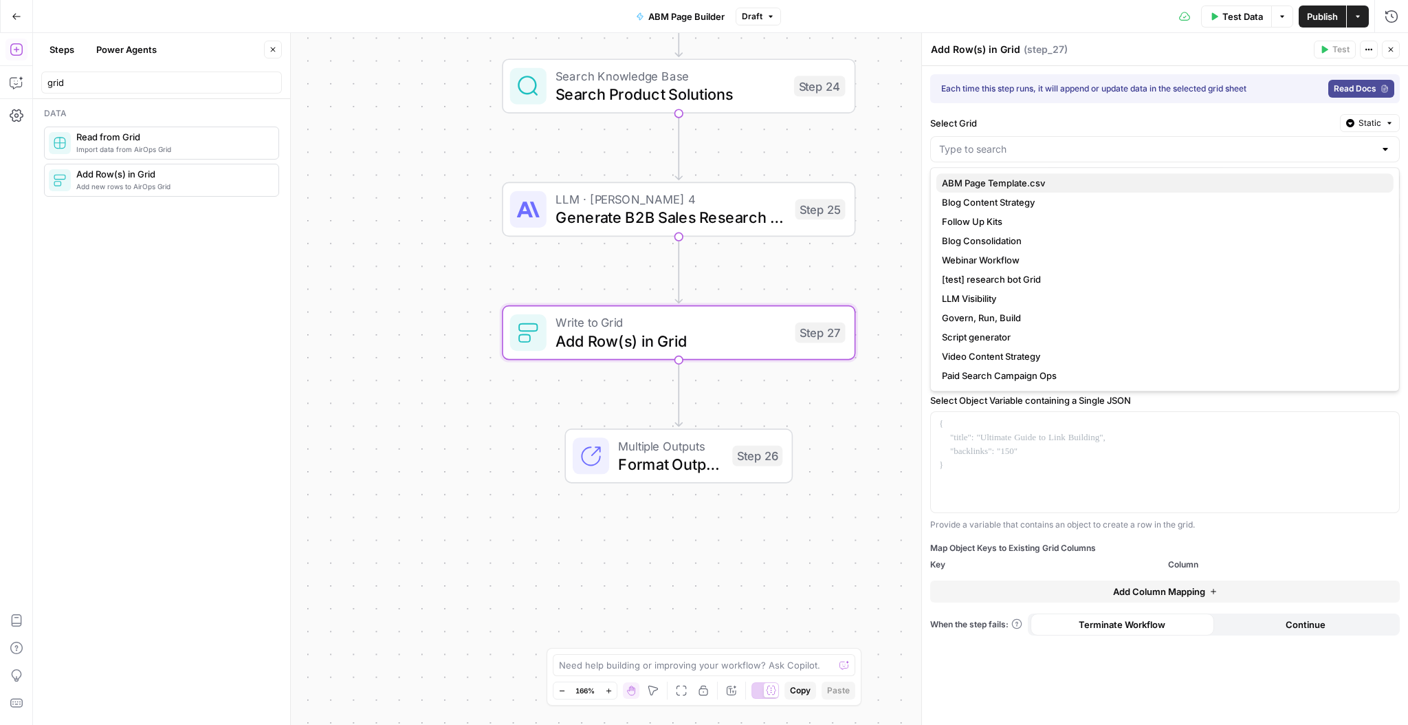
click at [992, 188] on span "ABM Page Template.csv" at bounding box center [1162, 183] width 441 height 14
type input "ABM Page Template.csv"
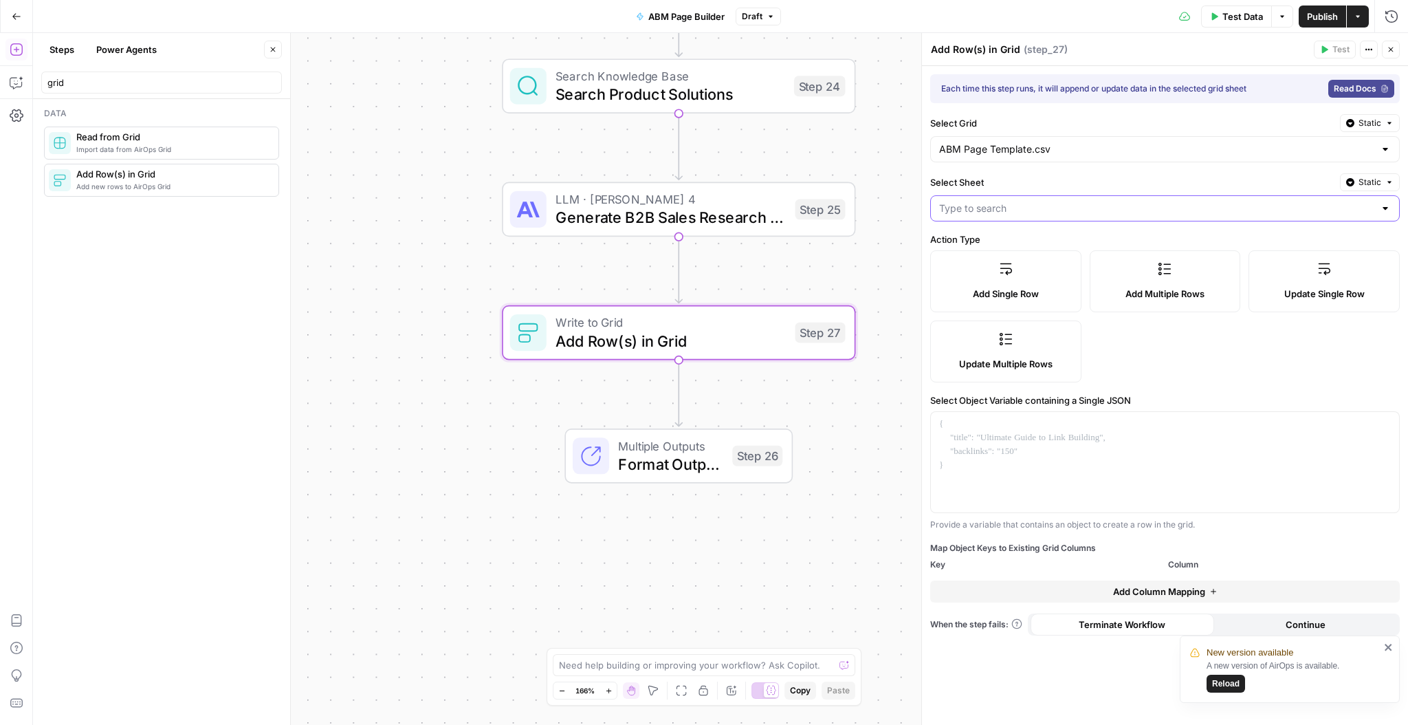
click at [1026, 202] on input "Select Sheet" at bounding box center [1156, 208] width 435 height 14
click at [1040, 237] on span "ABM Page Template.csv" at bounding box center [1162, 242] width 441 height 14
type input "ABM Page Template.csv"
click at [1041, 283] on label "Add Single Row" at bounding box center [1005, 281] width 151 height 62
click at [1086, 418] on p at bounding box center [1165, 424] width 452 height 14
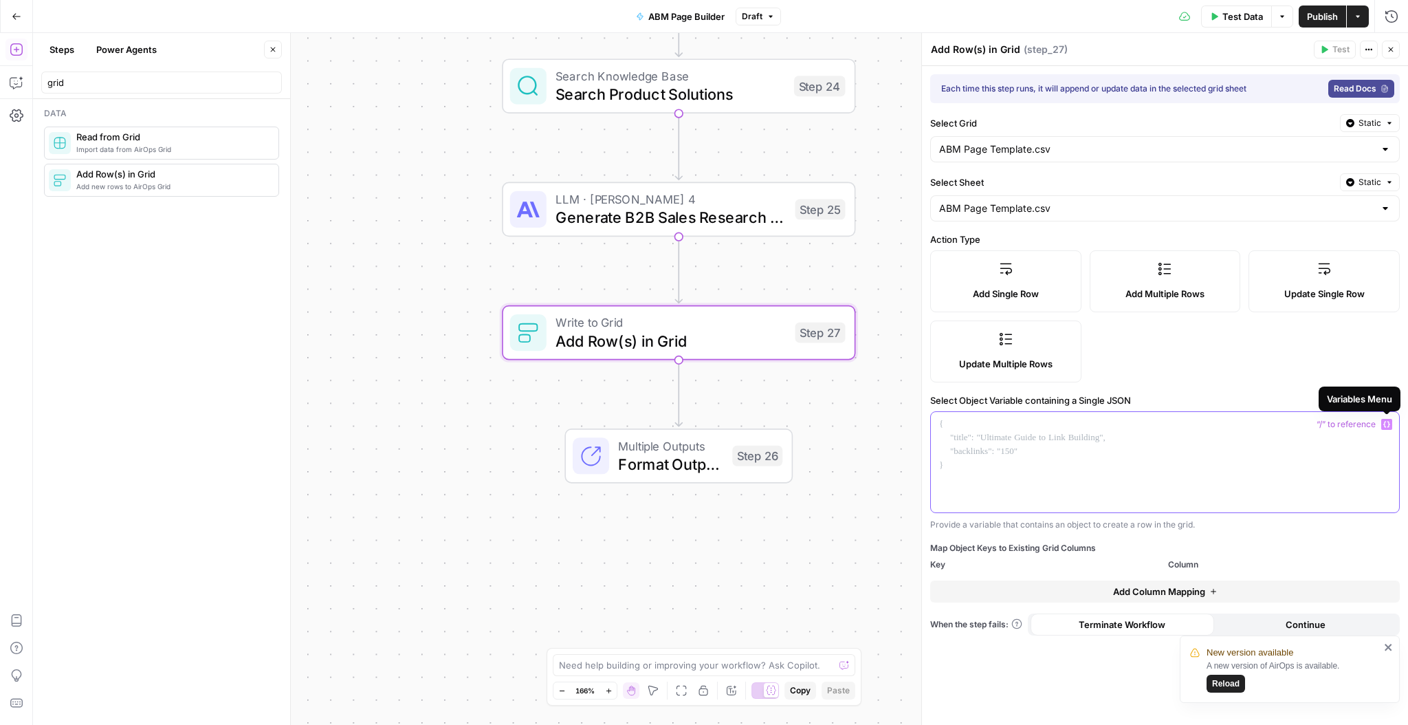
click at [1390, 423] on button "Variables Menu" at bounding box center [1386, 424] width 11 height 11
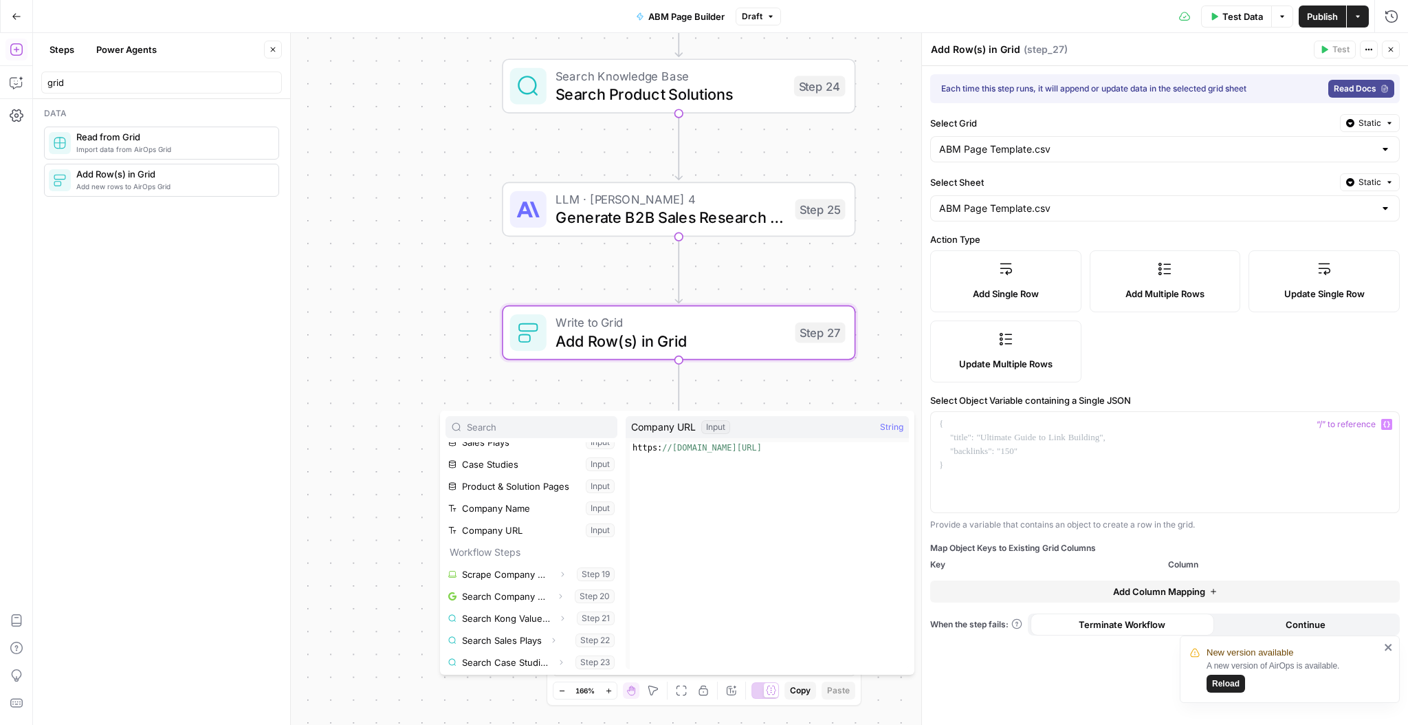
scroll to position [102, 0]
click at [520, 660] on button "Select variable Generate B2B Sales Research Report" at bounding box center [531, 659] width 172 height 22
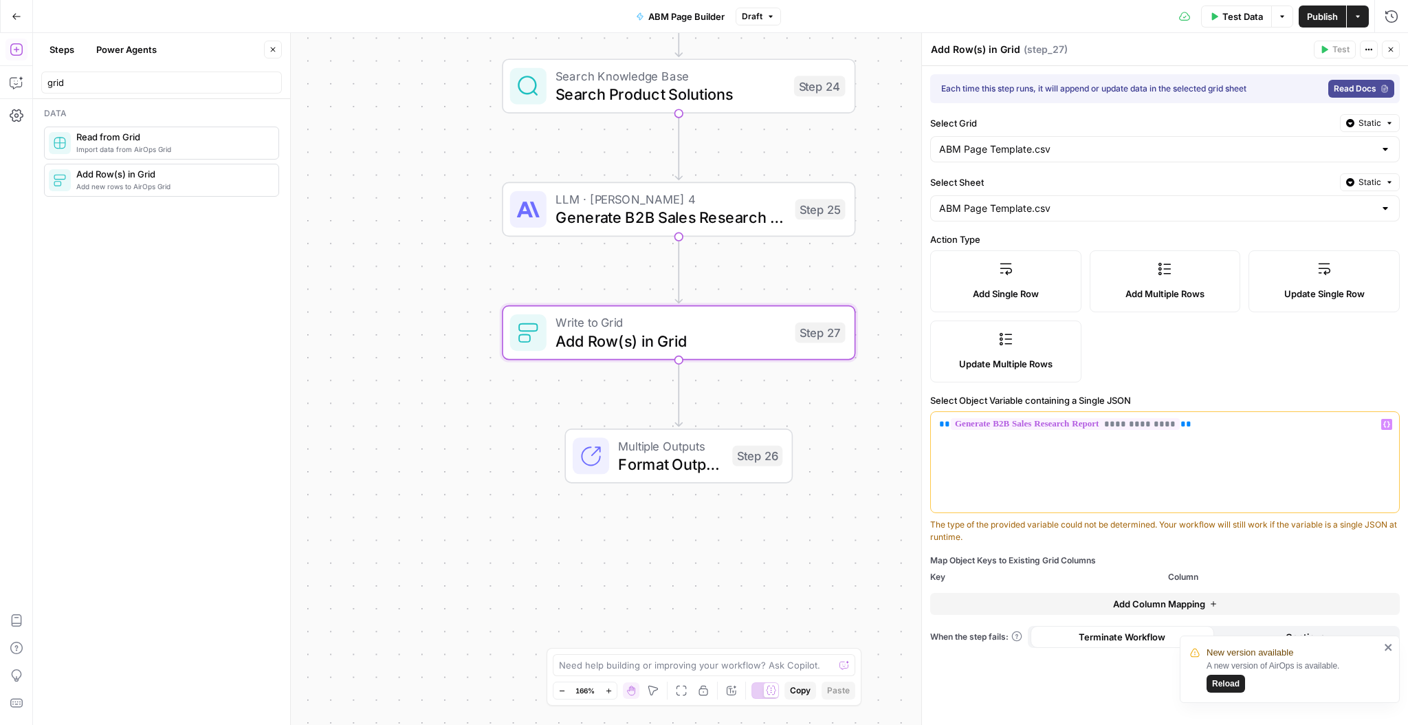
click at [1188, 601] on span "Add Column Mapping" at bounding box center [1159, 604] width 92 height 14
click at [1082, 597] on input "text" at bounding box center [1036, 600] width 195 height 14
type input "h"
type input "H1"
click at [1202, 607] on div at bounding box center [1271, 600] width 212 height 26
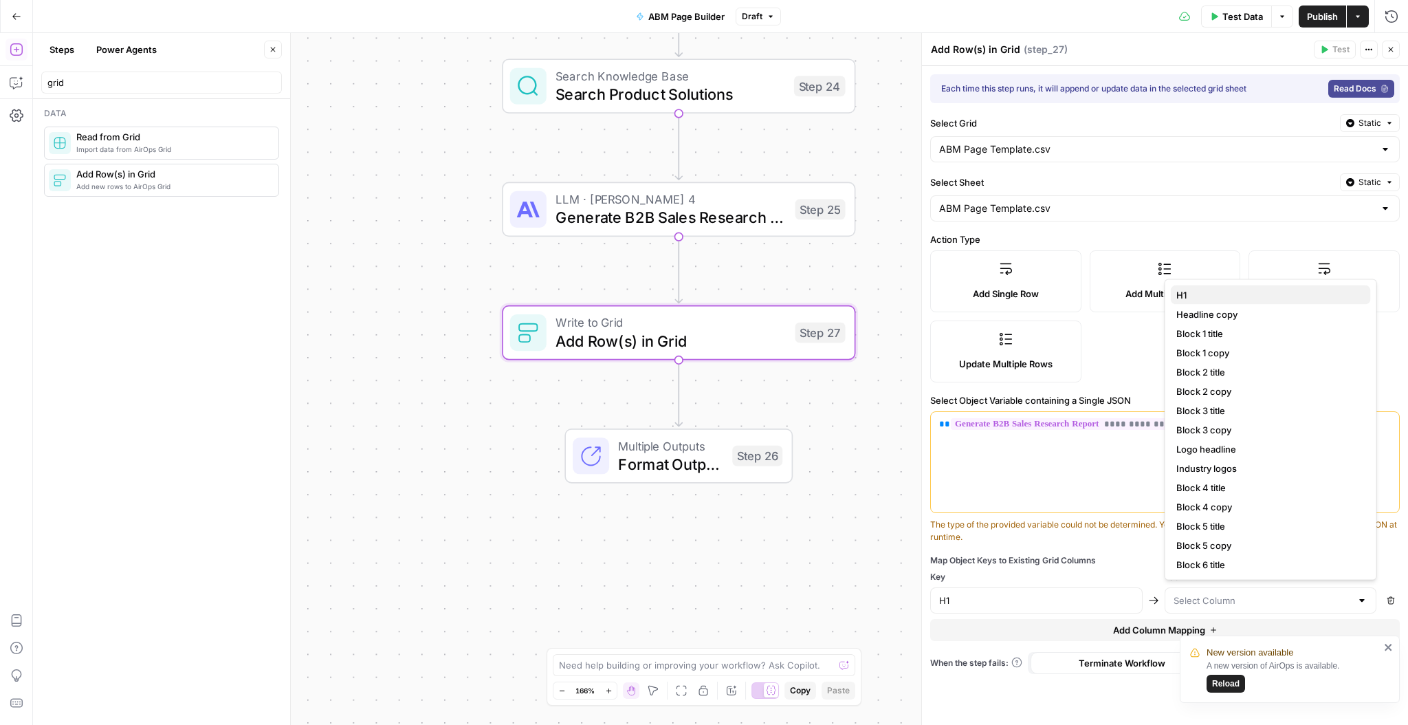
click at [1257, 288] on span "H1" at bounding box center [1268, 295] width 184 height 14
type input "H1"
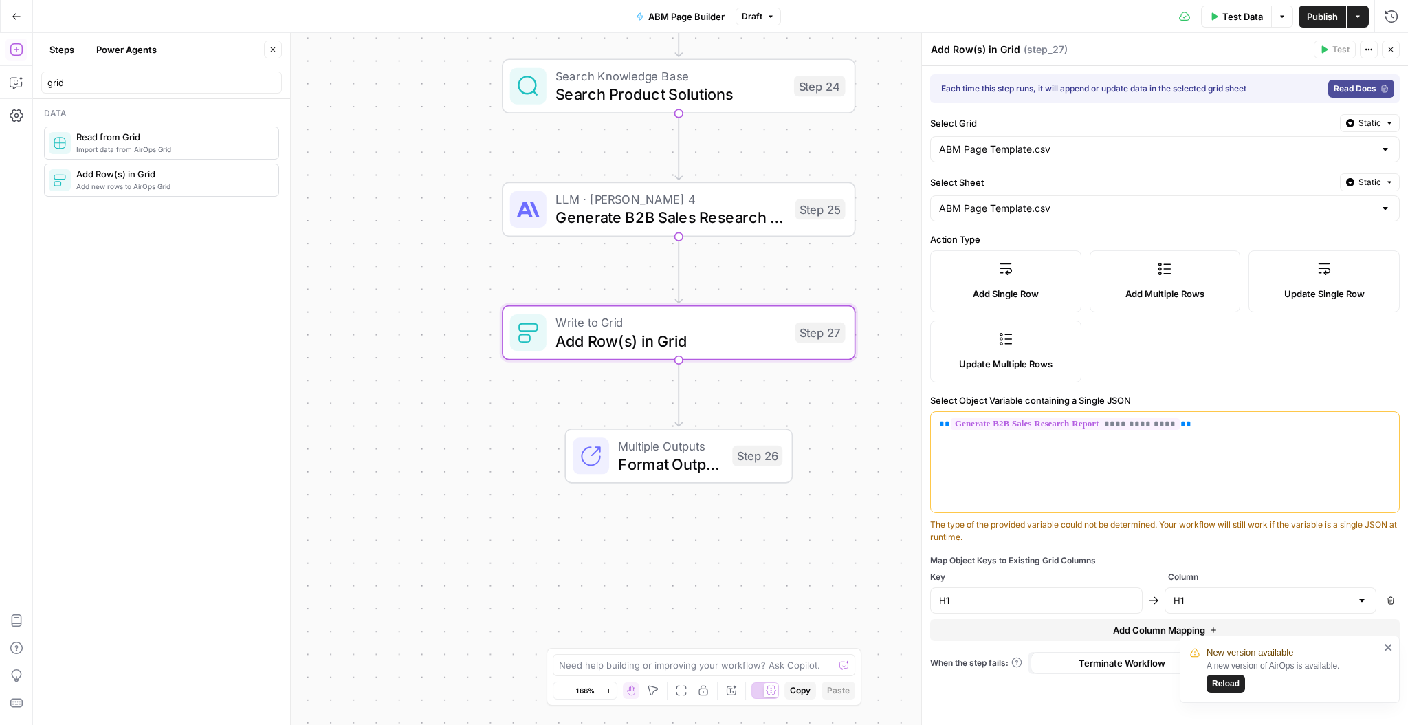
click at [1148, 631] on span "Add Column Mapping" at bounding box center [1159, 630] width 92 height 14
drag, startPoint x: 990, startPoint y: 623, endPoint x: 1222, endPoint y: 654, distance: 234.4
click at [1002, 625] on input "text" at bounding box center [1036, 632] width 195 height 14
click at [1234, 630] on input "text" at bounding box center [1262, 632] width 178 height 14
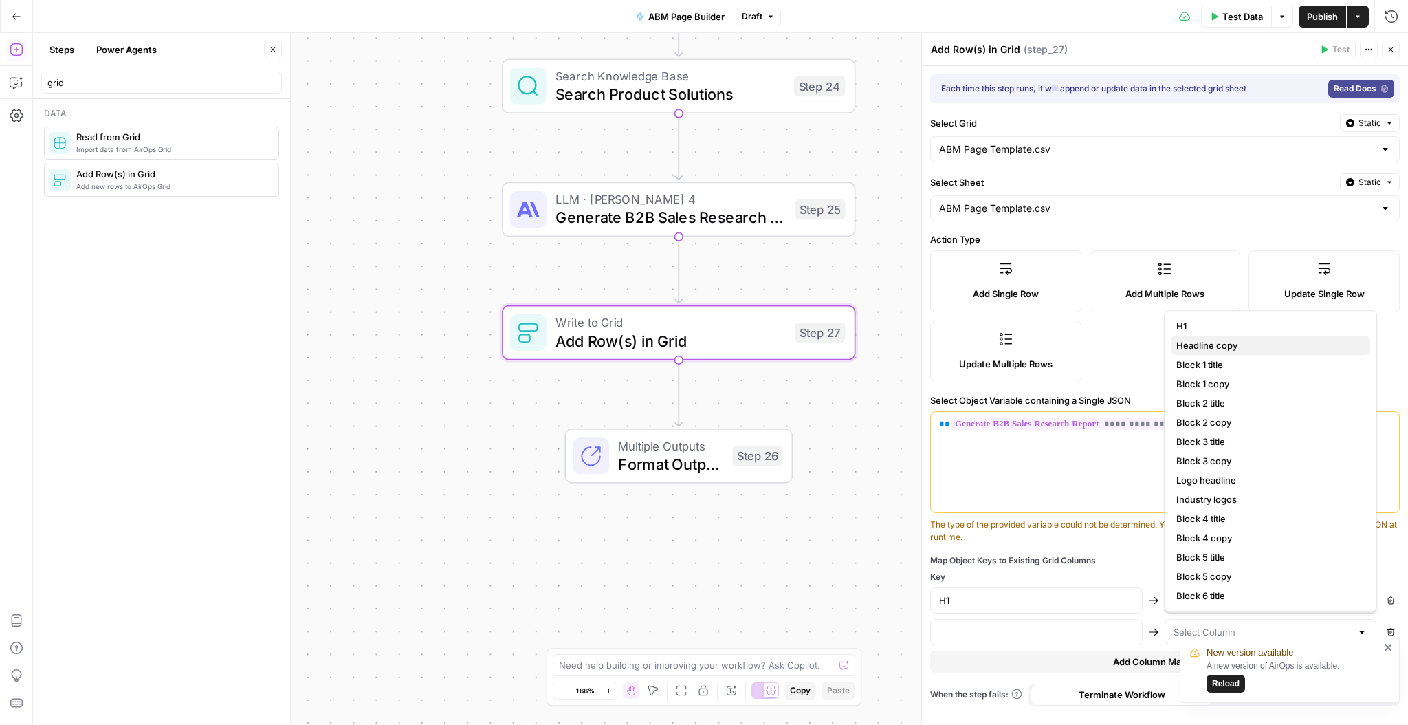
click at [1228, 348] on span "Headline copy" at bounding box center [1268, 345] width 184 height 14
type input "Headline copy"
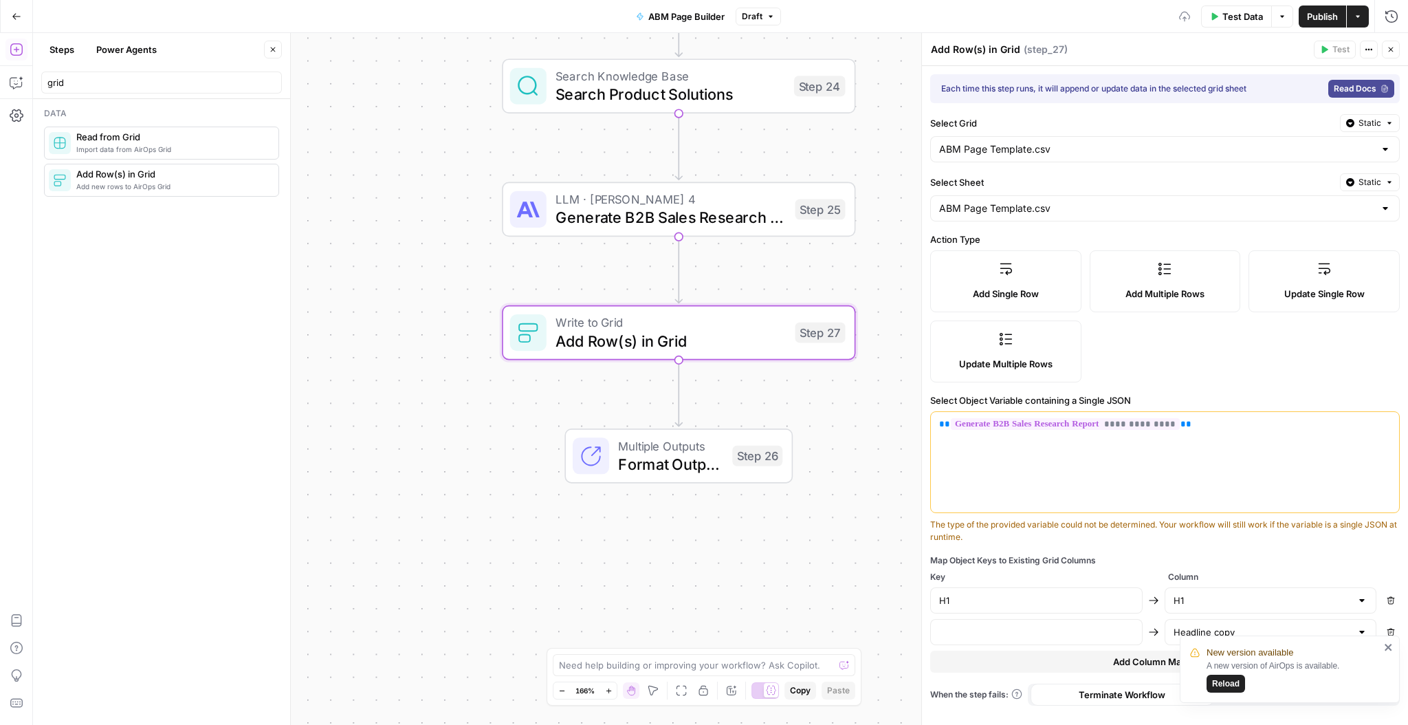
click at [1135, 651] on button "Add Column Mapping" at bounding box center [1165, 661] width 470 height 22
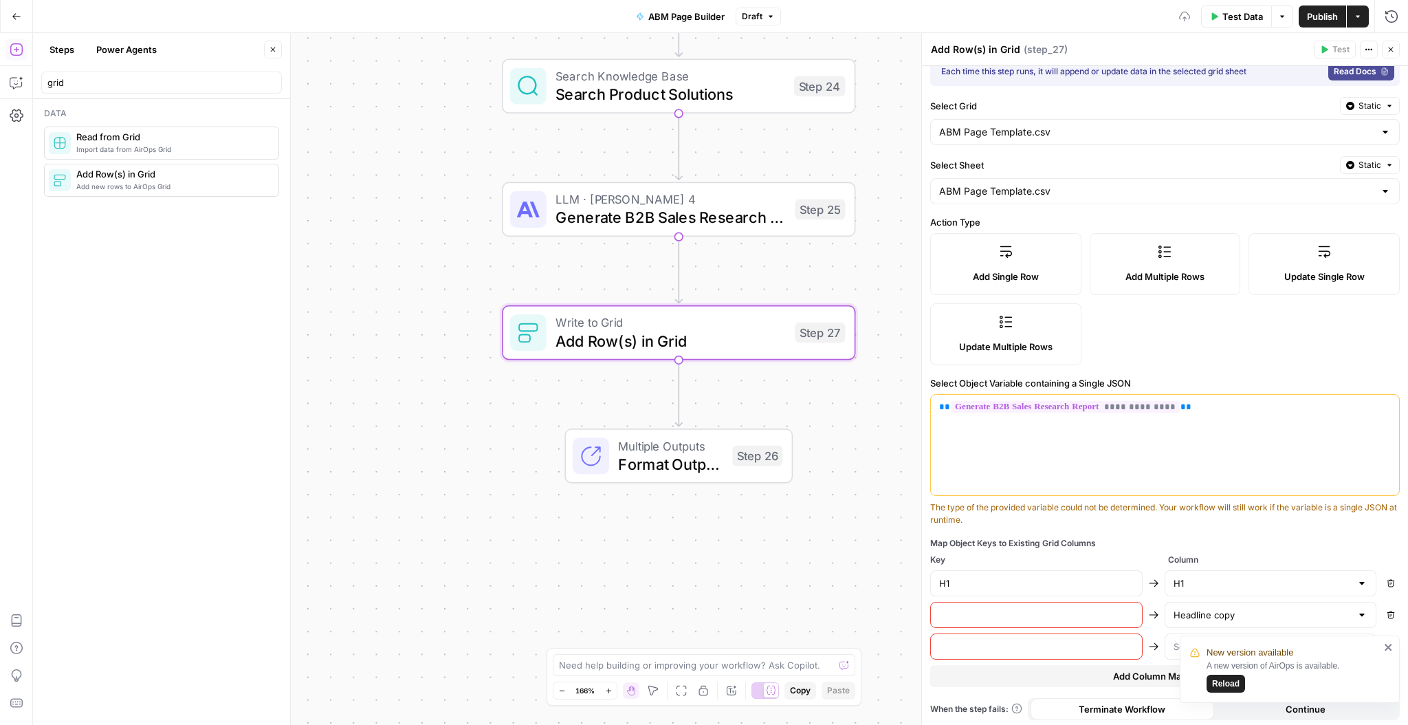
click at [1382, 648] on div "New version available A new version of AirOps is available. Reload" at bounding box center [1285, 668] width 198 height 55
click at [1389, 648] on icon "close" at bounding box center [1387, 646] width 7 height 7
click at [1224, 674] on button "Add Column Mapping" at bounding box center [1165, 676] width 470 height 22
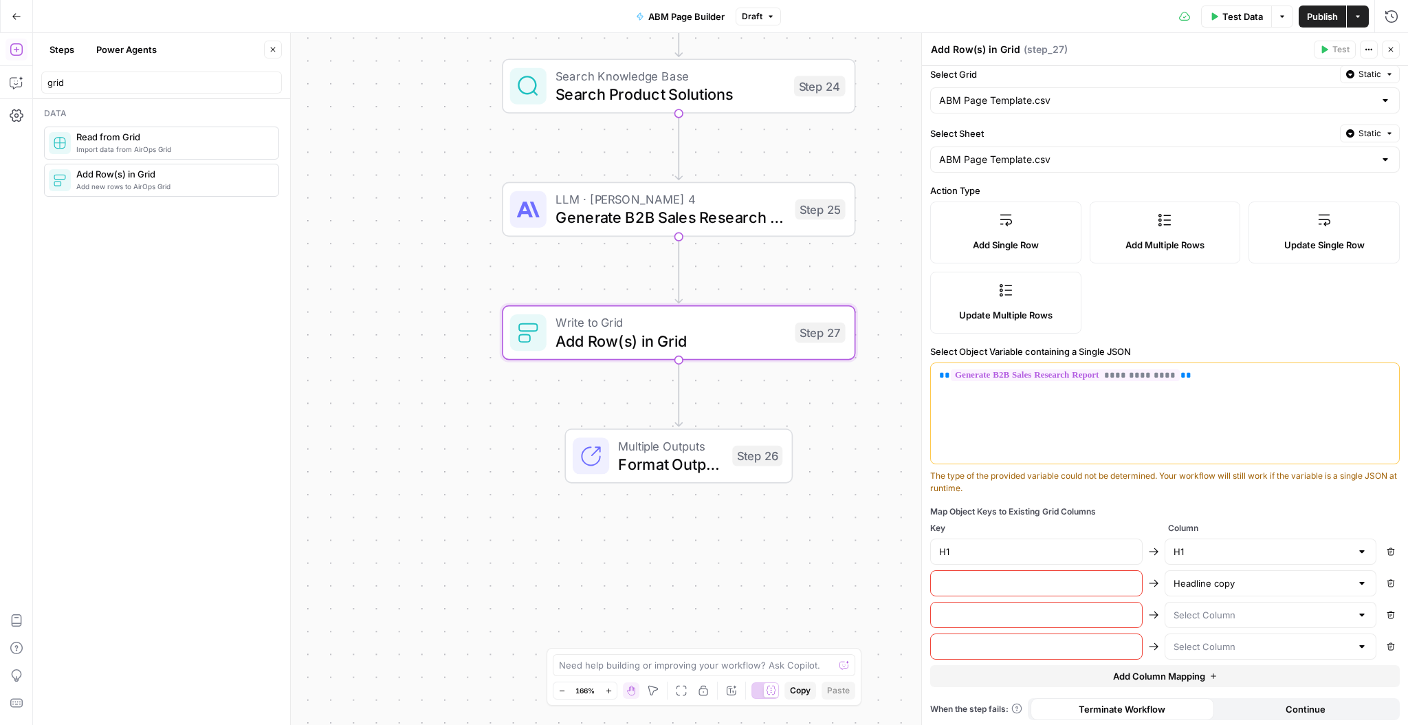
click at [1224, 681] on button "Add Column Mapping" at bounding box center [1165, 676] width 470 height 22
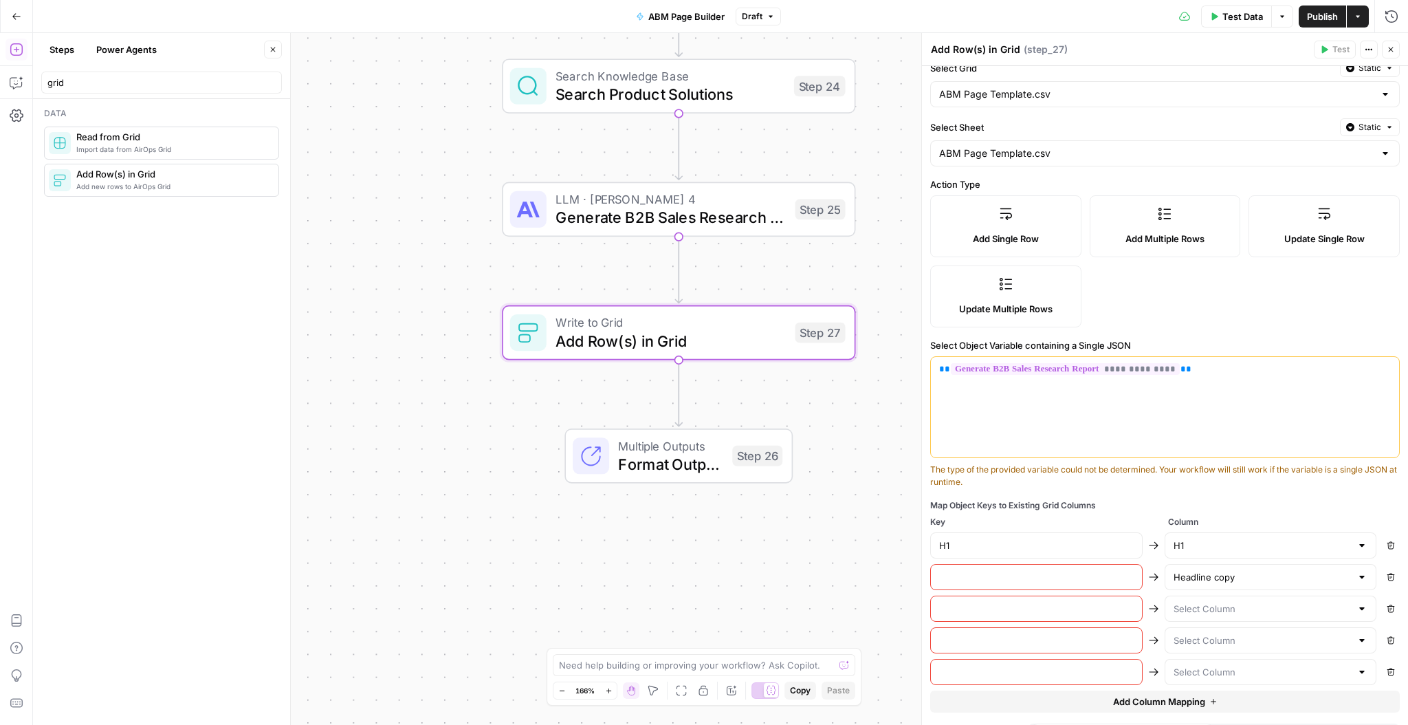
click at [1220, 712] on div "**********" at bounding box center [1165, 382] width 486 height 742
click at [1222, 697] on button "Add Column Mapping" at bounding box center [1165, 701] width 470 height 22
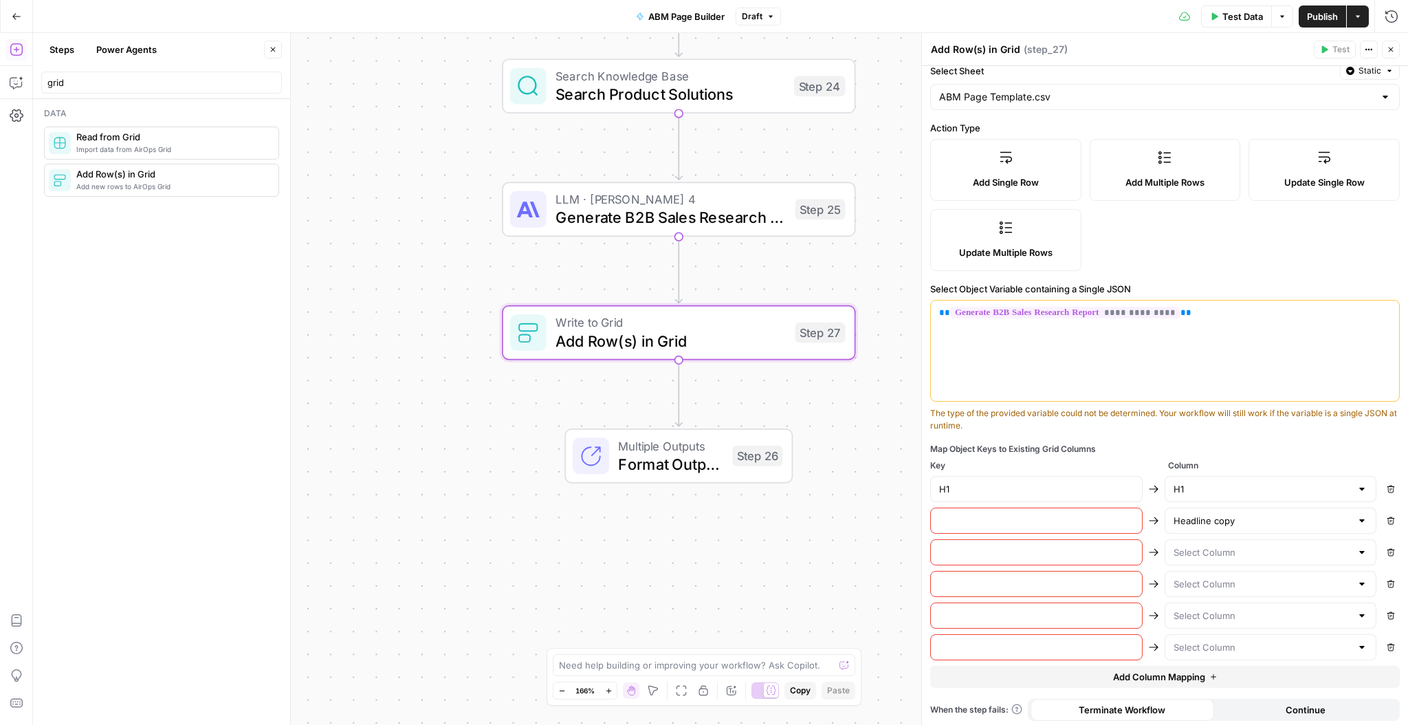
click at [1215, 674] on icon "button" at bounding box center [1213, 676] width 8 height 8
click at [1215, 704] on icon "button" at bounding box center [1213, 708] width 8 height 8
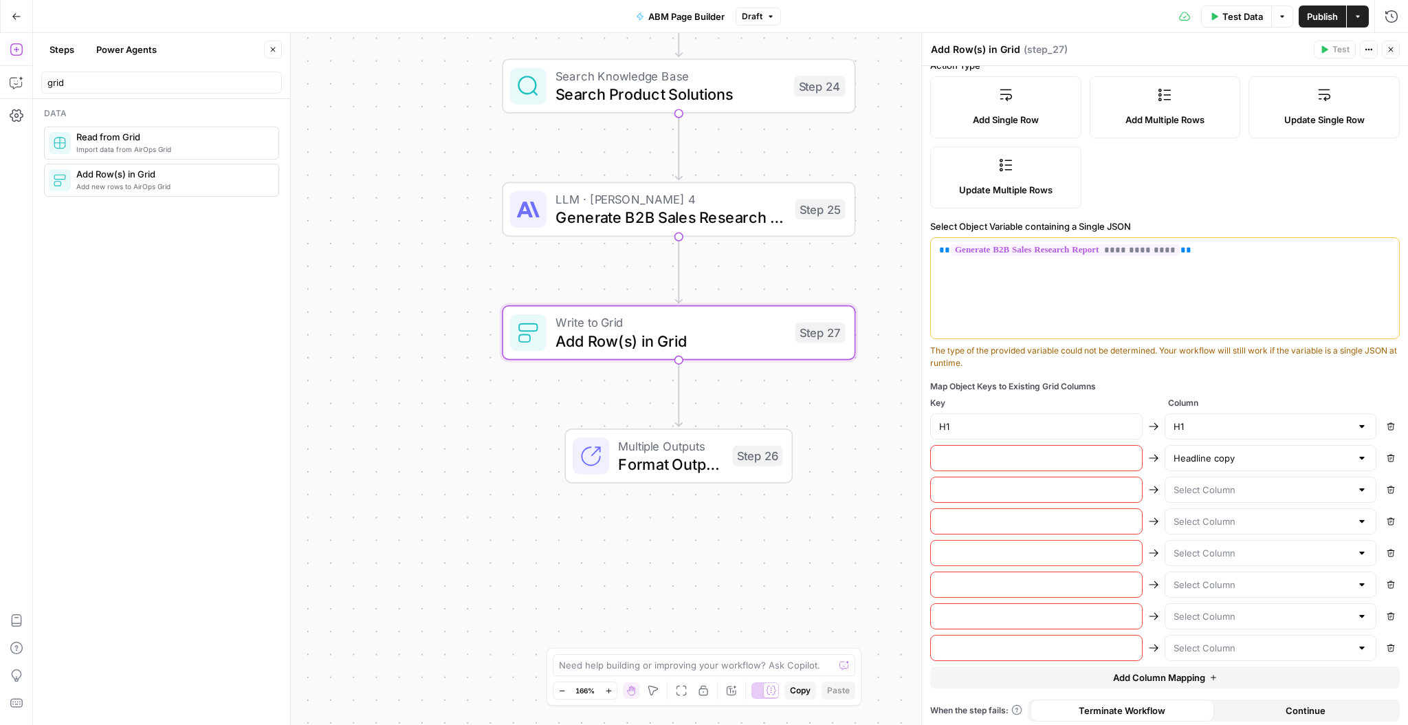
click at [1226, 676] on button "Add Column Mapping" at bounding box center [1165, 677] width 470 height 22
click at [1217, 705] on icon "button" at bounding box center [1213, 709] width 8 height 8
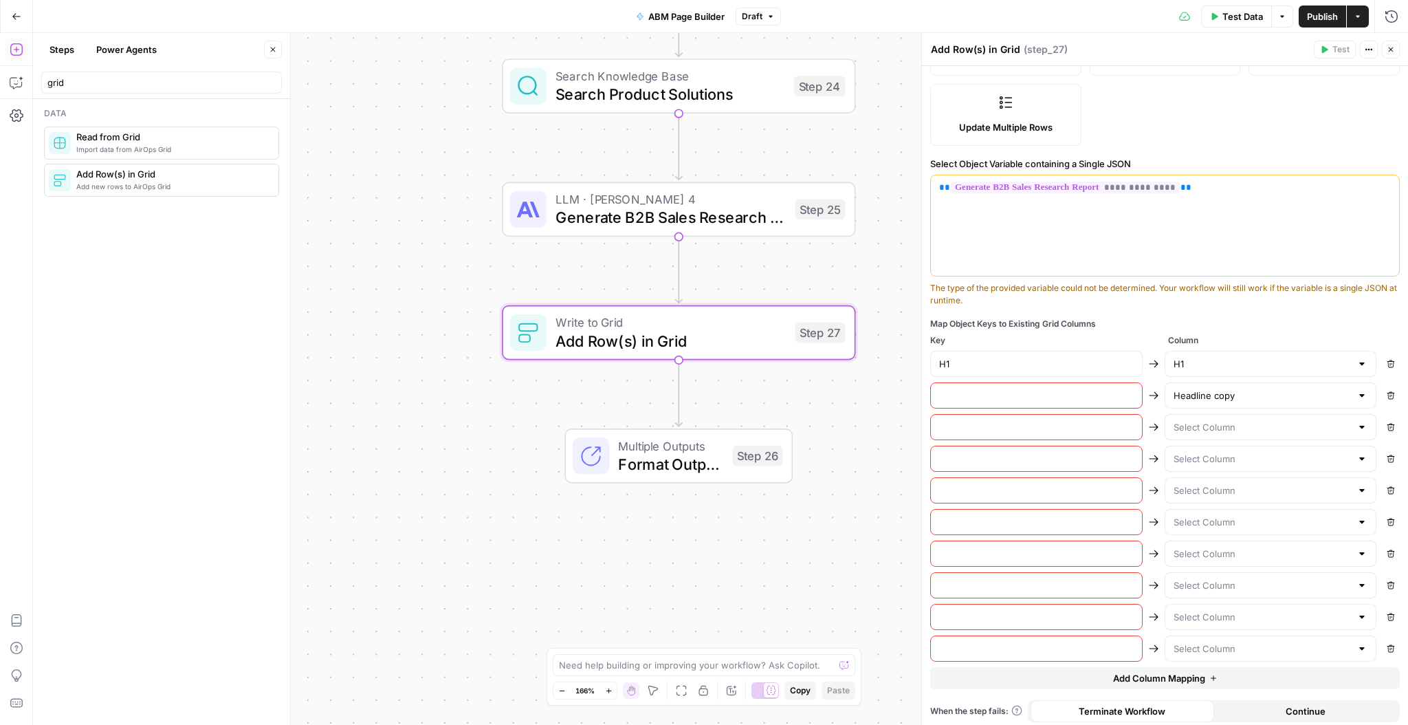
click at [1226, 681] on button "Add Column Mapping" at bounding box center [1165, 678] width 470 height 22
click at [1216, 705] on icon "button" at bounding box center [1213, 709] width 8 height 8
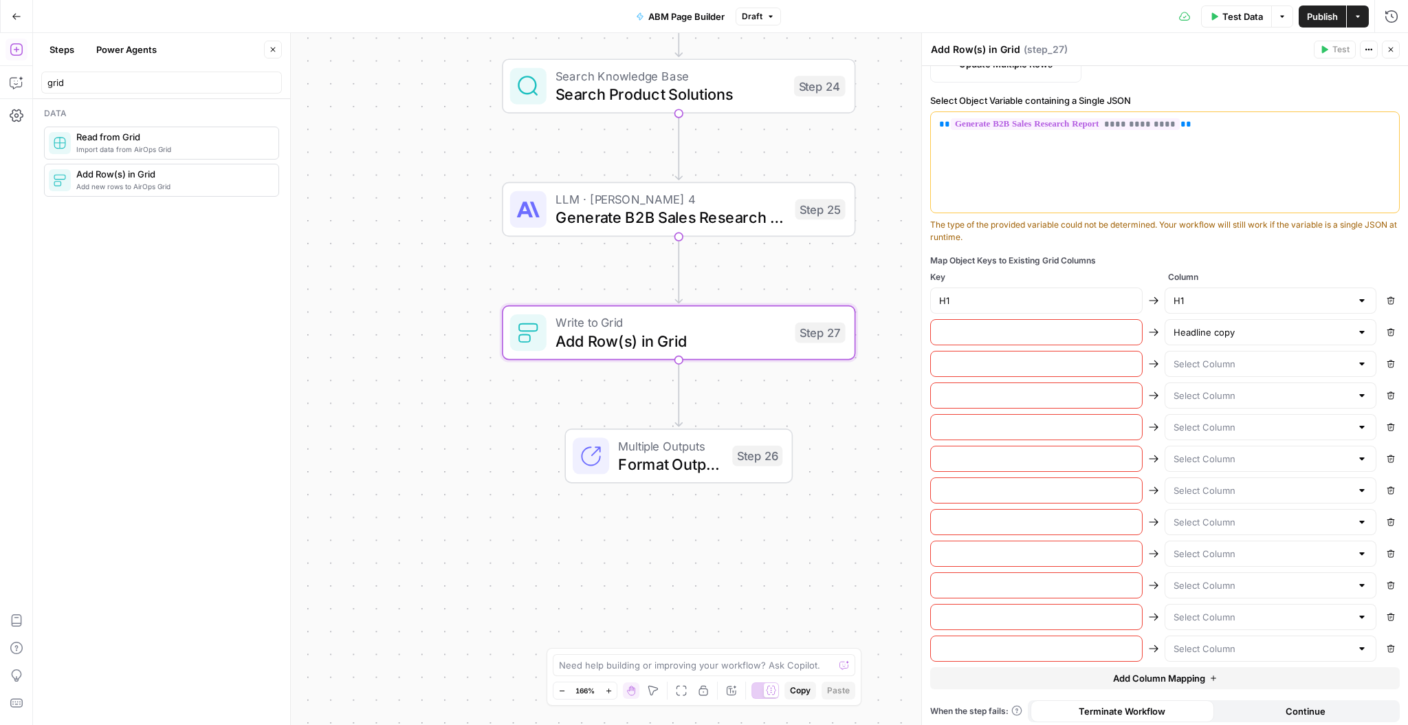
click at [1219, 672] on button "Add Column Mapping" at bounding box center [1165, 678] width 470 height 22
click at [1206, 703] on button "Add Column Mapping" at bounding box center [1165, 709] width 470 height 22
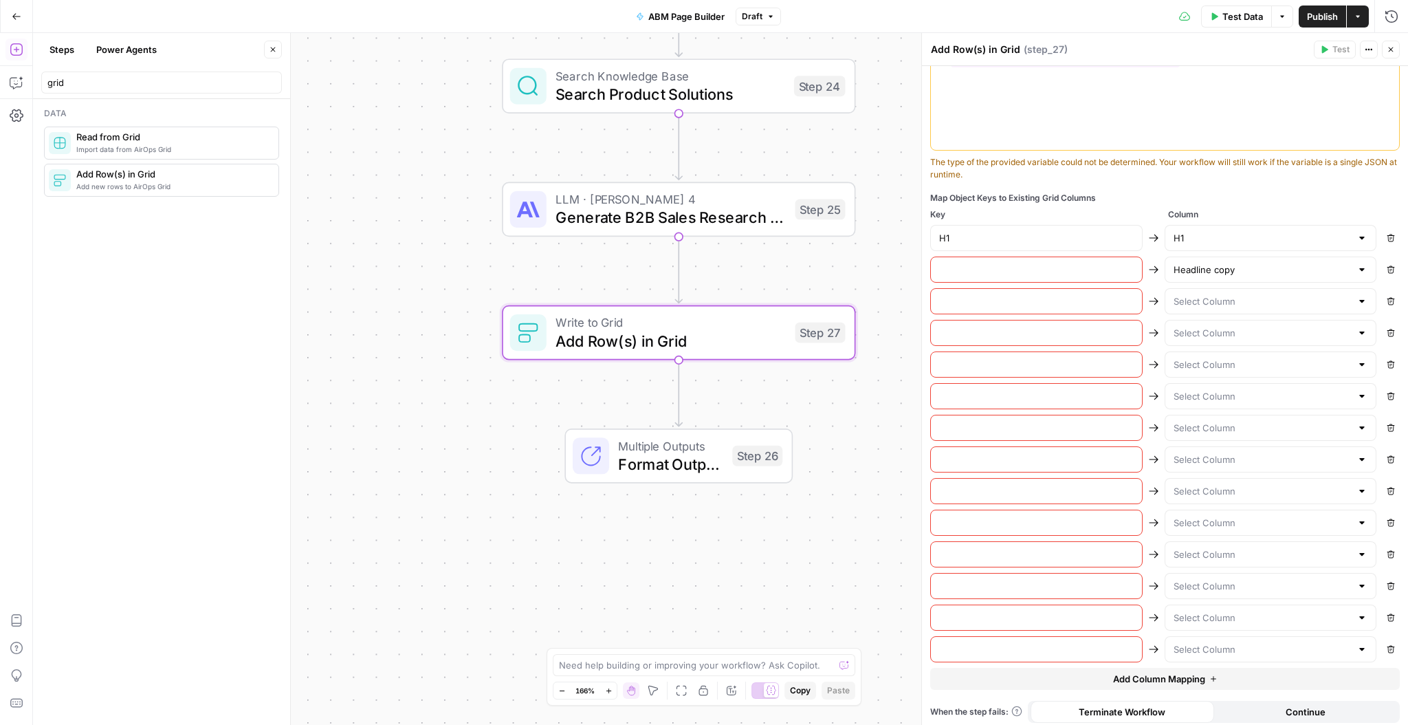
click at [1217, 675] on icon "button" at bounding box center [1213, 678] width 8 height 8
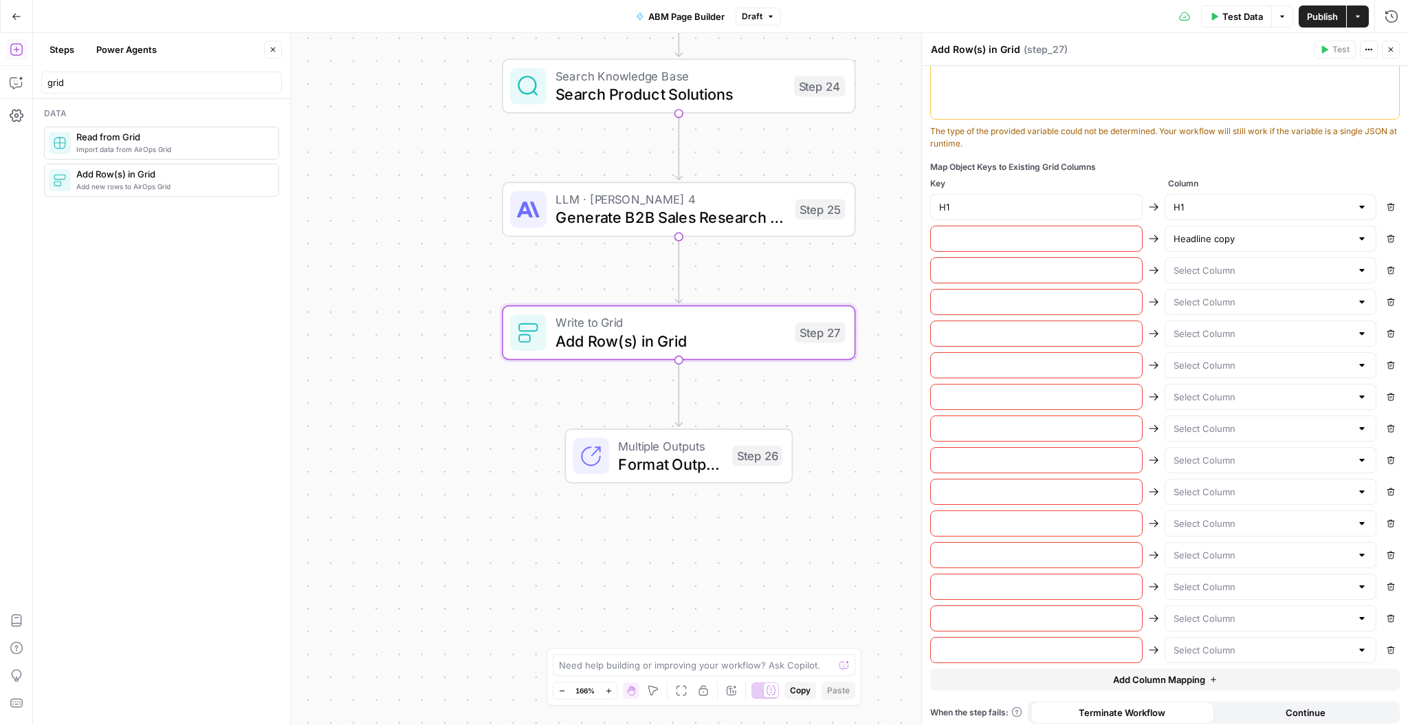
click at [1264, 283] on div "H1 H1 Remove Headline copy Remove Remove Remove Remove Remove Remove Remove Rem…" at bounding box center [1165, 428] width 470 height 469
click at [1248, 268] on input "text" at bounding box center [1262, 270] width 178 height 14
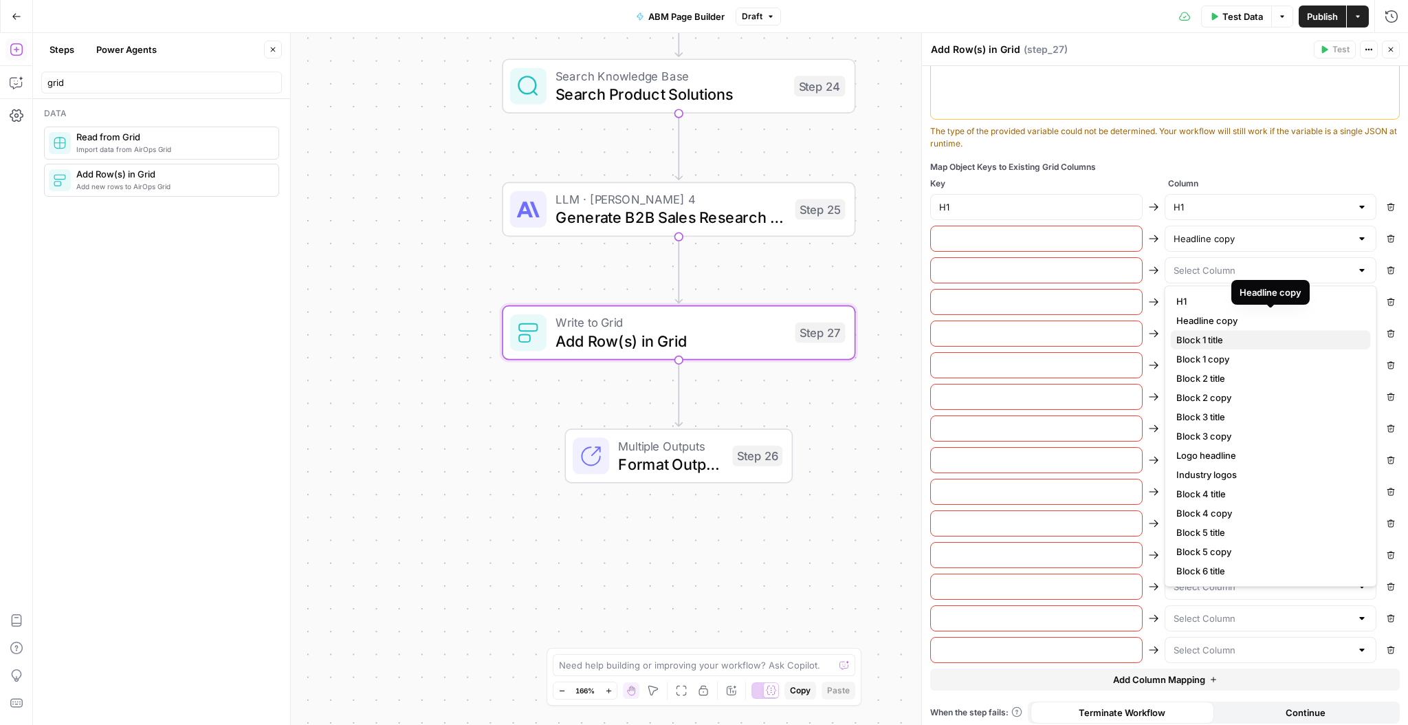
click at [1222, 334] on span "Block 1 title" at bounding box center [1268, 340] width 184 height 14
type input "Block 1 title"
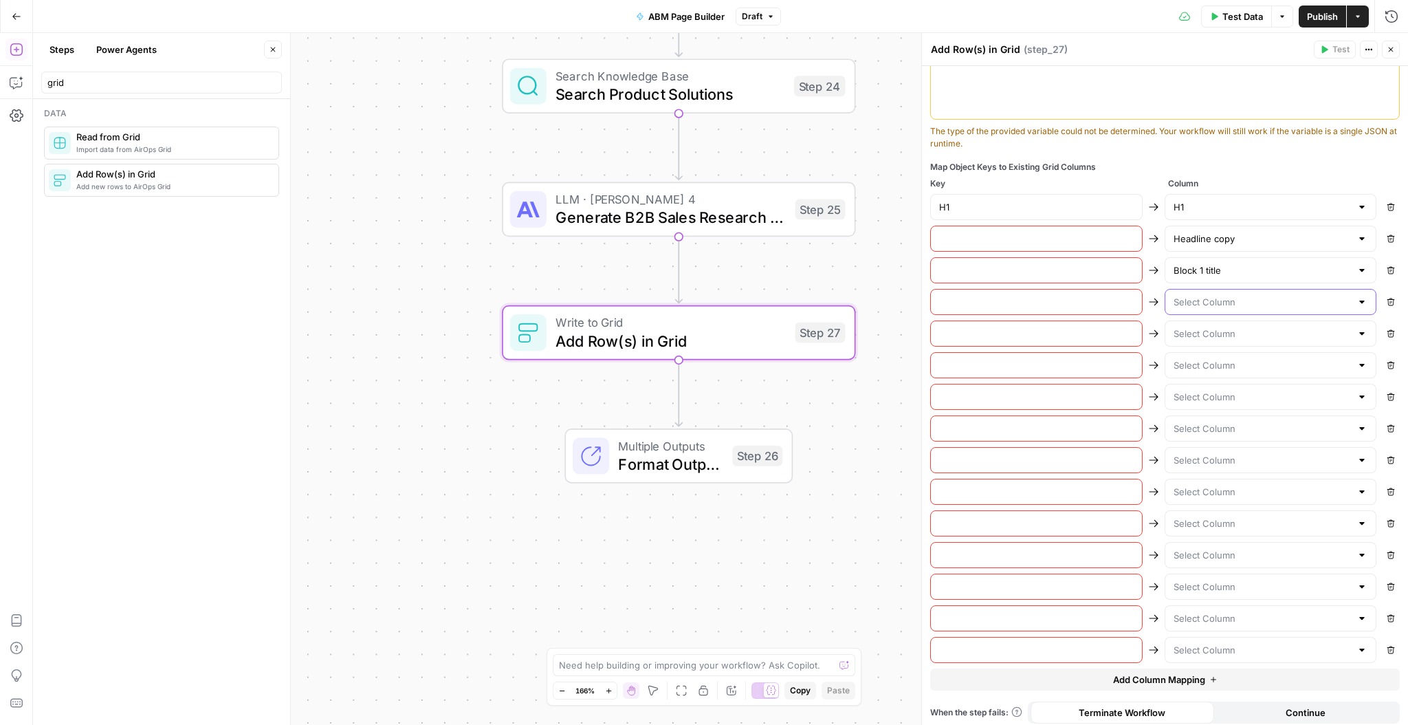
click at [1222, 295] on input "text" at bounding box center [1262, 302] width 178 height 14
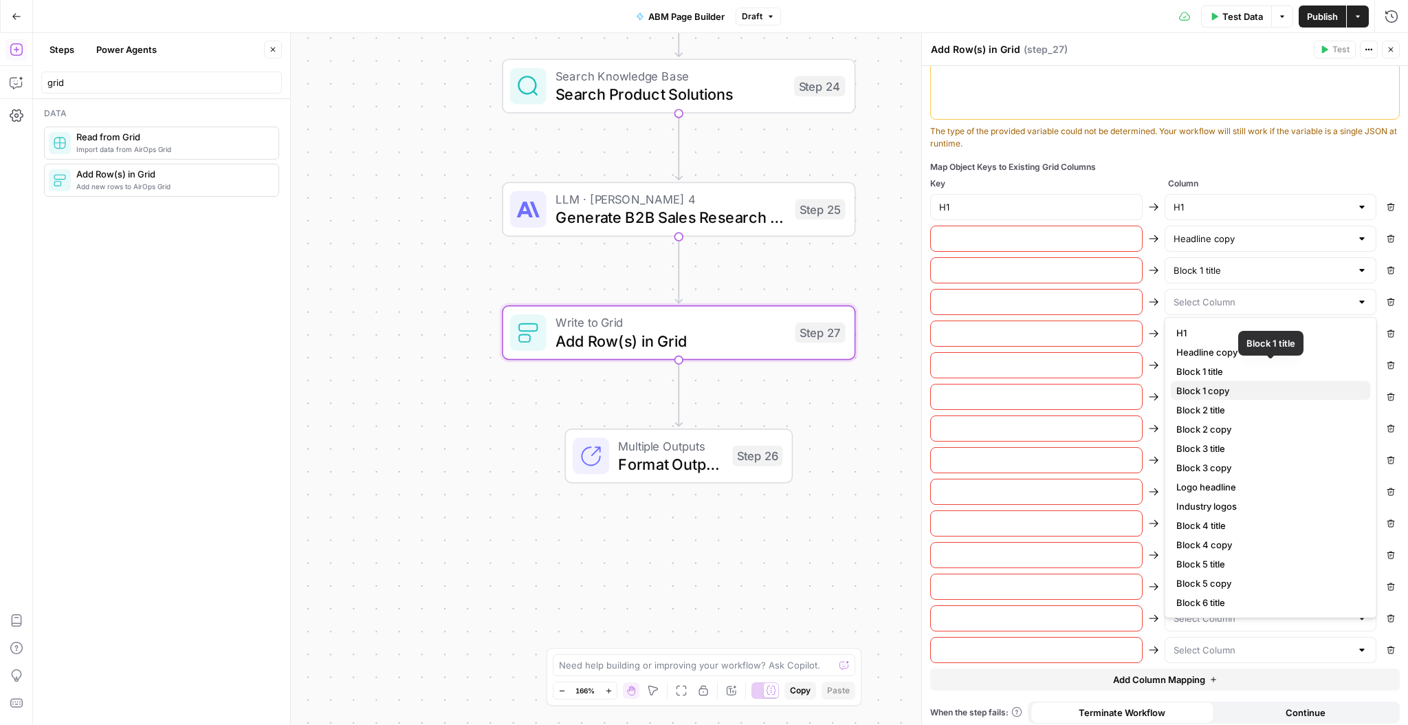
click at [1220, 386] on span "Block 1 copy" at bounding box center [1268, 391] width 184 height 14
type input "Block 1 copy"
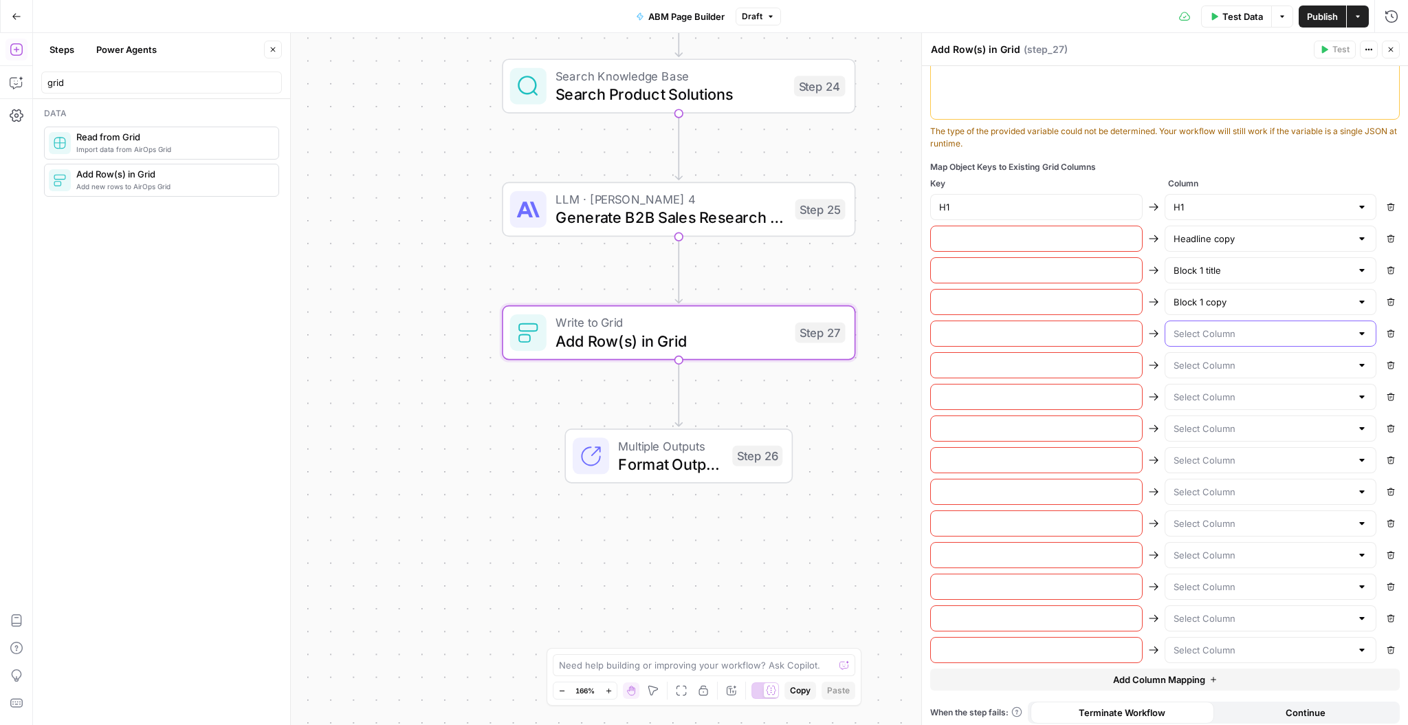
click at [1212, 327] on input "text" at bounding box center [1262, 334] width 178 height 14
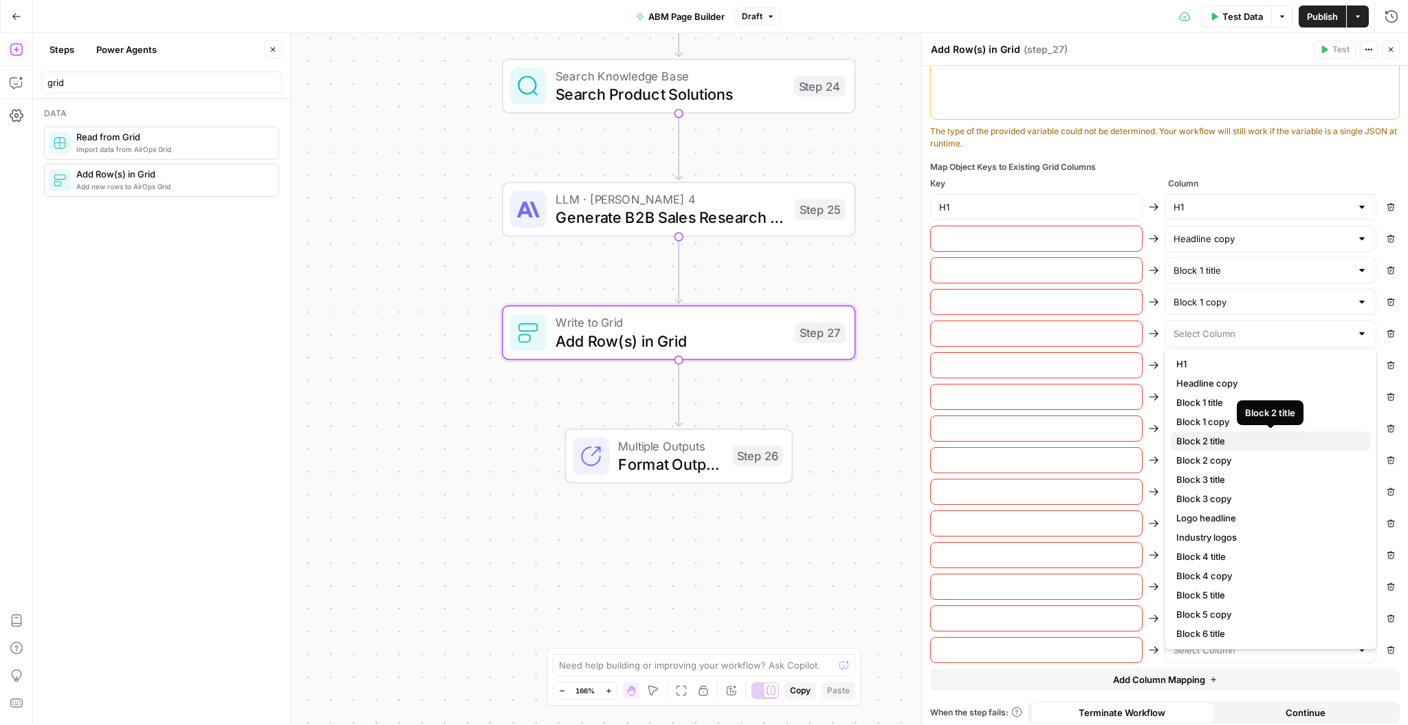
click at [1222, 439] on span "Block 2 title" at bounding box center [1268, 441] width 184 height 14
type input "Block 2 title"
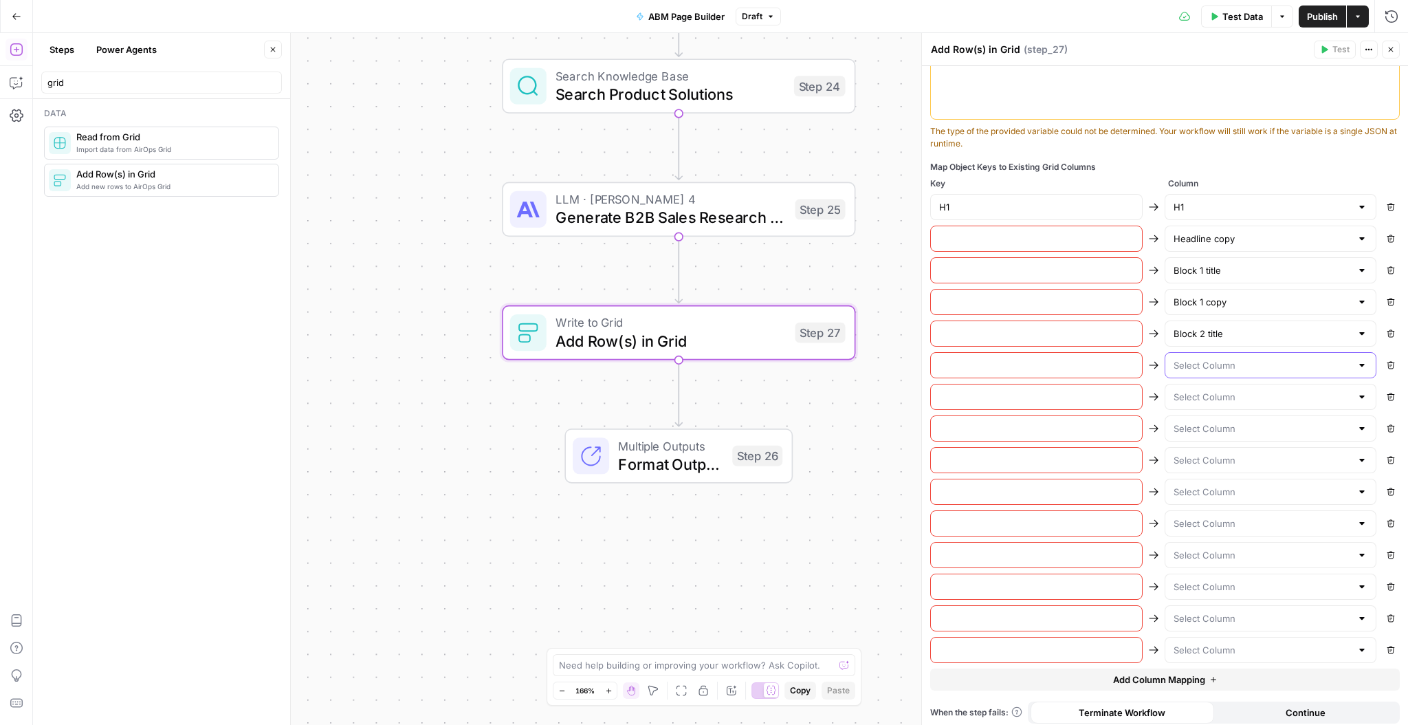
click at [1219, 361] on input "text" at bounding box center [1262, 365] width 178 height 14
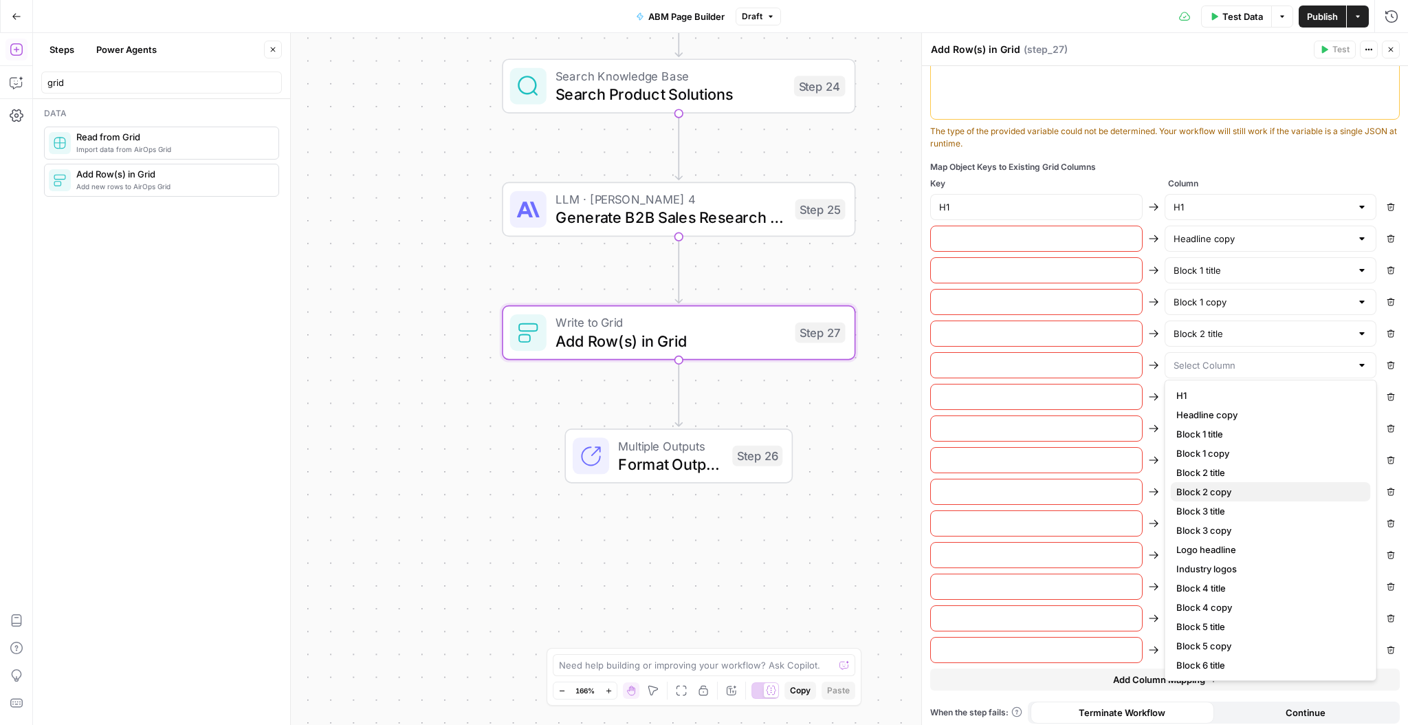
click at [1239, 490] on span "Block 2 copy" at bounding box center [1268, 492] width 184 height 14
type input "Block 2 copy"
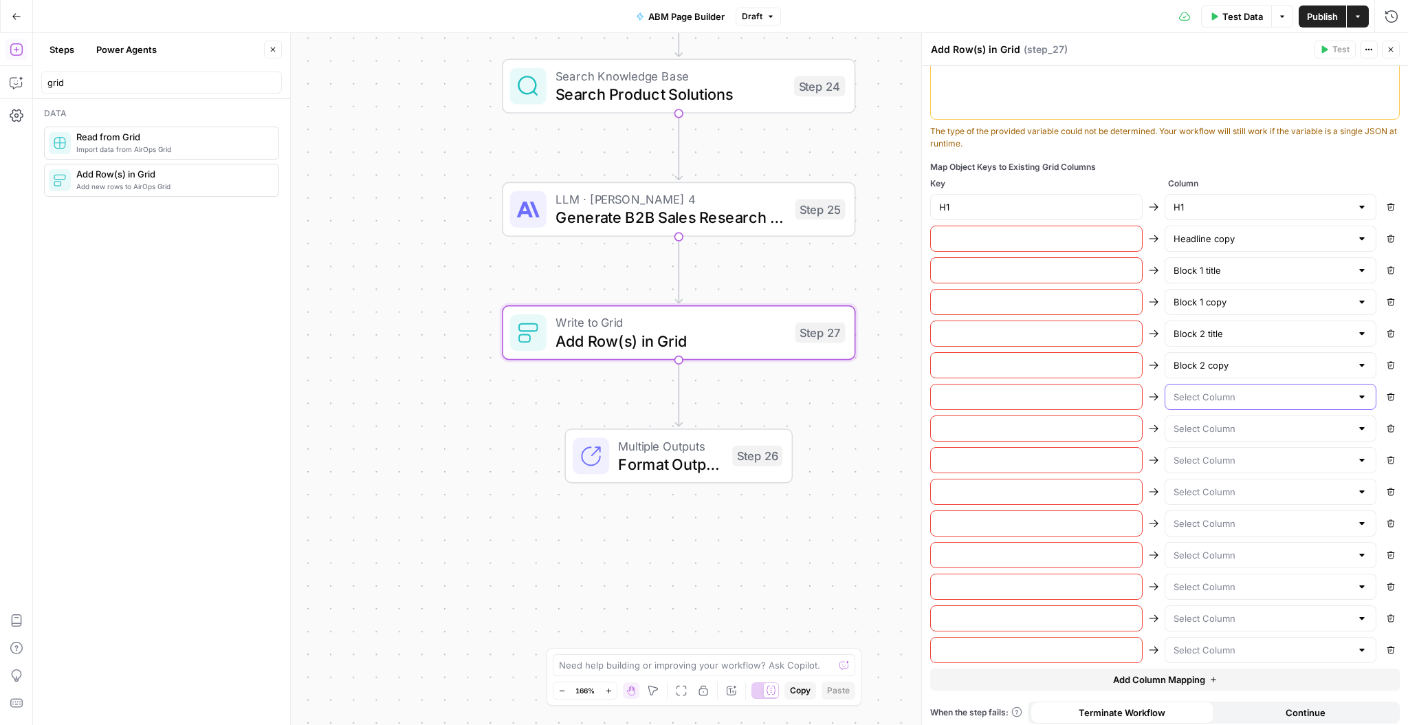
click at [1219, 399] on input "text" at bounding box center [1262, 397] width 178 height 14
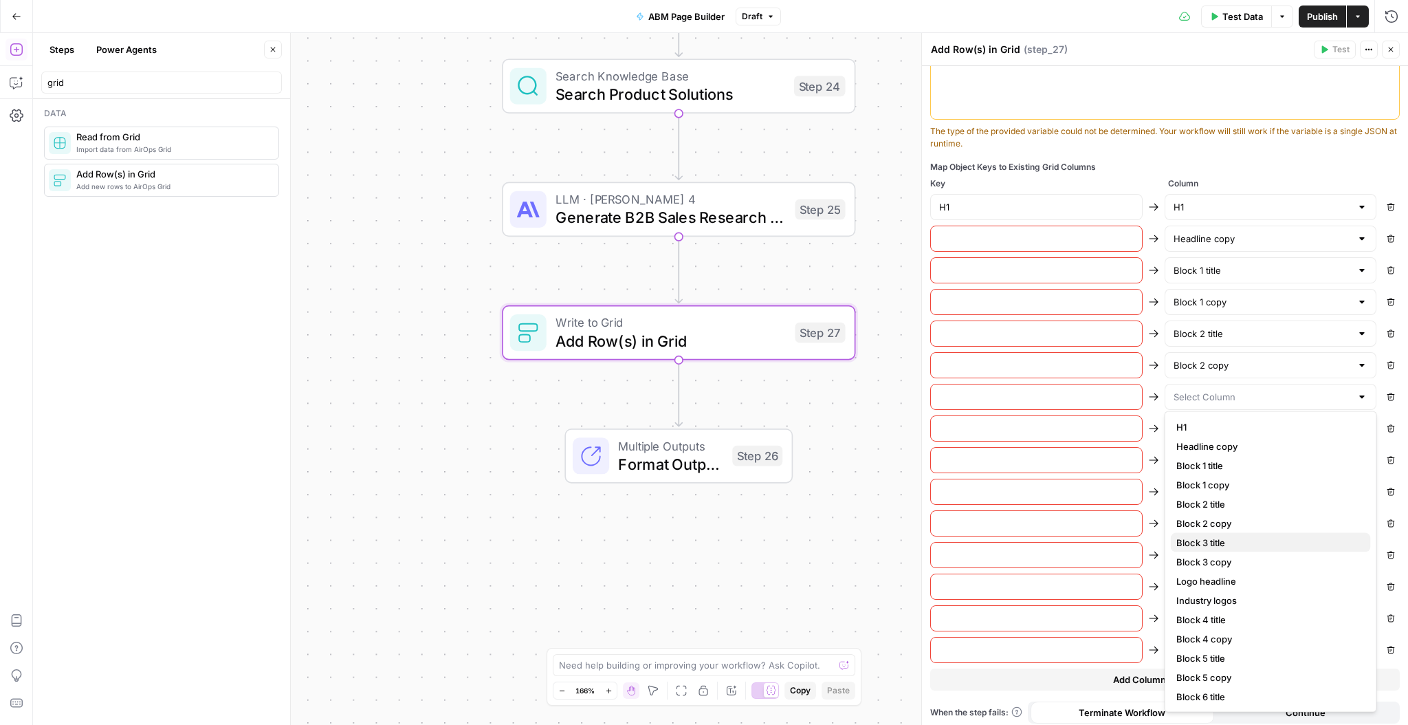
drag, startPoint x: 1222, startPoint y: 522, endPoint x: 1218, endPoint y: 538, distance: 15.7
click at [1218, 538] on div "H1 Headline copy Block 1 title Block 1 copy Block 2 title Block 2 copy Block 3 …" at bounding box center [1271, 619] width 200 height 404
click at [1218, 538] on span "Block 3 title" at bounding box center [1268, 543] width 184 height 14
type input "Block 3 title"
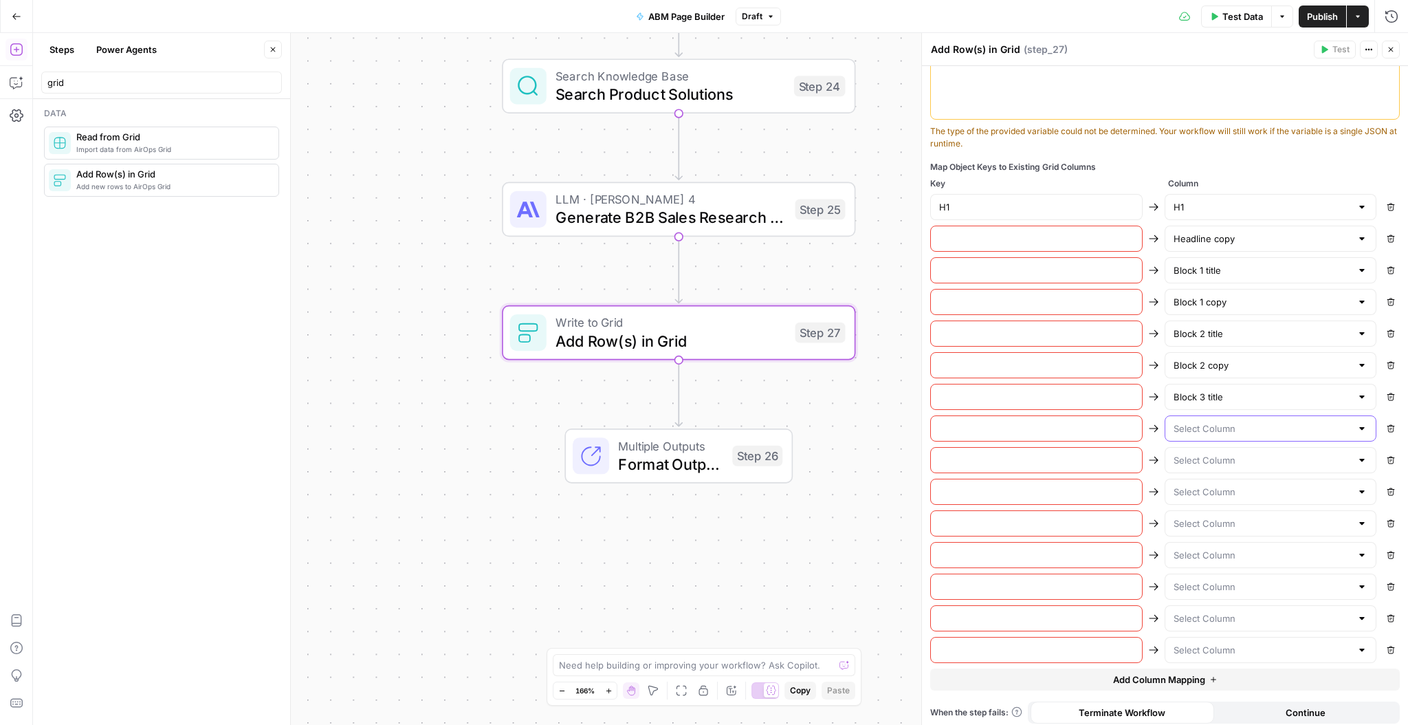
click at [1227, 421] on input "text" at bounding box center [1262, 428] width 178 height 14
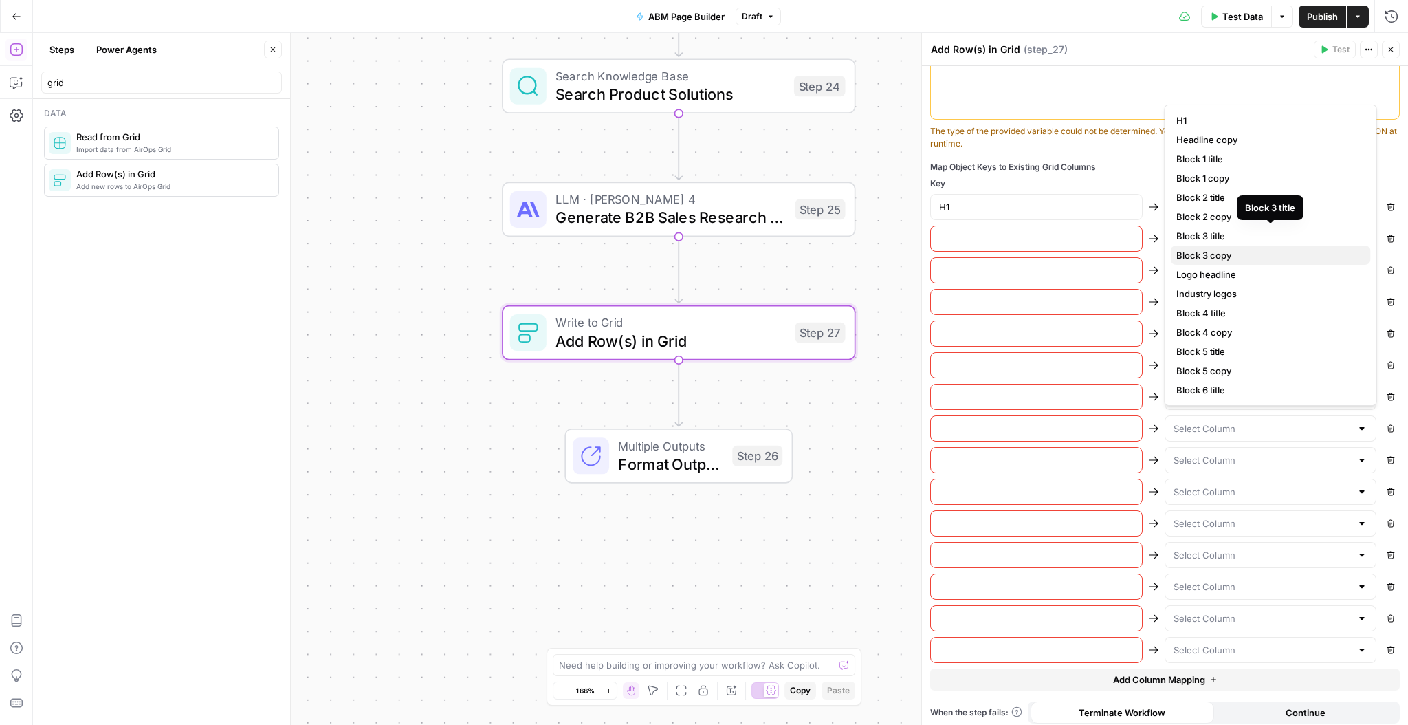
click at [1222, 248] on span "Block 3 copy" at bounding box center [1268, 255] width 184 height 14
type input "Block 3 copy"
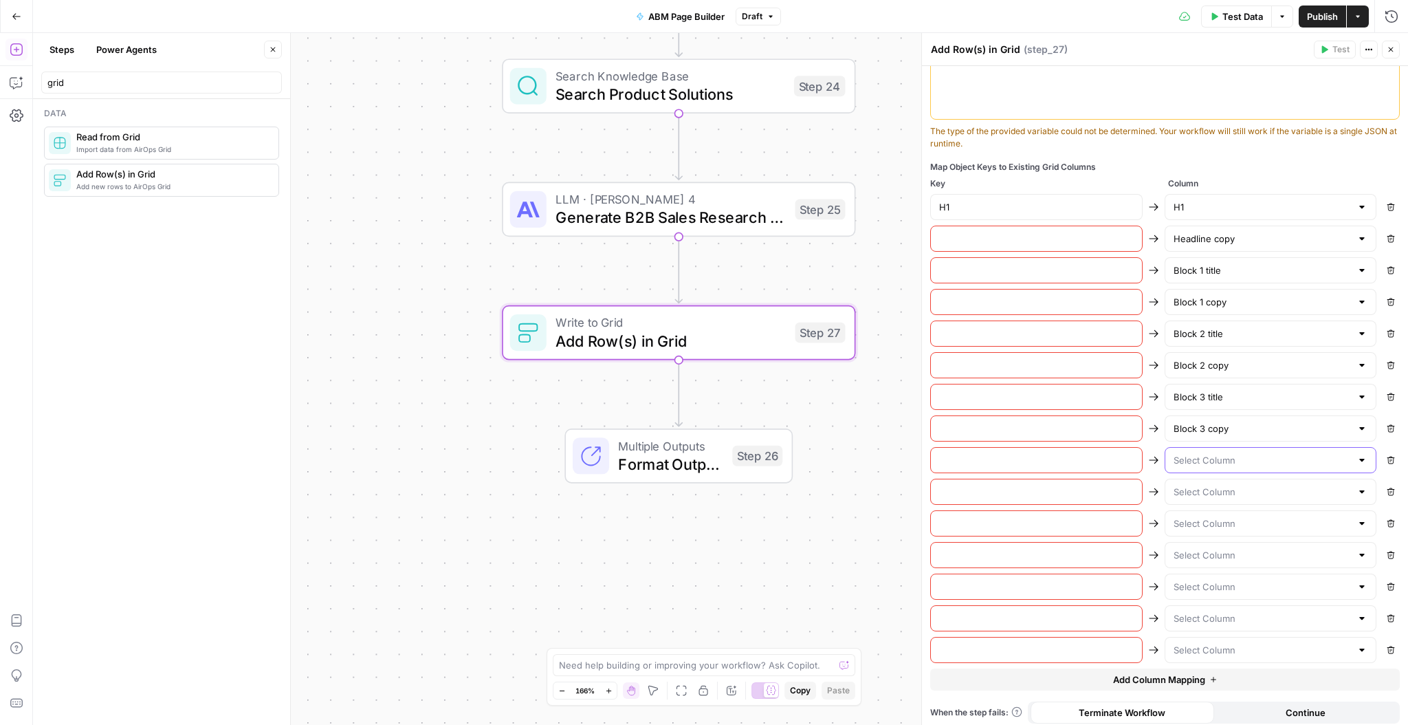
click at [1246, 460] on input "text" at bounding box center [1262, 460] width 178 height 14
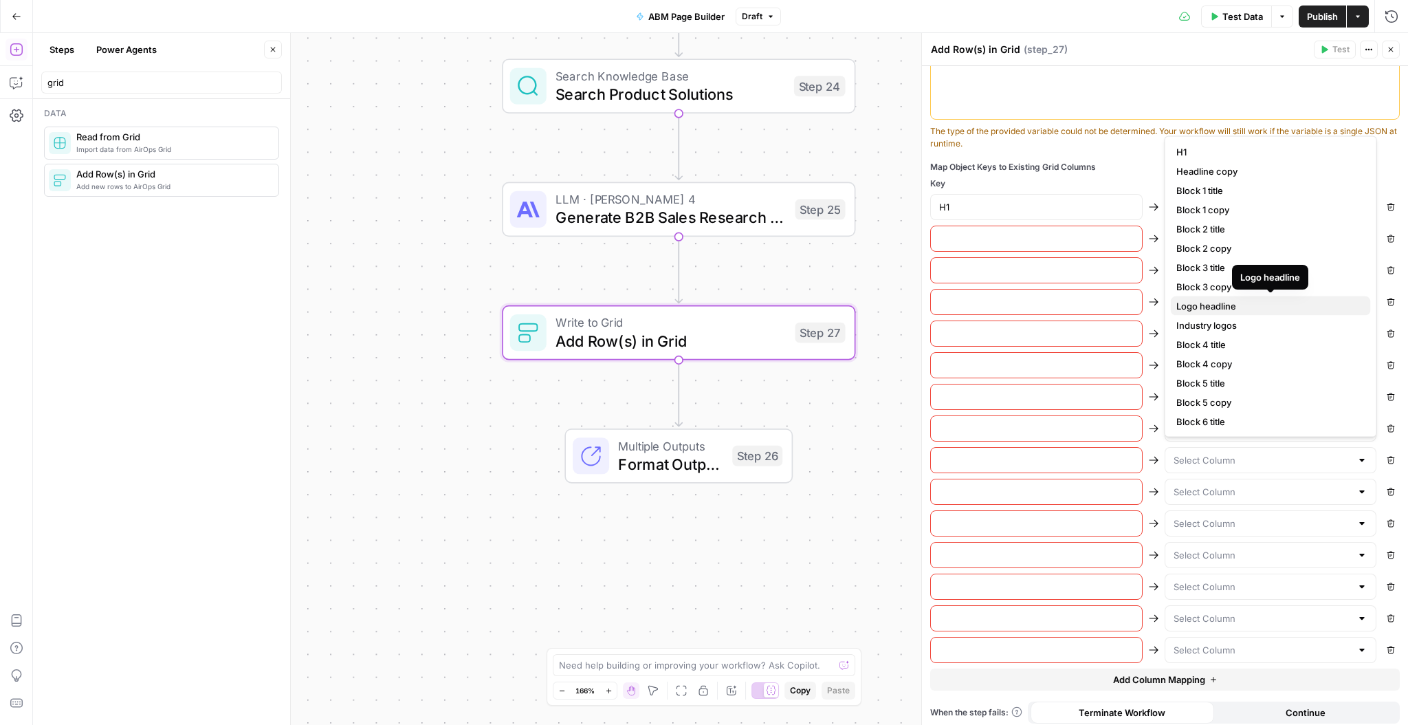
click at [1244, 307] on span "Logo headline" at bounding box center [1268, 306] width 184 height 14
type input "Logo headline"
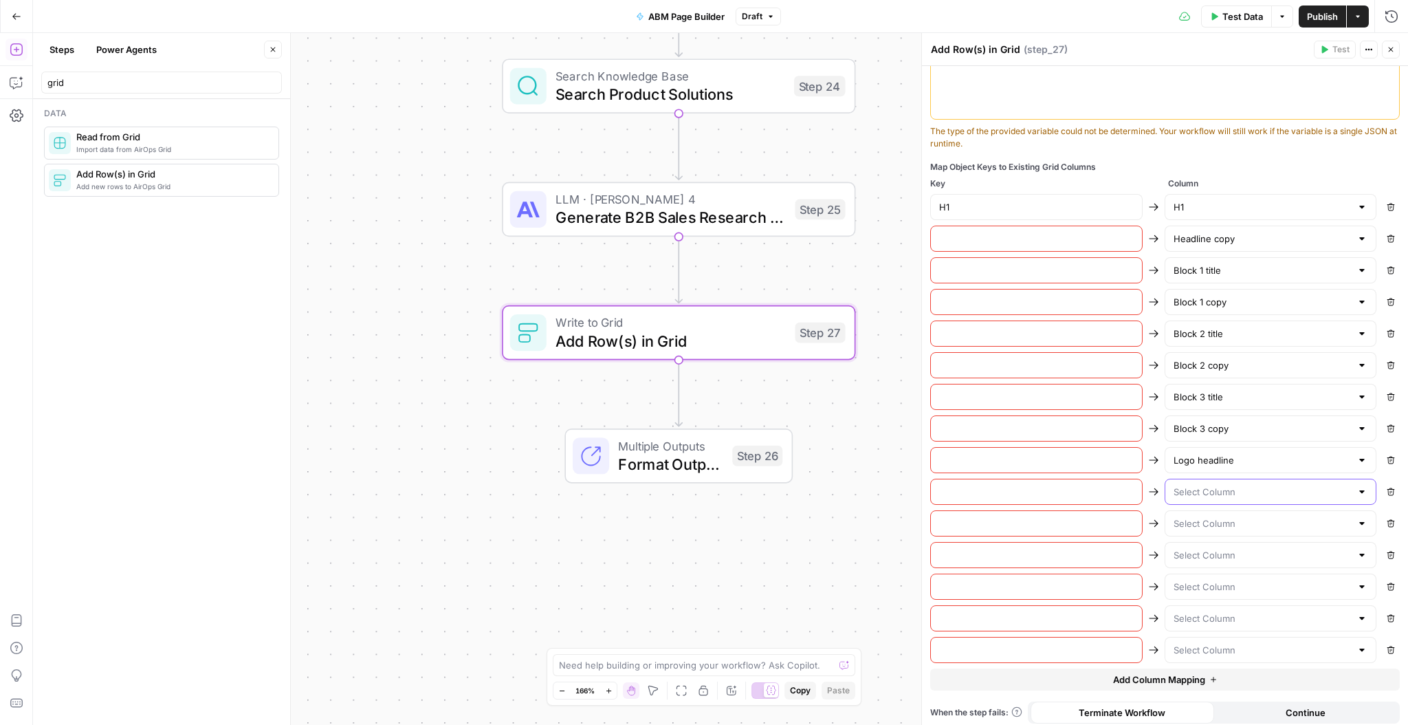
click at [1230, 486] on input "text" at bounding box center [1262, 492] width 178 height 14
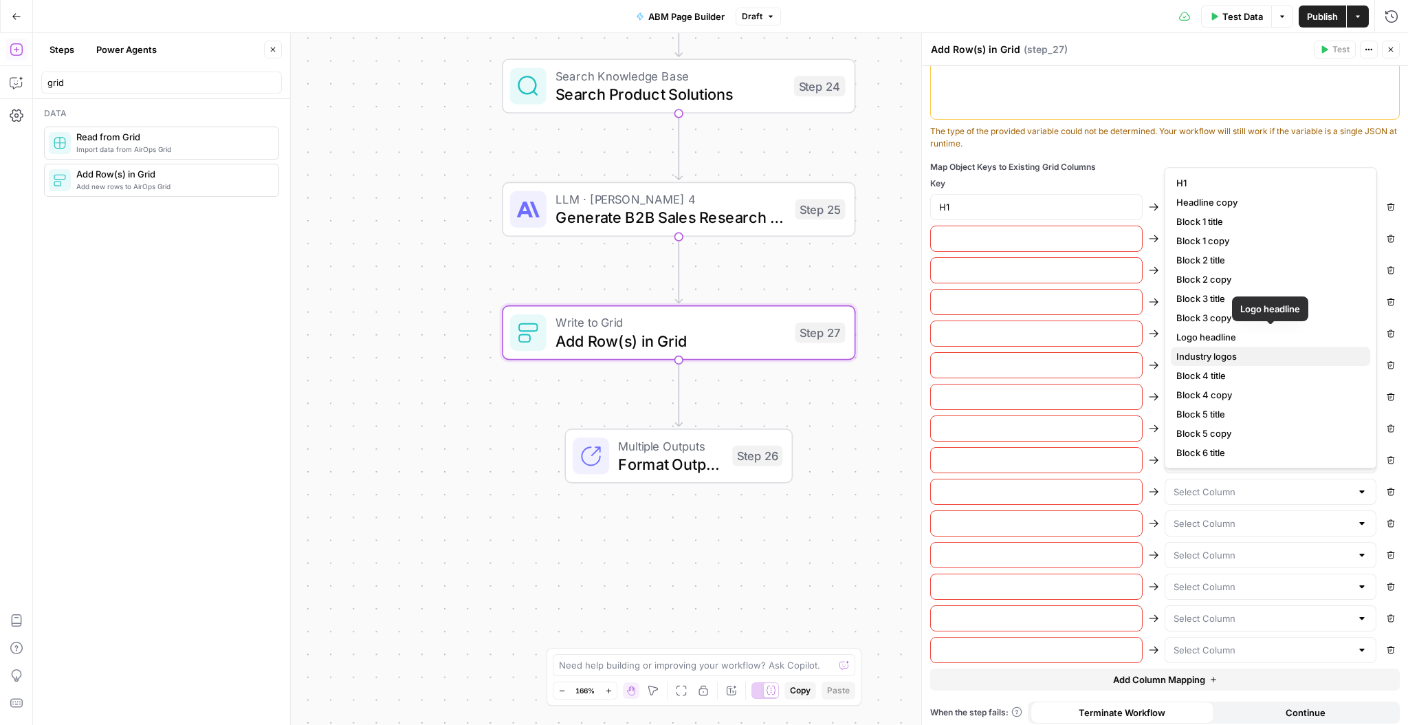
click at [1228, 351] on span "Industry logos" at bounding box center [1268, 356] width 184 height 14
type input "Industry logos"
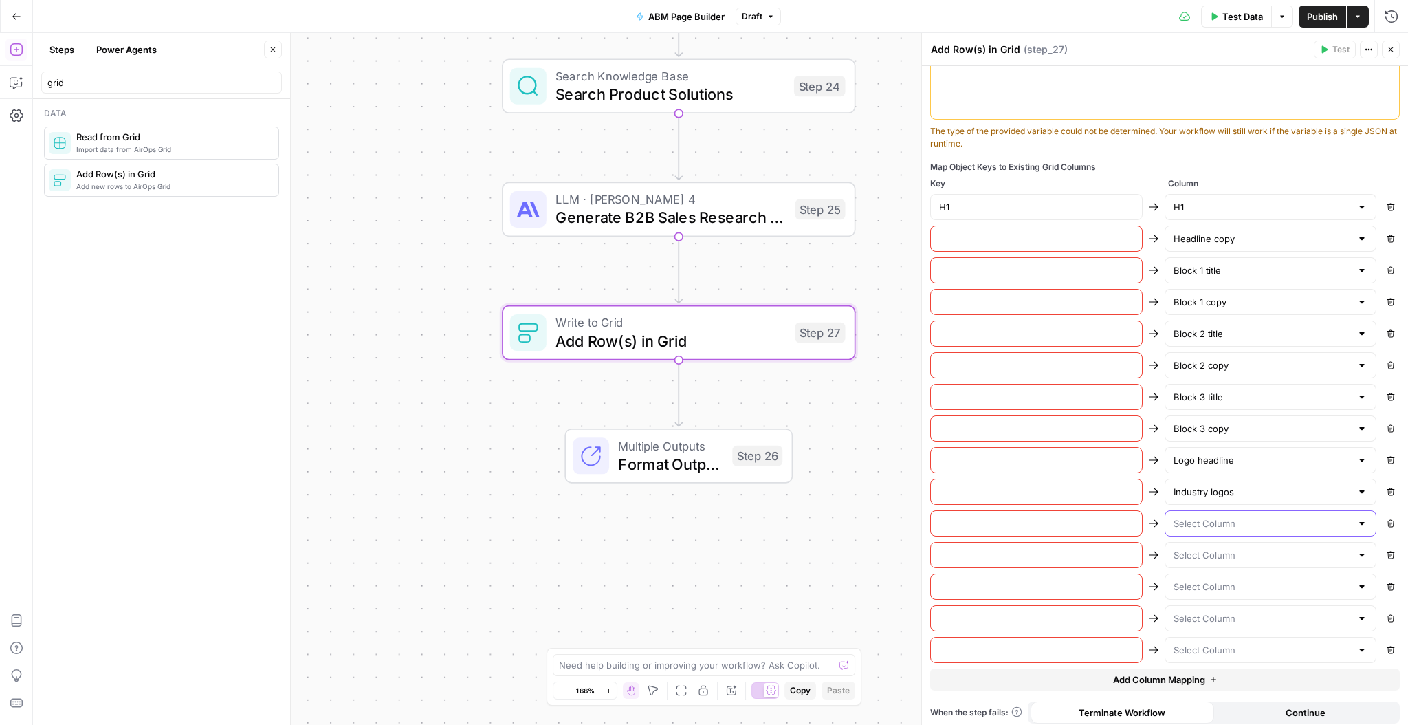
click at [1220, 519] on input "text" at bounding box center [1262, 523] width 178 height 14
click at [1207, 530] on div at bounding box center [1271, 523] width 212 height 26
click at [1211, 521] on input "text" at bounding box center [1262, 523] width 178 height 14
click at [1240, 389] on span "Industry logos" at bounding box center [1268, 388] width 184 height 14
type input "Industry logos"
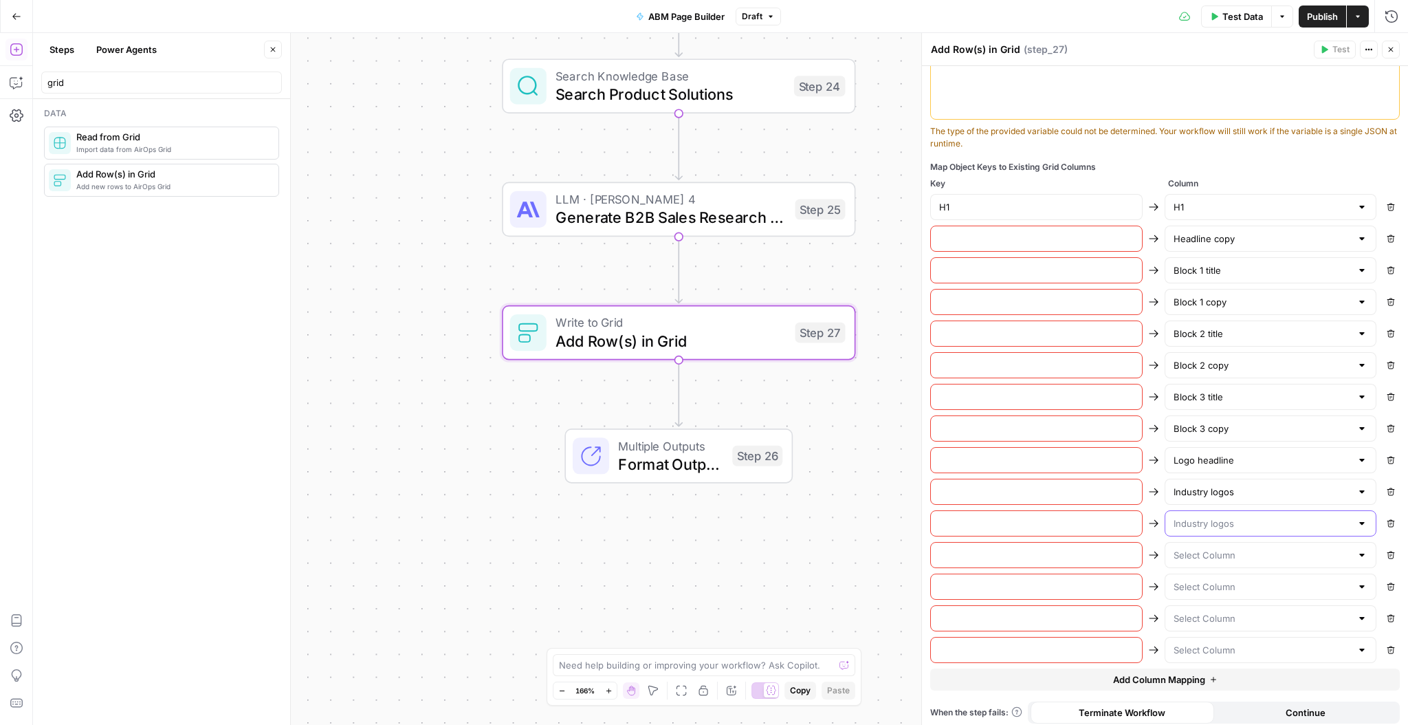
click at [1248, 518] on input "text" at bounding box center [1262, 523] width 178 height 14
click at [1231, 409] on span "Block 4 title" at bounding box center [1268, 407] width 184 height 14
type input "Block 4 title"
click at [1229, 548] on input "text" at bounding box center [1262, 555] width 178 height 14
click at [1235, 457] on span "Block 4 copy" at bounding box center [1268, 457] width 184 height 14
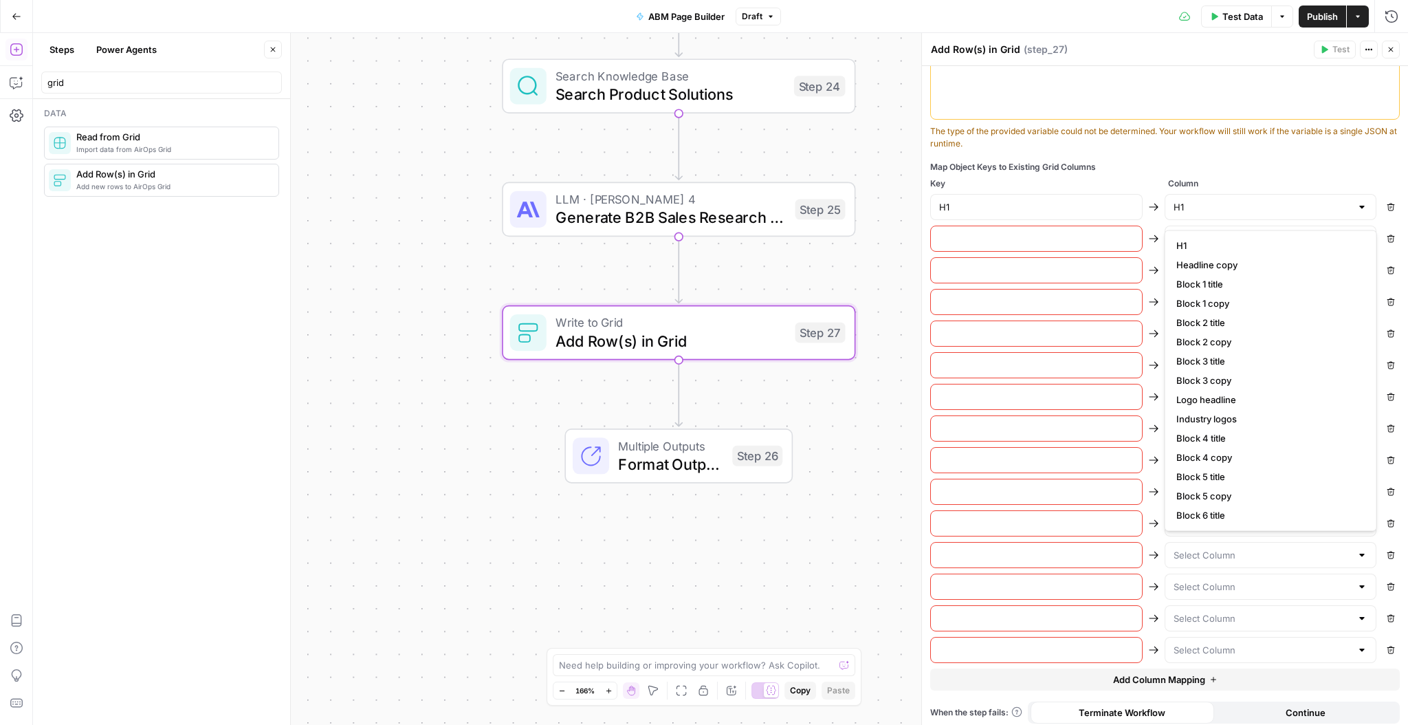
type input "Block 4 copy"
click at [1225, 584] on input "text" at bounding box center [1262, 587] width 178 height 14
drag, startPoint x: 1244, startPoint y: 507, endPoint x: 1240, endPoint y: 520, distance: 13.7
click at [1244, 507] on span "Block 5 title" at bounding box center [1268, 508] width 184 height 14
type input "Block 5 title"
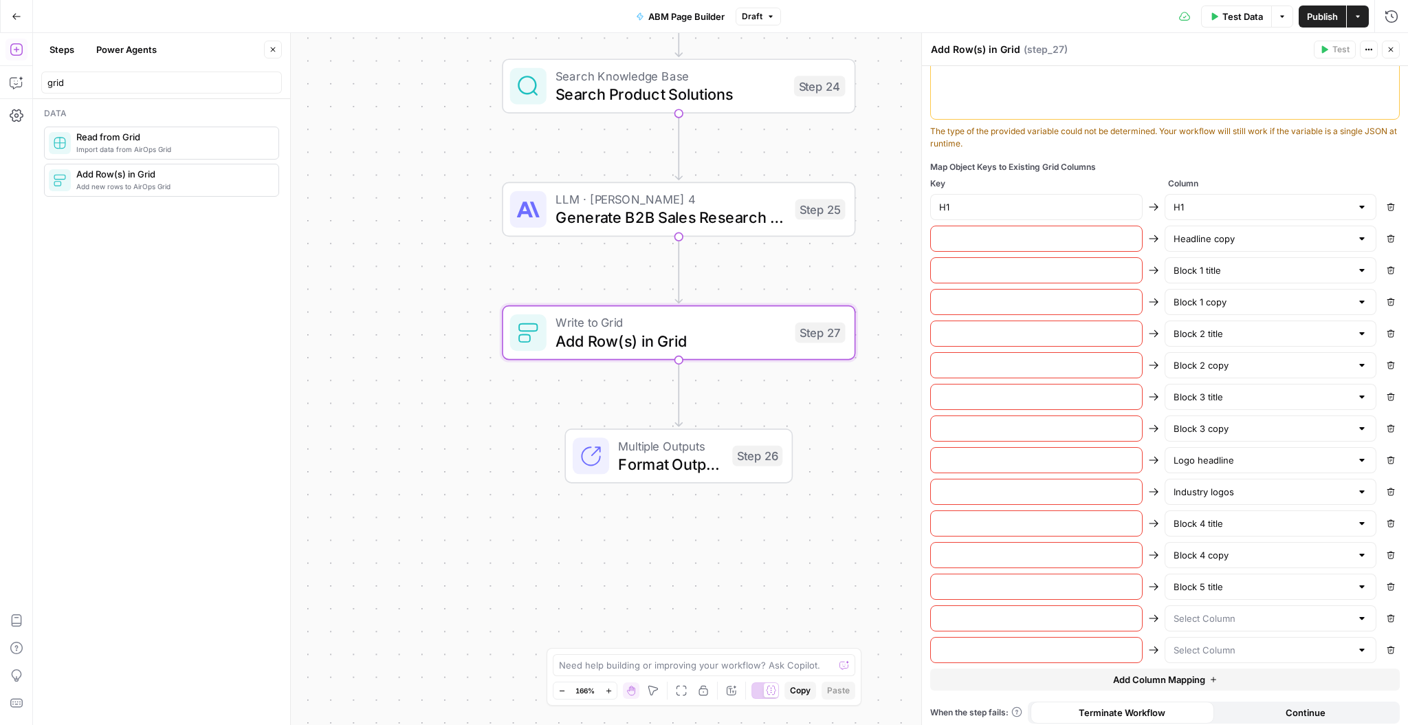
click at [1211, 605] on div at bounding box center [1271, 618] width 212 height 26
click at [1235, 558] on span "Block 5 copy" at bounding box center [1268, 559] width 184 height 14
type input "Block 5 copy"
click at [1228, 643] on input "text" at bounding box center [1262, 650] width 178 height 14
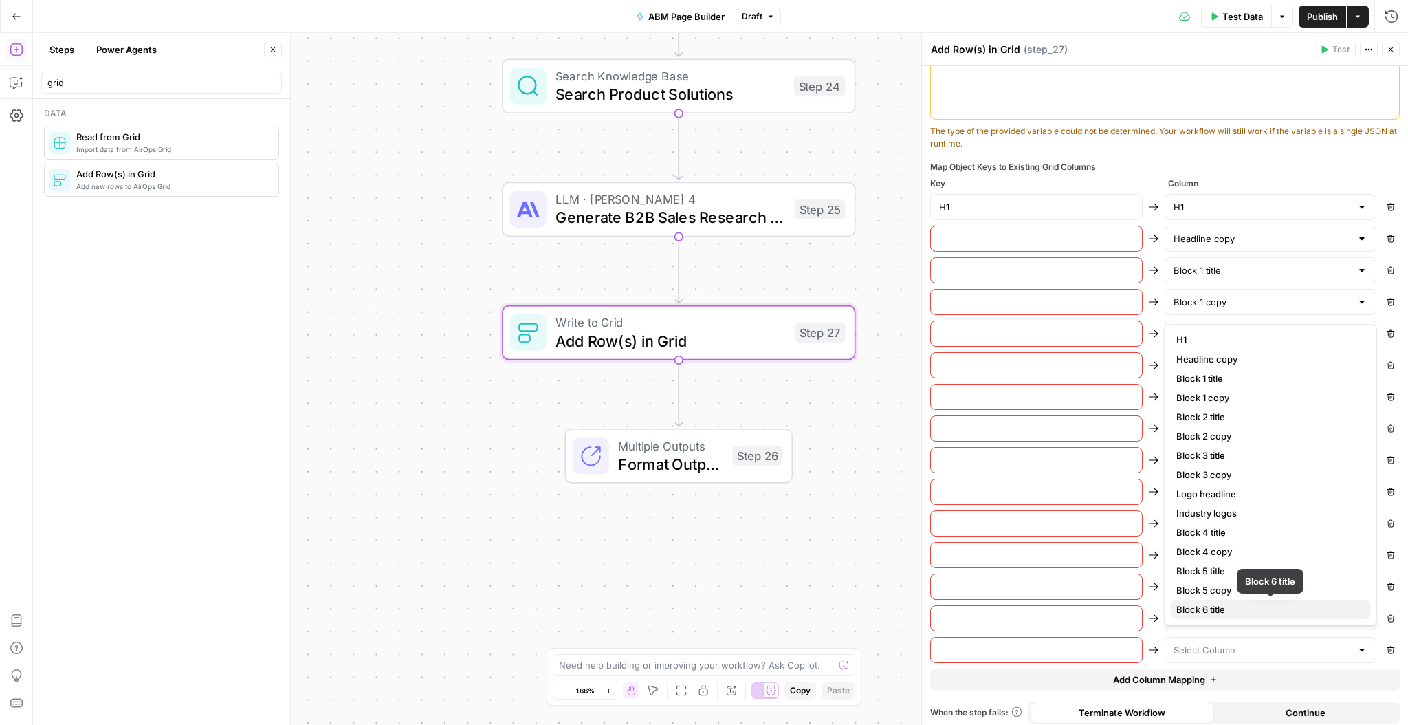
click at [1246, 610] on span "Block 6 title" at bounding box center [1268, 609] width 184 height 14
type input "Block 6 title"
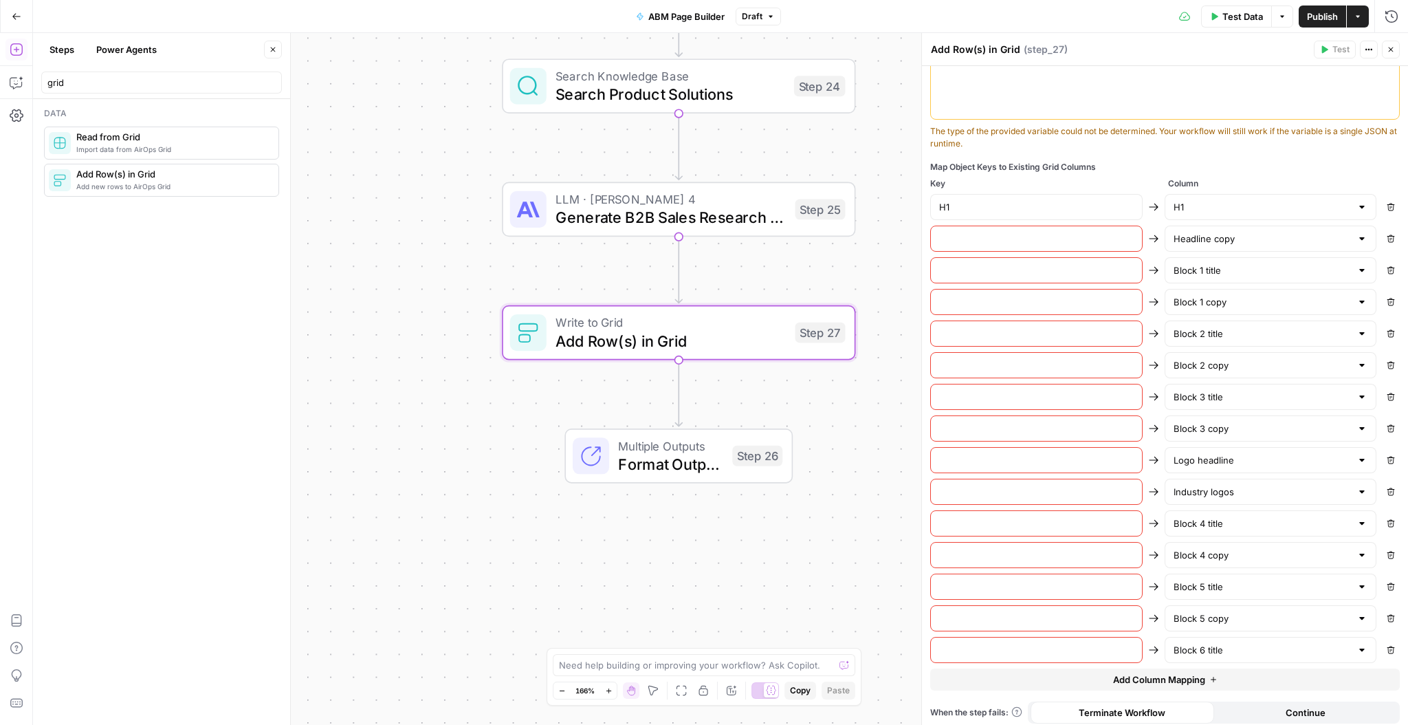
click at [1209, 675] on icon "button" at bounding box center [1213, 679] width 8 height 8
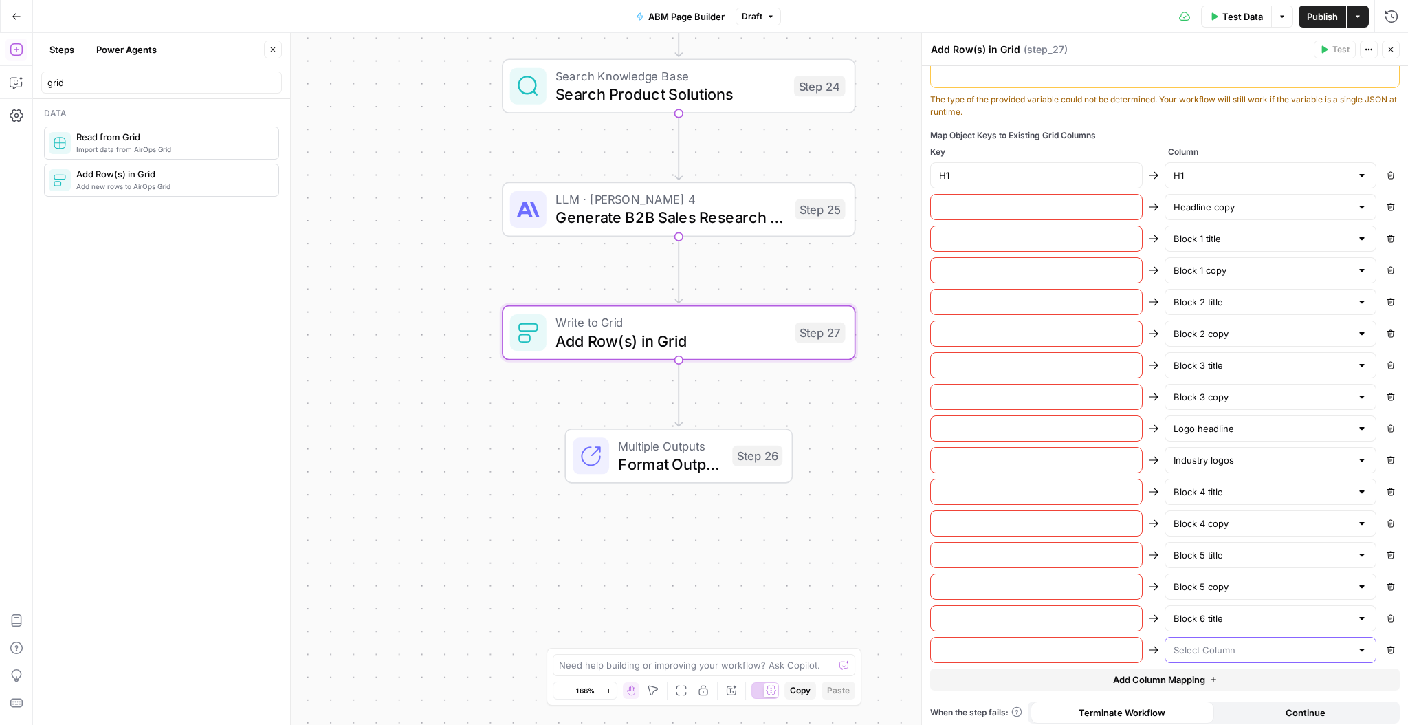
click at [1227, 643] on input "text" at bounding box center [1262, 650] width 178 height 14
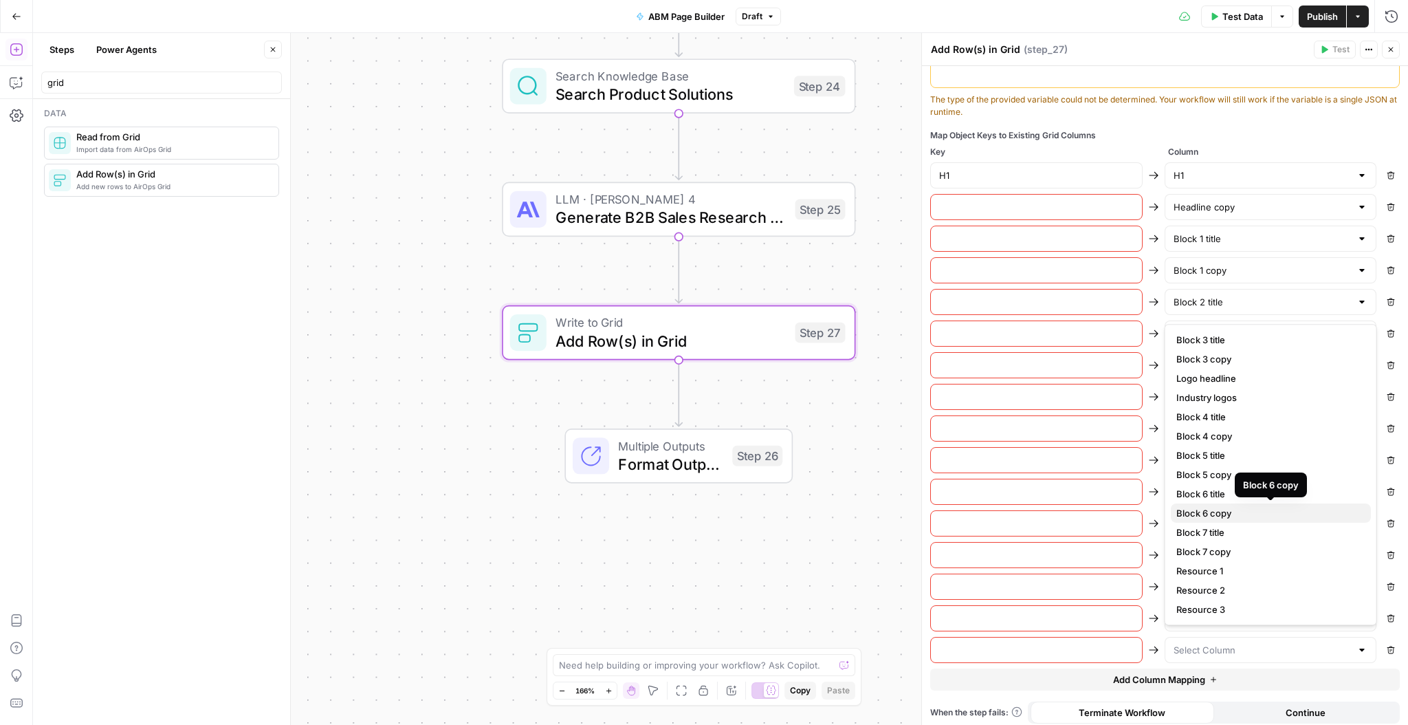
click at [1245, 506] on span "Block 6 copy" at bounding box center [1268, 513] width 184 height 14
type input "Block 6 copy"
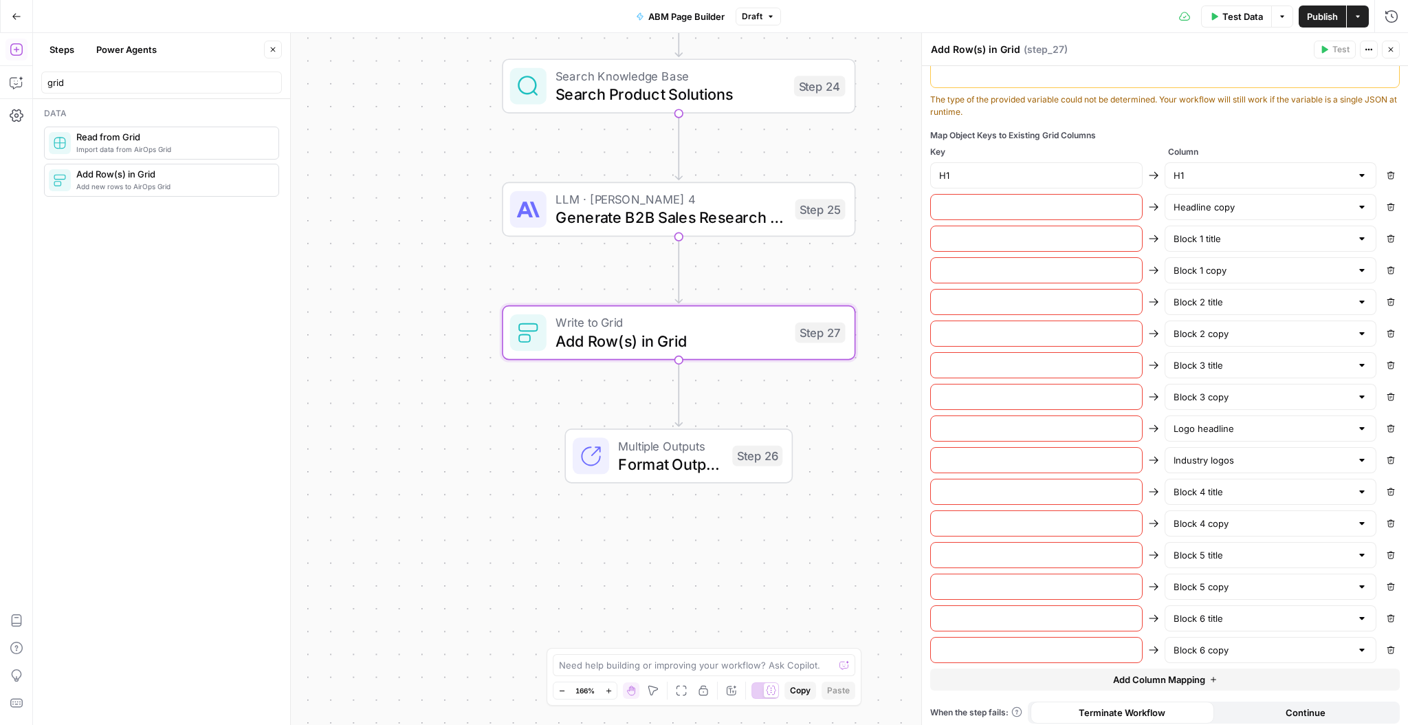
click at [1215, 675] on icon "button" at bounding box center [1213, 679] width 8 height 8
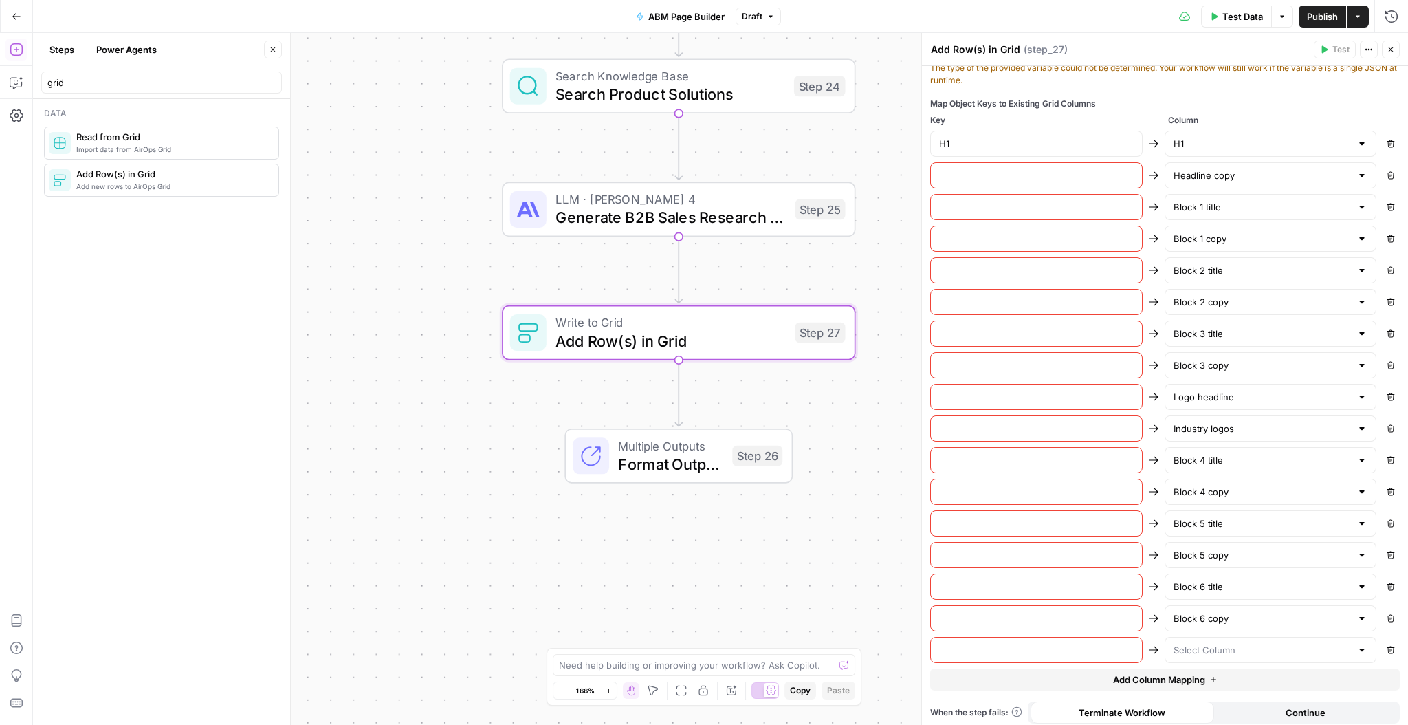
click at [1219, 675] on button "Add Column Mapping" at bounding box center [1165, 679] width 470 height 22
click at [1222, 704] on button "Add Column Mapping" at bounding box center [1165, 711] width 470 height 22
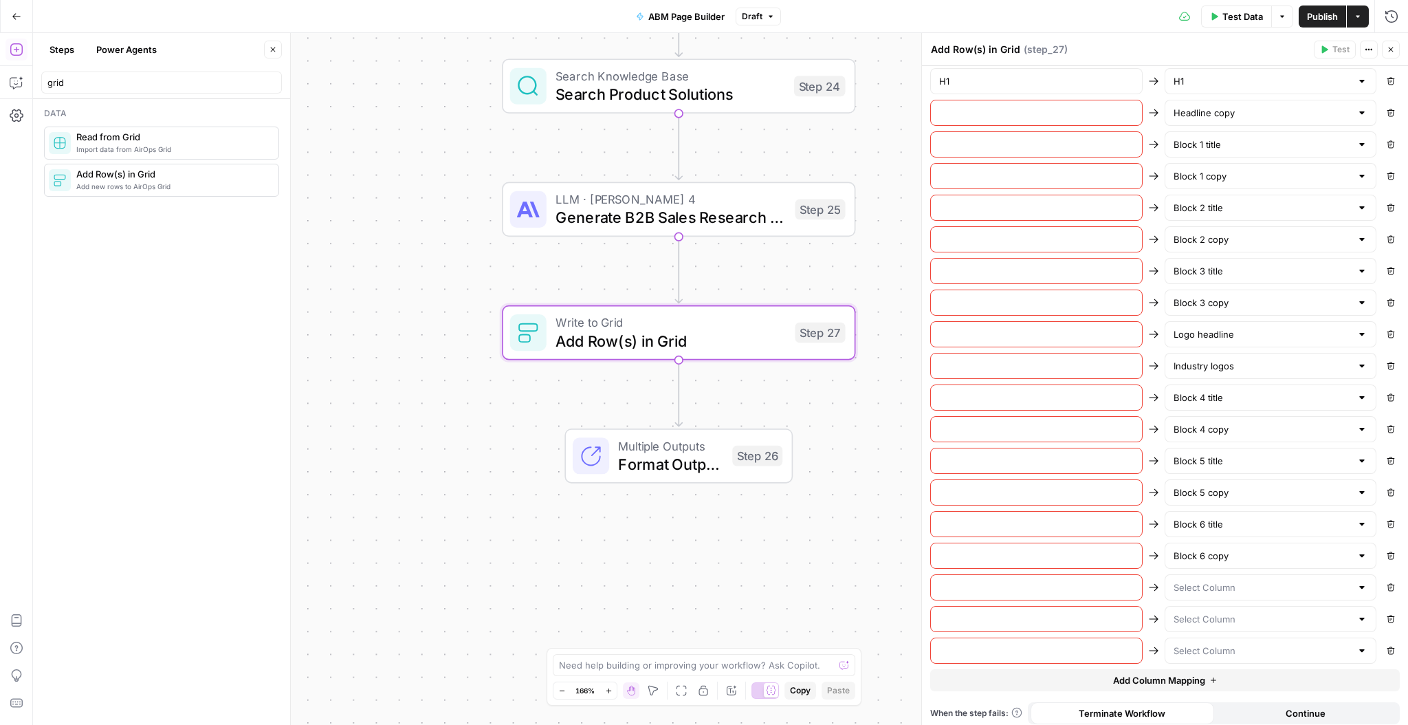
click at [1216, 679] on button "Add Column Mapping" at bounding box center [1165, 680] width 470 height 22
click at [1233, 587] on div at bounding box center [1271, 587] width 212 height 26
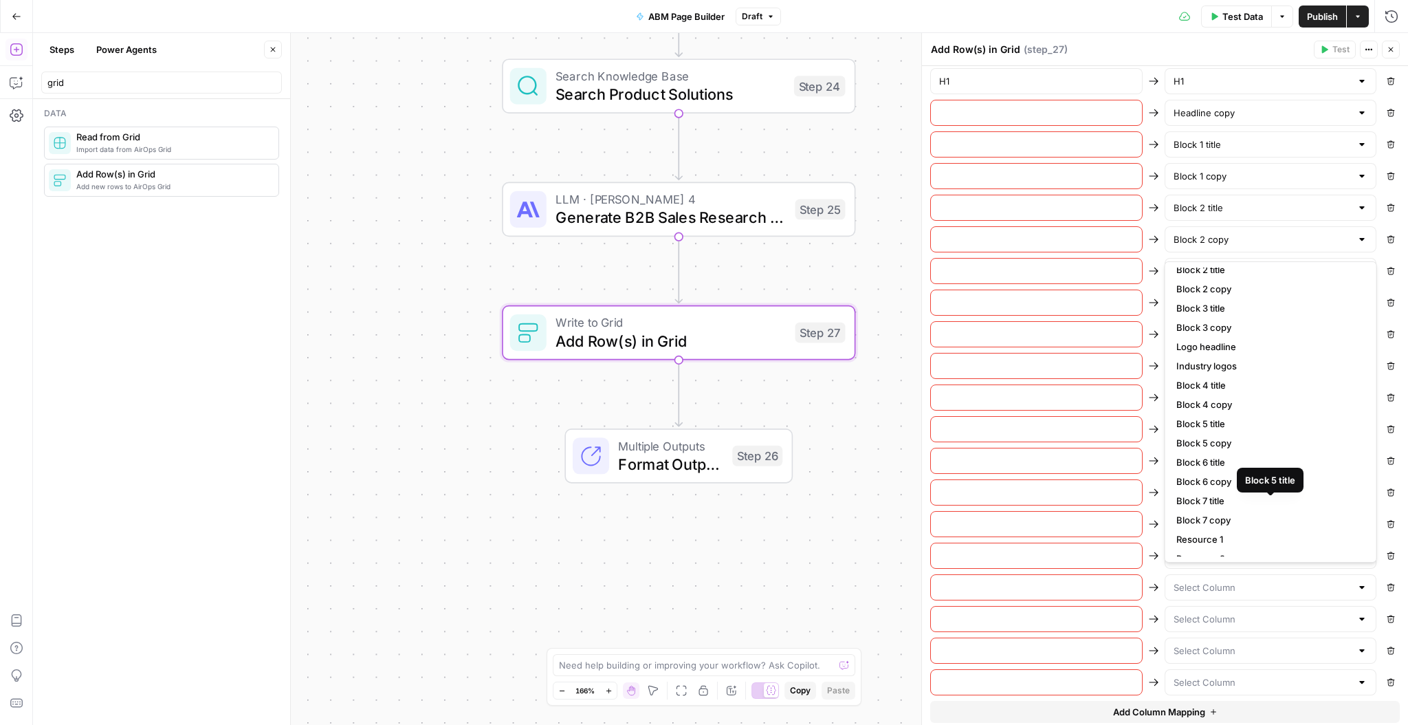
scroll to position [89, 0]
click at [1241, 612] on input "text" at bounding box center [1262, 619] width 178 height 14
click at [1239, 571] on span "Block 6 title" at bounding box center [1268, 578] width 184 height 14
type input "Block 6 title"
click at [1230, 580] on input "text" at bounding box center [1262, 587] width 178 height 14
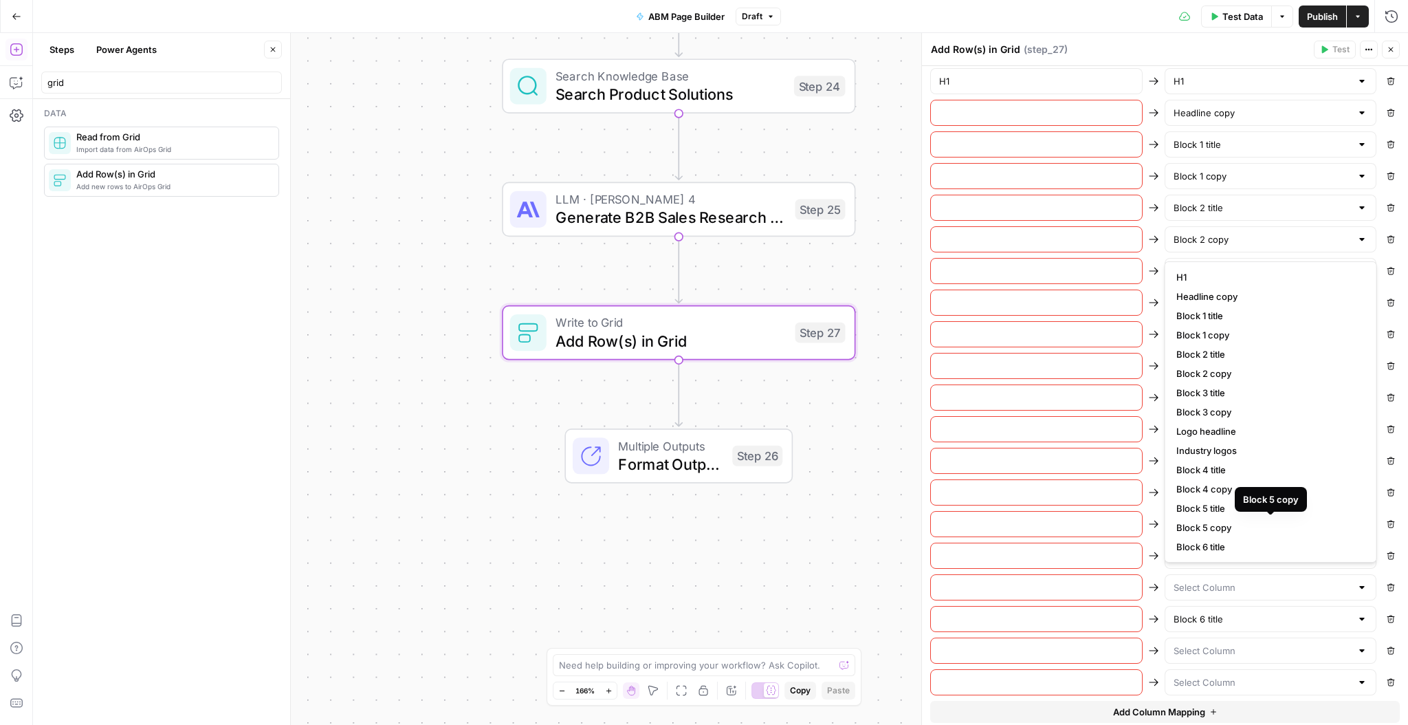
scroll to position [93, 0]
click at [1241, 497] on span "Block 7 title" at bounding box center [1268, 492] width 184 height 14
type input "Block 7 title"
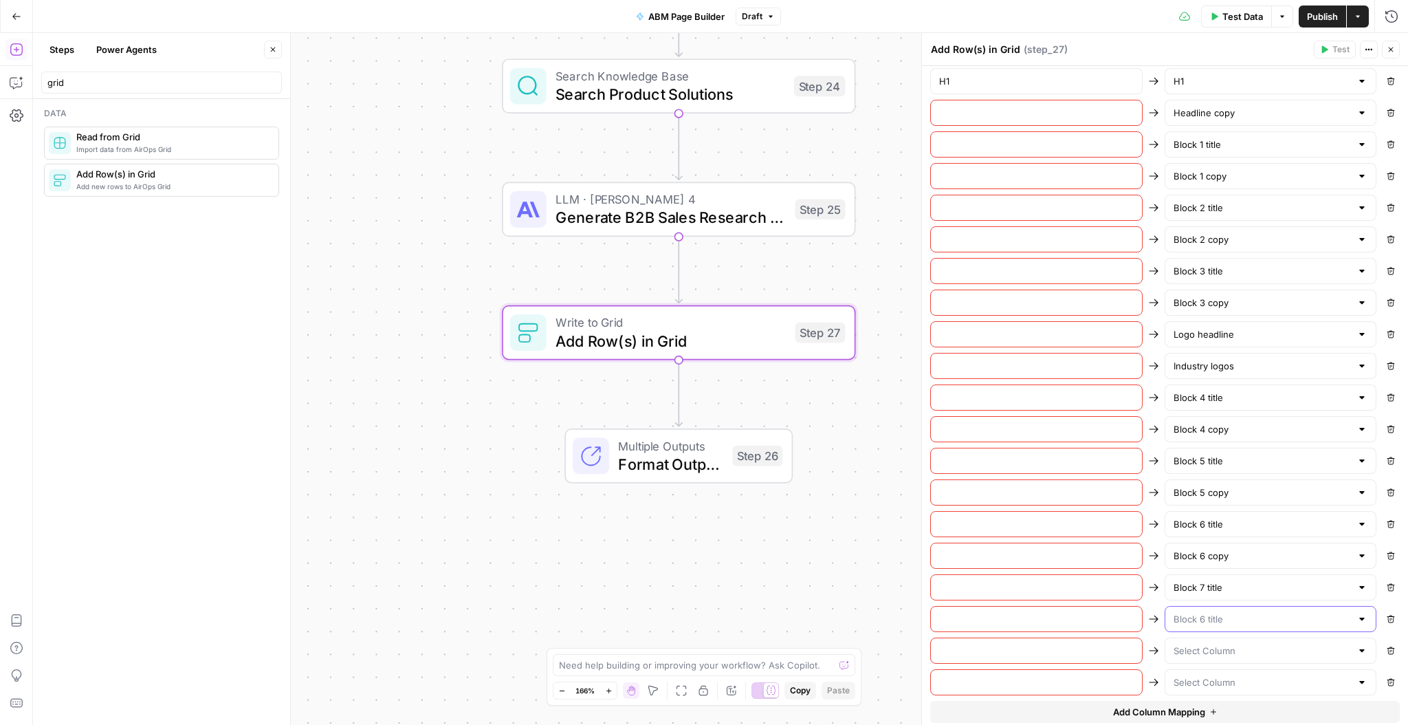
click at [1228, 614] on input "text" at bounding box center [1262, 619] width 178 height 14
click at [1245, 518] on span "Block 7 copy" at bounding box center [1268, 521] width 184 height 14
type input "Block 7 copy"
click at [1229, 643] on input "text" at bounding box center [1262, 650] width 178 height 14
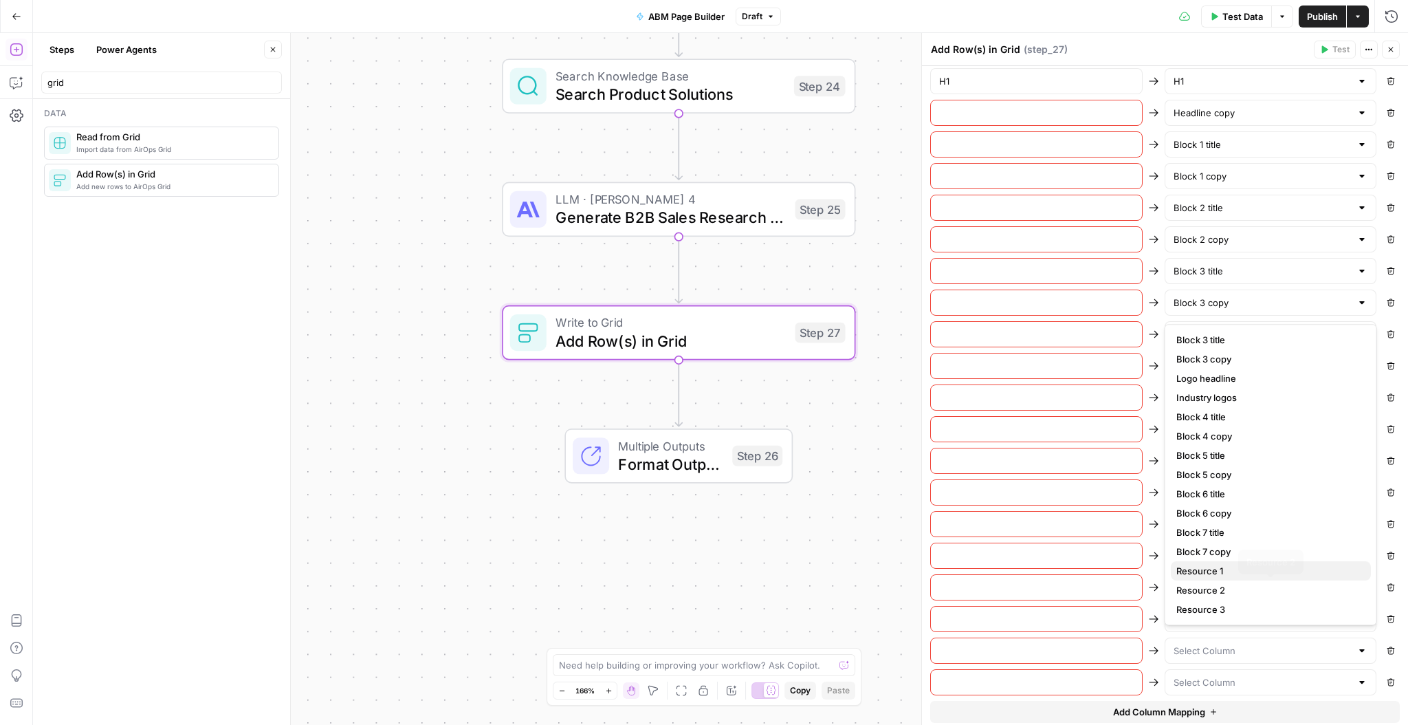
click at [1235, 571] on span "Resource 1" at bounding box center [1268, 571] width 184 height 14
type input "Resource 1"
click at [1221, 669] on div at bounding box center [1271, 682] width 212 height 26
click at [1239, 621] on span "Resource 2" at bounding box center [1268, 622] width 184 height 14
type input "Resource 2"
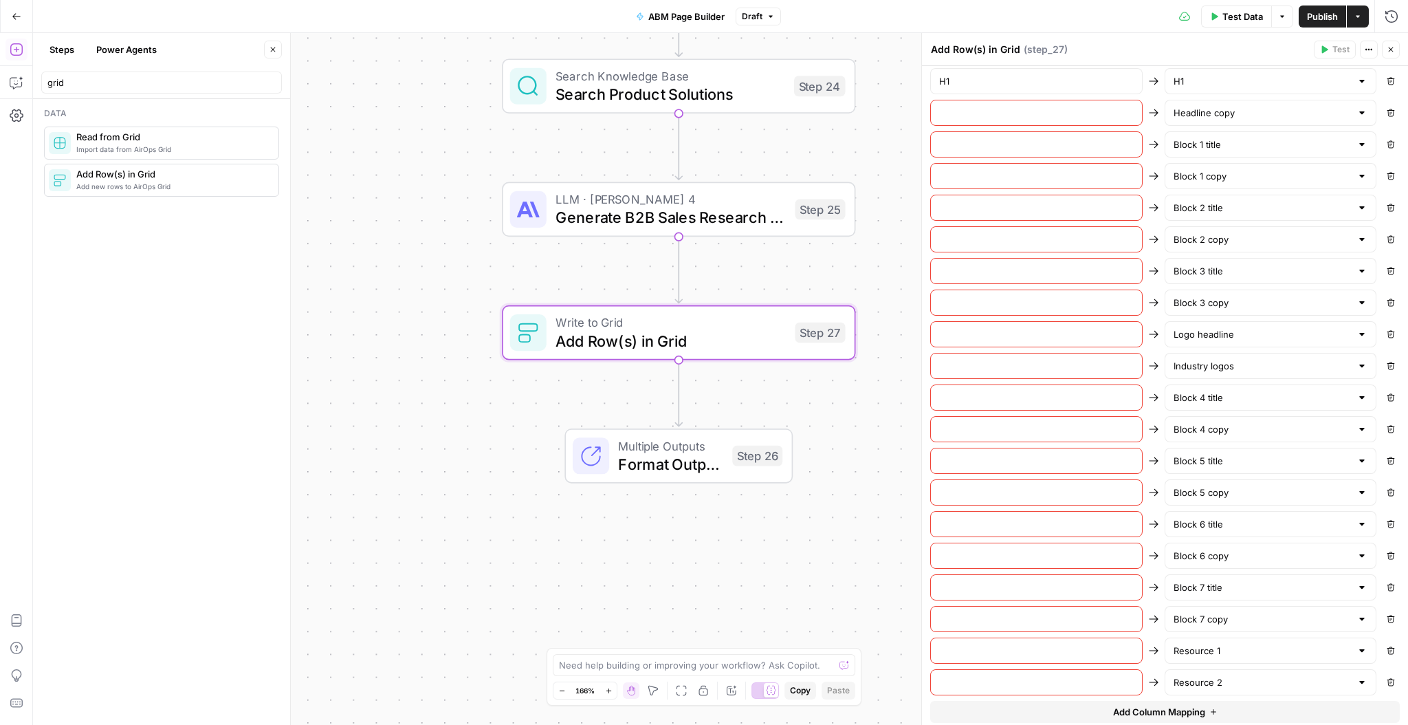
scroll to position [550, 0]
click at [1220, 670] on button "Add Column Mapping" at bounding box center [1165, 681] width 470 height 22
click at [1219, 676] on input "text" at bounding box center [1262, 683] width 178 height 14
click at [1228, 639] on span "Resource 3" at bounding box center [1268, 641] width 184 height 14
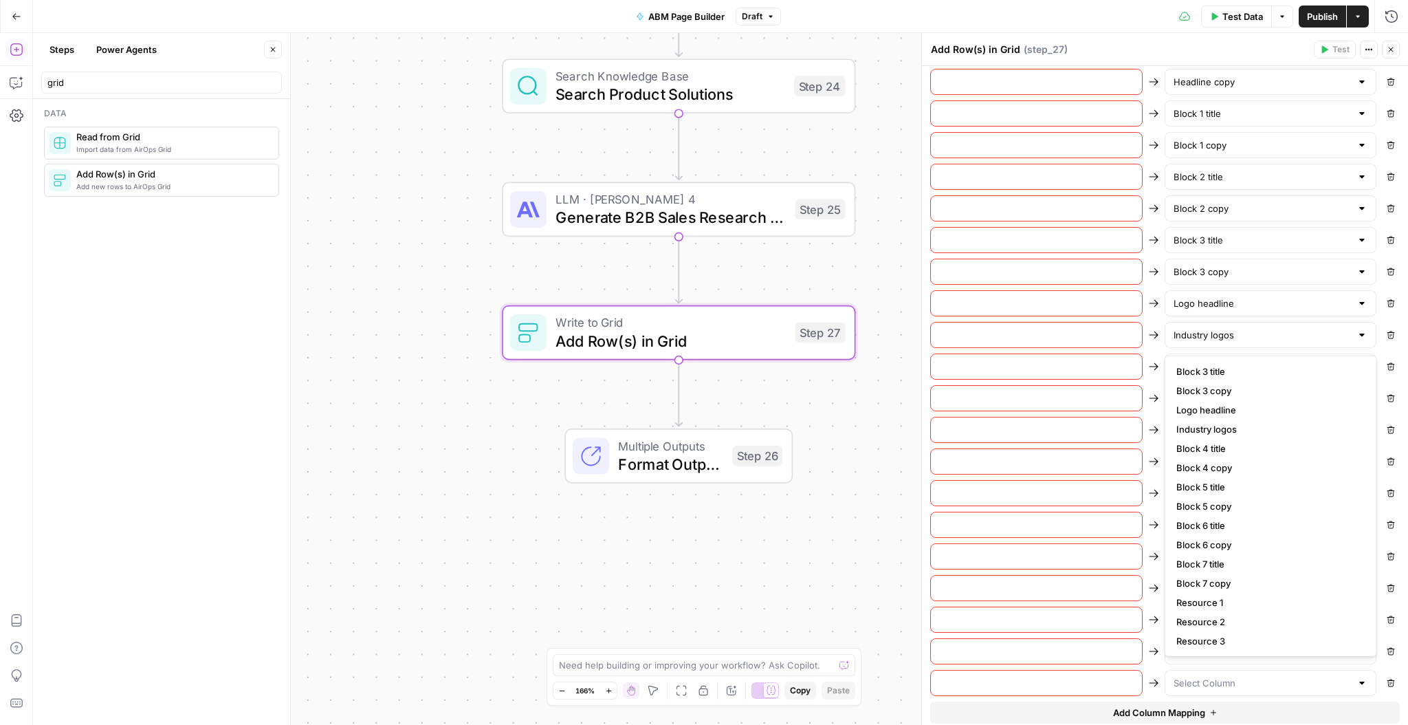
type input "Resource 3"
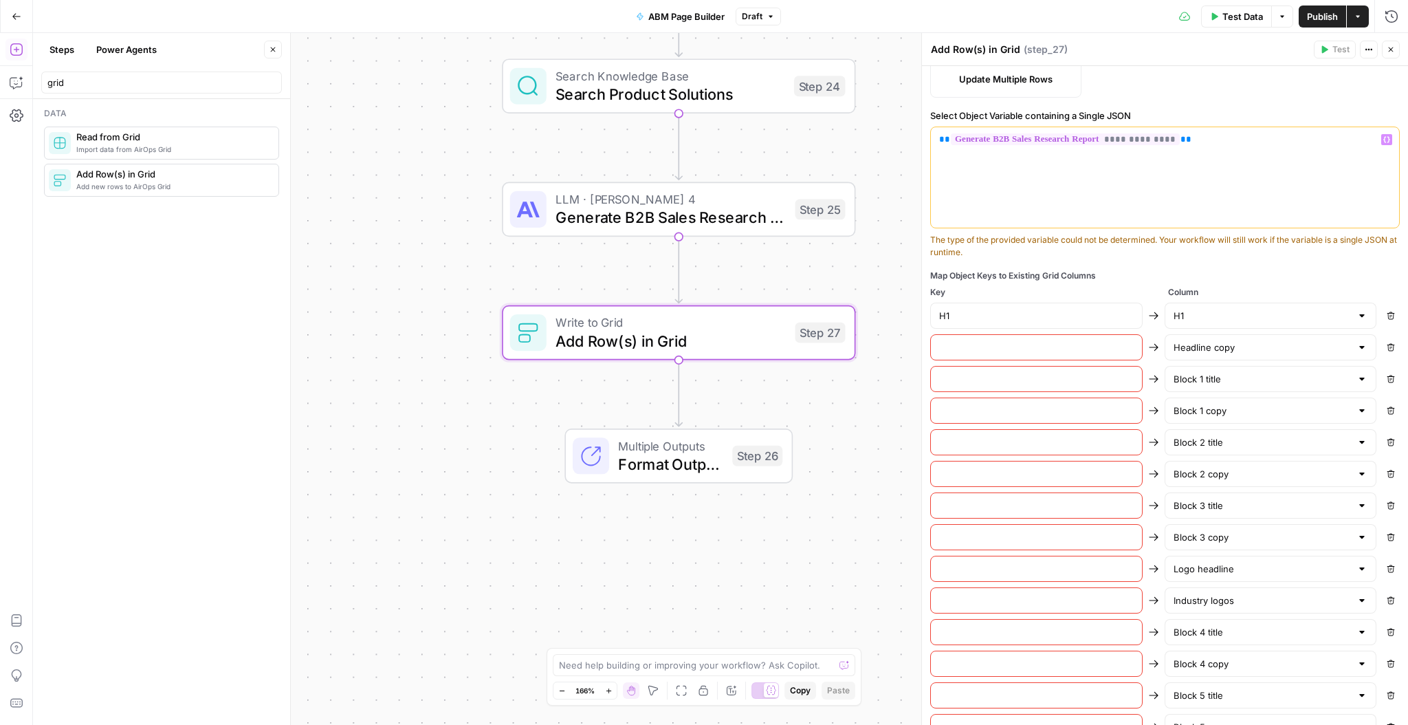
scroll to position [336, 0]
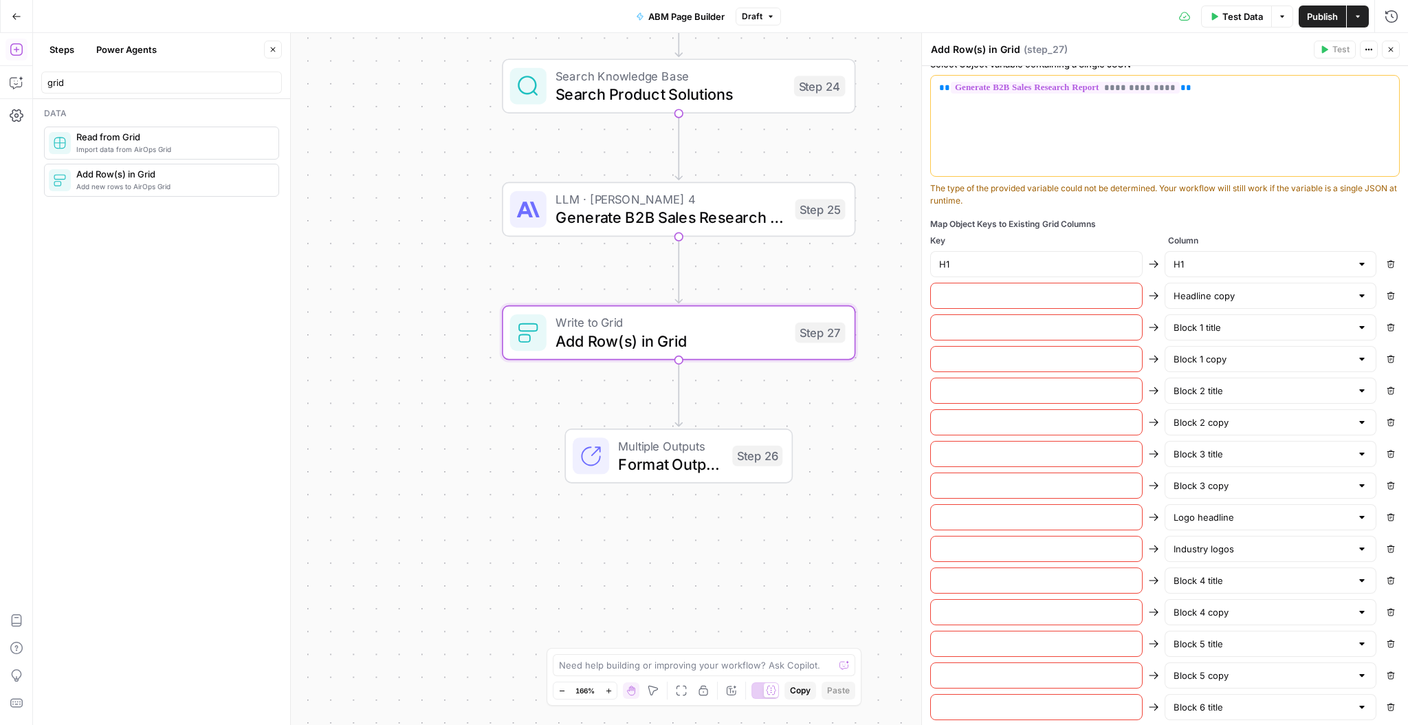
click at [1061, 297] on input "text" at bounding box center [1036, 296] width 195 height 14
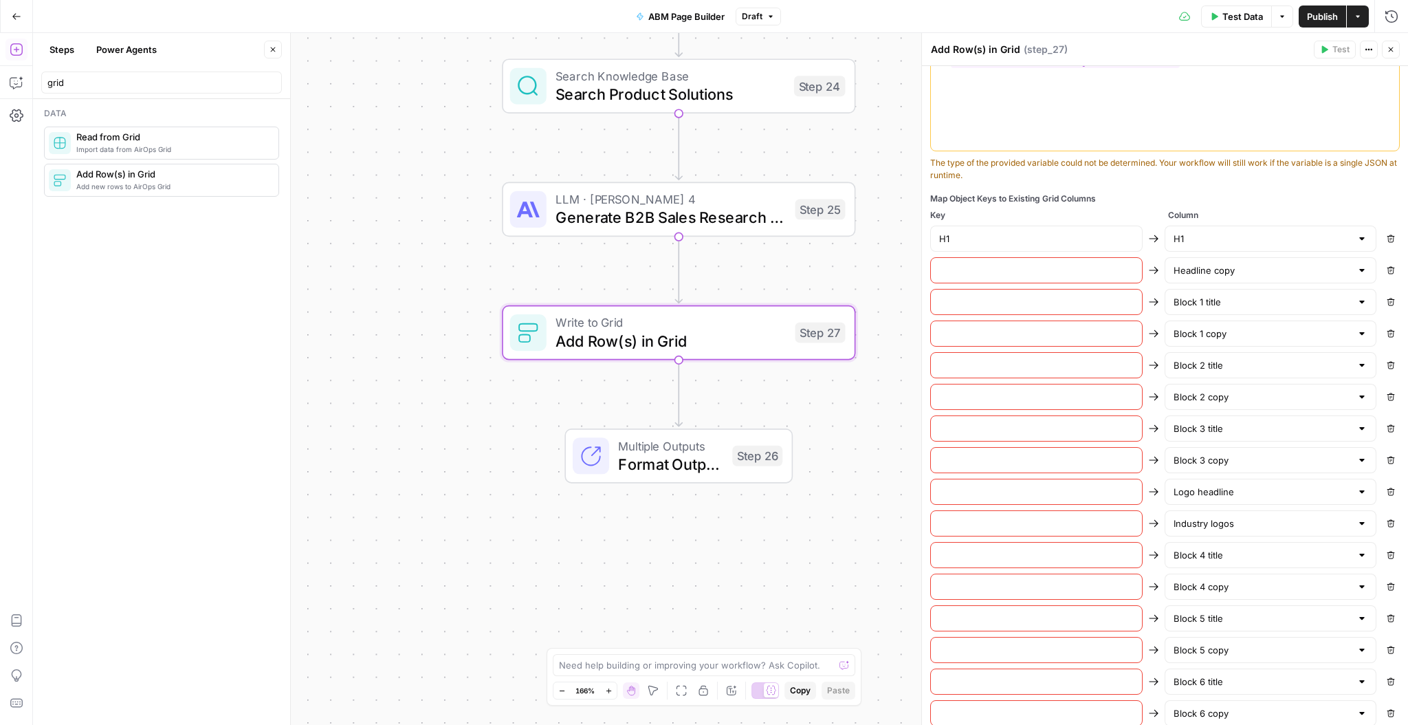
scroll to position [351, 0]
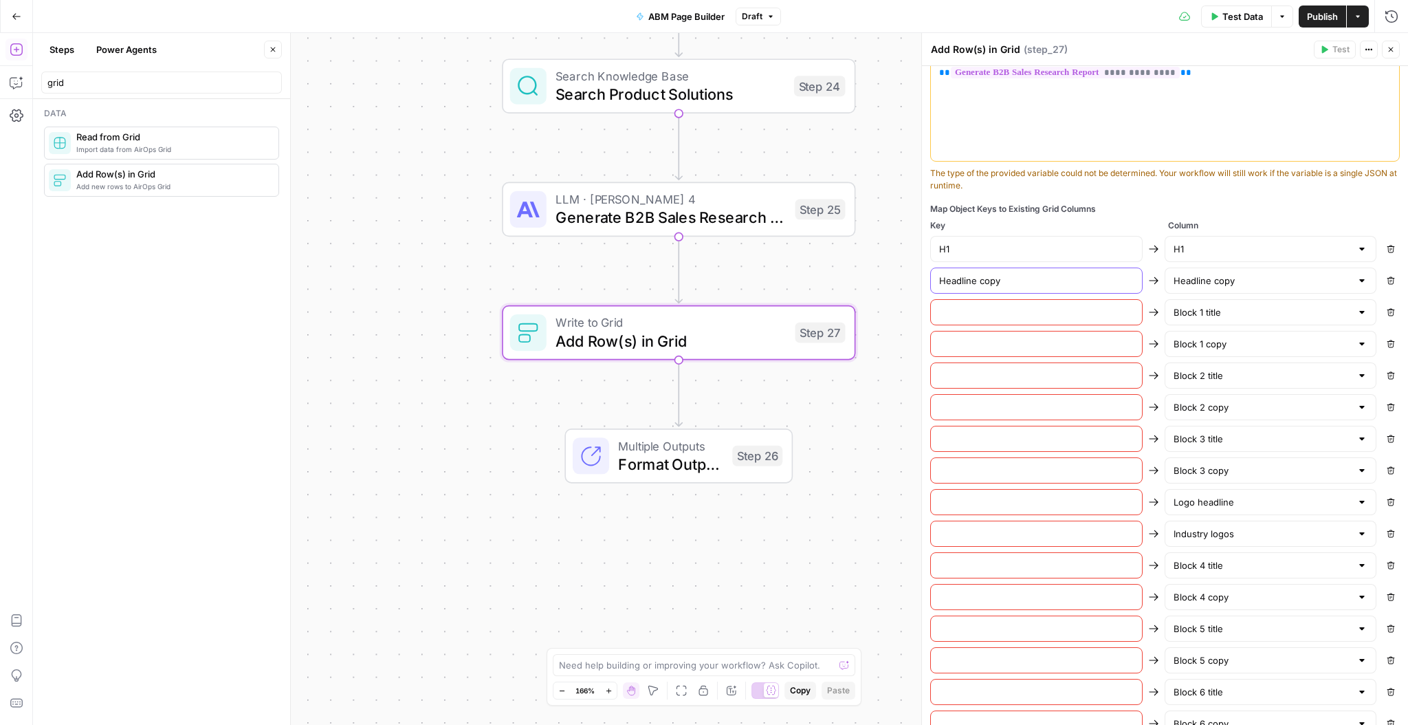
type input "Headline copy"
type input "Block 1 title"
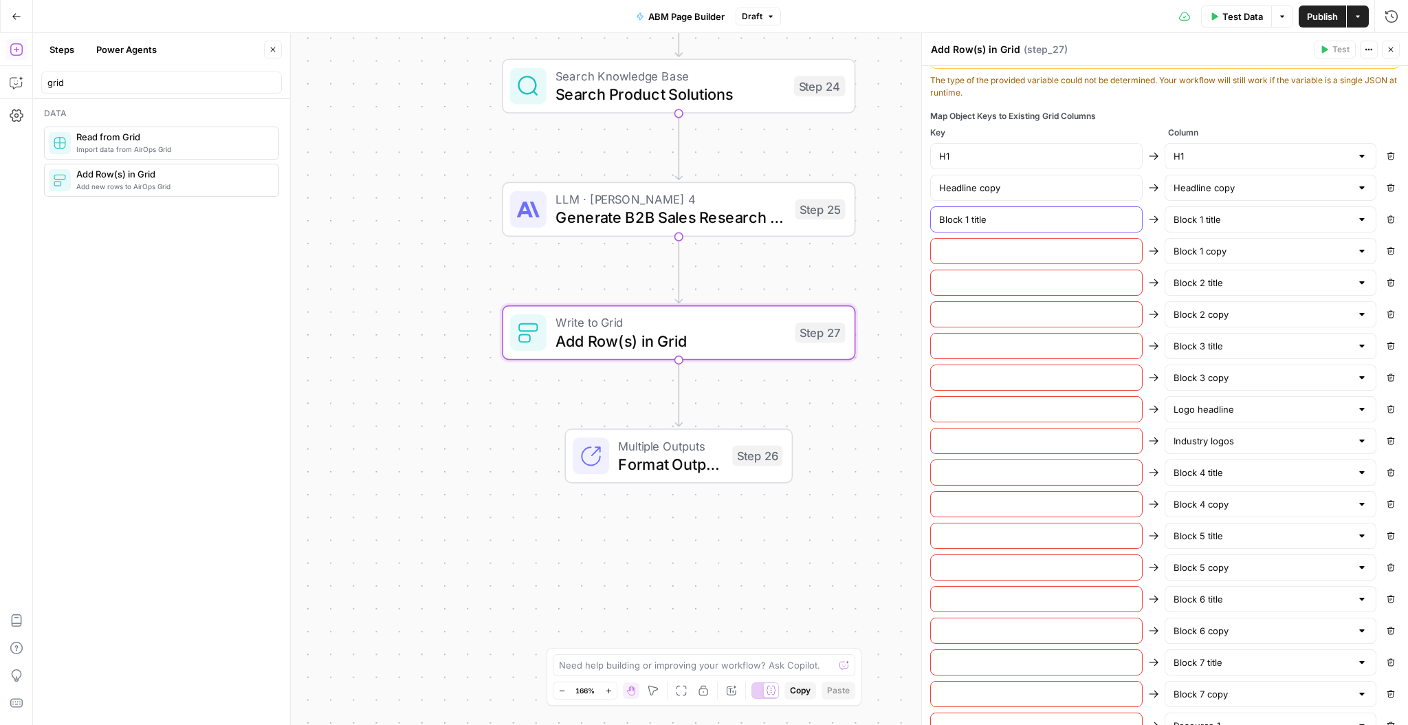
scroll to position [445, 0]
click at [1054, 244] on input "text" at bounding box center [1036, 250] width 195 height 14
paste input "Block 1 copy"
type input "Block 1 copy"
click at [1055, 276] on input "text" at bounding box center [1036, 281] width 195 height 14
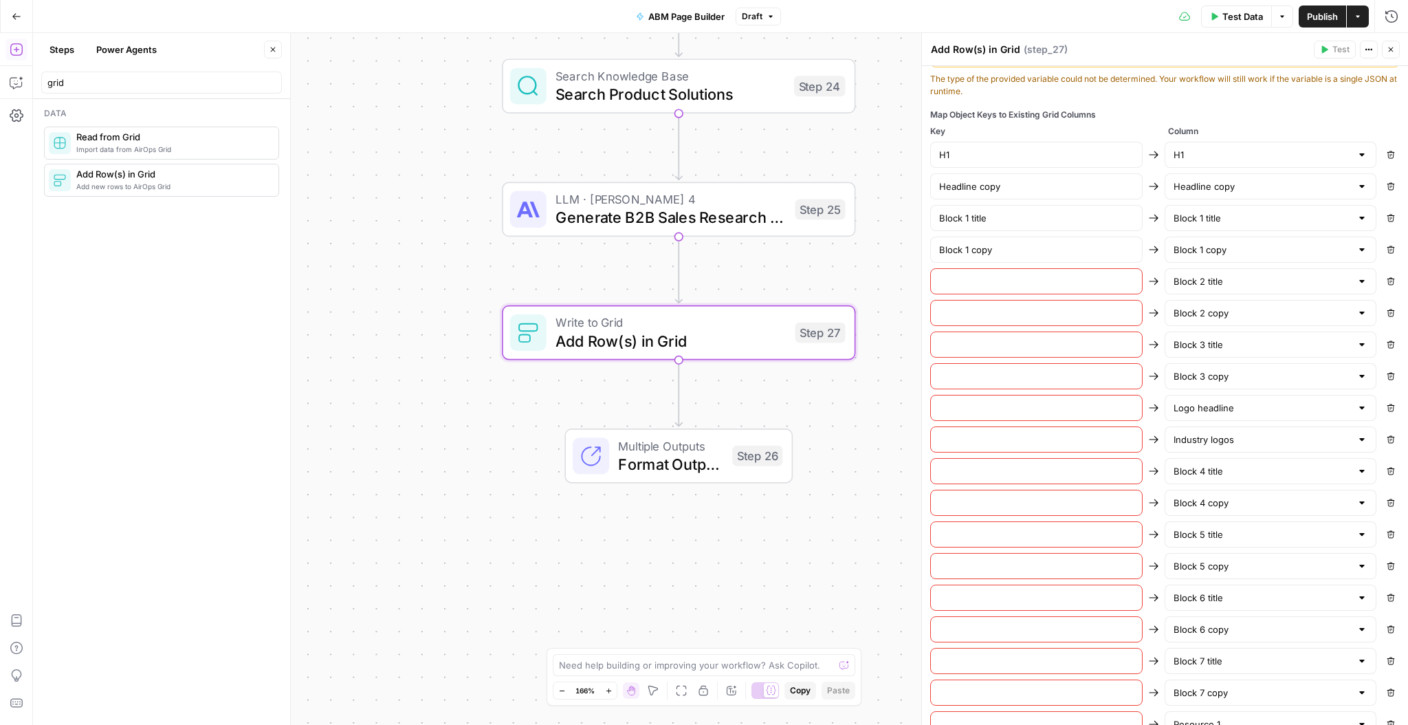
paste input "Block 2 title"
type input "Block 2 title"
click at [984, 302] on div at bounding box center [1036, 313] width 212 height 26
paste input "Block 2 copy"
type input "Block 2 copy"
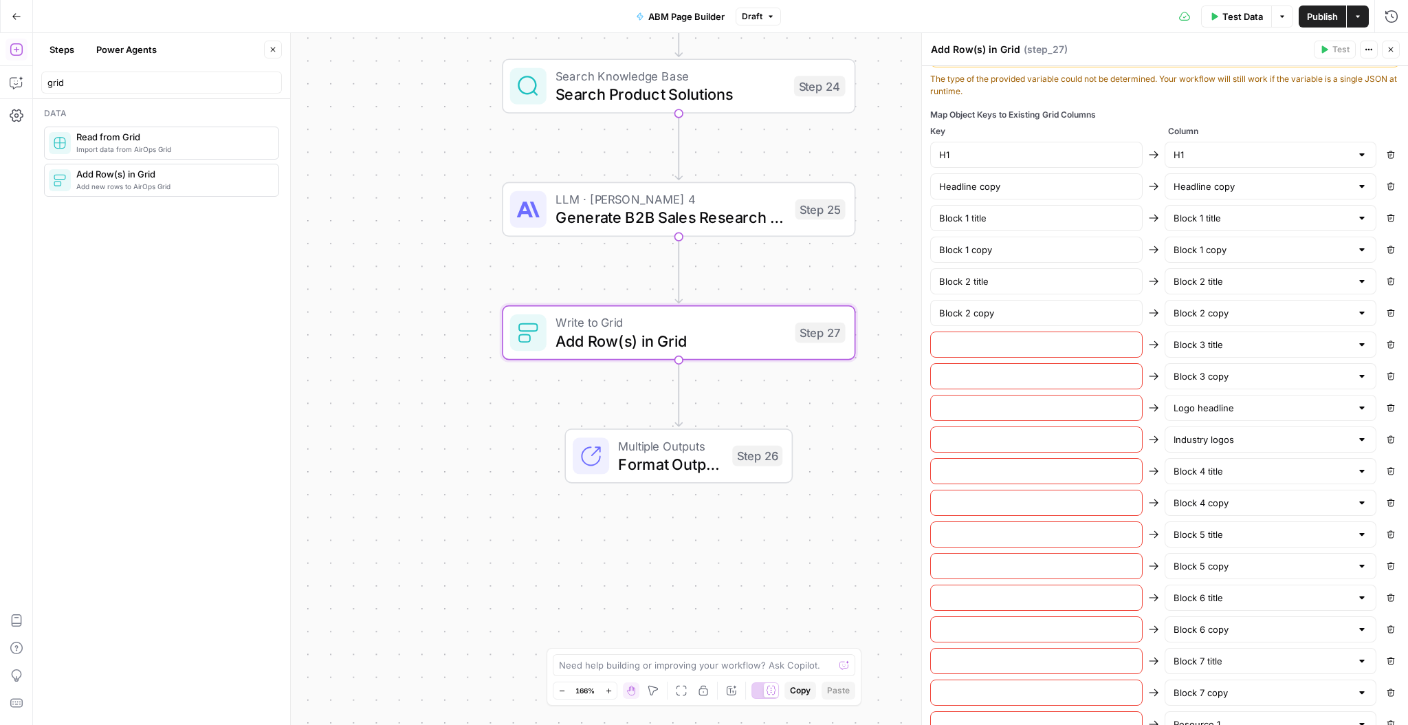
click at [1023, 338] on input "text" at bounding box center [1036, 345] width 195 height 14
paste input "Block 3 title"
type input "Block 3 title"
click at [1035, 369] on input "text" at bounding box center [1036, 376] width 195 height 14
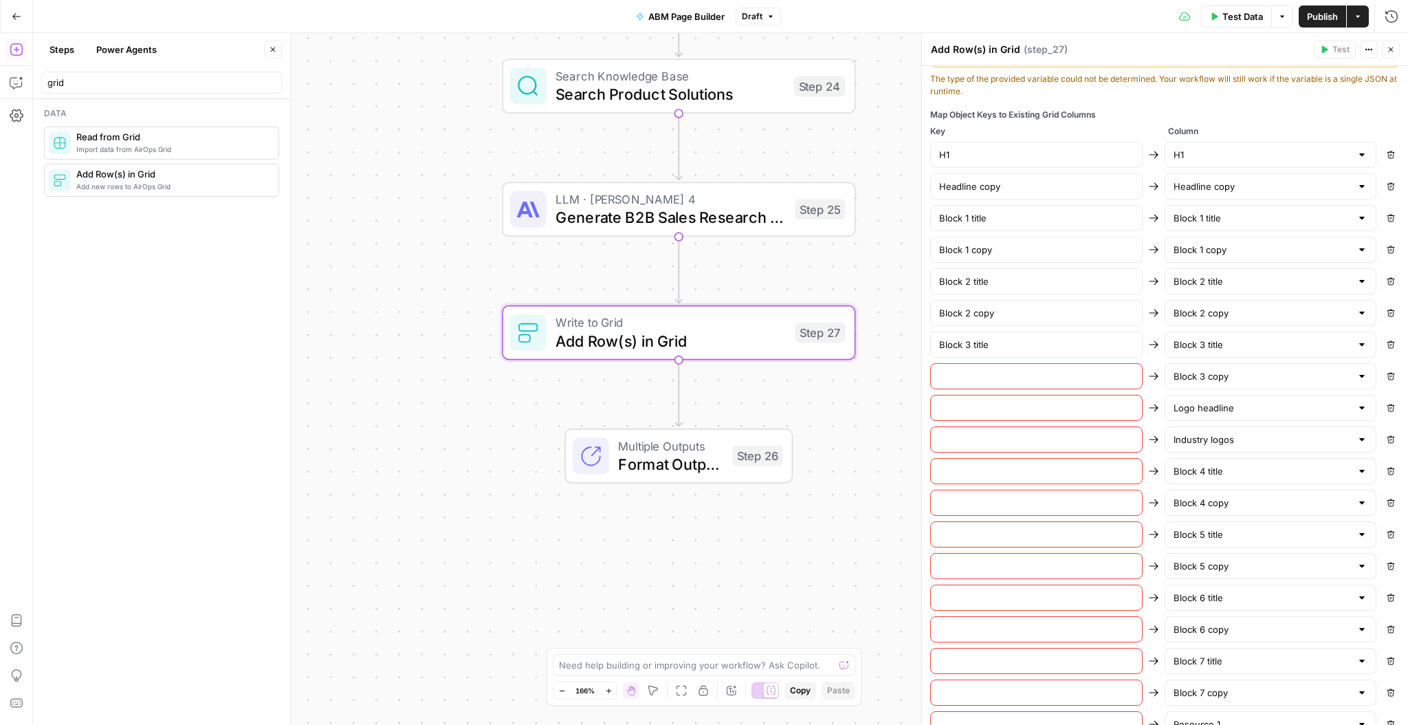
paste input "Block 3 copy"
type input "Block 3 copy"
click at [981, 404] on input "text" at bounding box center [1036, 408] width 195 height 14
paste input "Logo headline"
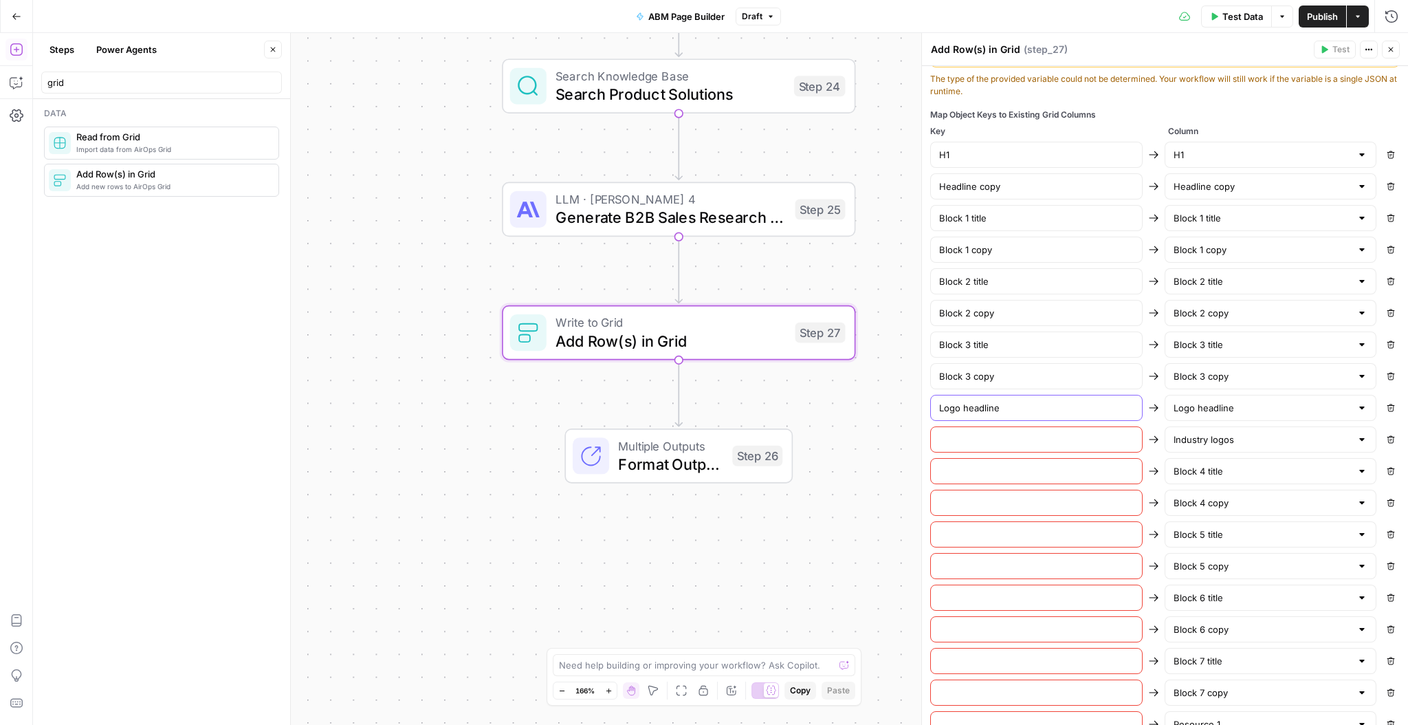
type input "Logo headline"
click at [1094, 436] on input "text" at bounding box center [1036, 439] width 195 height 14
paste input "Industry logos"
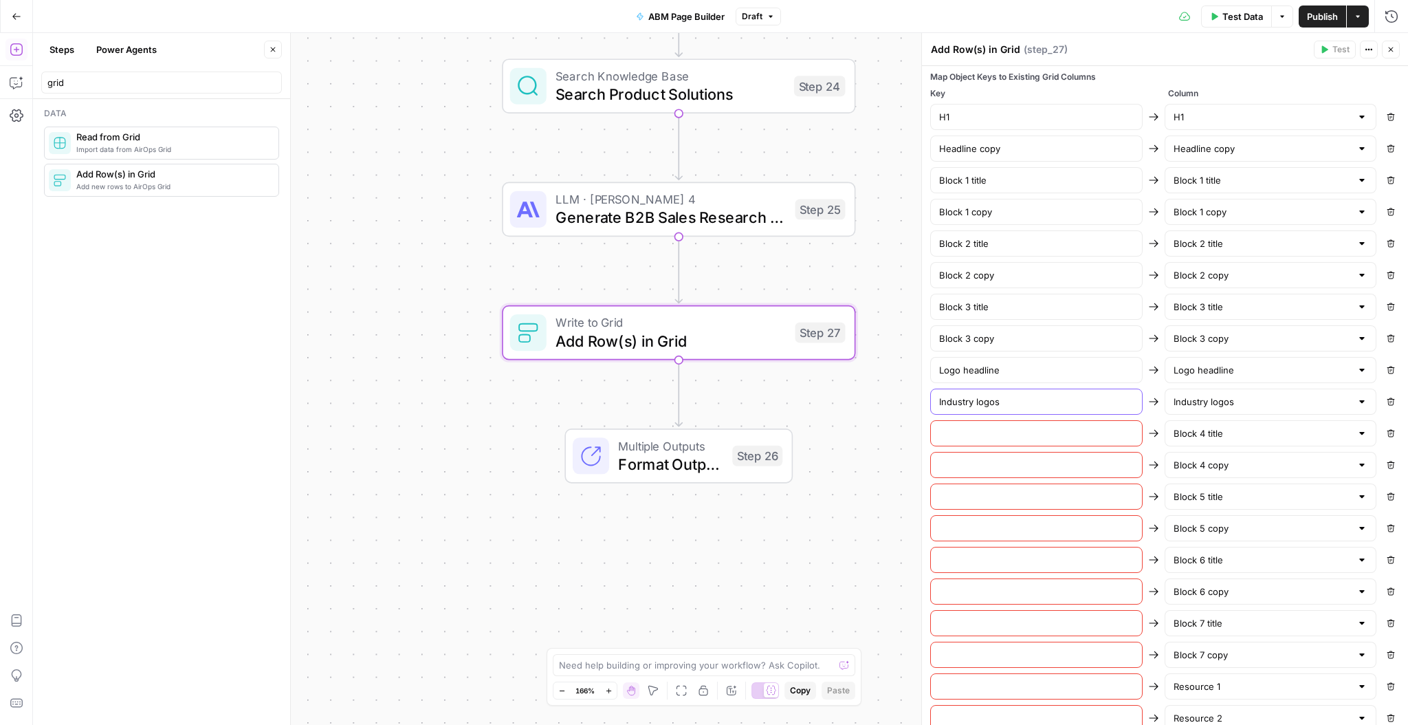
type input "Industry logos"
click at [1066, 428] on input "text" at bounding box center [1036, 433] width 195 height 14
paste input "Block 4 title"
type input "Block 4 title"
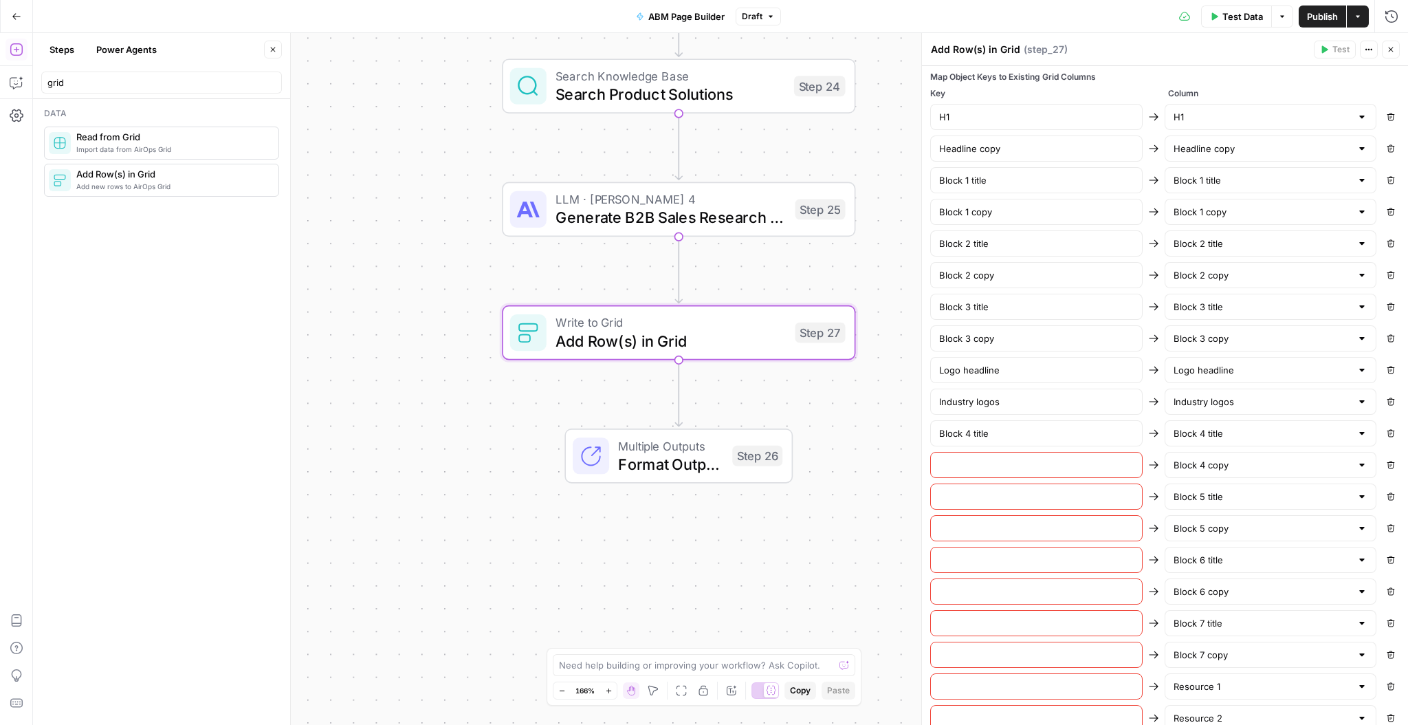
click at [1102, 462] on input "text" at bounding box center [1036, 465] width 195 height 14
paste input "Block 4 copy"
type input "Block 4 copy"
click at [1033, 489] on input "text" at bounding box center [1036, 496] width 195 height 14
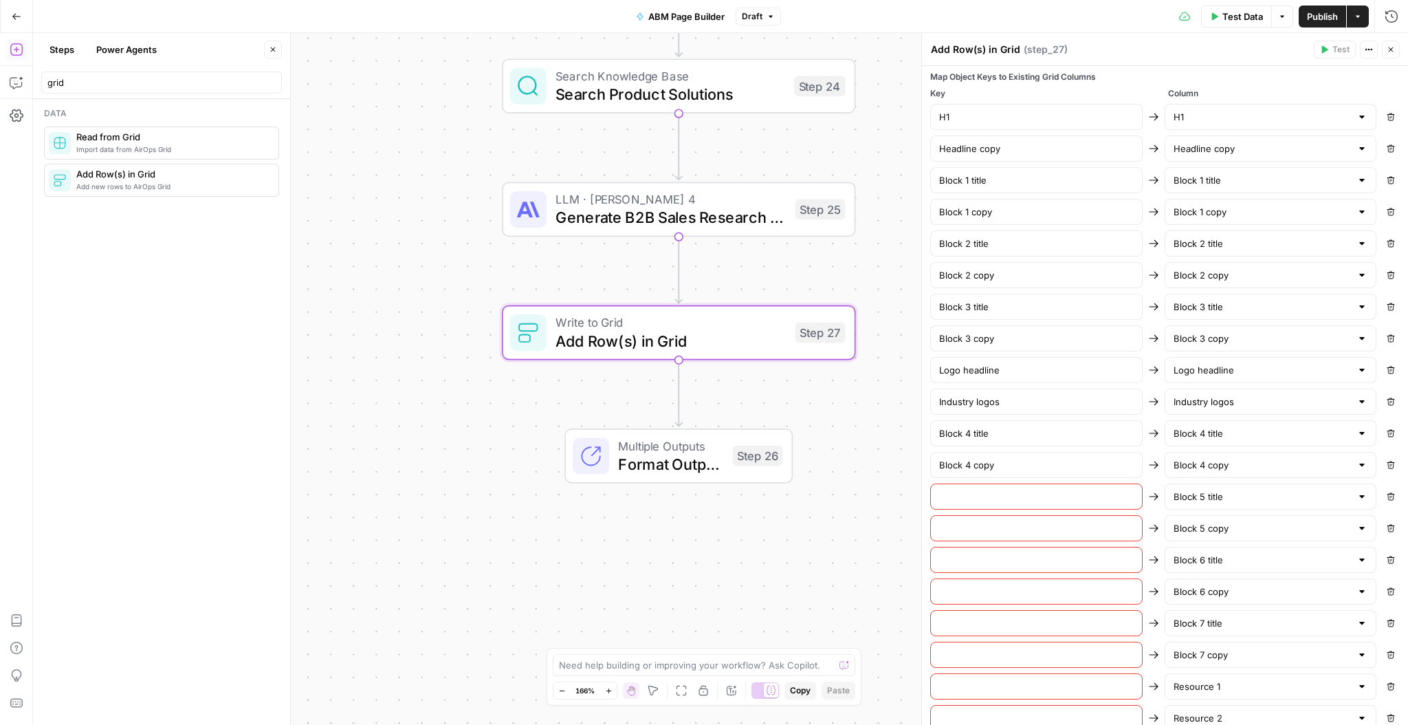
click at [1033, 489] on input "text" at bounding box center [1036, 496] width 195 height 14
paste input "Block 5 title"
type input "Block 5 title"
click at [1085, 521] on input "text" at bounding box center [1036, 528] width 195 height 14
paste input "Block 5 copy"
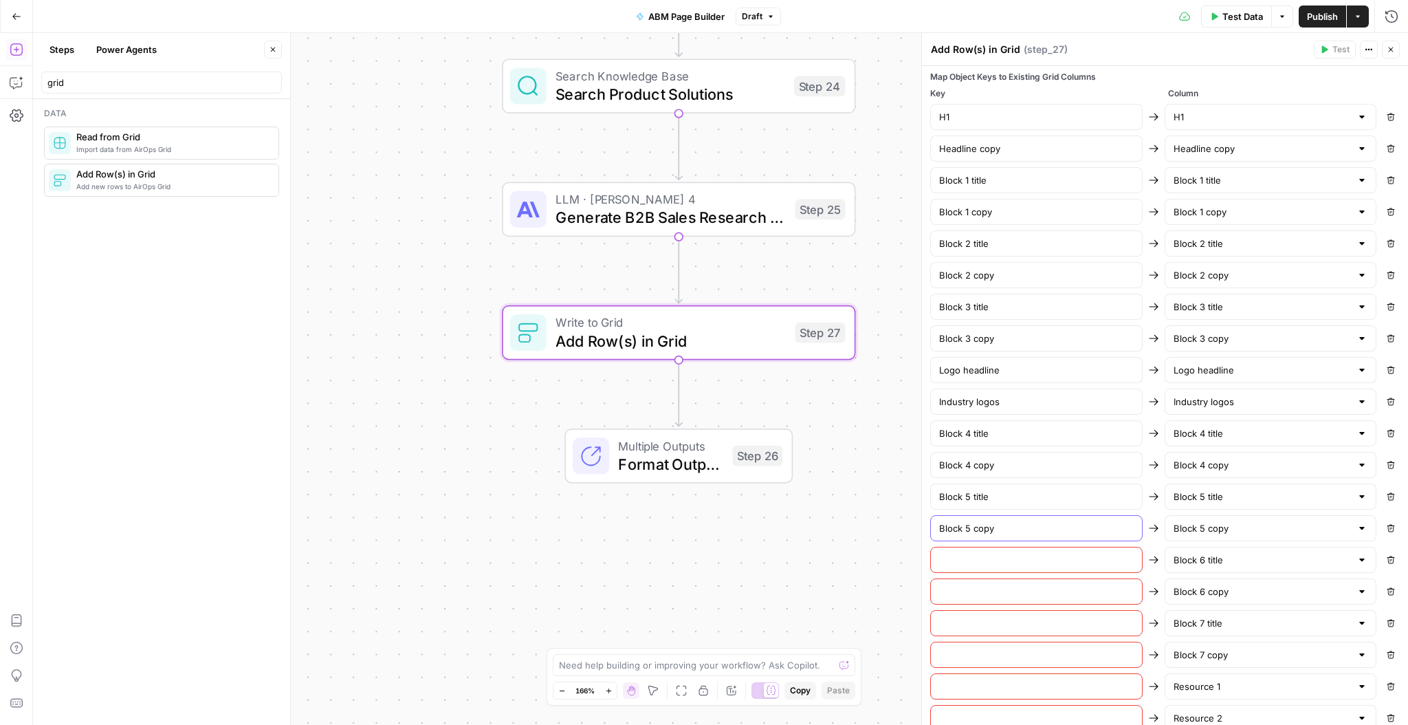
scroll to position [484, 0]
type input "Block 5 copy"
click at [997, 555] on input "text" at bounding box center [1036, 559] width 195 height 14
paste input "Block 6 title"
type input "Block 6 title"
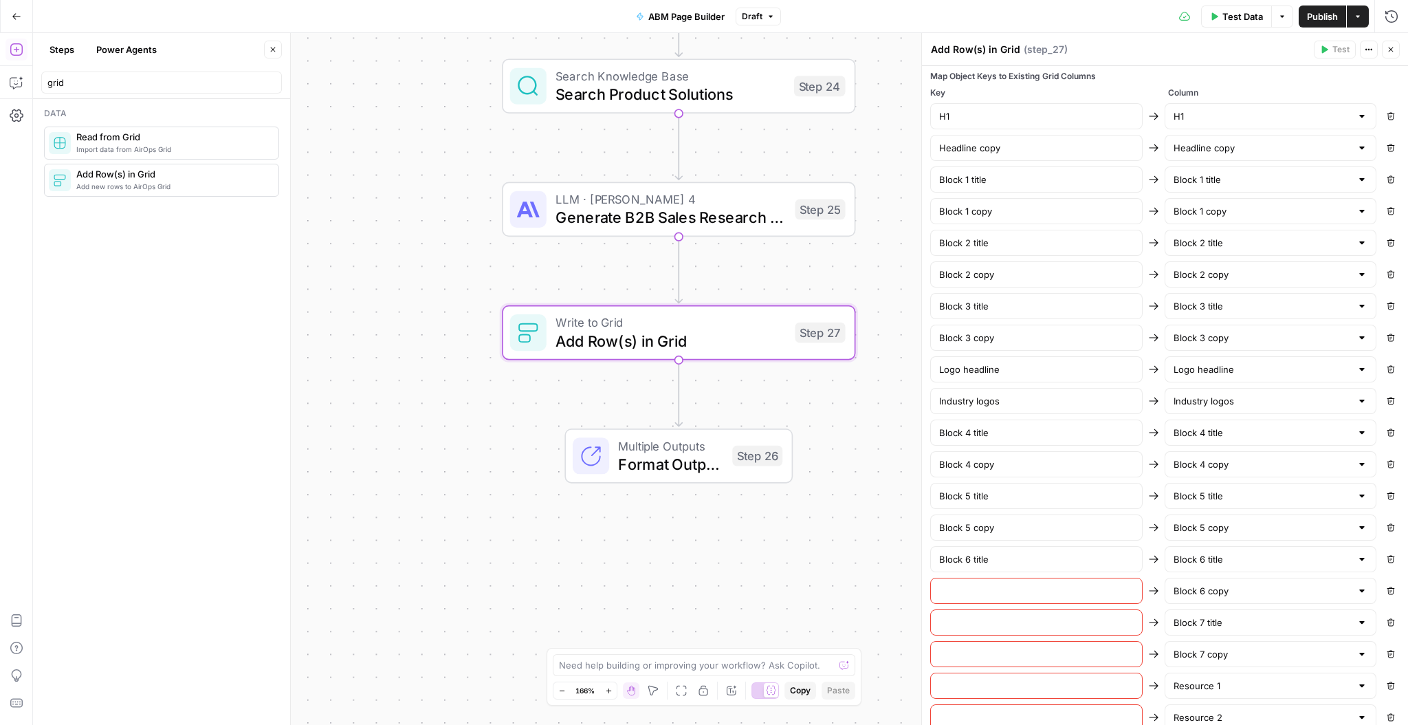
click at [1005, 584] on input "text" at bounding box center [1036, 591] width 195 height 14
paste input "Block 6 copy"
type input "Block 6 copy"
click at [996, 615] on input "text" at bounding box center [1036, 622] width 195 height 14
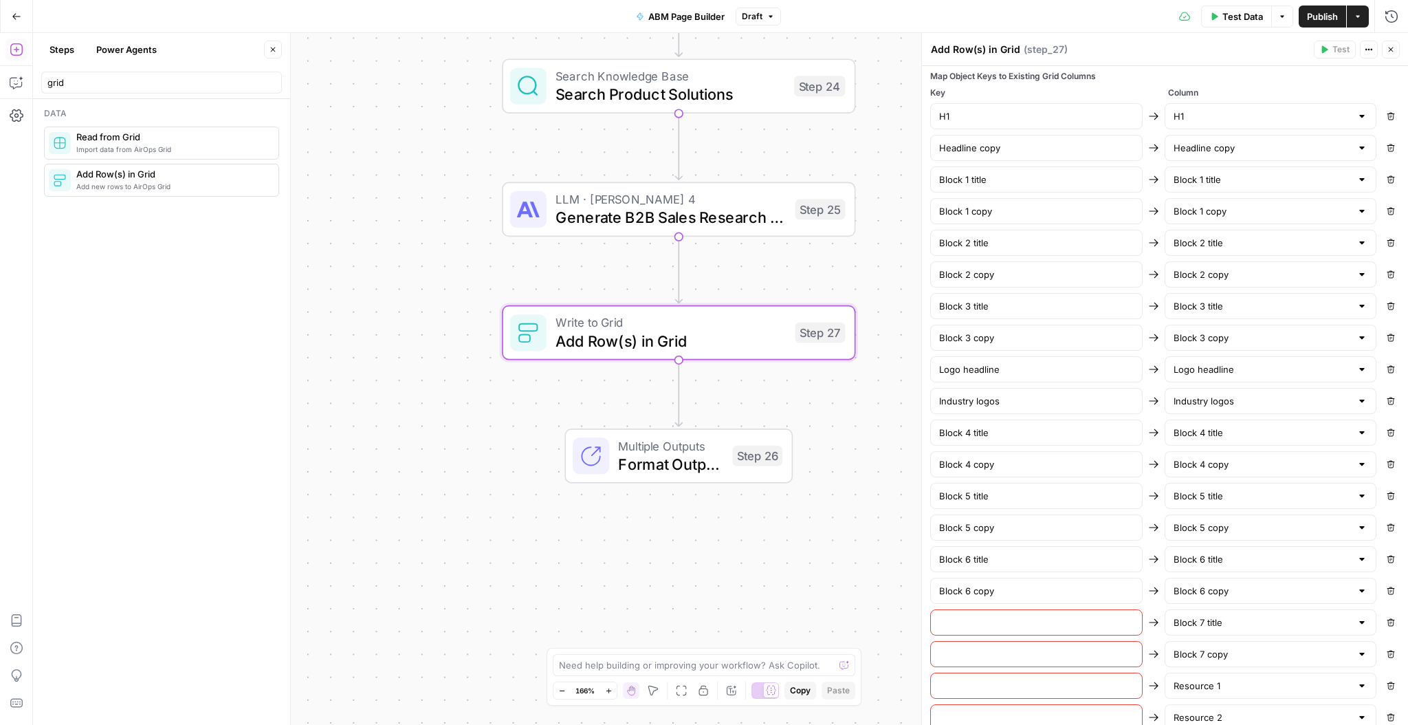
paste input "Block 7 title"
type input "Block 7 title"
click at [1037, 649] on input "text" at bounding box center [1036, 654] width 195 height 14
paste input "Block 7 copy"
type input "Block 7 copy"
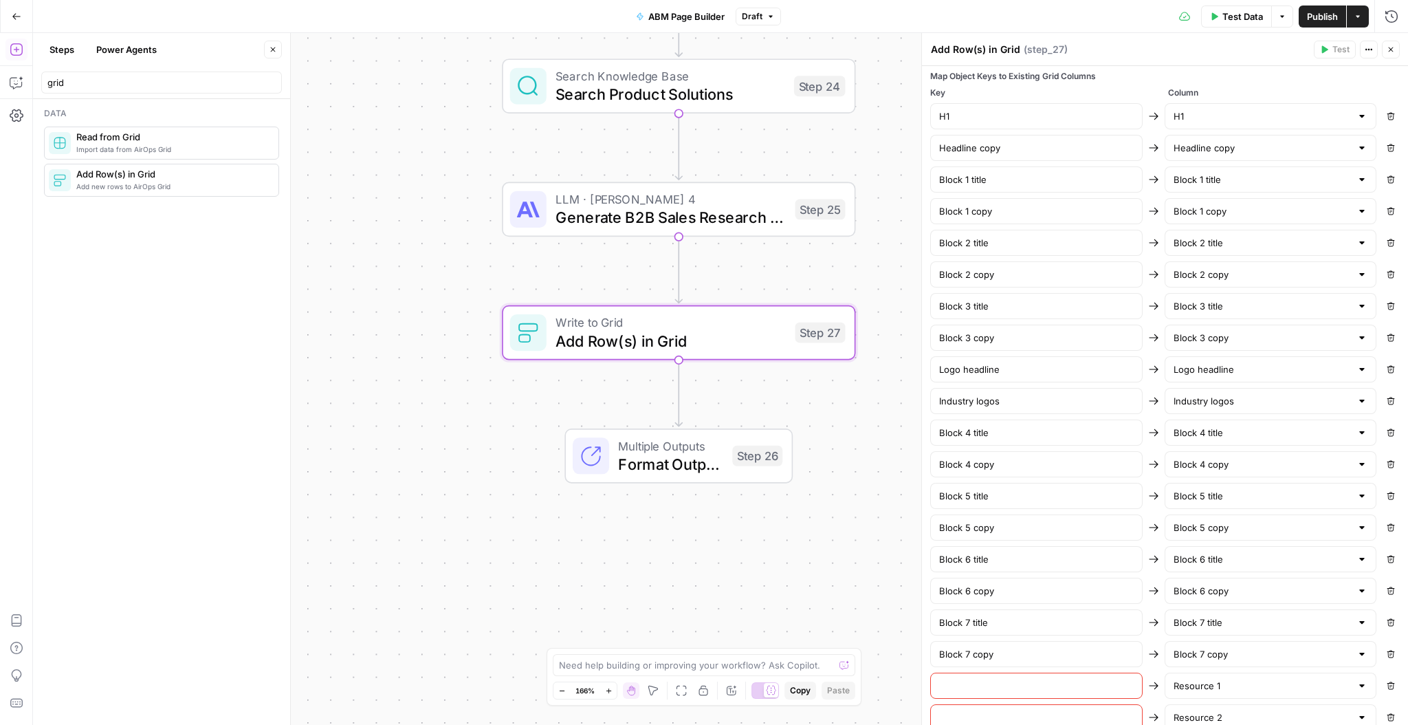
click at [1070, 679] on input "text" at bounding box center [1036, 685] width 195 height 14
paste input "Resource 1"
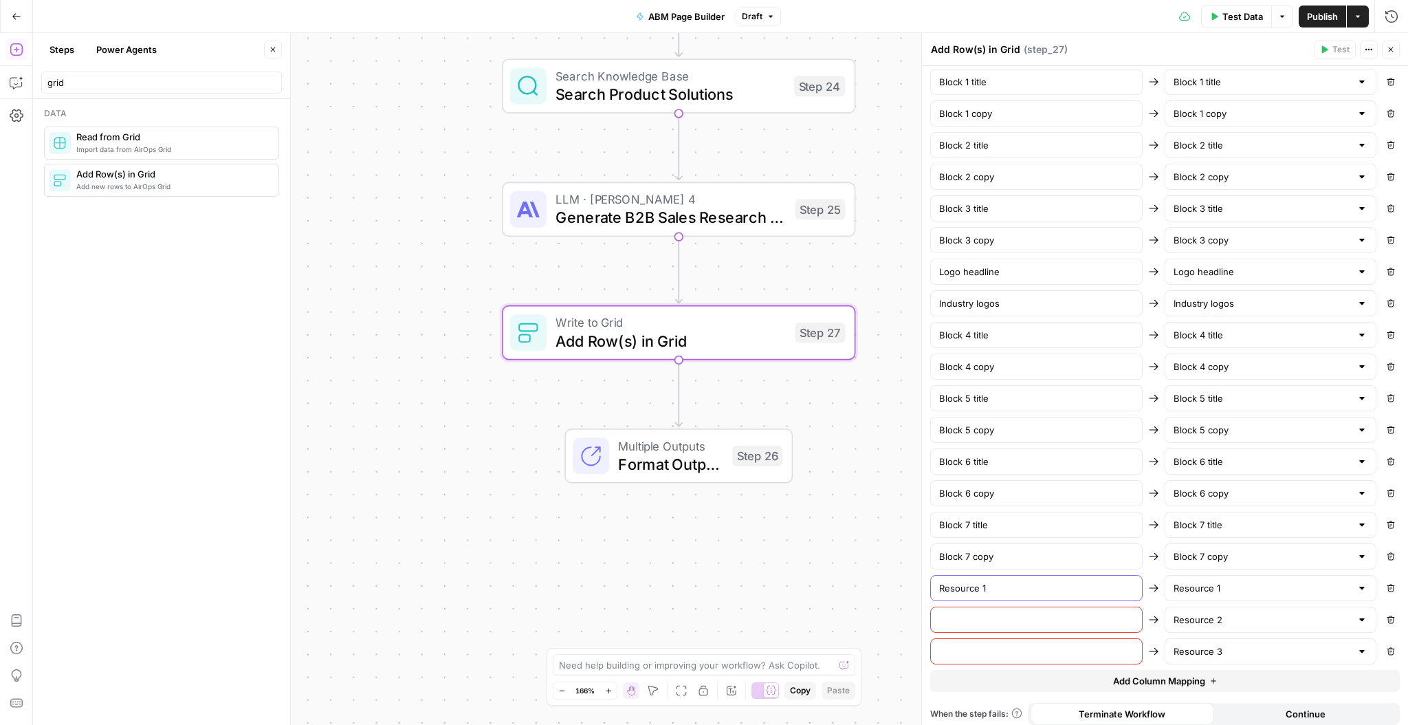
type input "Resource 1"
click at [1031, 612] on input "text" at bounding box center [1036, 619] width 195 height 14
paste input "Resource 2"
type input "Resource 2"
click at [1006, 644] on input "text" at bounding box center [1036, 651] width 195 height 14
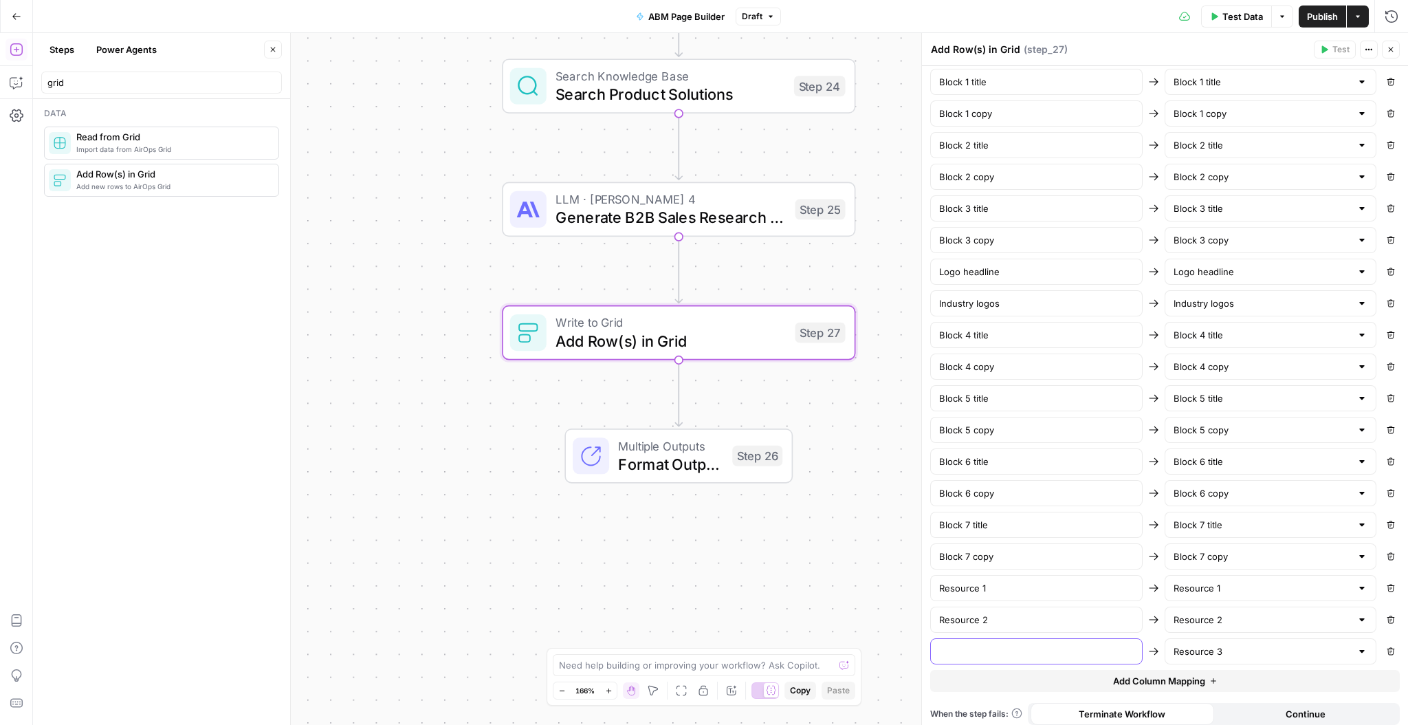
paste input "Resource 3"
type input "Resource 3"
click at [1328, 21] on span "Publish" at bounding box center [1322, 17] width 31 height 14
click at [1248, 16] on span "Test Data" at bounding box center [1242, 17] width 41 height 14
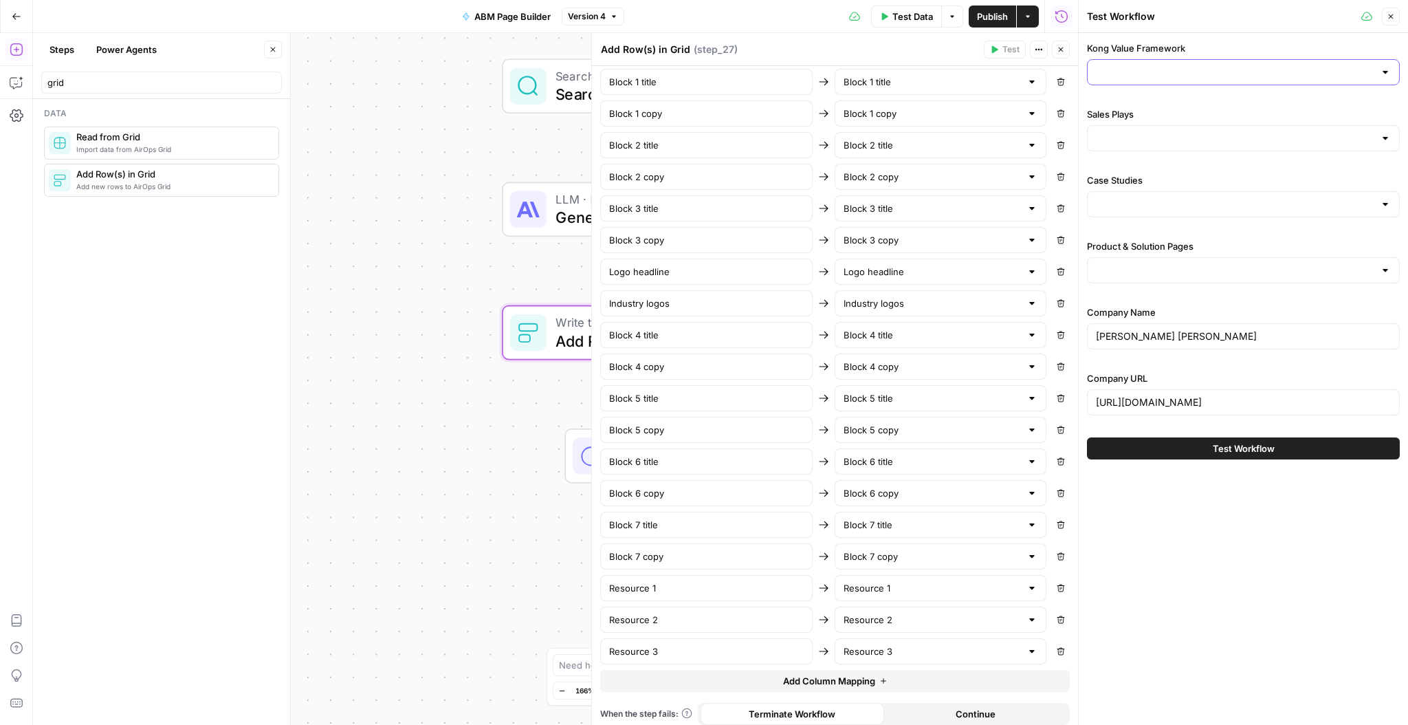
click at [1266, 74] on input "Kong Value Framework" at bounding box center [1235, 72] width 278 height 14
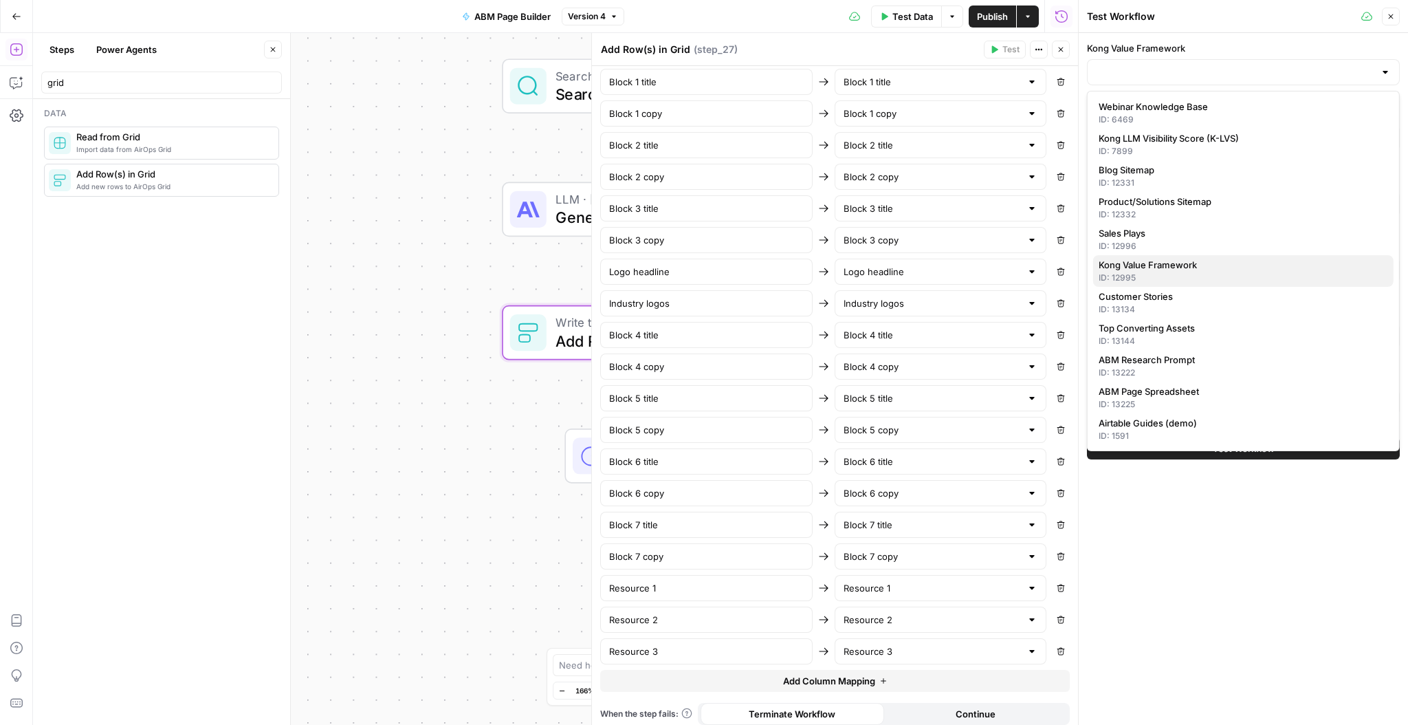
drag, startPoint x: 1209, startPoint y: 265, endPoint x: 1228, endPoint y: 263, distance: 19.4
click at [1210, 266] on span "Kong Value Framework" at bounding box center [1241, 265] width 284 height 14
type input "Kong Value Framework"
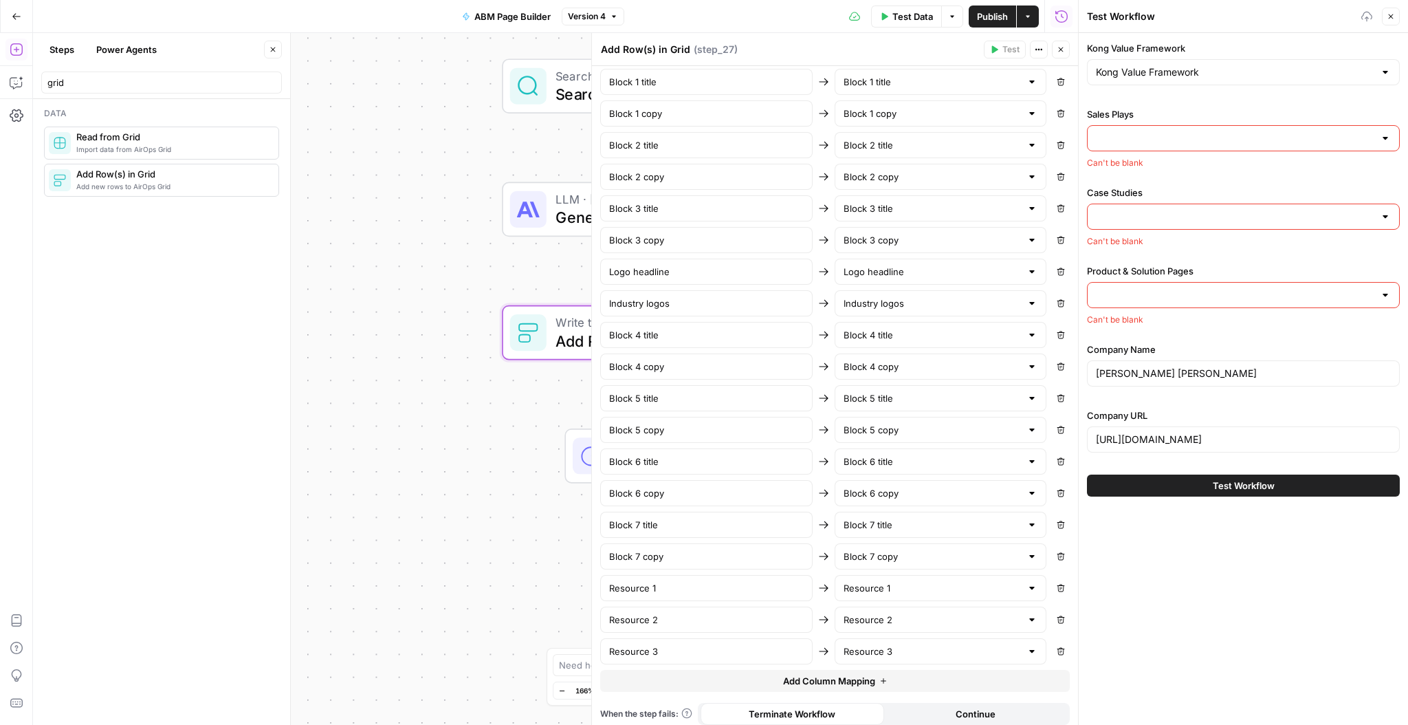
click at [1233, 135] on input "Sales Plays" at bounding box center [1235, 138] width 278 height 14
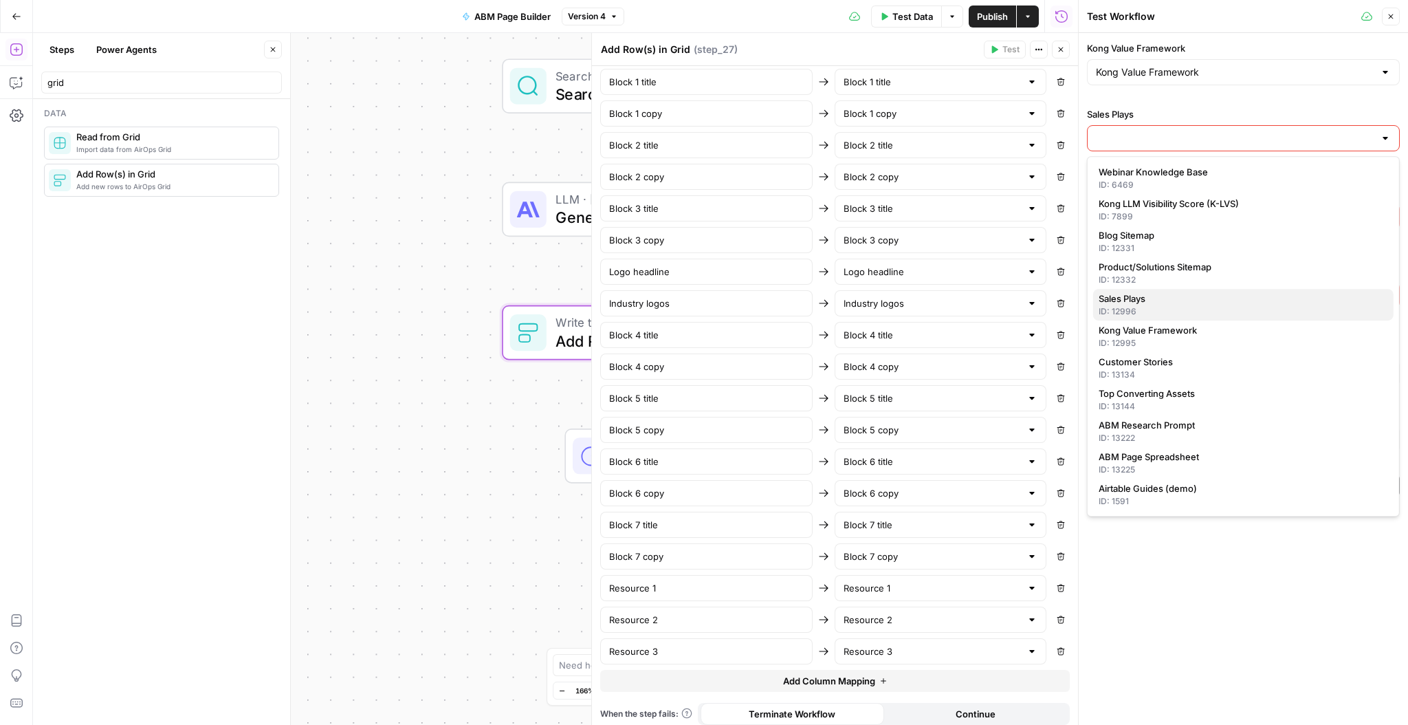
click at [1186, 302] on span "Sales Plays" at bounding box center [1241, 298] width 284 height 14
type input "Sales Plays"
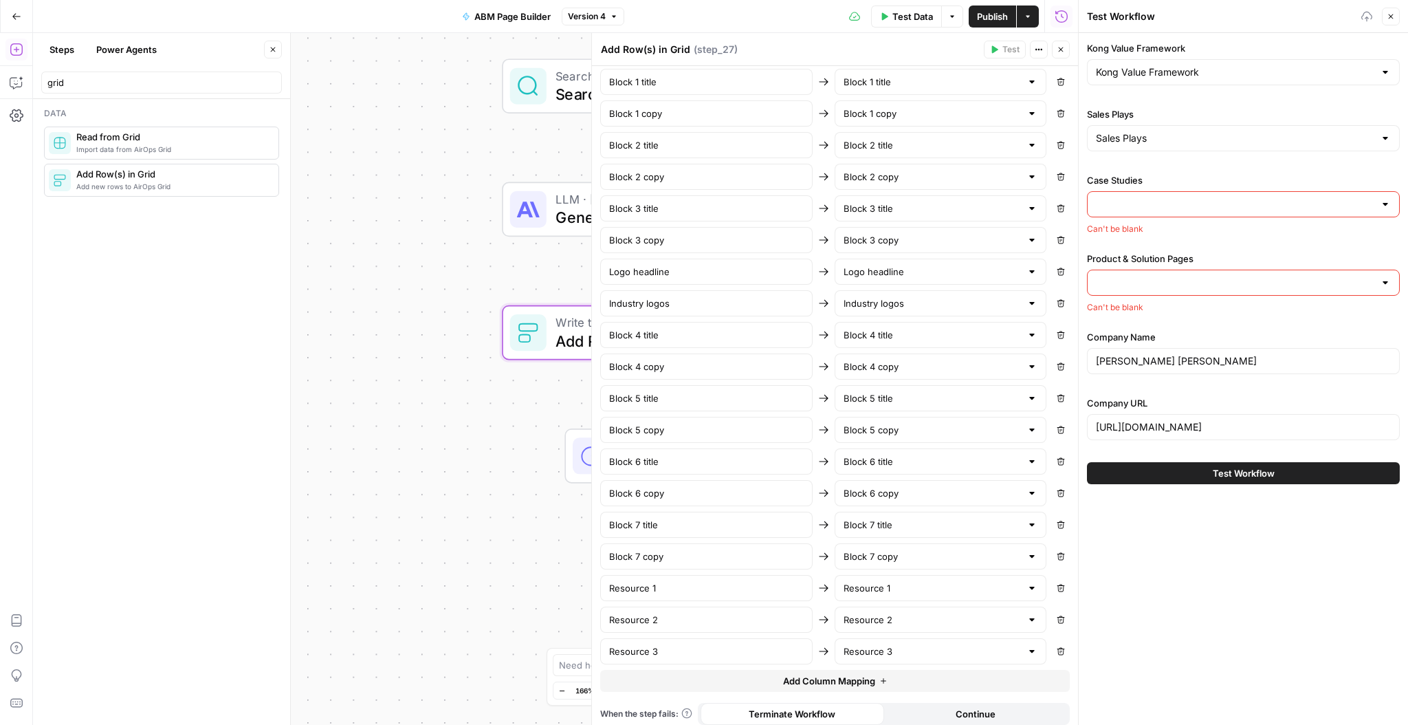
click at [1217, 208] on input "Case Studies" at bounding box center [1235, 204] width 278 height 14
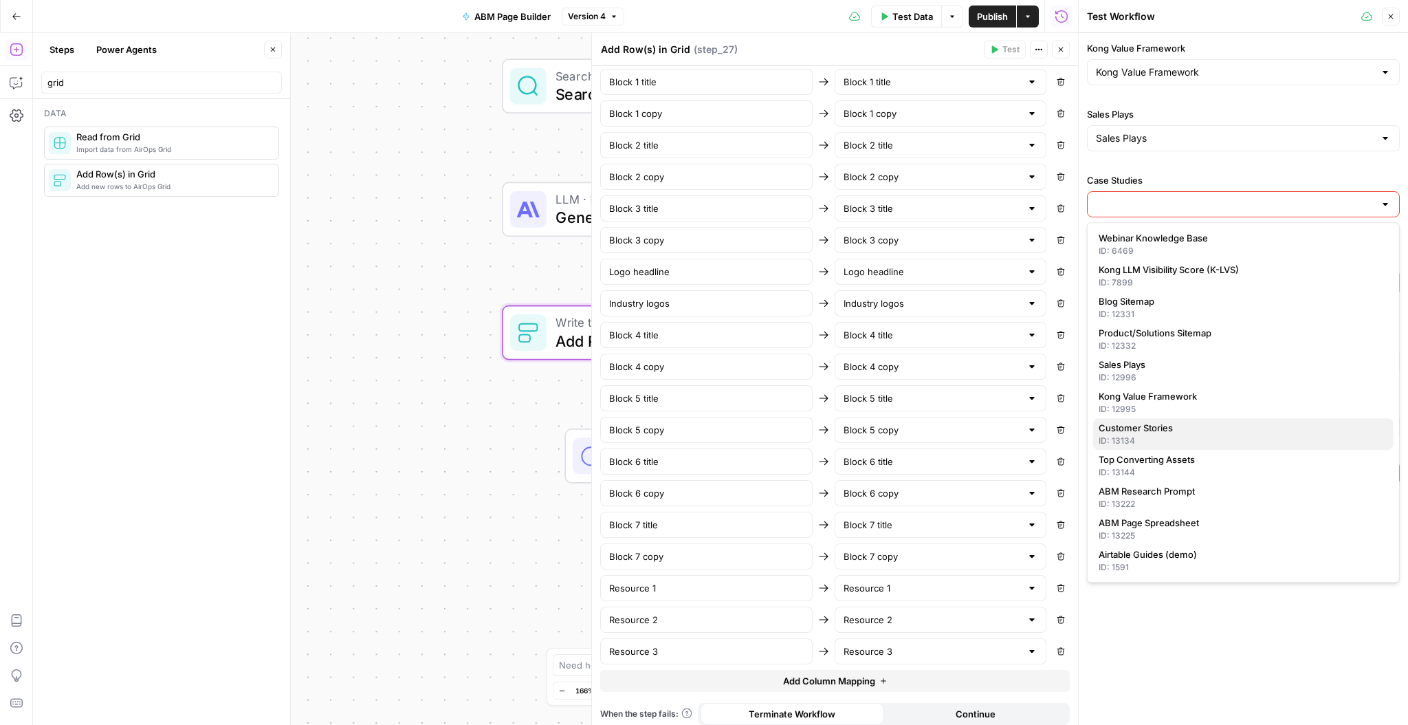
click at [1226, 423] on span "Customer Stories" at bounding box center [1241, 428] width 284 height 14
type input "Customer Stories"
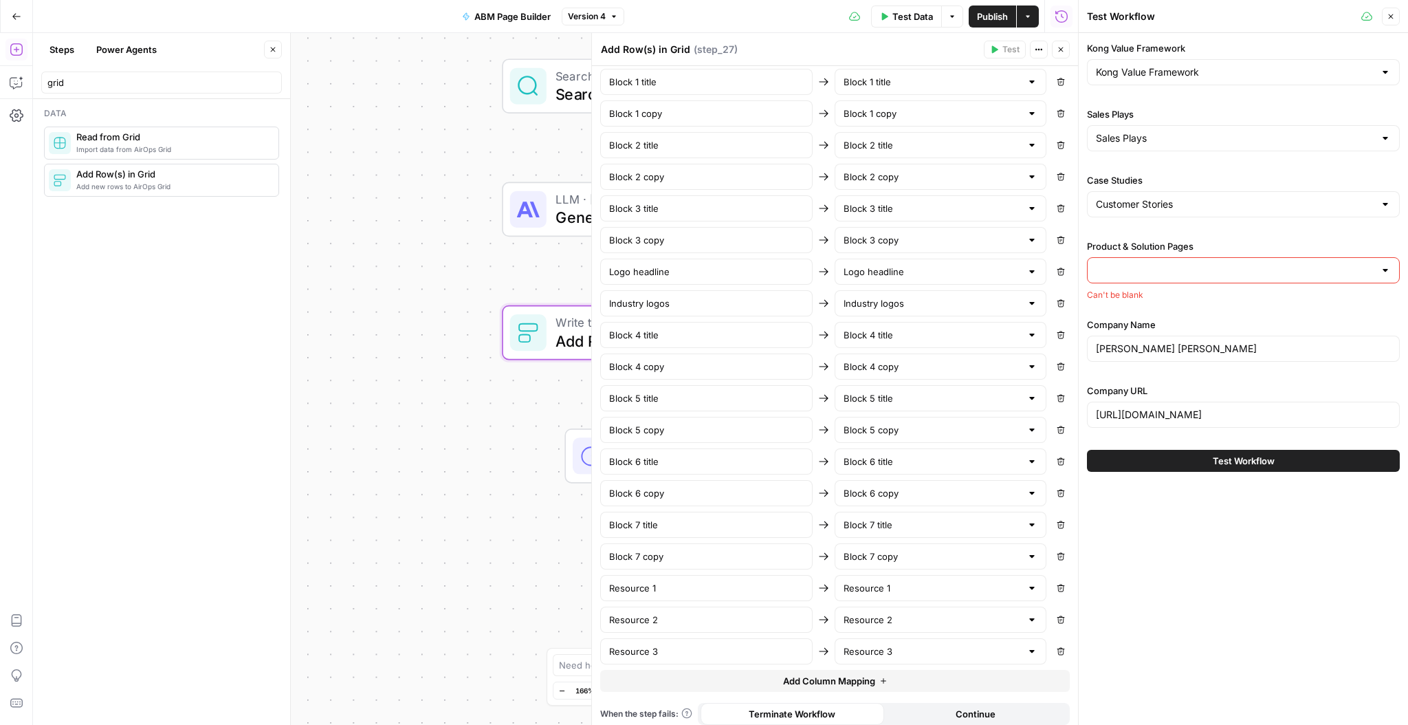
click at [1201, 269] on input "Product & Solution Pages" at bounding box center [1235, 270] width 278 height 14
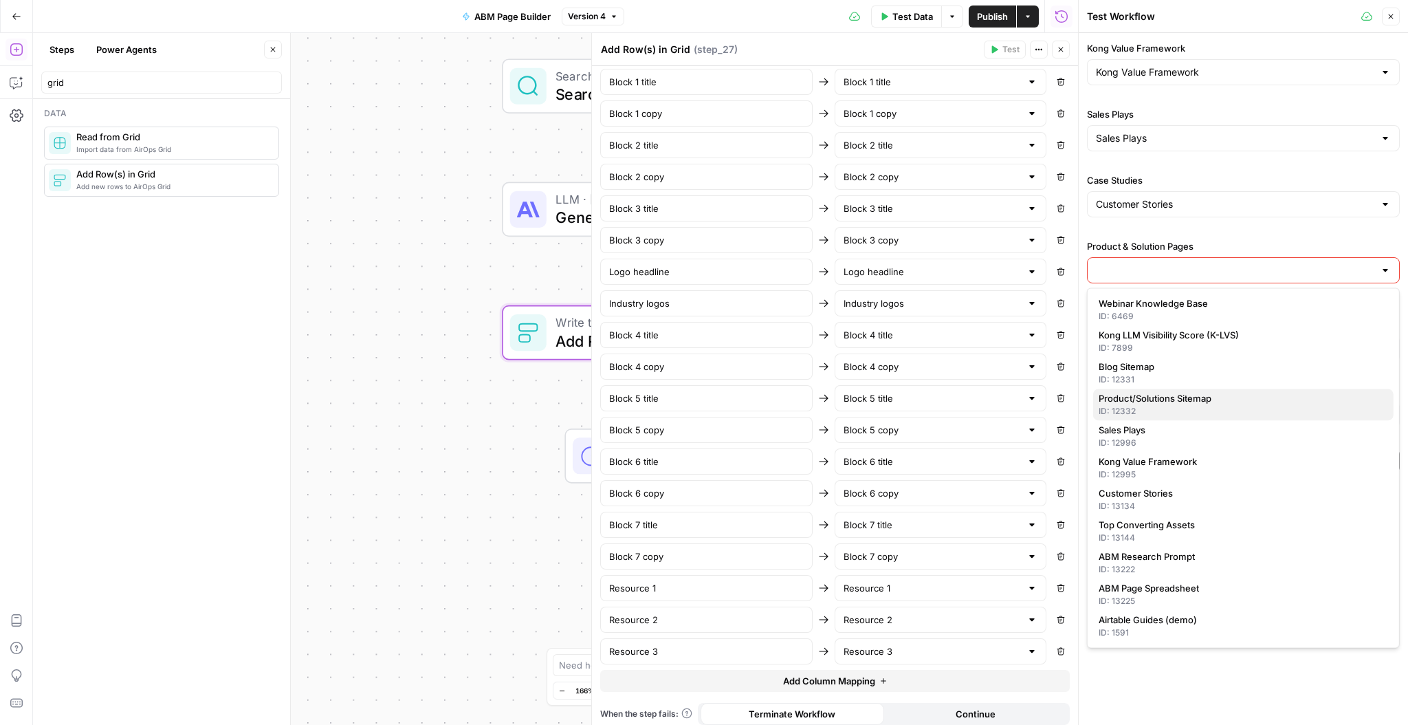
click at [1220, 410] on div "ID: 12332" at bounding box center [1243, 411] width 289 height 12
type input "Product/Solutions Sitemap"
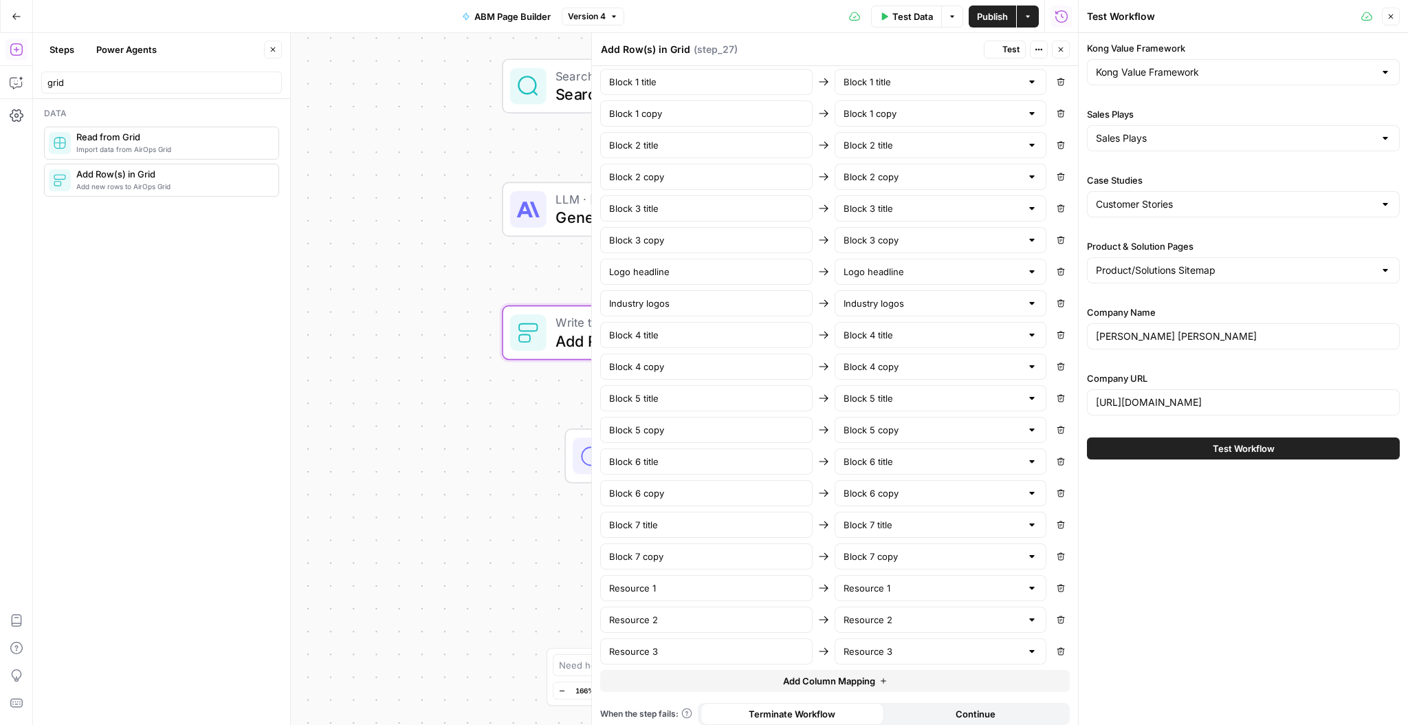
click at [1268, 444] on span "Test Workflow" at bounding box center [1244, 448] width 62 height 14
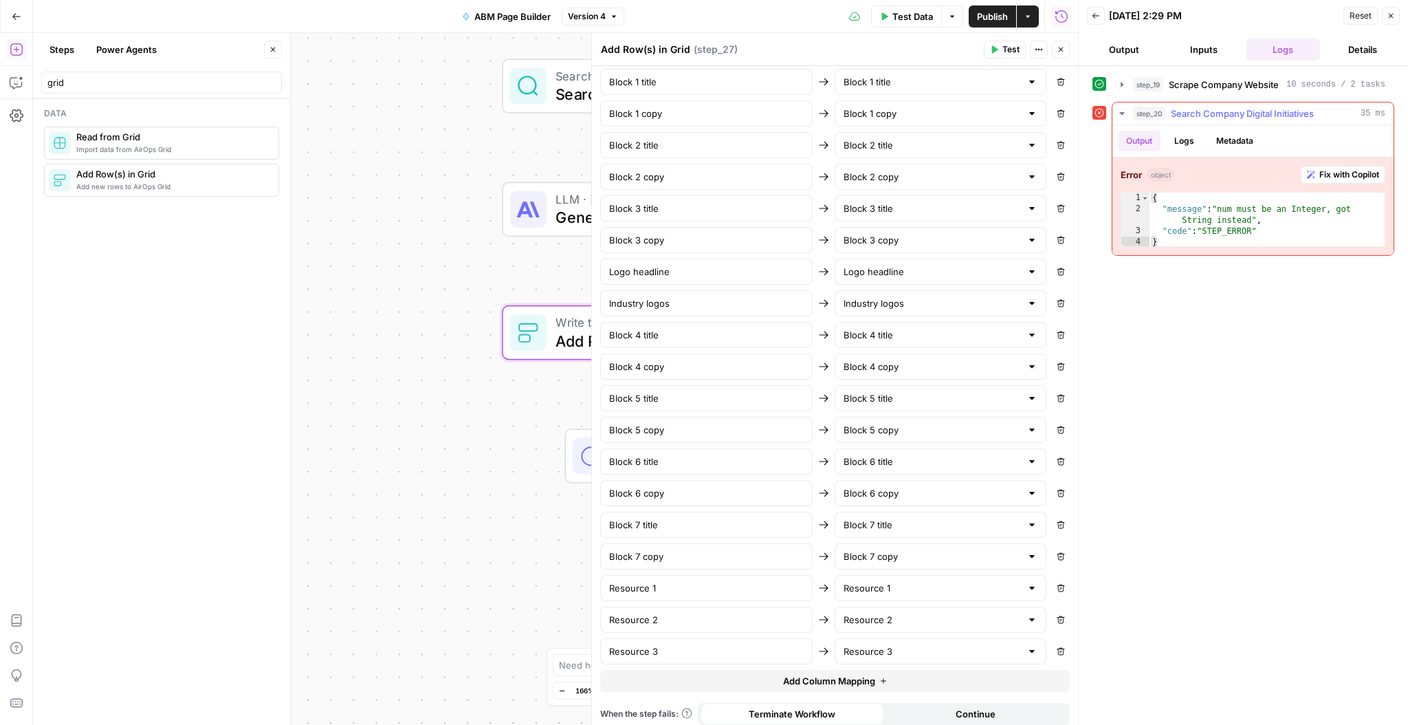
click at [1343, 173] on span "Fix with Copilot" at bounding box center [1349, 174] width 60 height 12
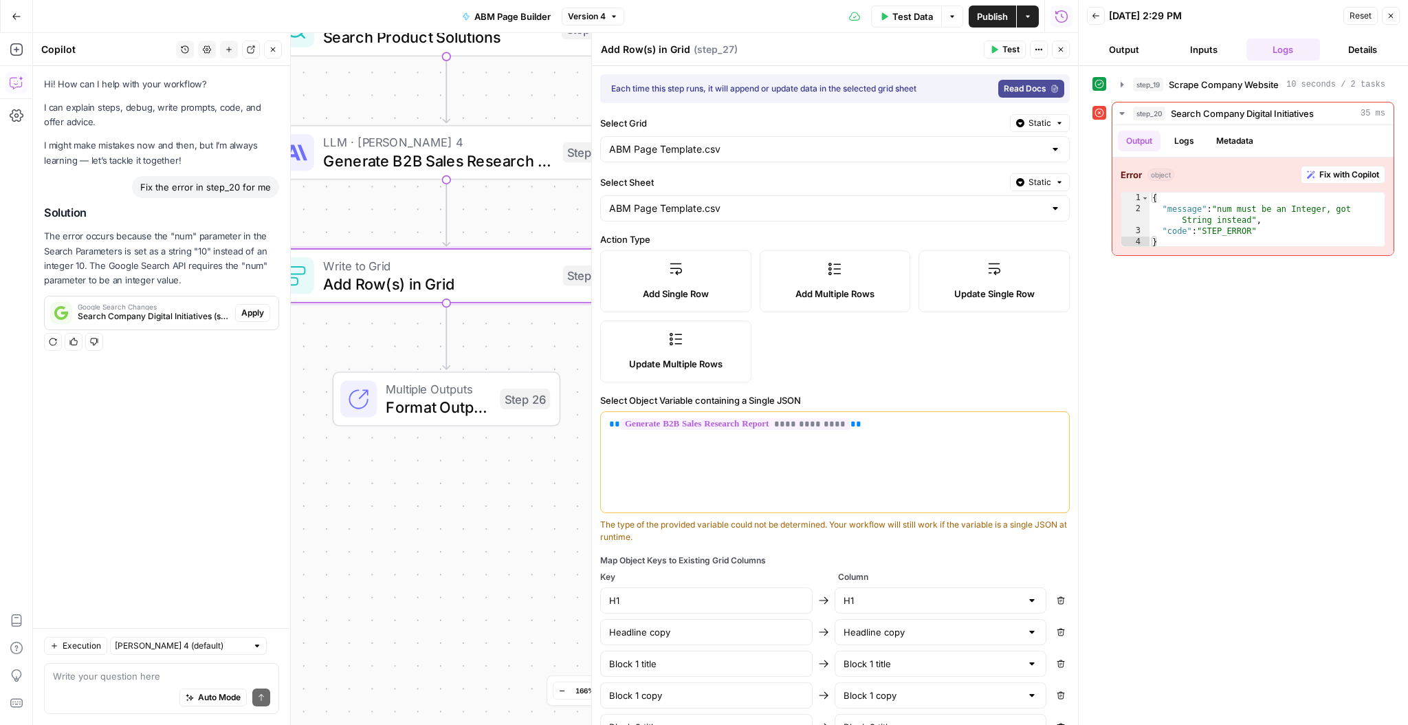
click at [1067, 51] on button "Close" at bounding box center [1061, 50] width 18 height 18
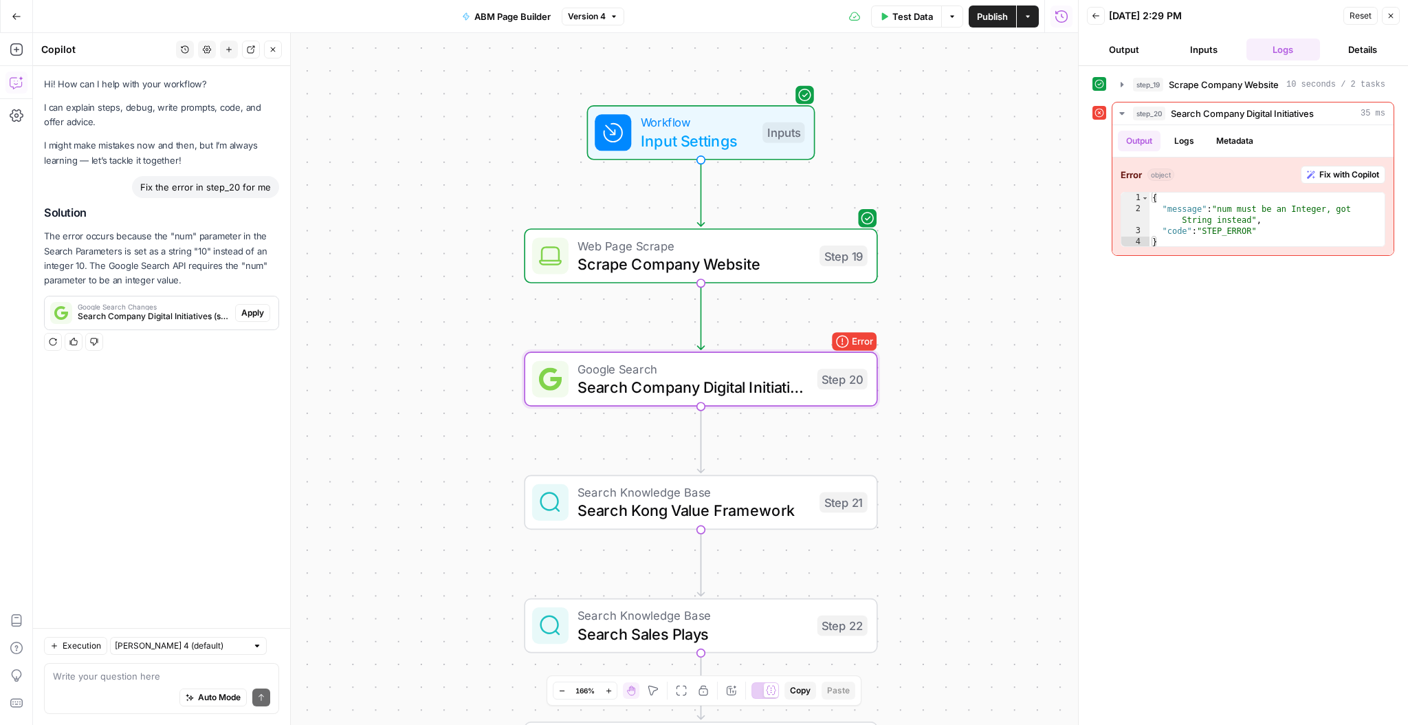
click at [256, 313] on span "Apply" at bounding box center [252, 313] width 23 height 12
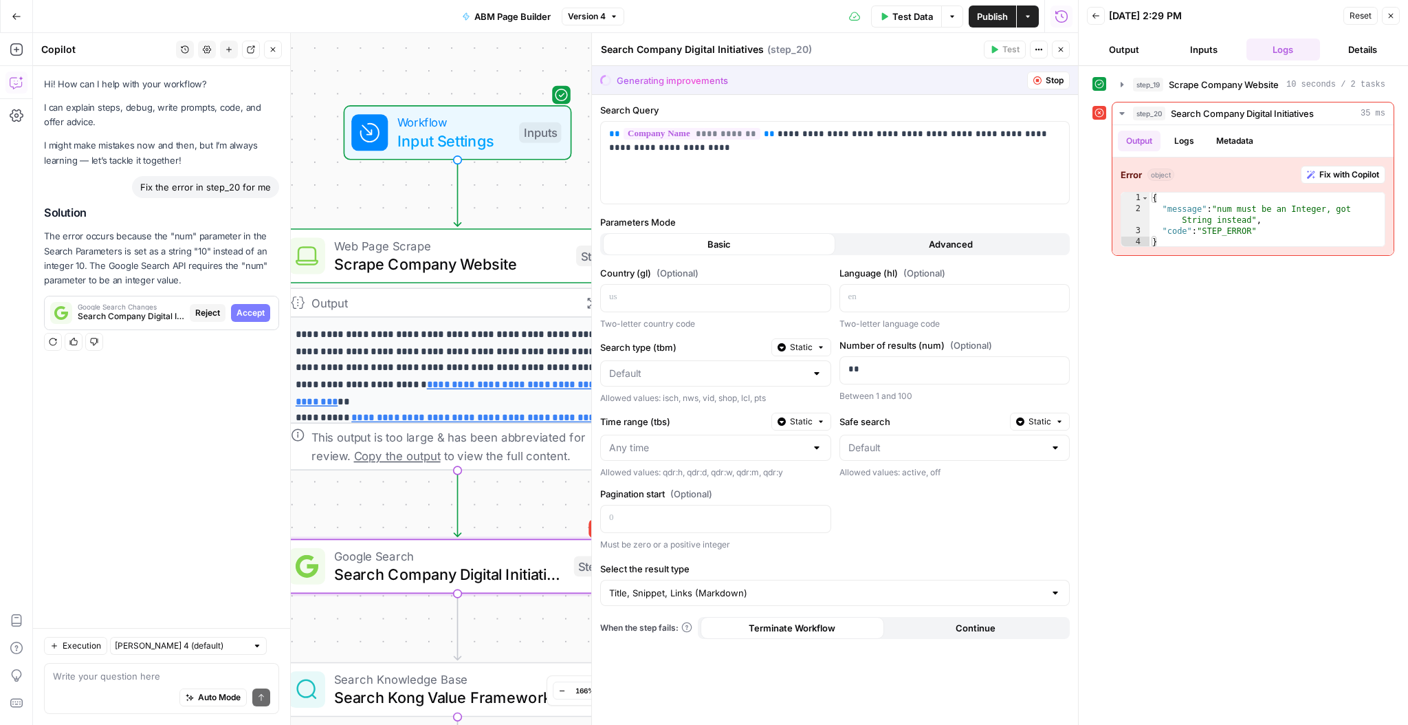
click at [256, 313] on span "Accept" at bounding box center [250, 313] width 28 height 12
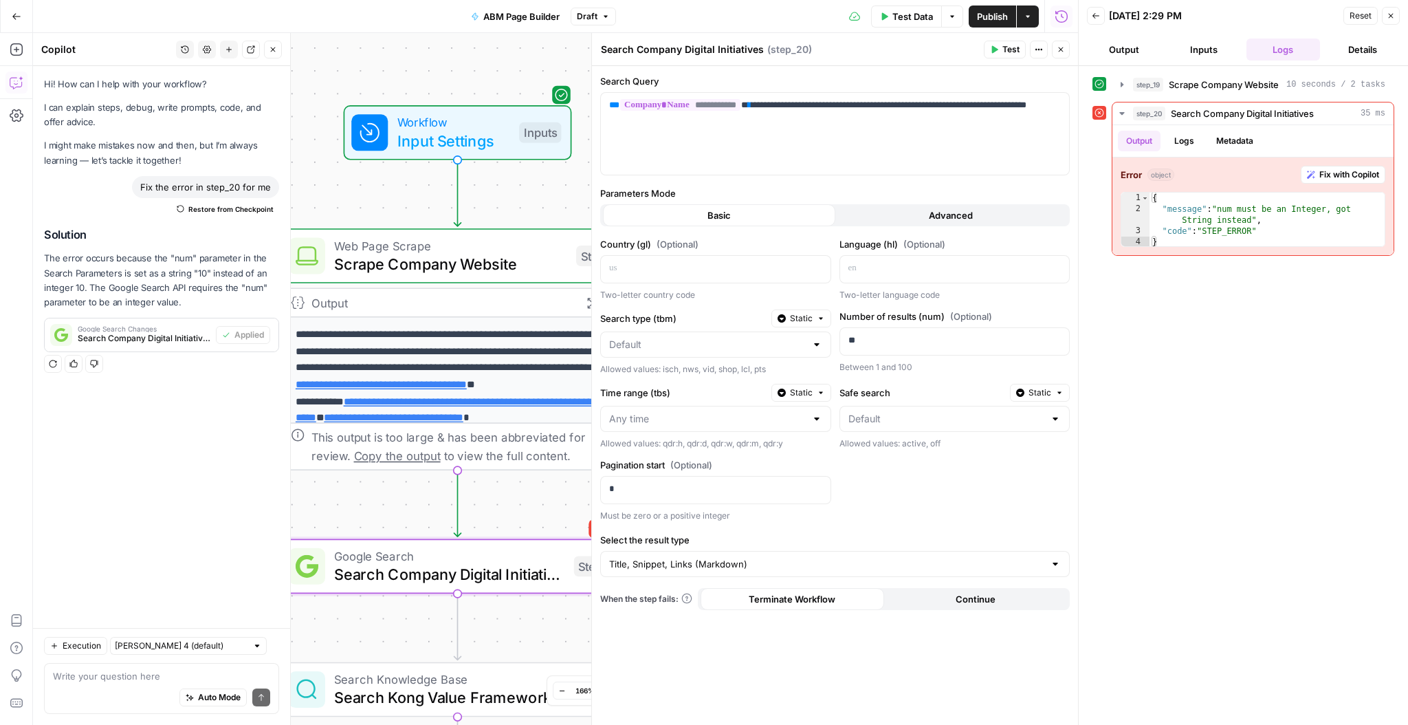
click at [1066, 52] on button "Close" at bounding box center [1061, 50] width 18 height 18
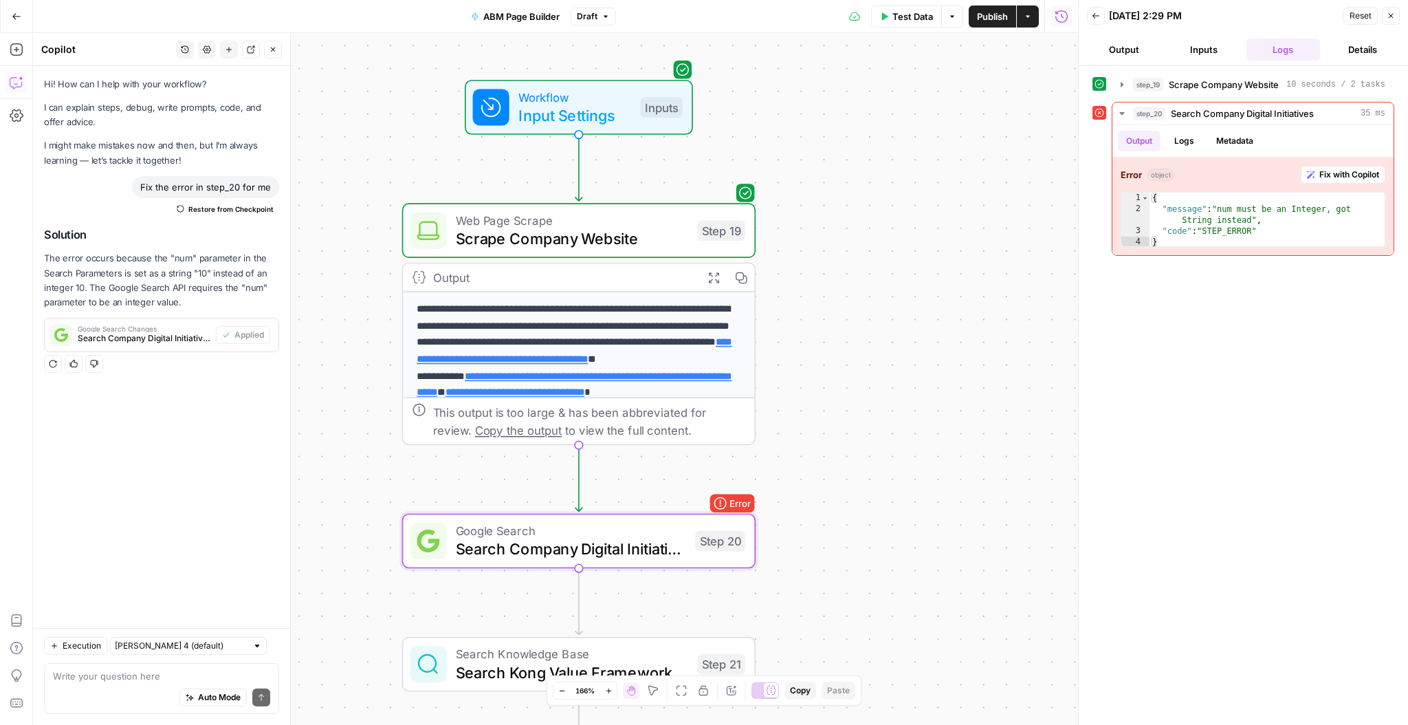
click at [916, 16] on span "Test Data" at bounding box center [912, 17] width 41 height 14
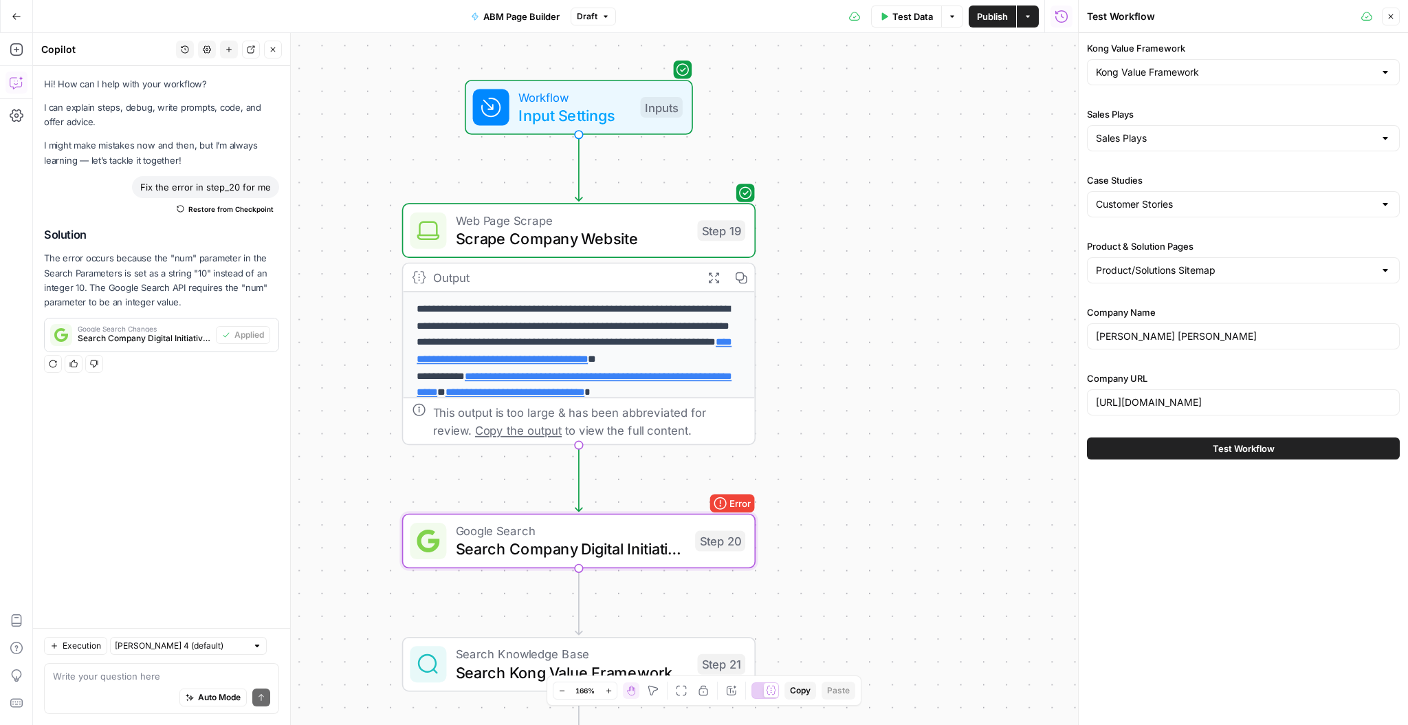
click at [1296, 447] on button "Test Workflow" at bounding box center [1243, 448] width 313 height 22
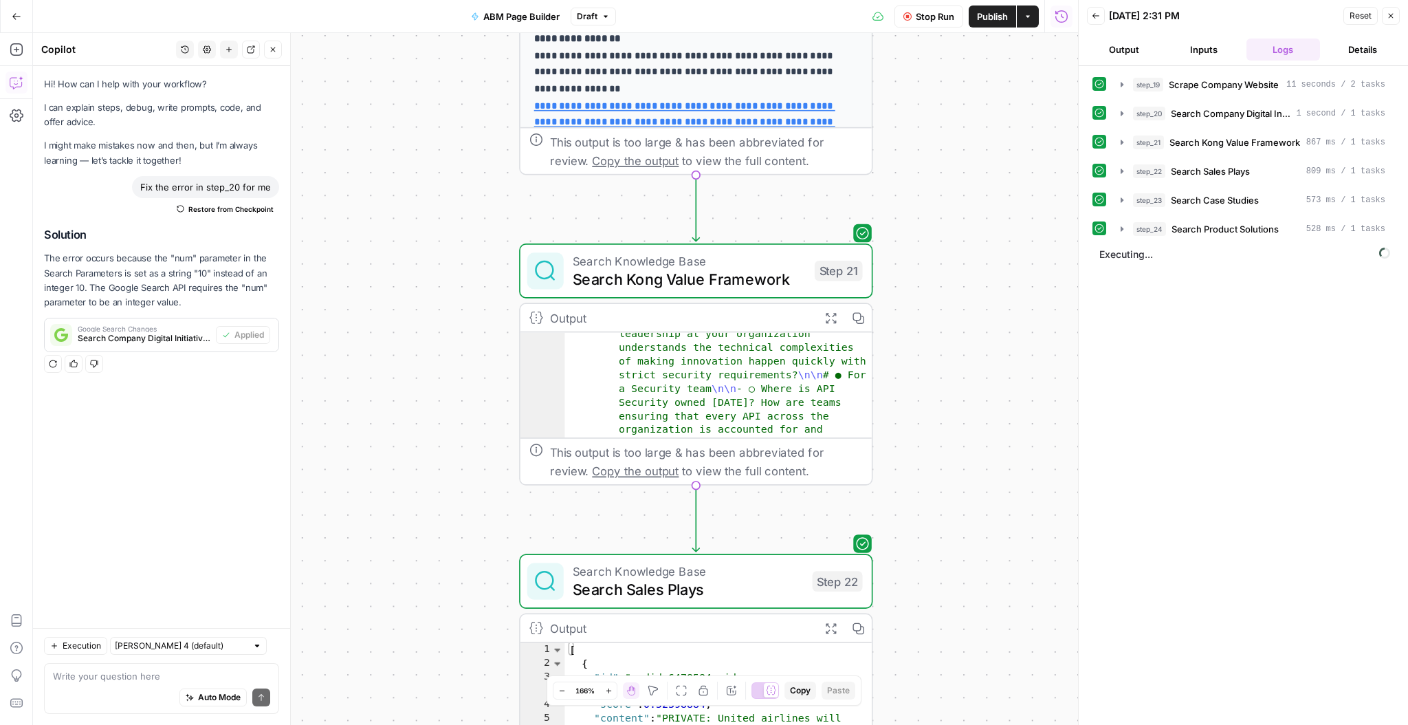
scroll to position [162, 0]
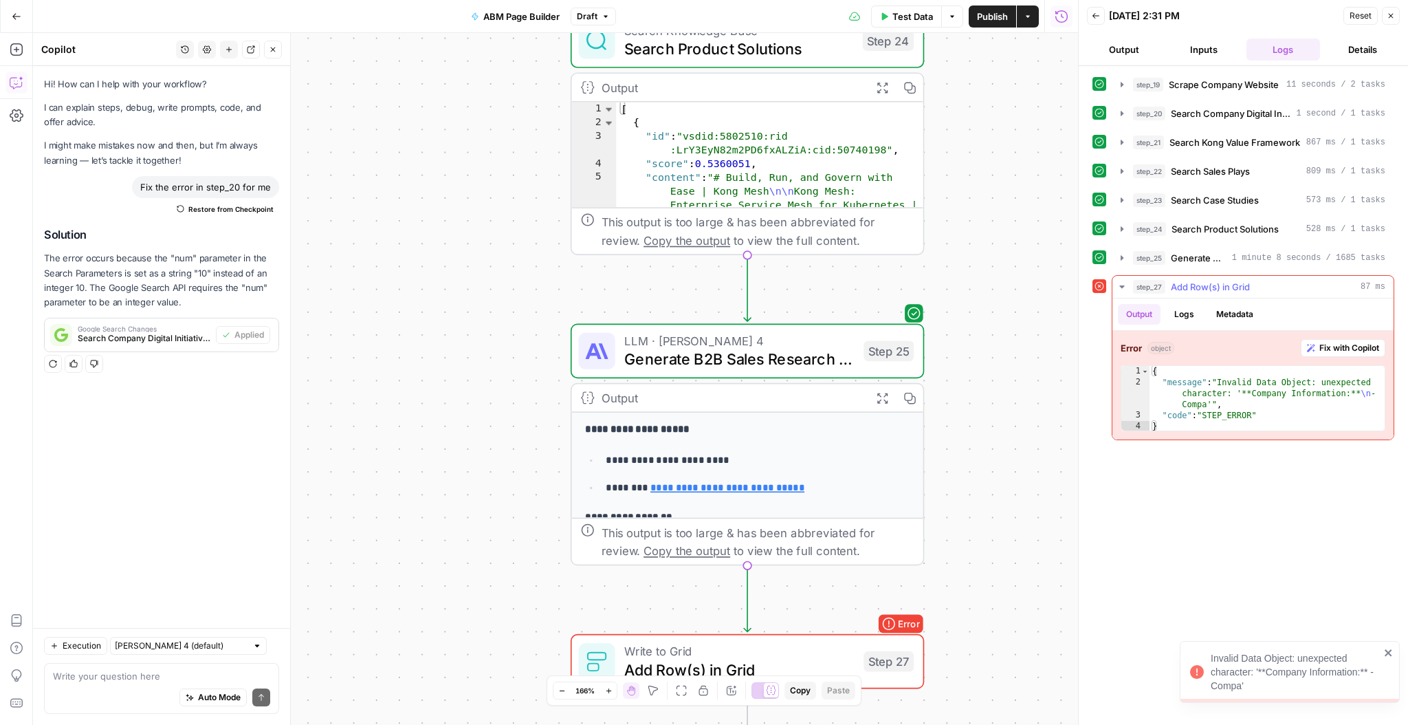
click at [1343, 342] on span "Fix with Copilot" at bounding box center [1349, 348] width 60 height 12
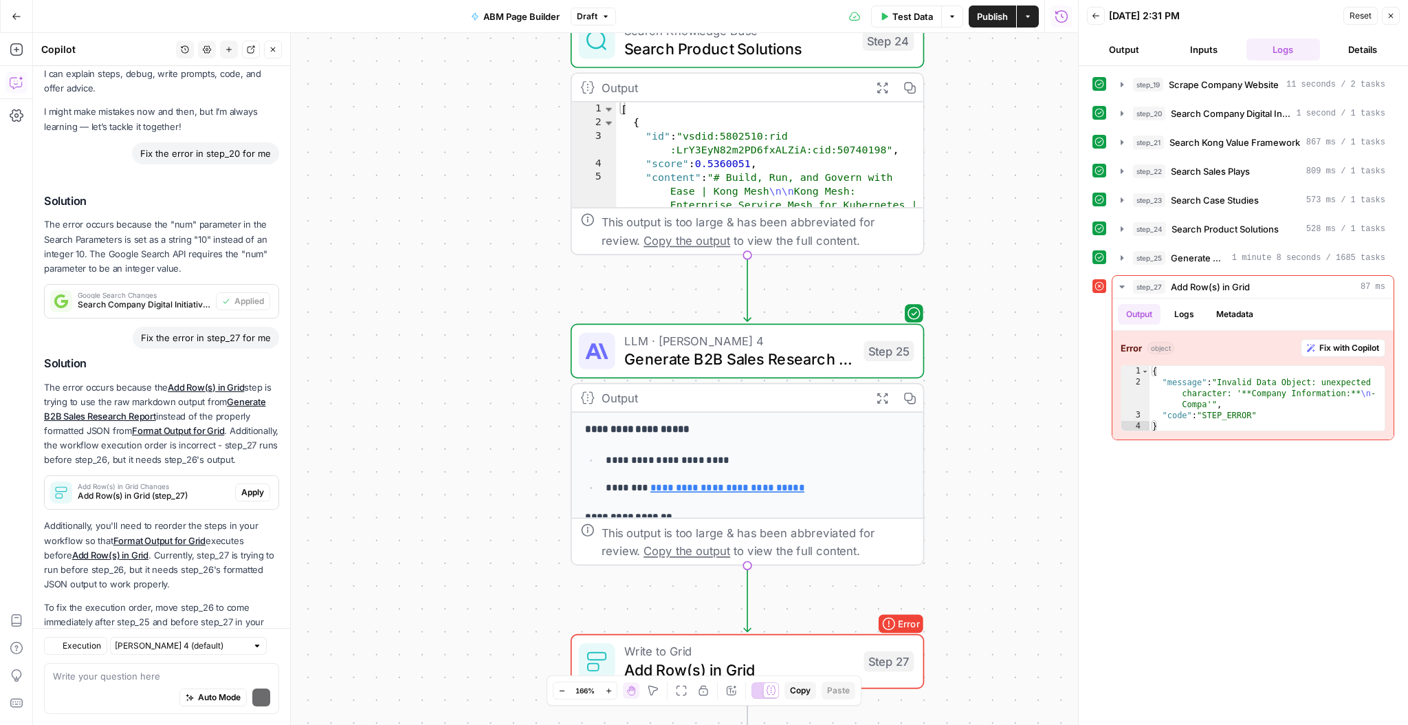
scroll to position [96, 0]
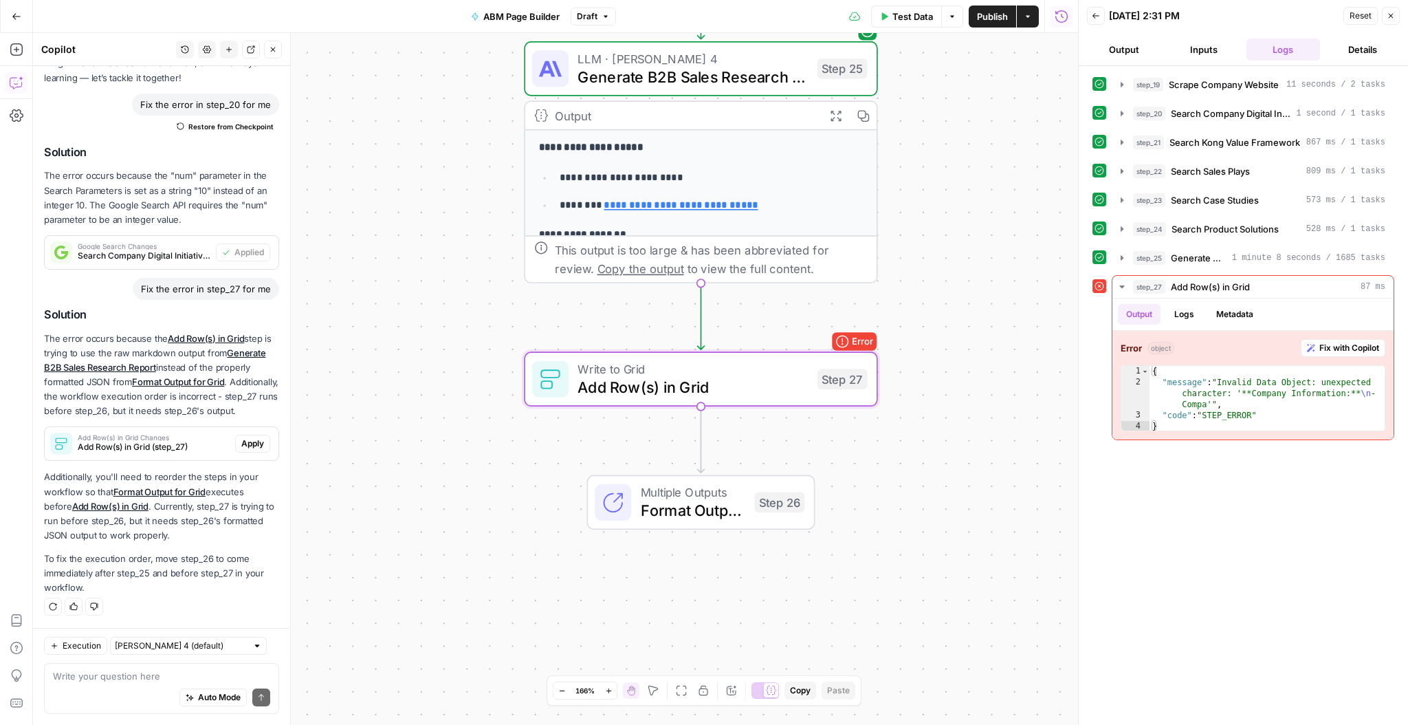
click at [263, 443] on span "Apply" at bounding box center [252, 443] width 23 height 12
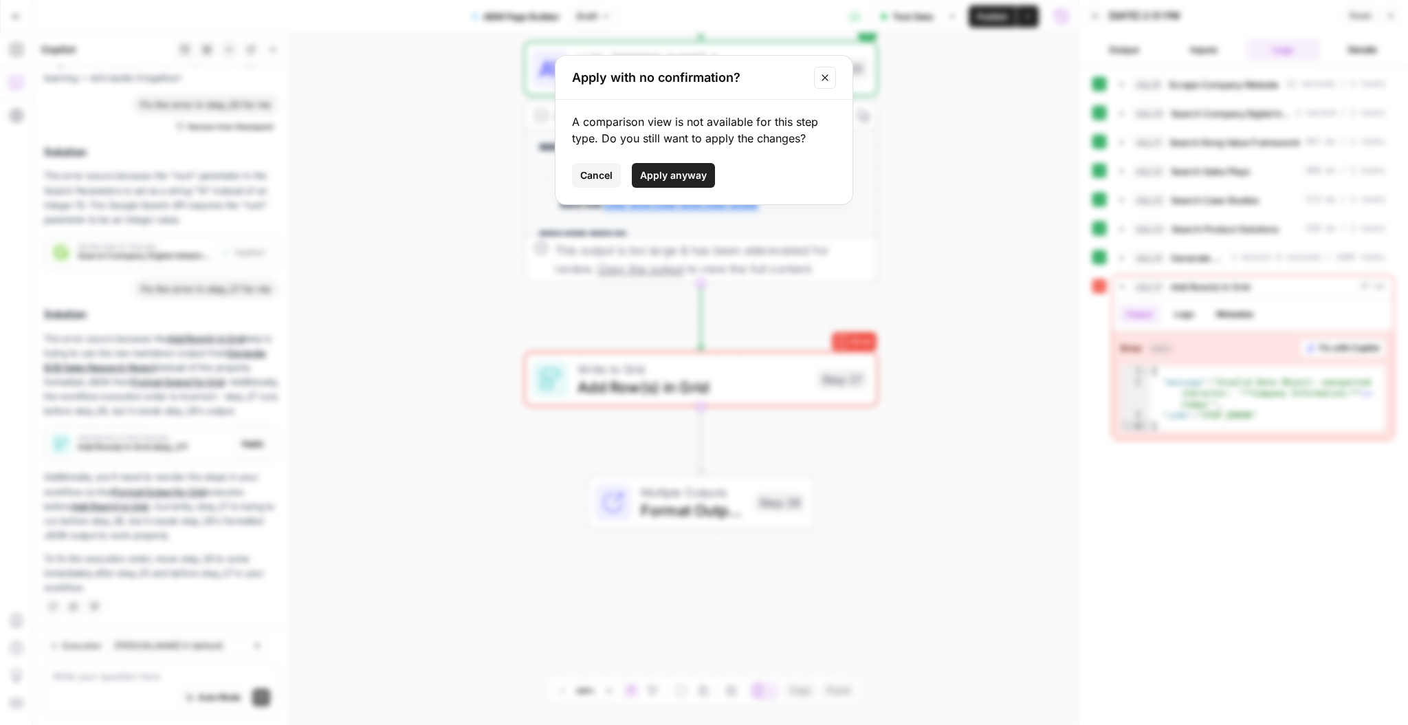
click at [692, 177] on span "Apply anyway" at bounding box center [673, 175] width 67 height 14
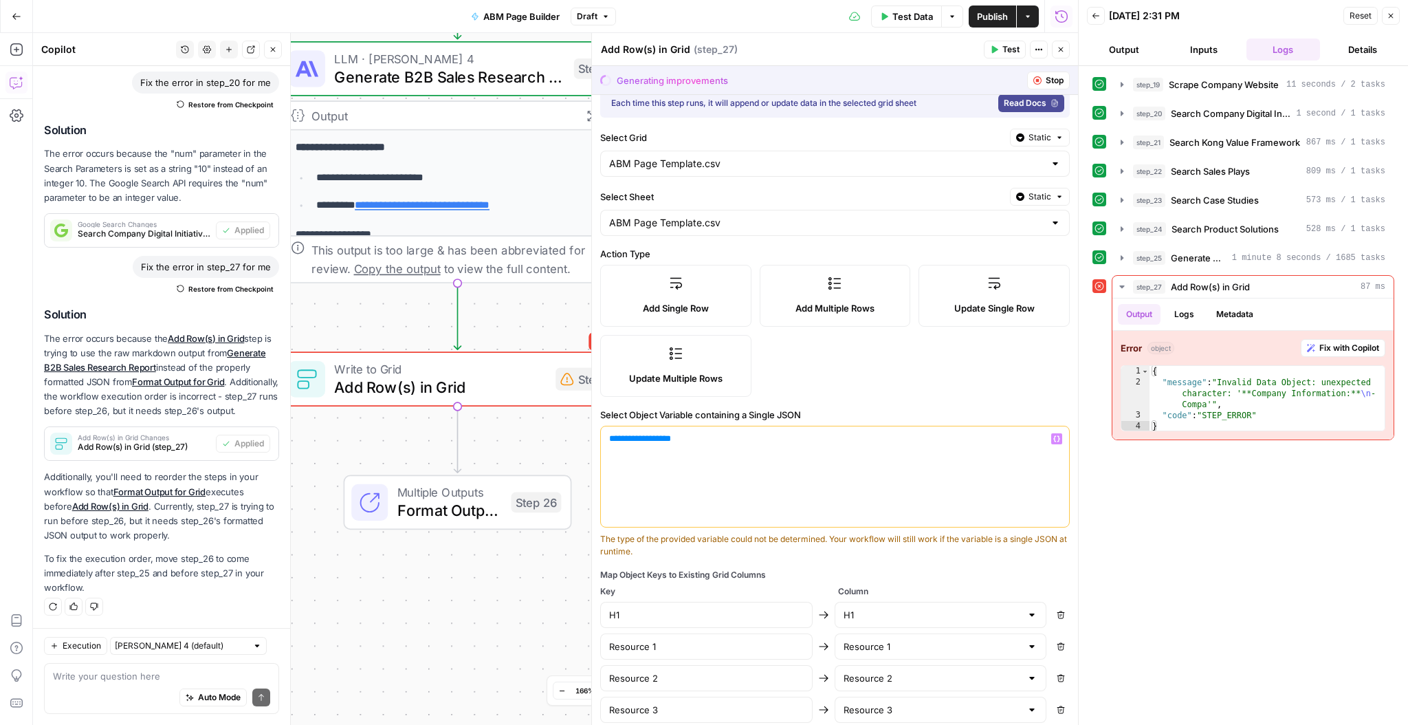
scroll to position [14, 0]
click at [1072, 49] on div at bounding box center [1079, 362] width 14 height 725
click at [1066, 52] on button "Close" at bounding box center [1061, 50] width 18 height 18
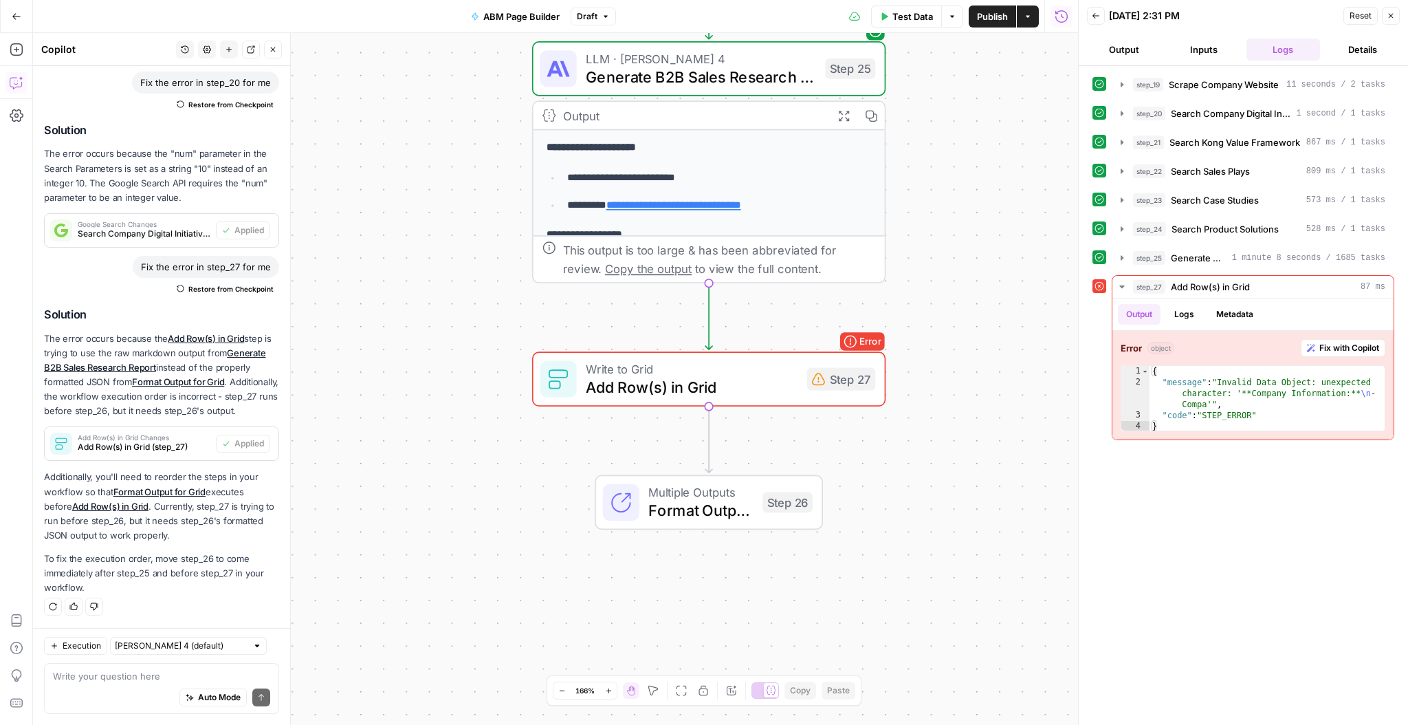
click at [992, 12] on span "Publish" at bounding box center [992, 17] width 31 height 14
click at [911, 20] on span "Test Data" at bounding box center [912, 17] width 41 height 14
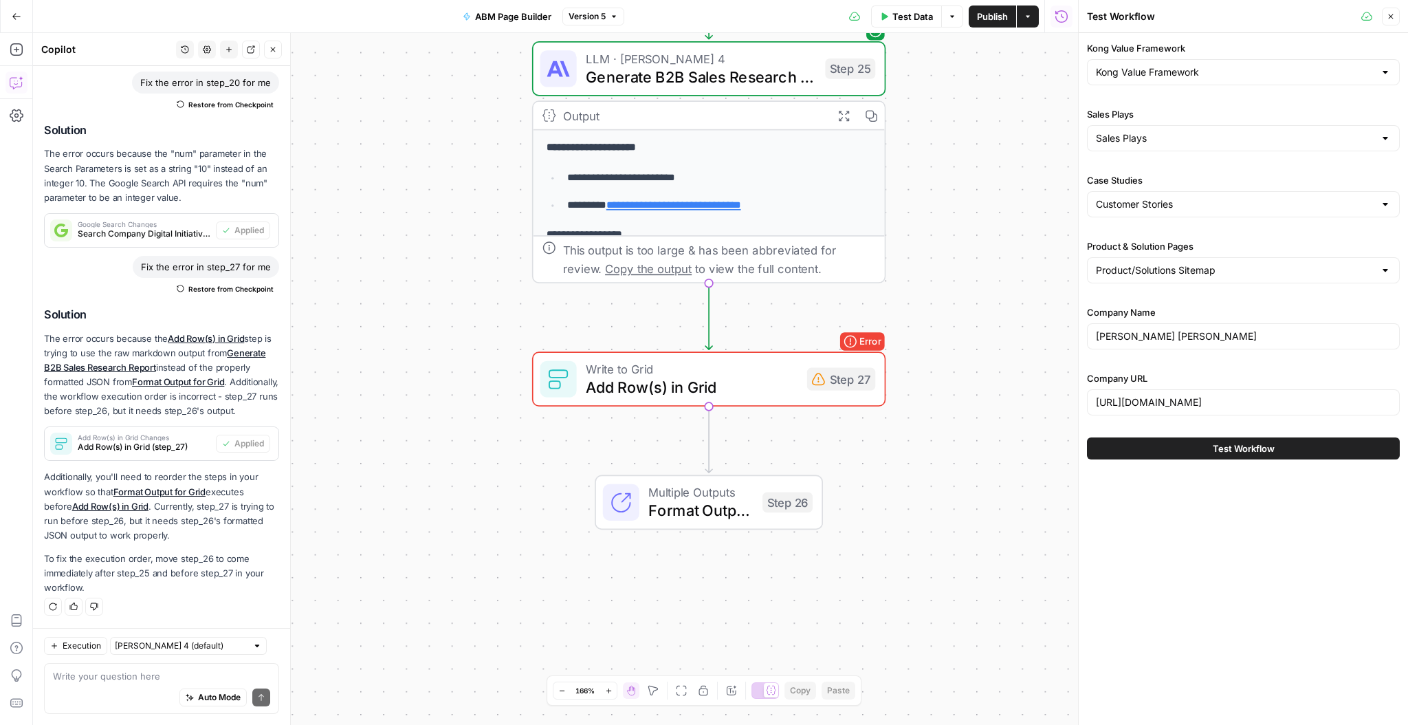
click at [1292, 439] on button "Test Workflow" at bounding box center [1243, 448] width 313 height 22
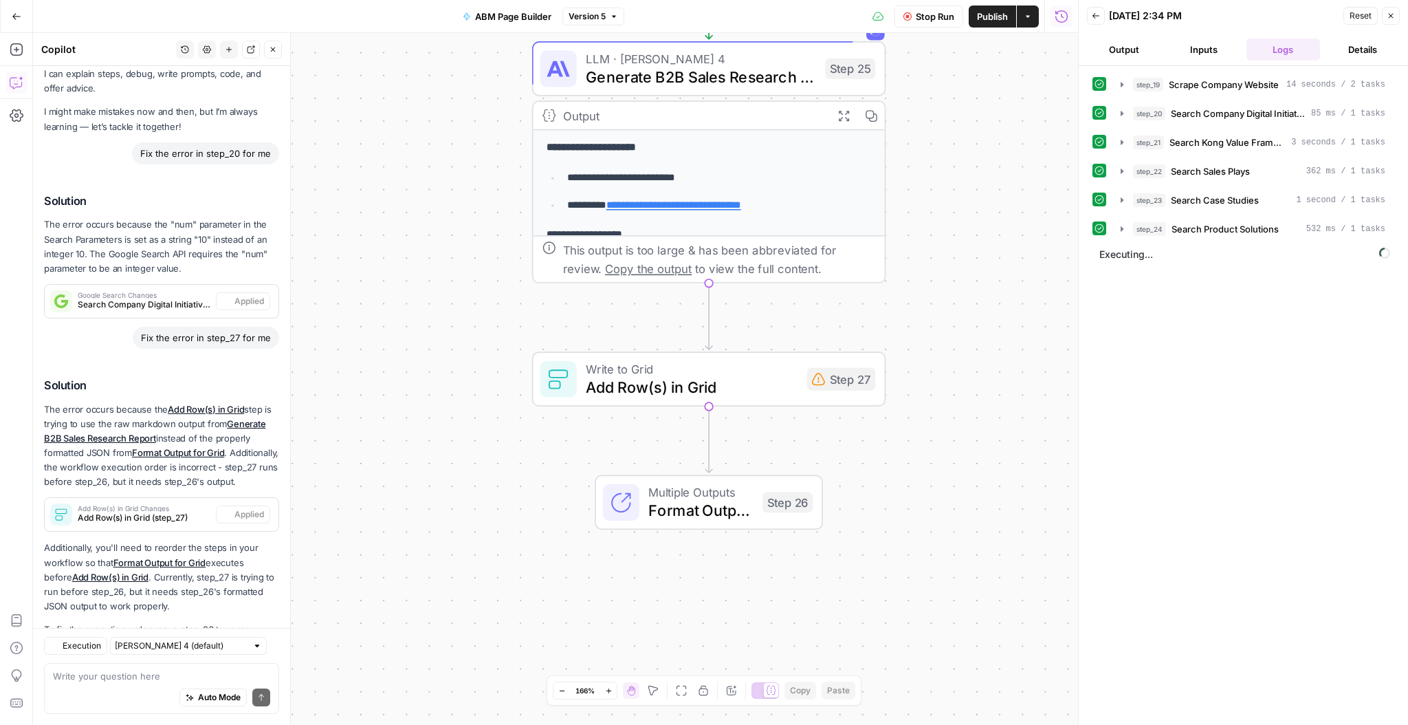
scroll to position [118, 0]
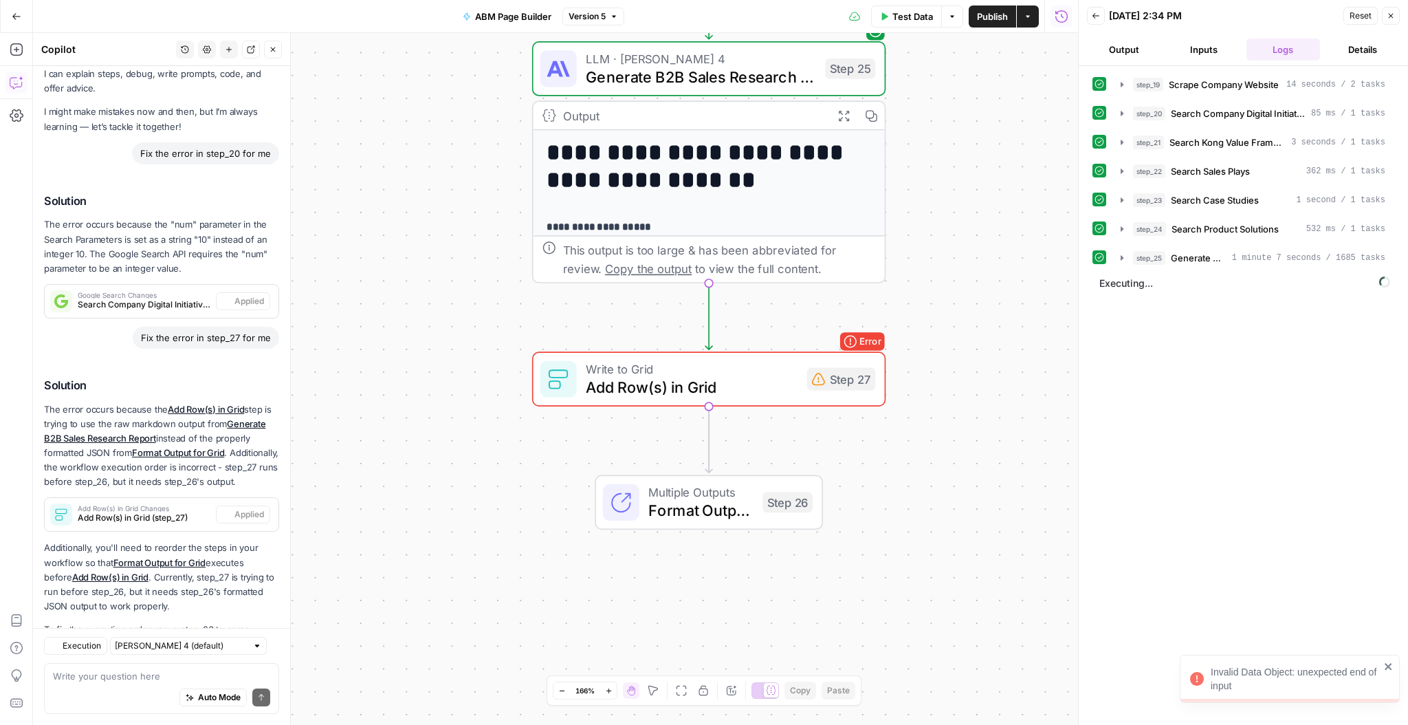
scroll to position [118, 0]
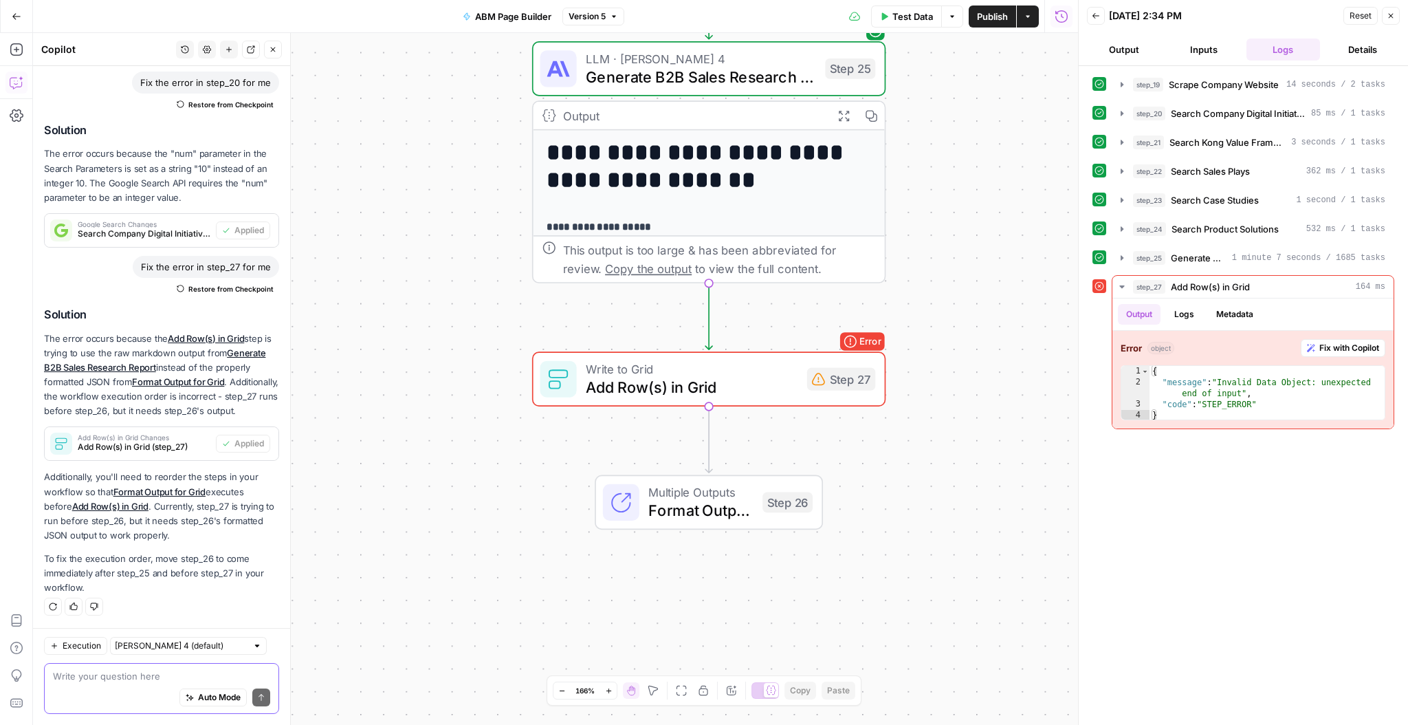
click at [145, 681] on textarea at bounding box center [161, 676] width 217 height 14
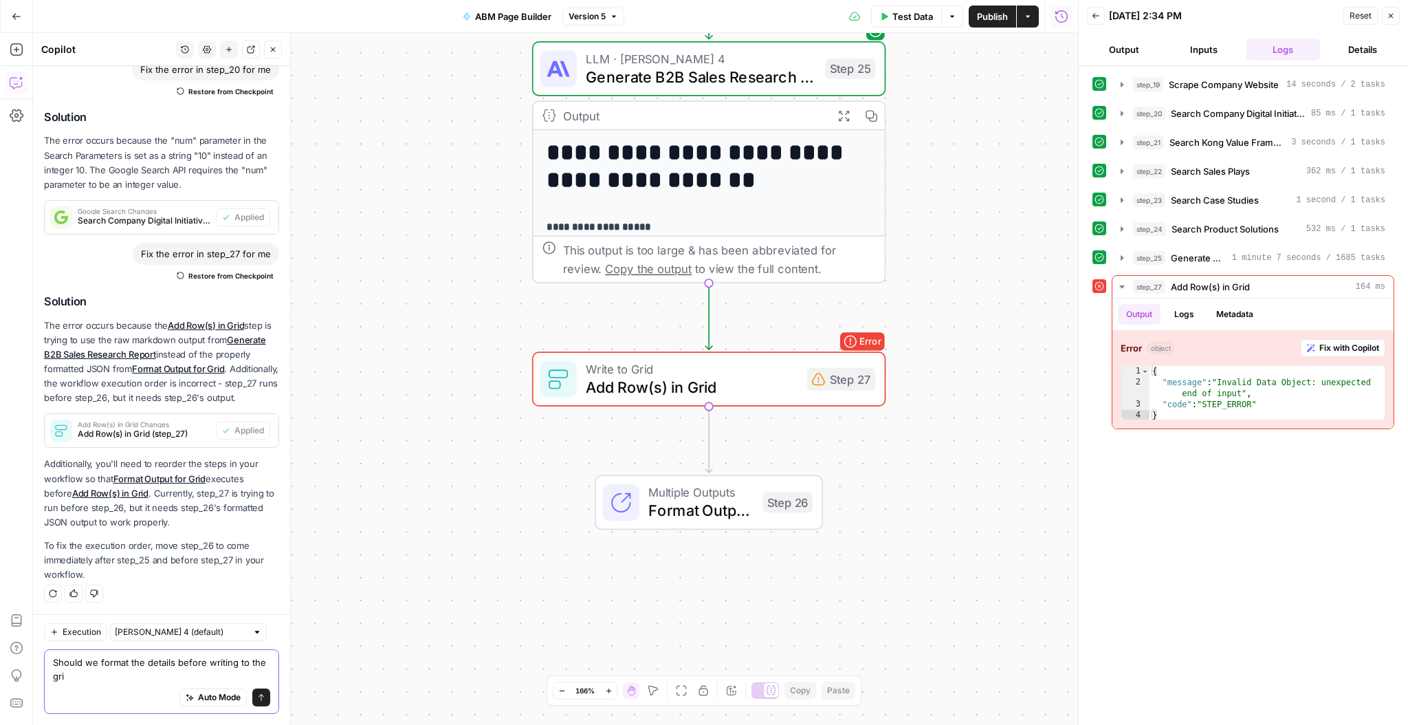
scroll to position [131, 0]
type textarea "Should we format the details before writing to the grid?"
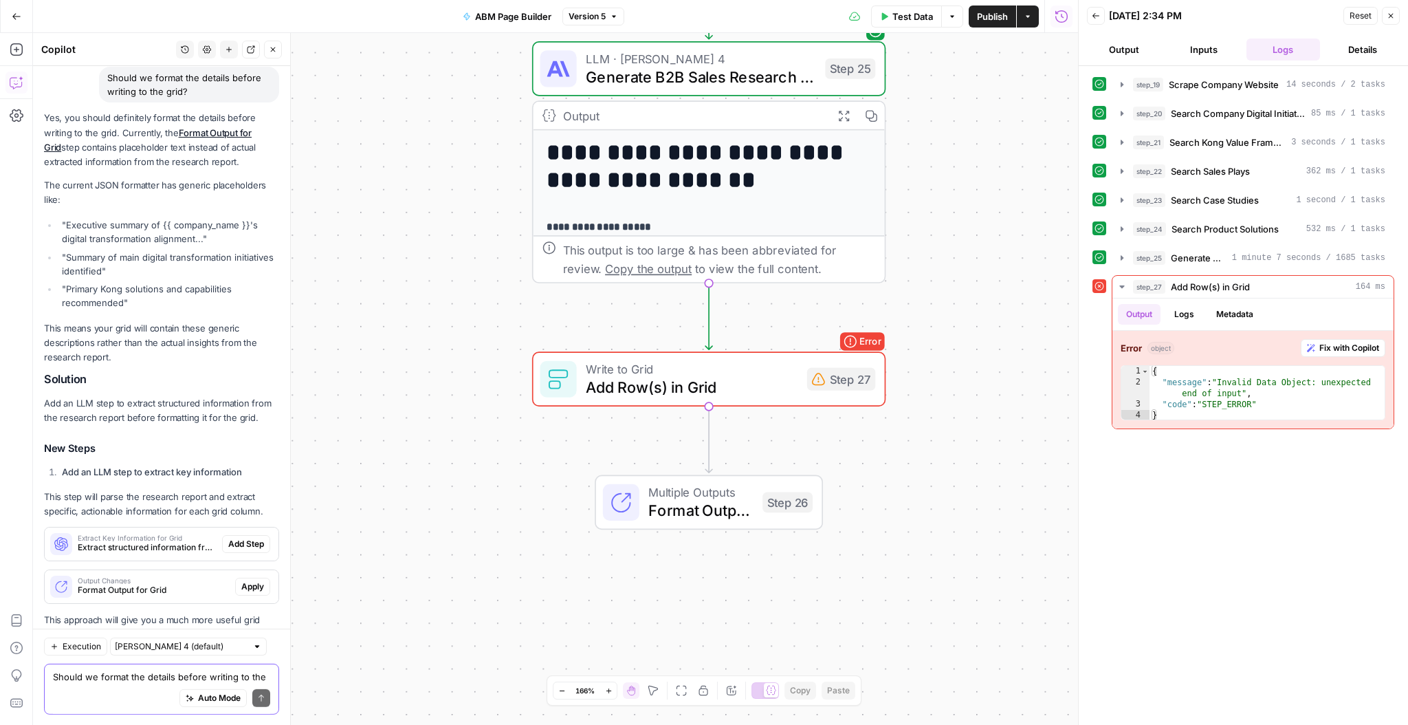
scroll to position [729, 0]
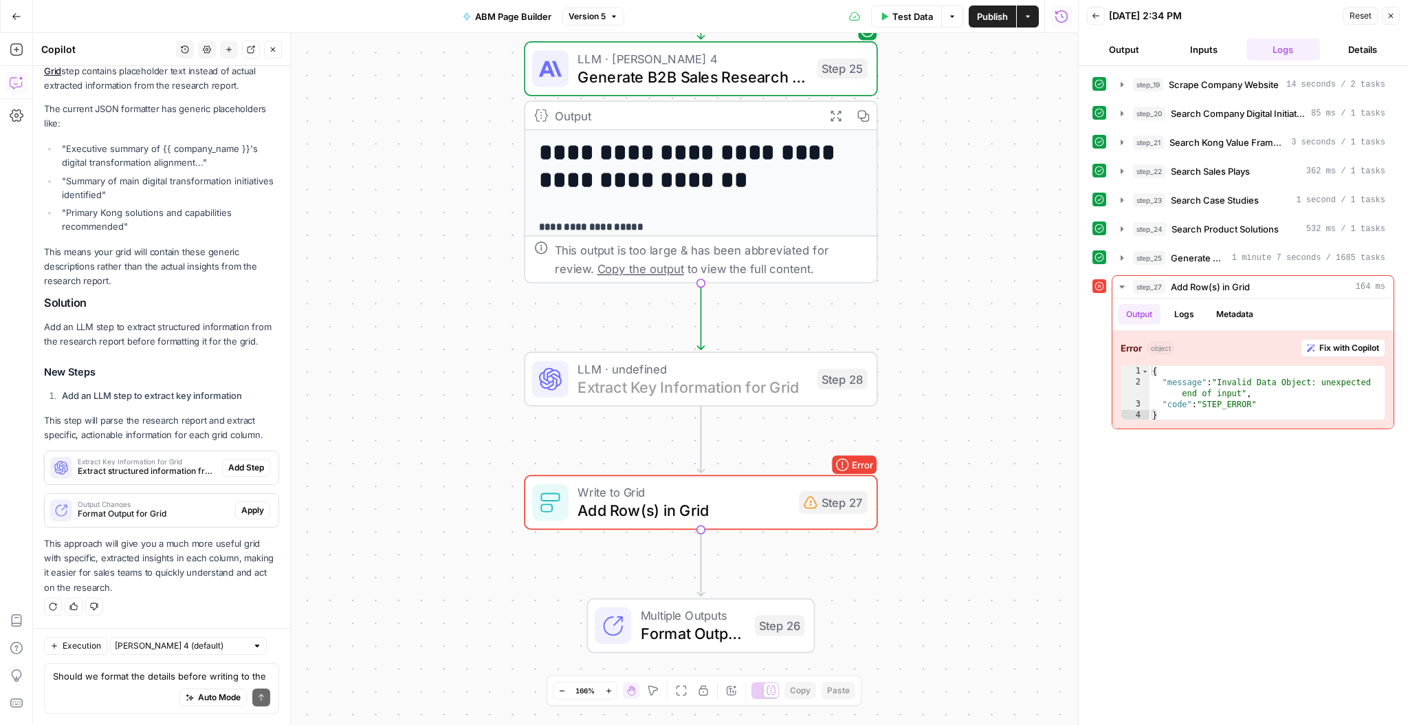
click at [246, 467] on span "Add Step" at bounding box center [246, 467] width 36 height 12
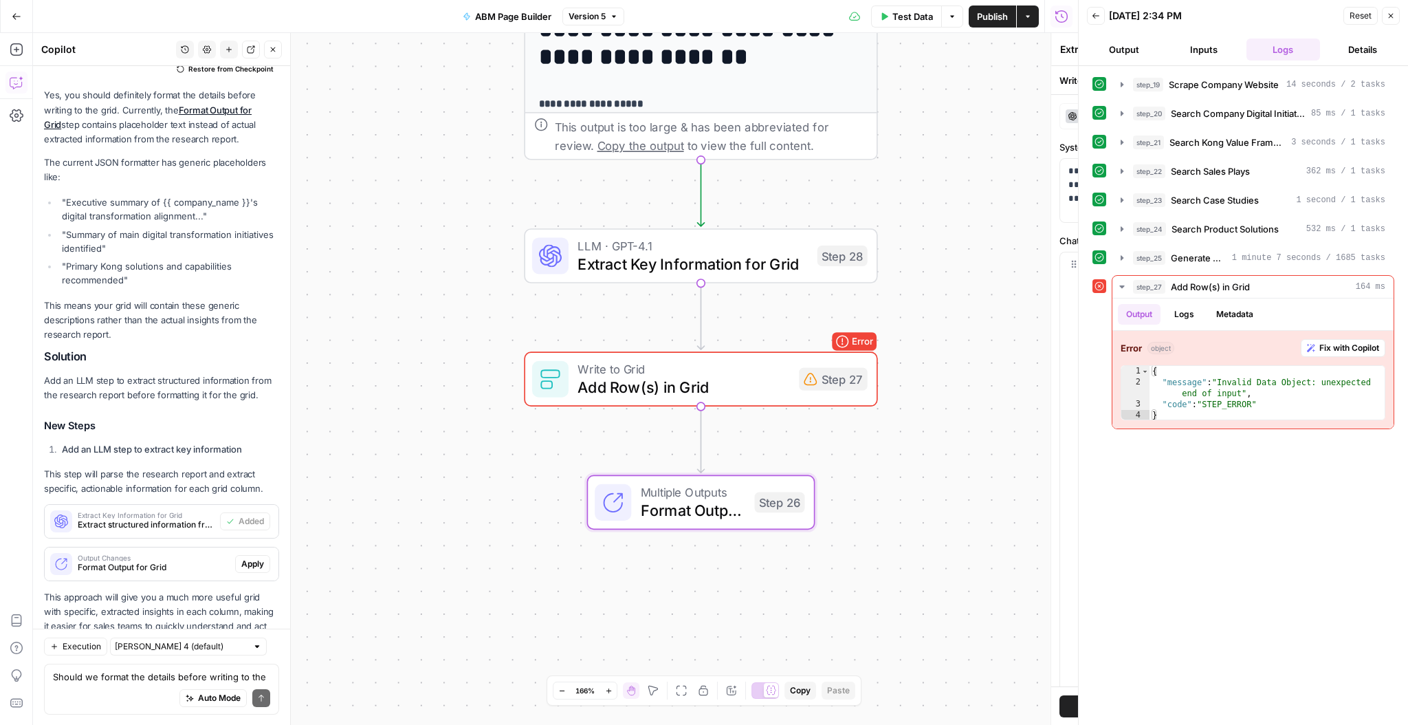
scroll to position [751, 0]
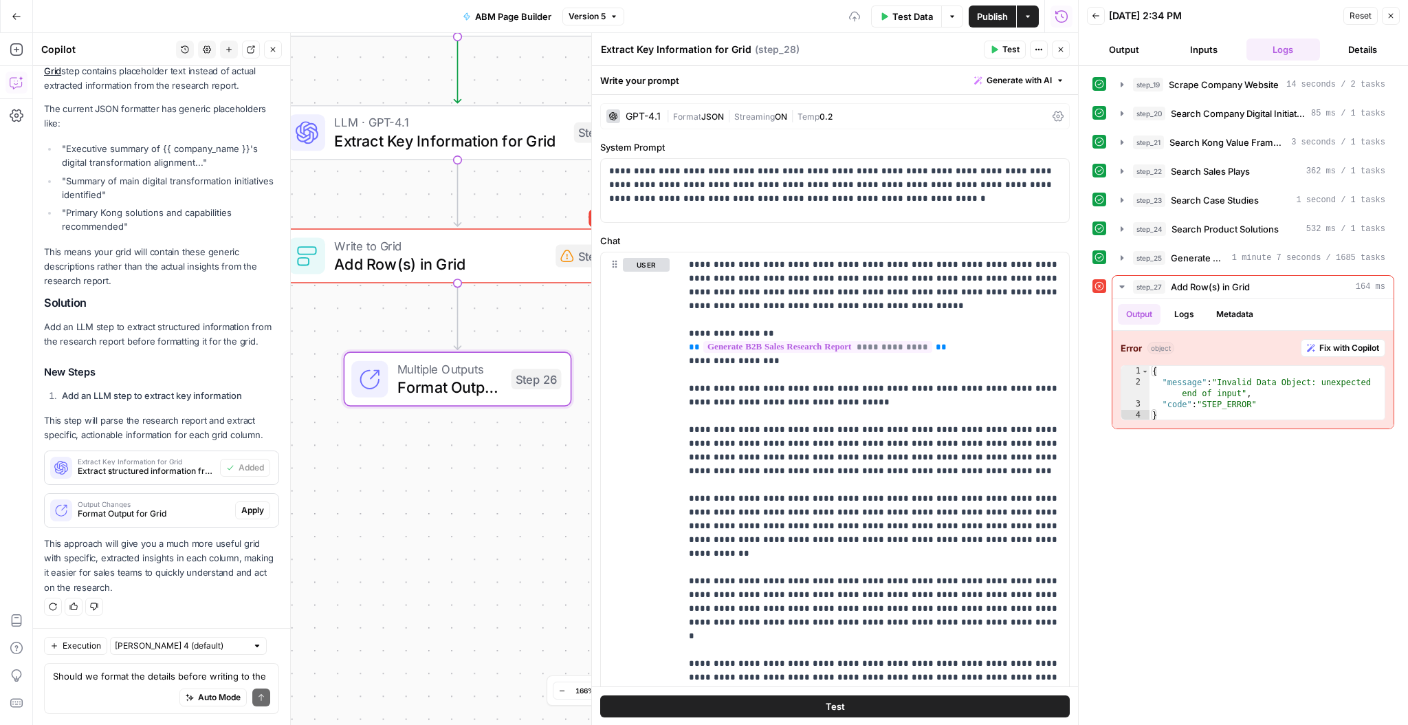
click at [254, 511] on span "Apply" at bounding box center [252, 510] width 23 height 12
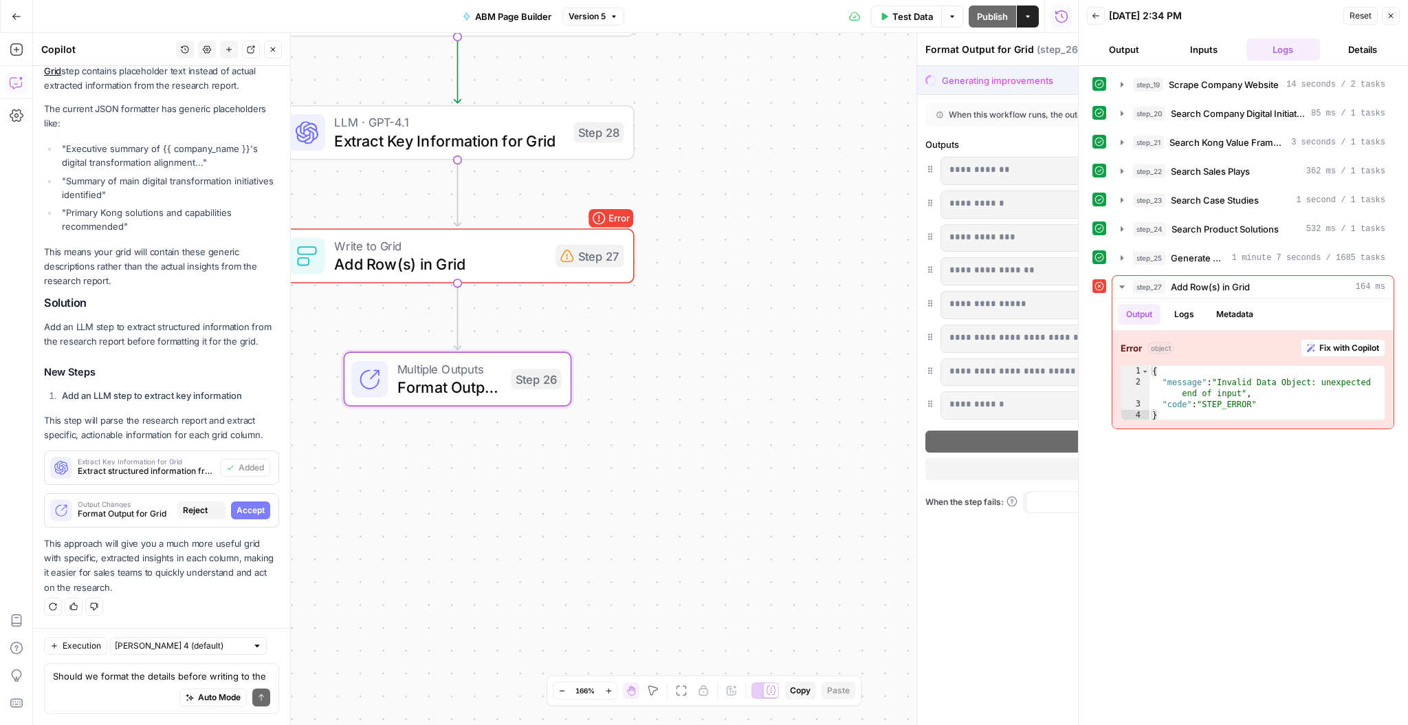
scroll to position [685, 0]
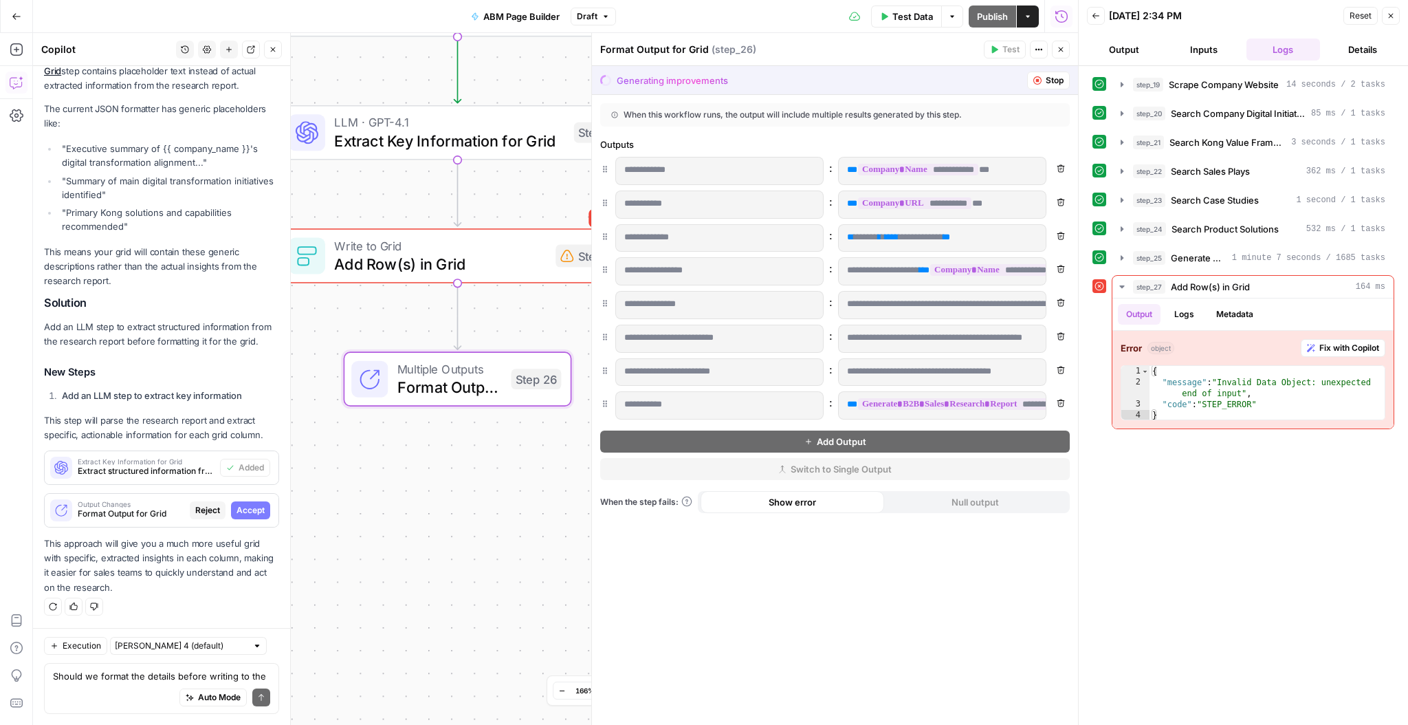
click at [254, 511] on span "Accept" at bounding box center [250, 510] width 28 height 12
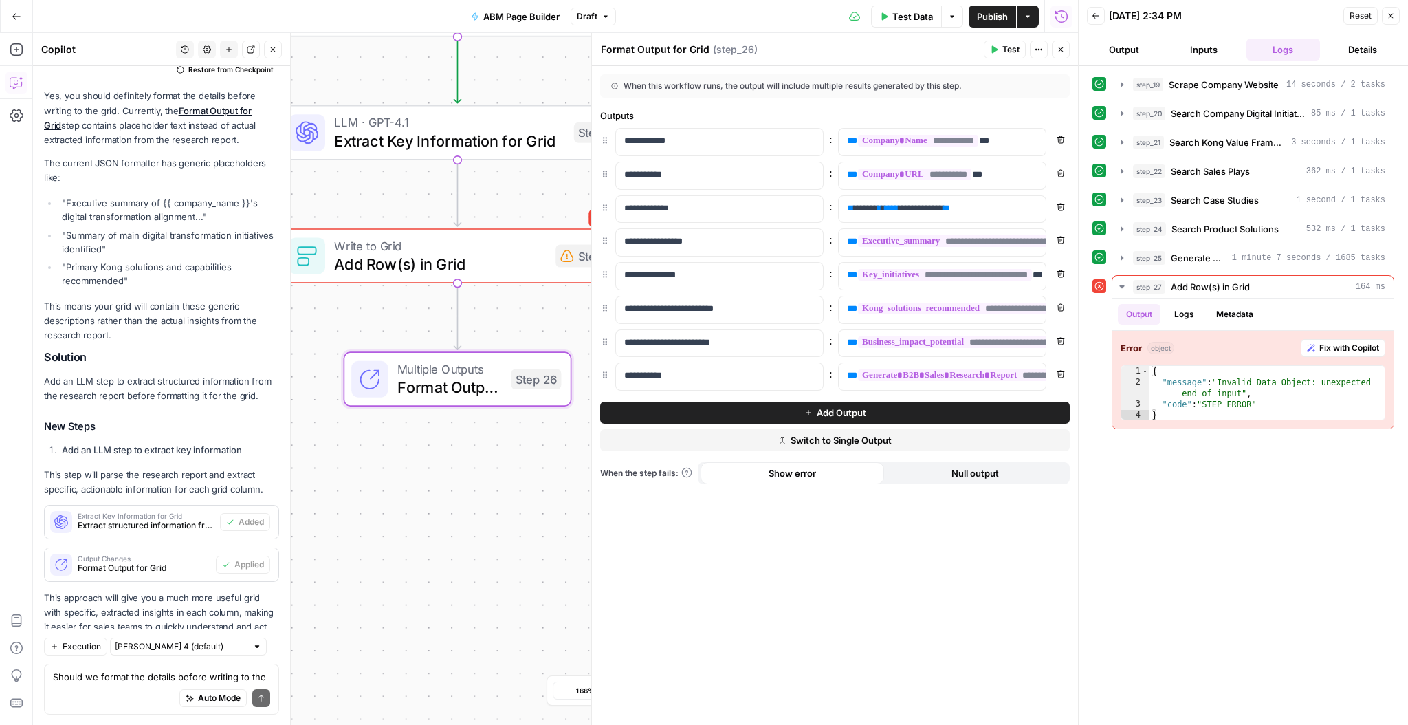
scroll to position [751, 0]
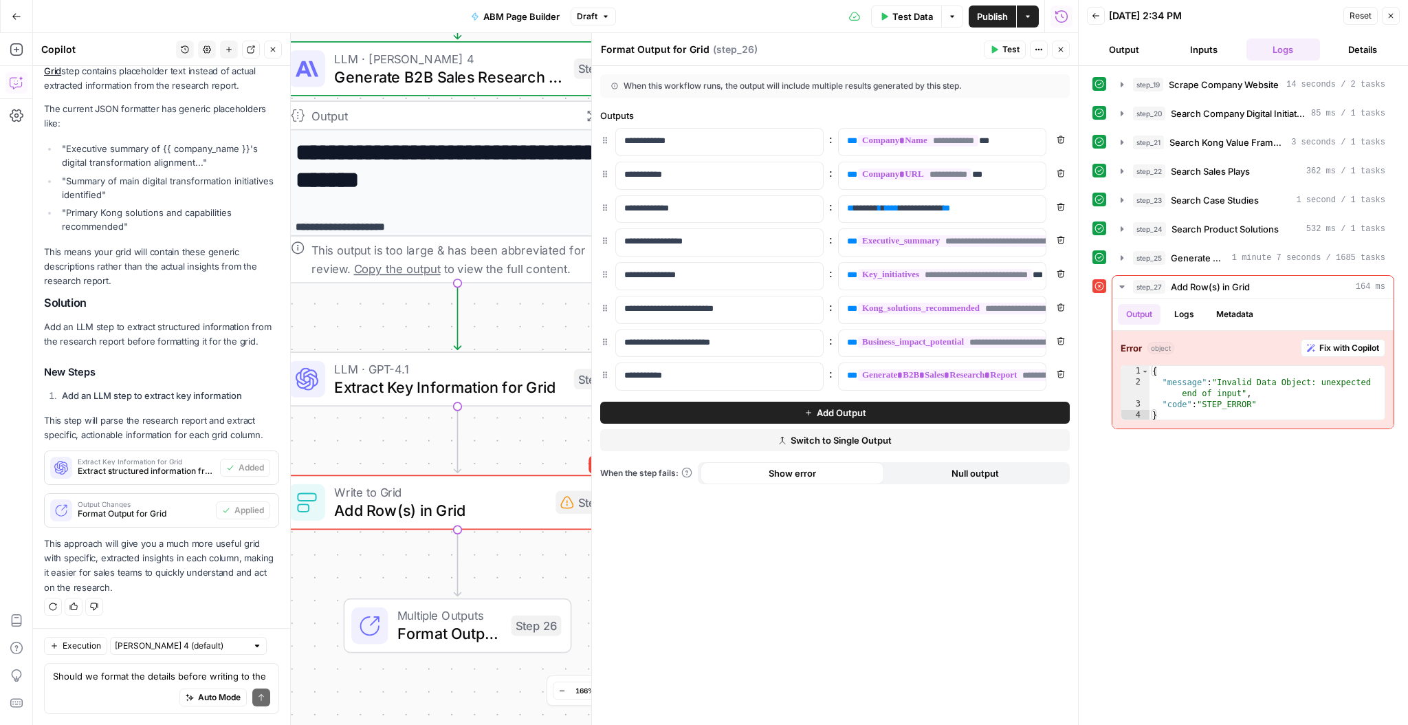
click at [1013, 49] on span "Test" at bounding box center [1010, 49] width 17 height 12
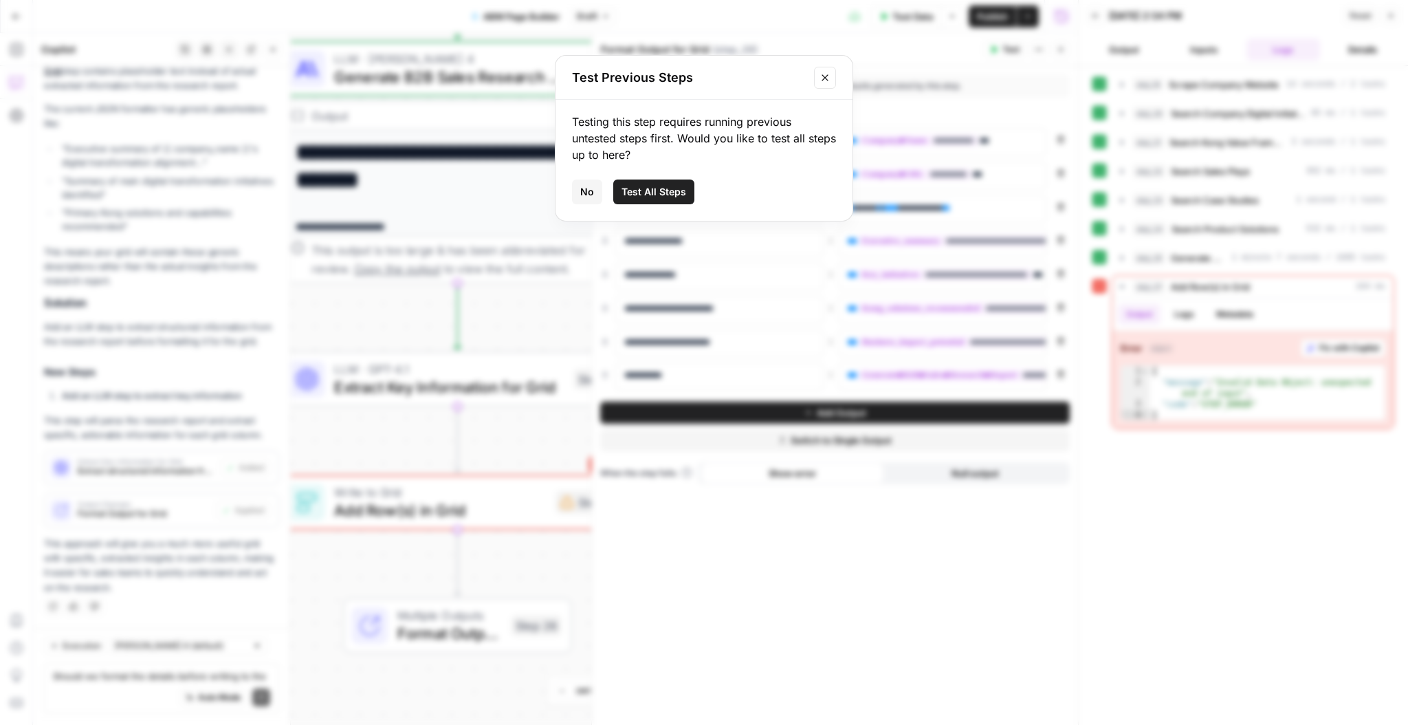
click at [668, 196] on span "Test All Steps" at bounding box center [653, 192] width 65 height 14
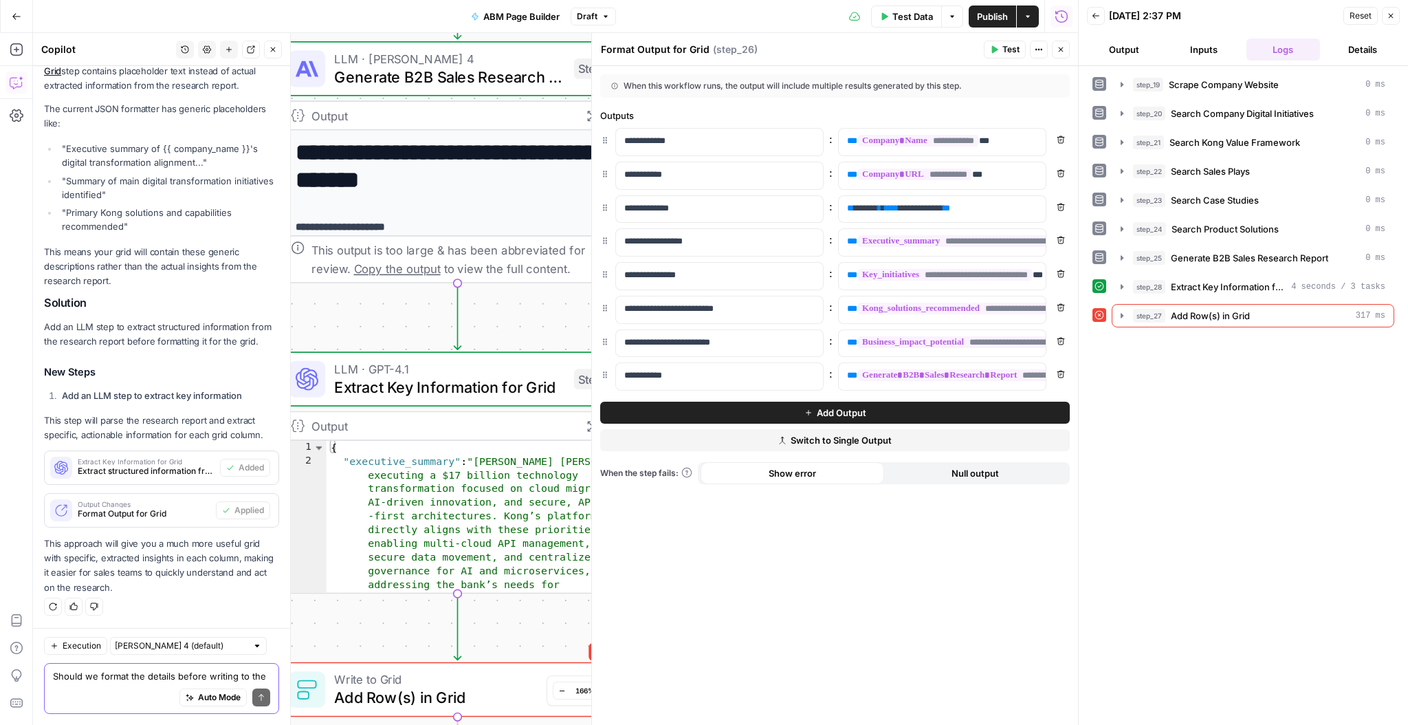
click at [126, 682] on textarea "Should we format the details before writing to the grid?" at bounding box center [161, 676] width 217 height 14
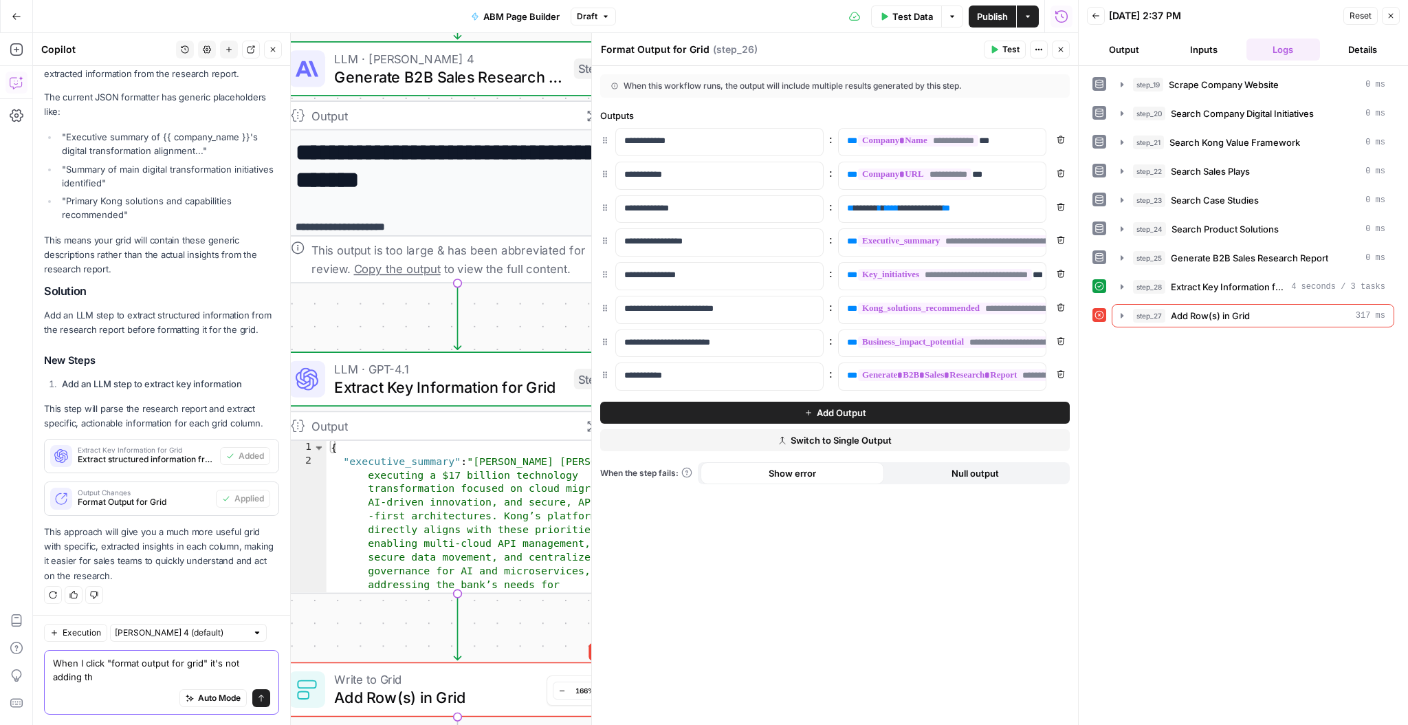
scroll to position [764, 0]
type textarea "When I click "format output for grid" it's not adding the step the workflow"
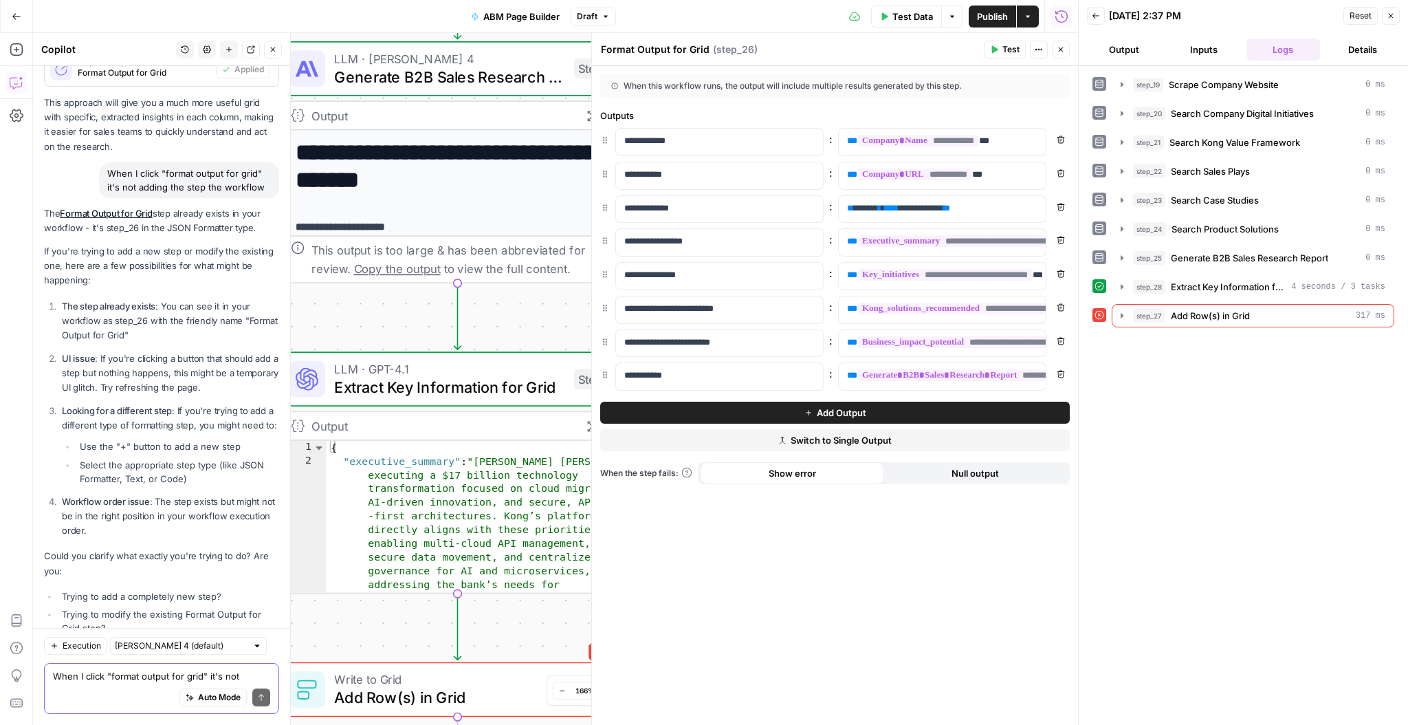
scroll to position [1290, 0]
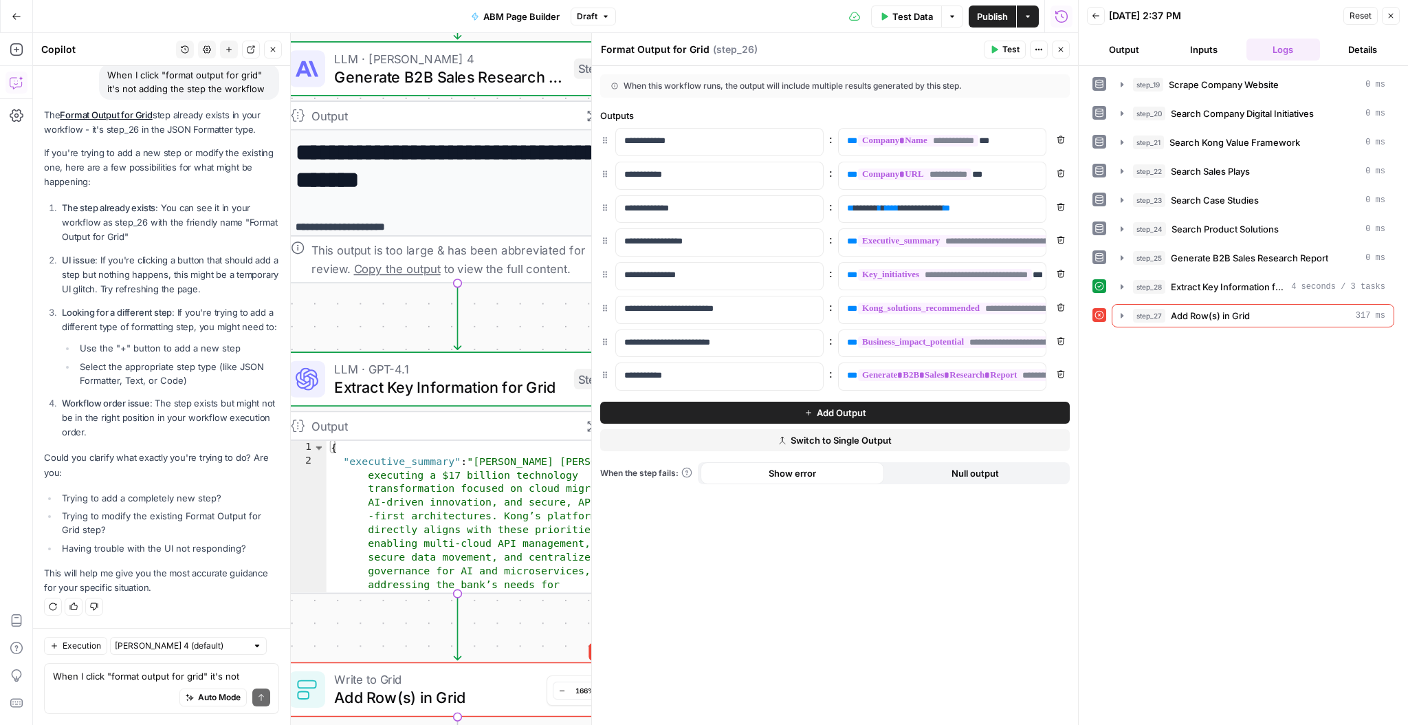
click at [1068, 50] on button "Close" at bounding box center [1061, 50] width 18 height 18
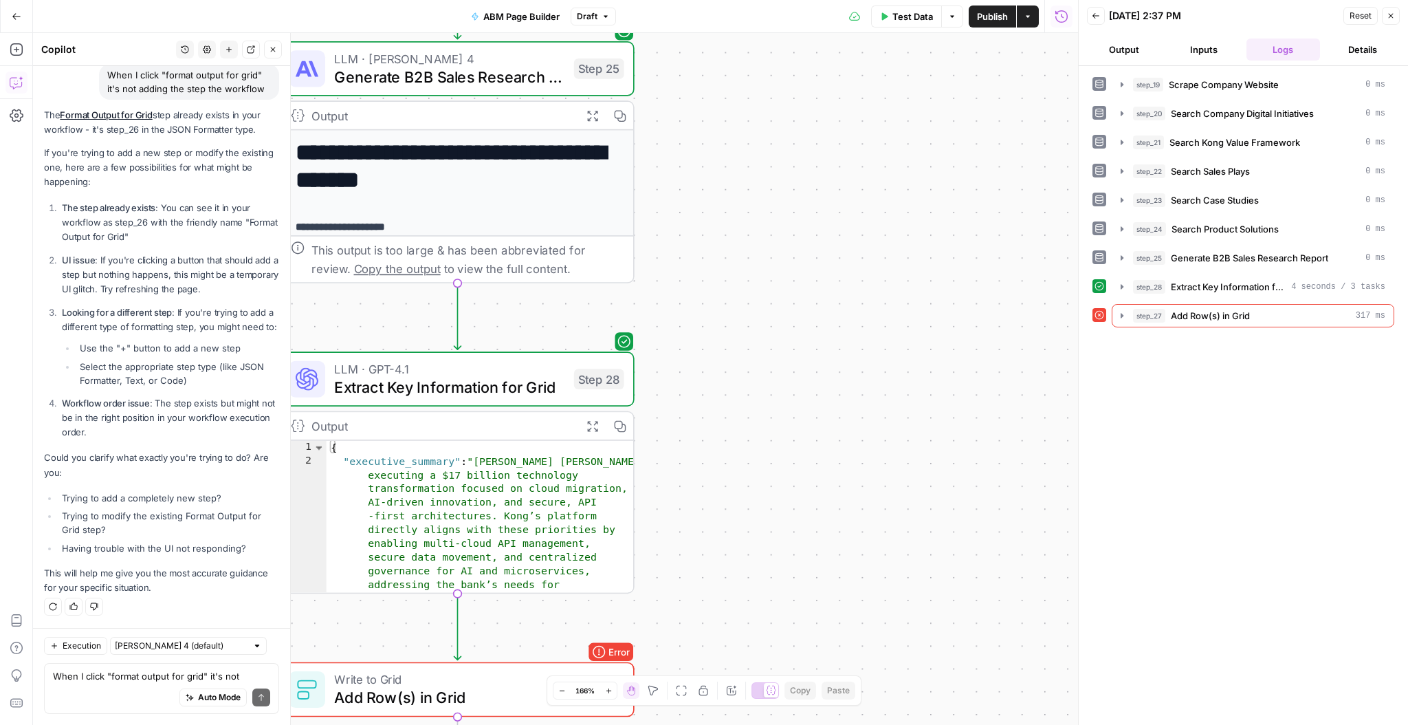
click at [918, 27] on div "Test Data Options Publish Actions Run History" at bounding box center [847, 16] width 463 height 32
click at [920, 25] on button "Test Data" at bounding box center [906, 16] width 71 height 22
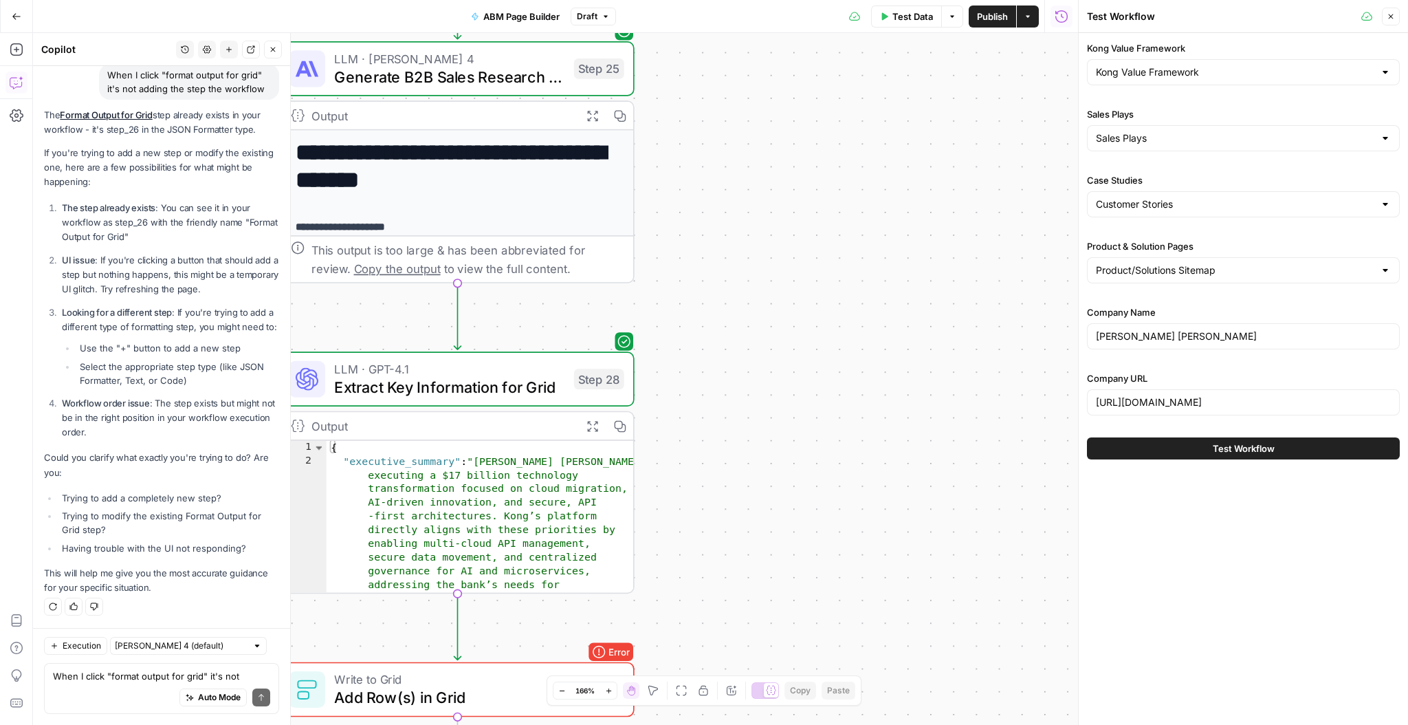
click at [1258, 450] on span "Test Workflow" at bounding box center [1244, 448] width 62 height 14
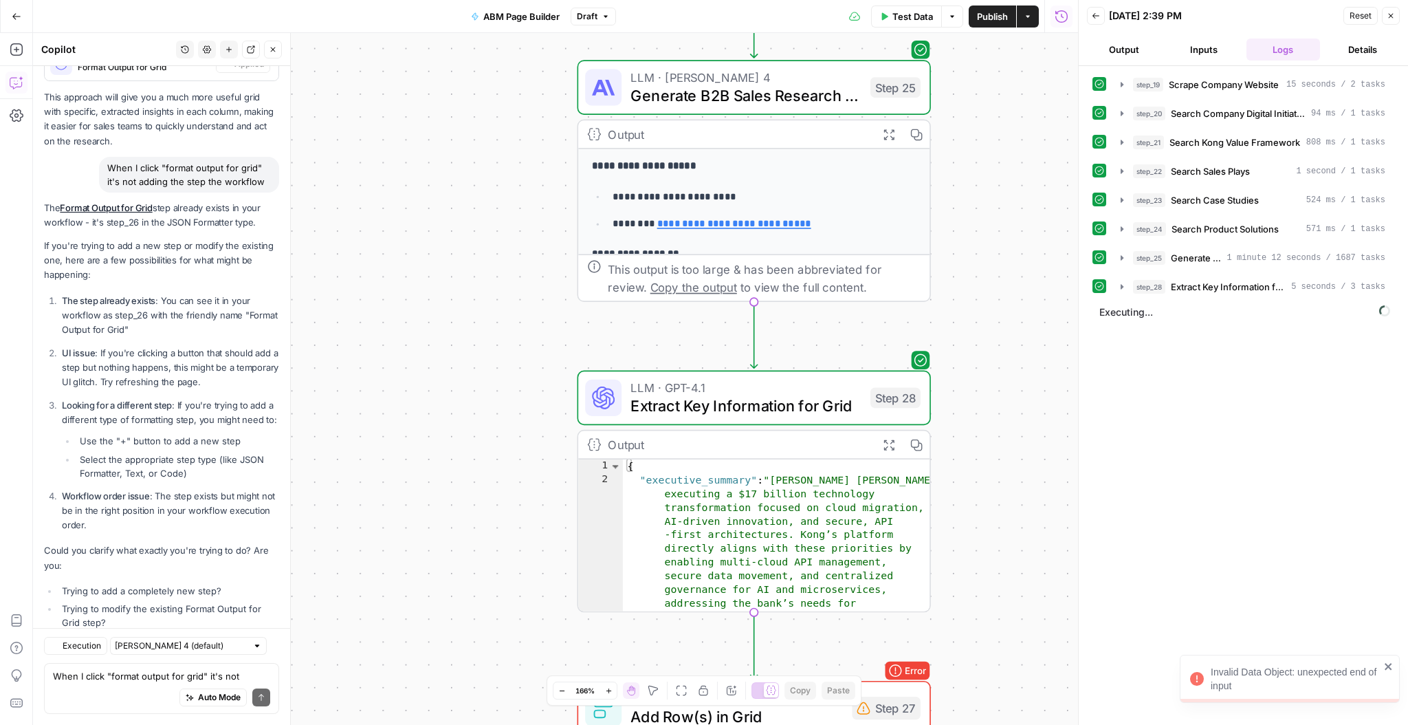
scroll to position [1290, 0]
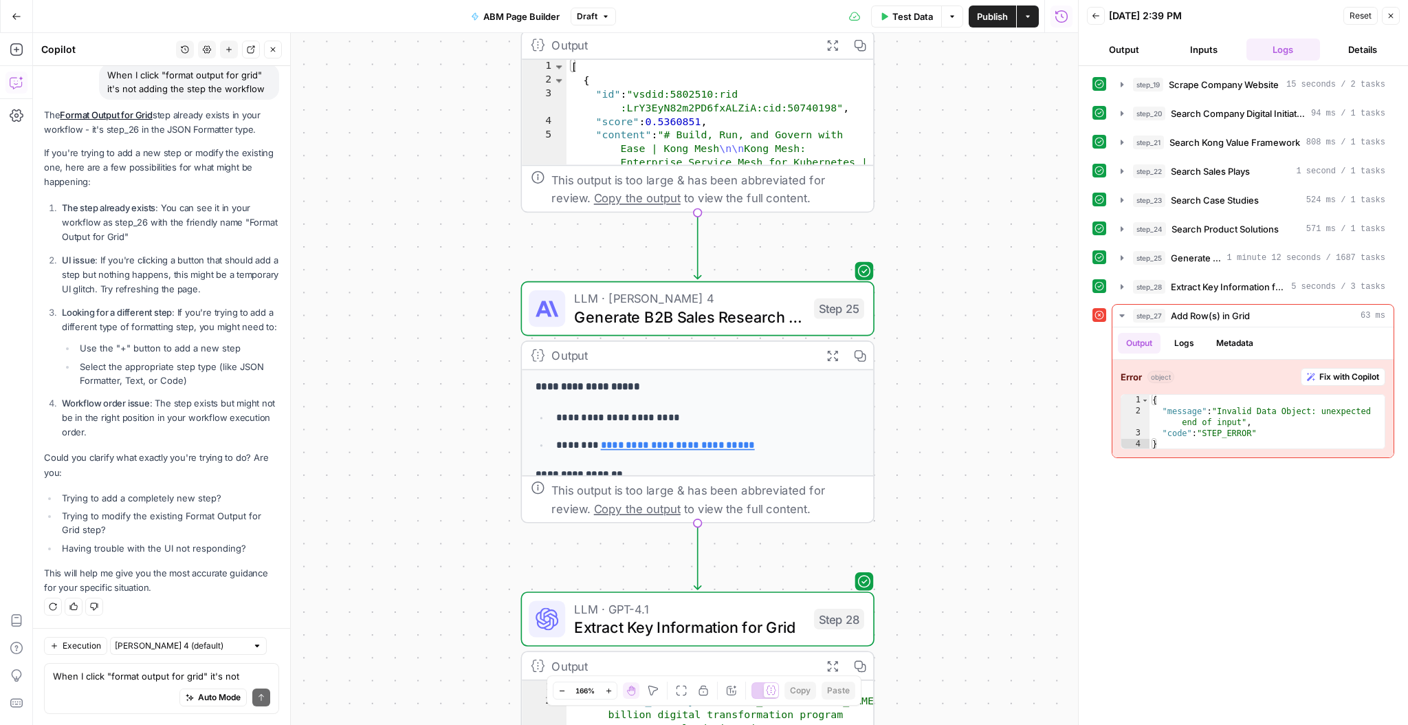
click at [713, 311] on span "Generate B2B Sales Research Report" at bounding box center [689, 316] width 230 height 23
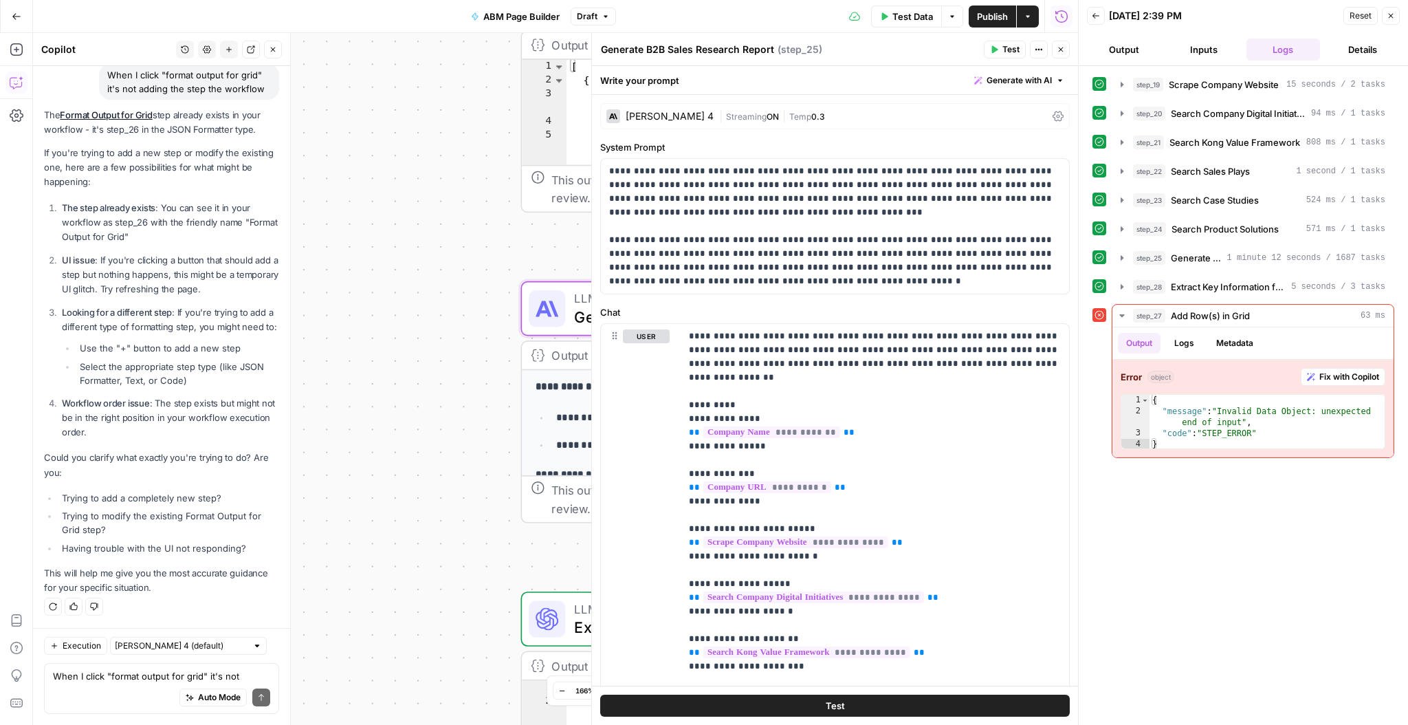
click at [1022, 82] on span "Generate with AI" at bounding box center [1018, 80] width 65 height 12
click at [1066, 55] on button "Close" at bounding box center [1061, 50] width 18 height 18
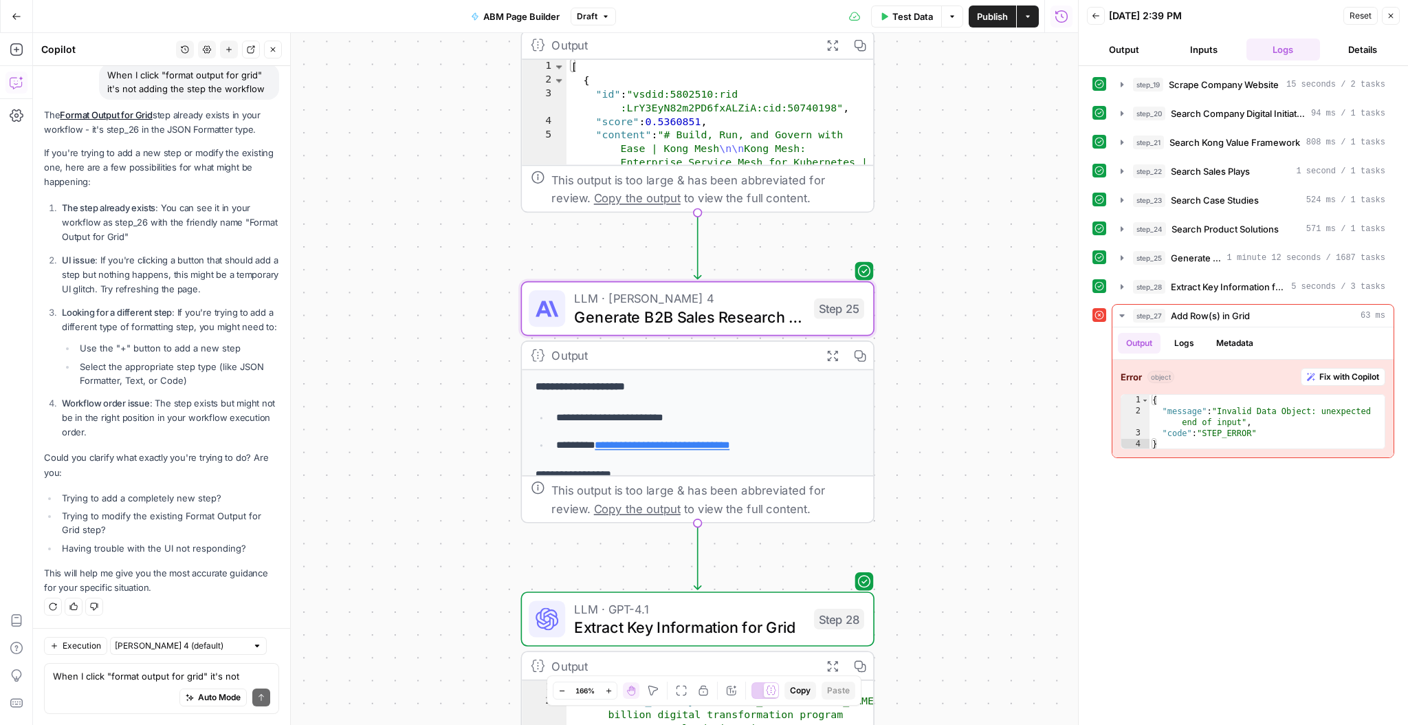
click at [997, 16] on span "Publish" at bounding box center [992, 17] width 31 height 14
